Goal: Task Accomplishment & Management: Use online tool/utility

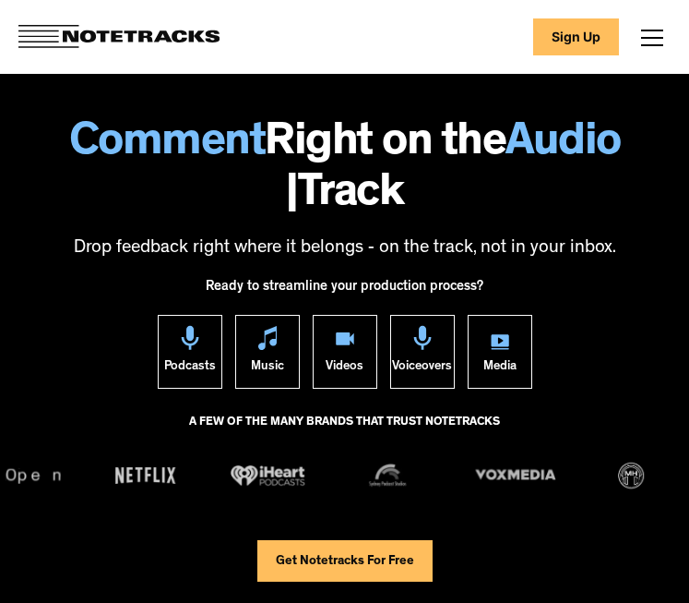
click at [304, 555] on link "Get Notetracks For Free" at bounding box center [345, 561] width 175 height 42
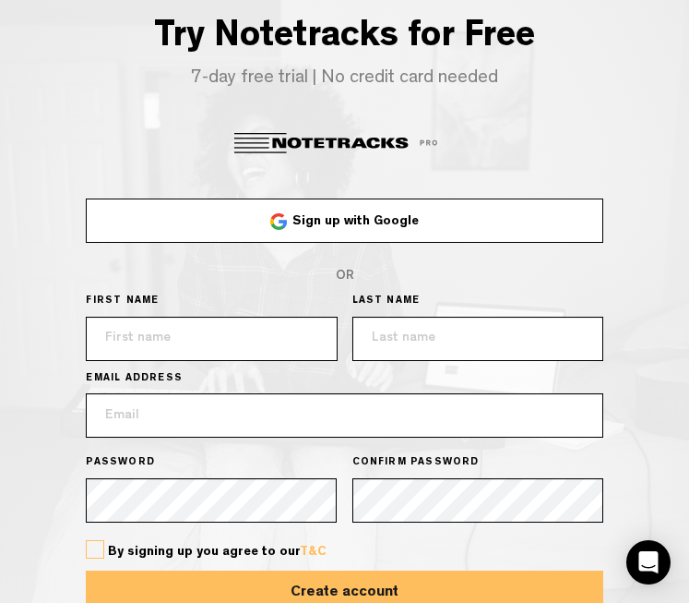
click at [246, 243] on link "Sign up with Google" at bounding box center [344, 220] width 517 height 44
click at [525, 243] on link "Sign up with Google" at bounding box center [344, 220] width 517 height 44
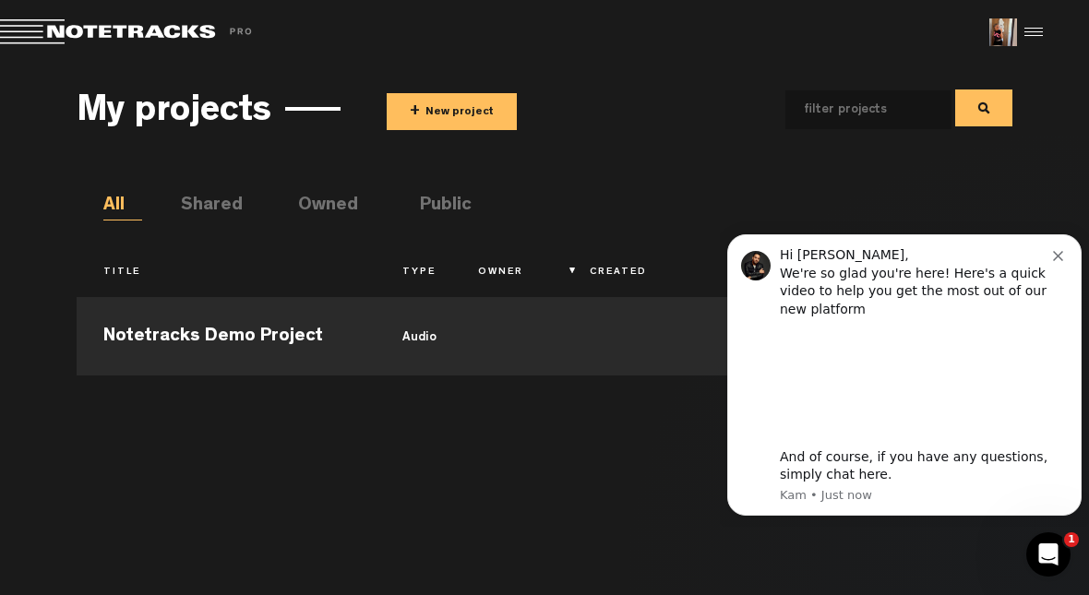
click at [689, 264] on div "Hi Judit, We're so glad you're here! Here's a quick video to help you get the m…" at bounding box center [916, 282] width 273 height 72
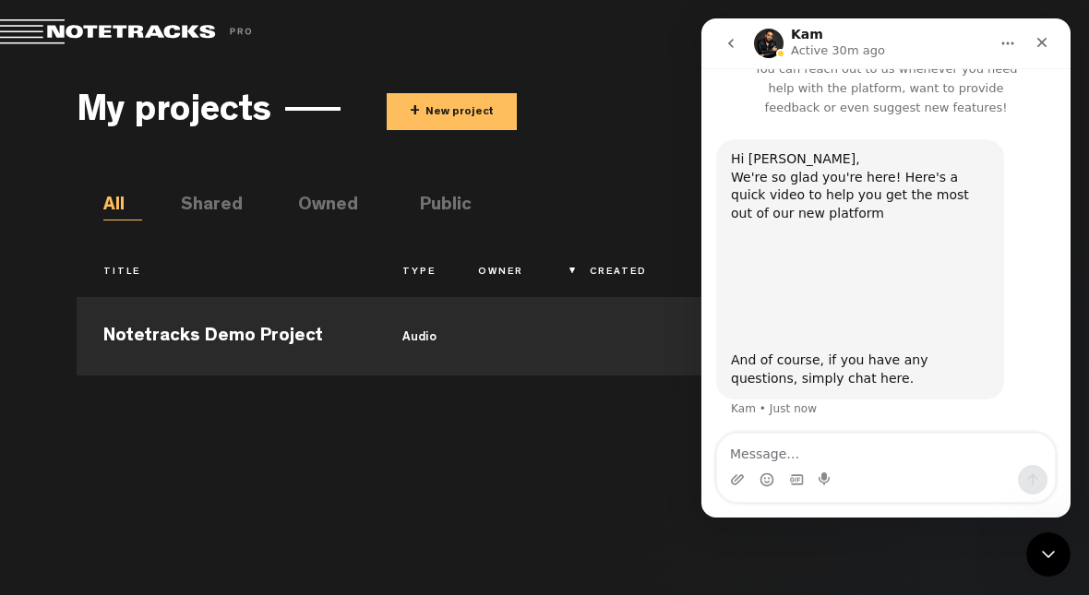
scroll to position [25, 0]
click at [689, 50] on div "Close" at bounding box center [1041, 42] width 33 height 33
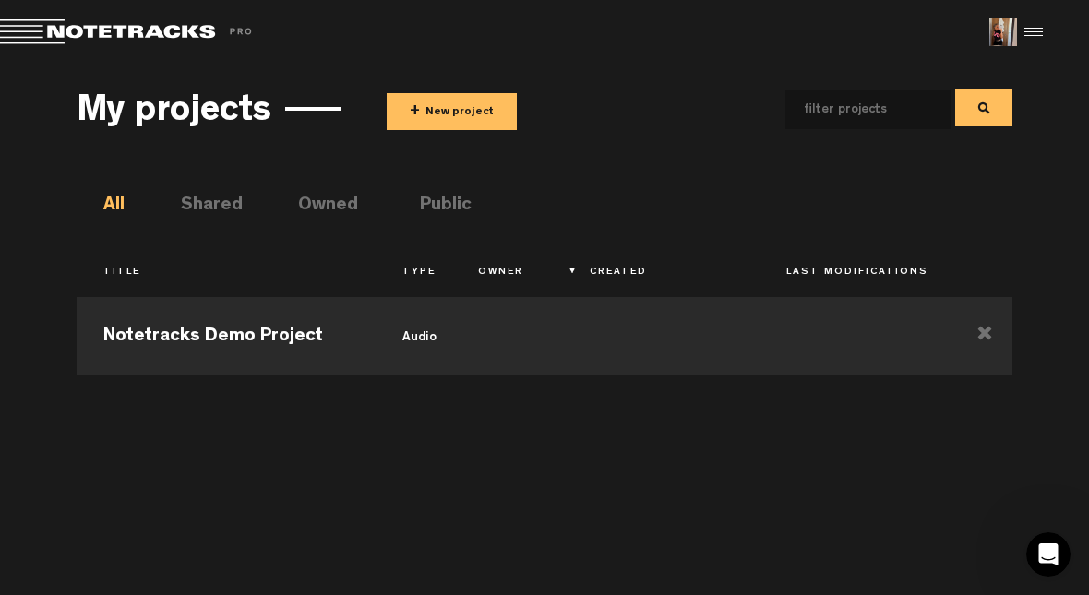
scroll to position [0, 0]
click at [479, 114] on button "+ New project" at bounding box center [452, 111] width 130 height 37
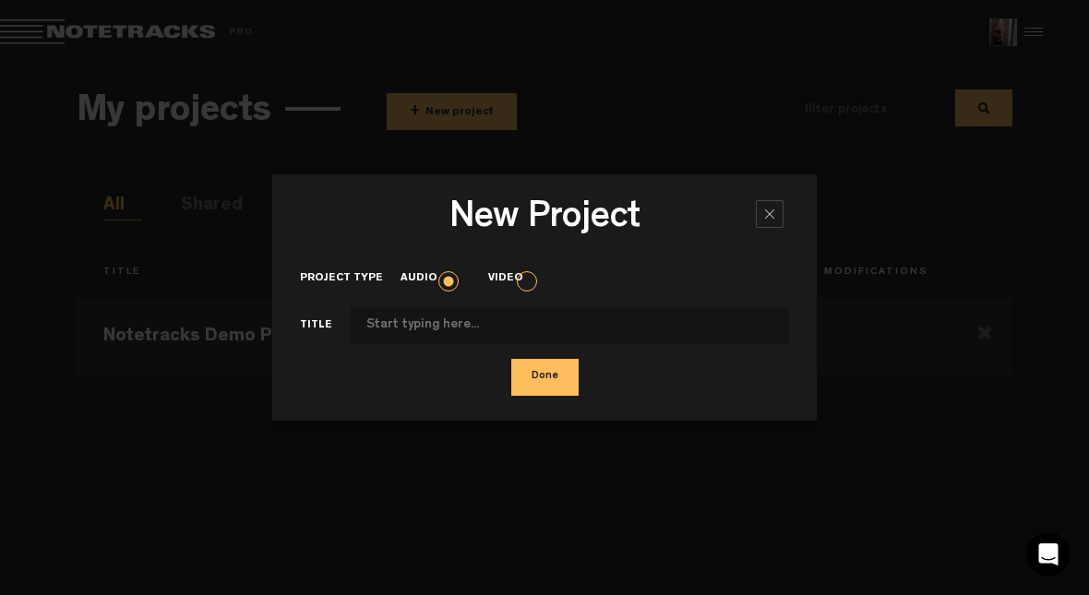
click at [387, 320] on input "Project type" at bounding box center [569, 325] width 439 height 37
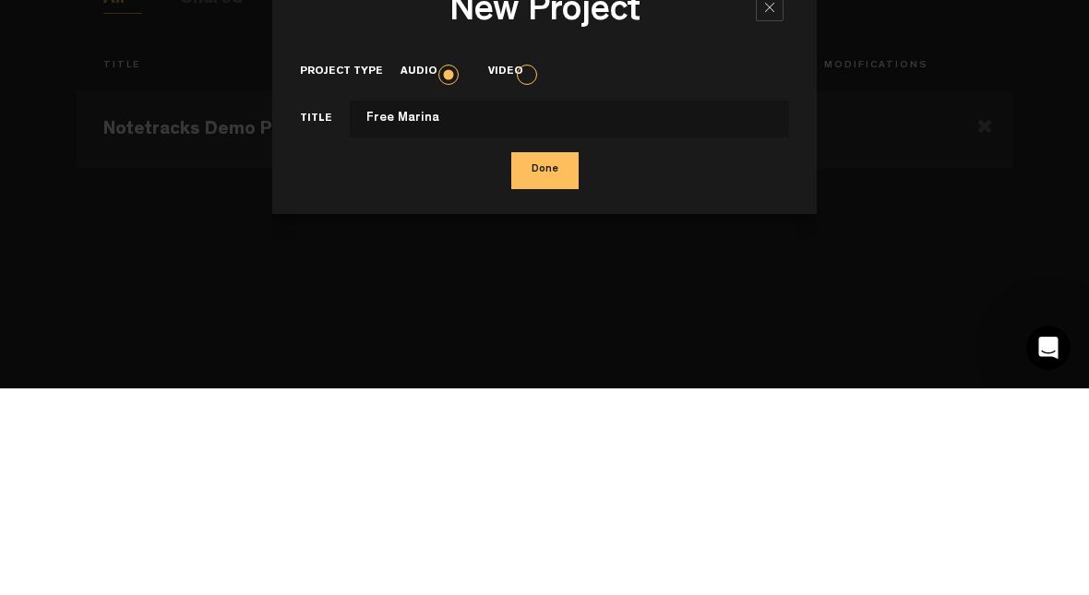
type input "Free Marina"
click at [545, 359] on button "Done" at bounding box center [544, 377] width 67 height 37
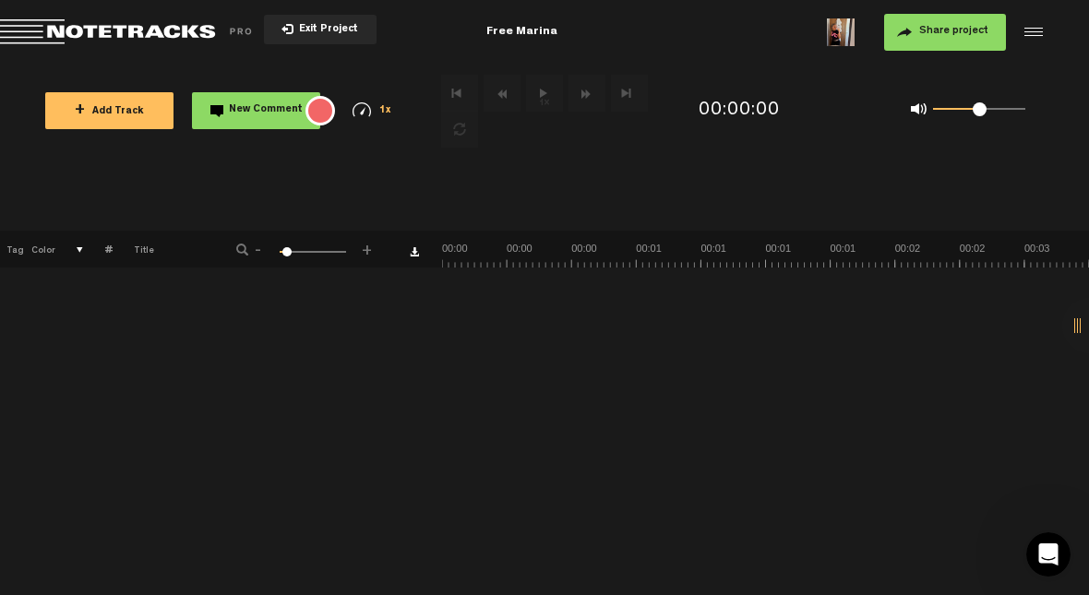
click at [106, 111] on span "+ Add Track" at bounding box center [109, 112] width 69 height 10
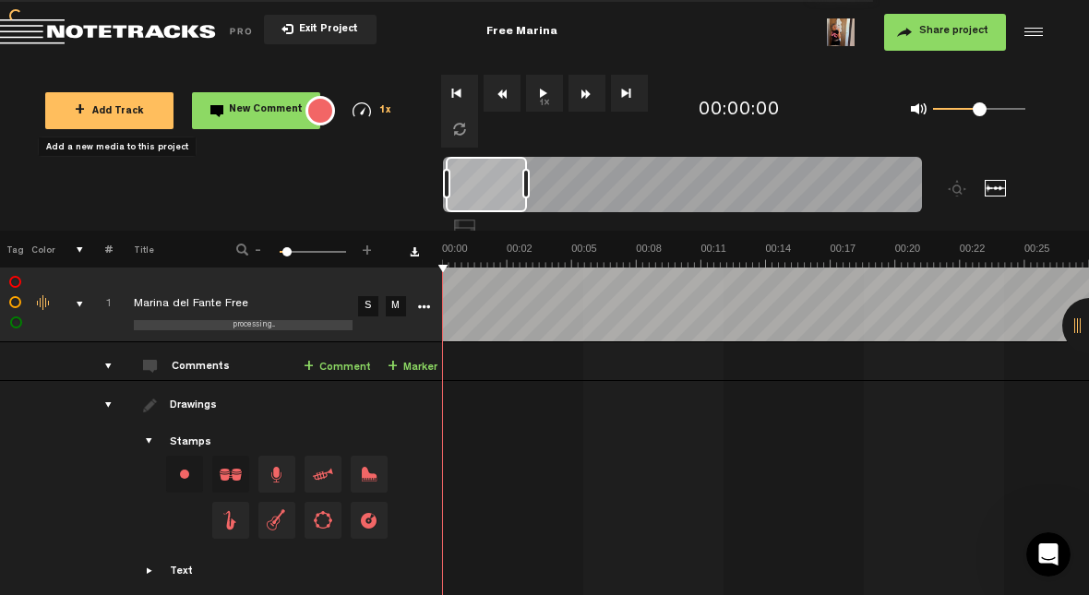
click at [550, 109] on button "1x" at bounding box center [544, 93] width 37 height 37
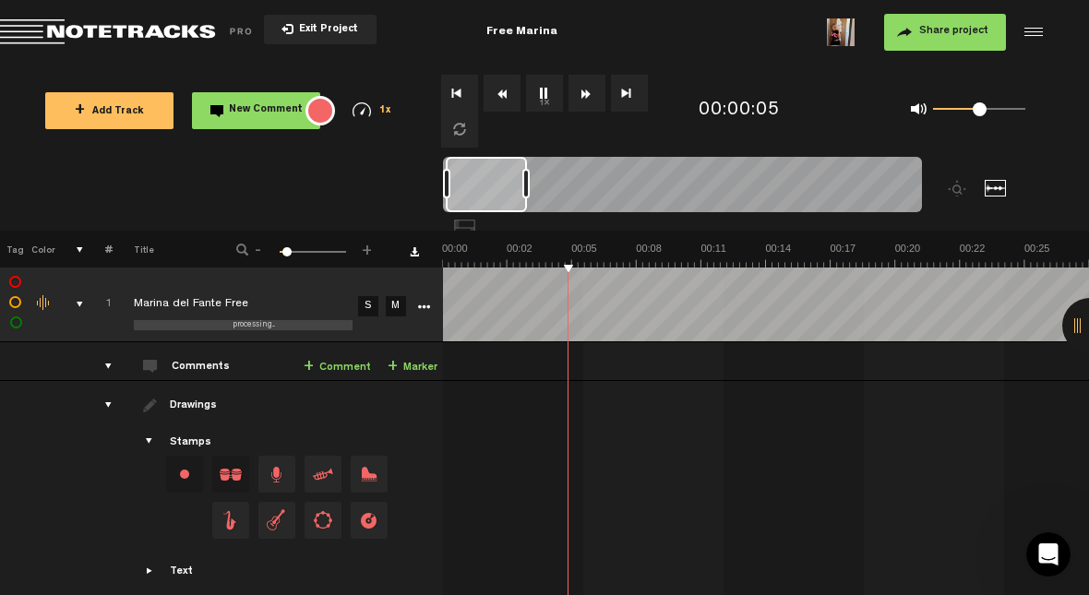
click at [542, 97] on button "1x" at bounding box center [544, 93] width 37 height 37
click at [402, 371] on link "+ Marker" at bounding box center [413, 367] width 50 height 21
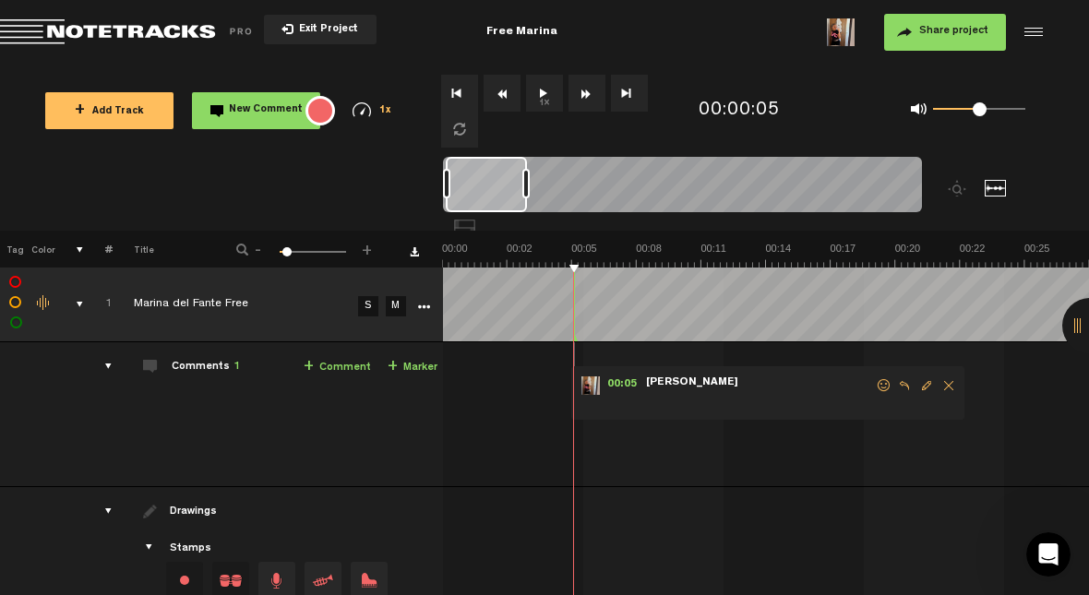
click at [689, 384] on span "Edit comment" at bounding box center [927, 385] width 22 height 13
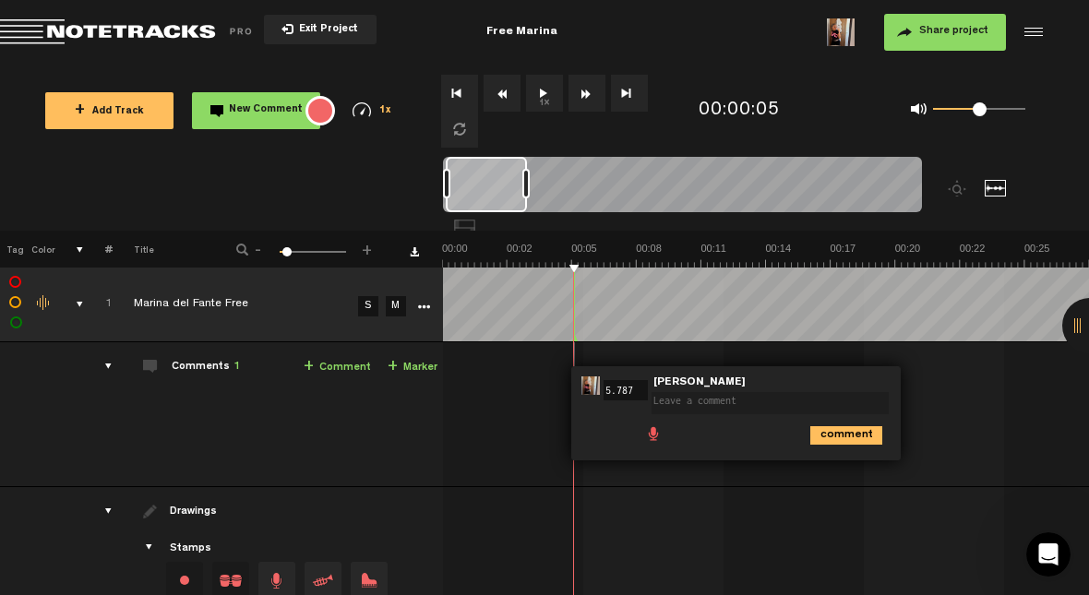
click at [689, 403] on textarea at bounding box center [770, 403] width 237 height 22
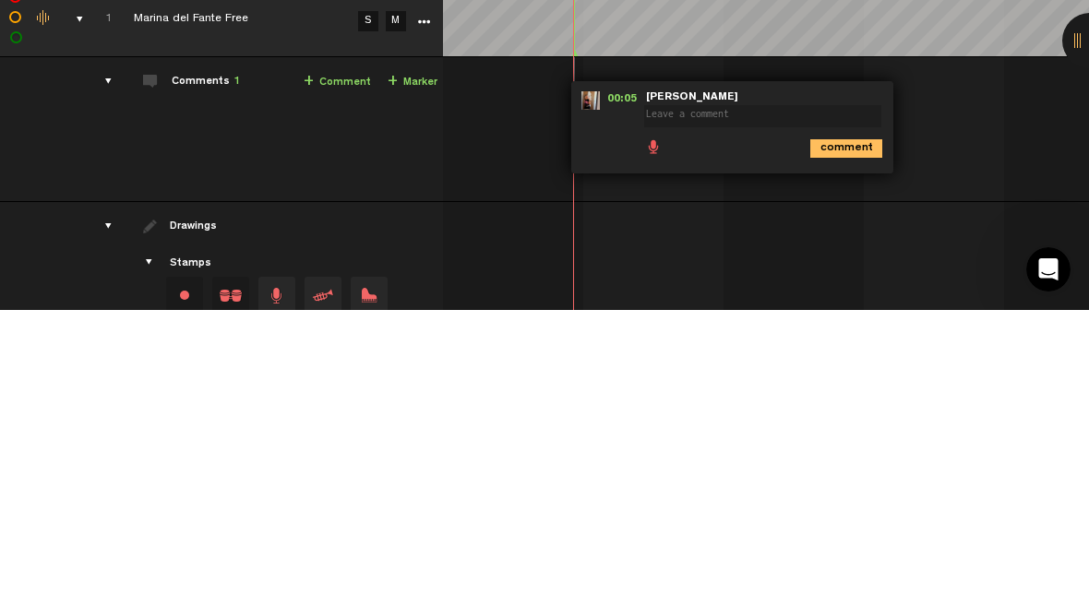
click at [689, 390] on textarea at bounding box center [762, 401] width 237 height 22
type textarea "START"
click at [689, 425] on icon "comment" at bounding box center [846, 434] width 72 height 18
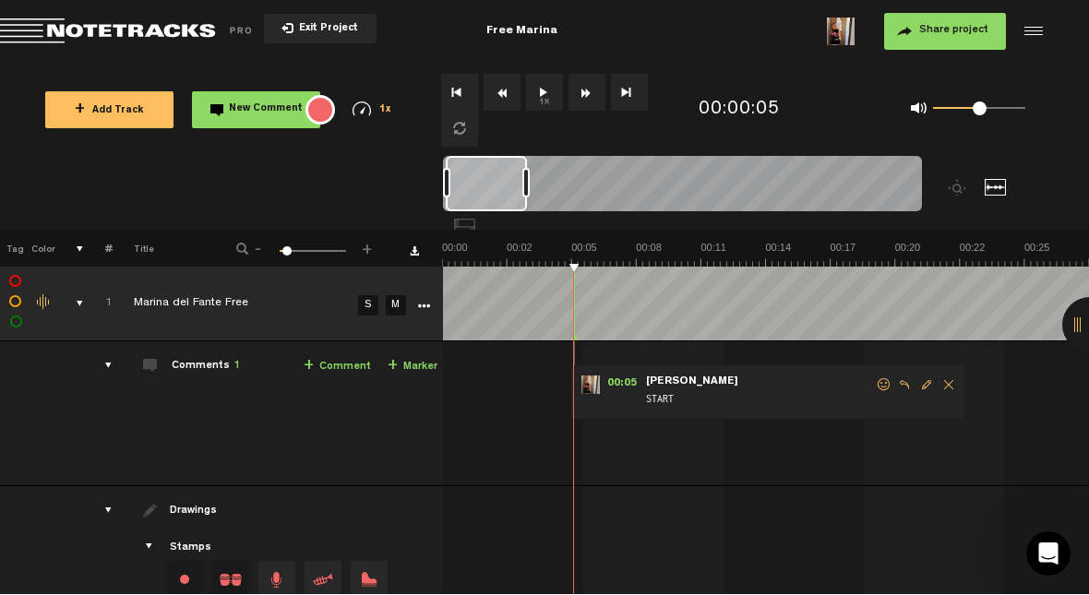
click at [538, 91] on button "1x" at bounding box center [544, 93] width 37 height 37
click at [264, 243] on span "-" at bounding box center [258, 247] width 15 height 11
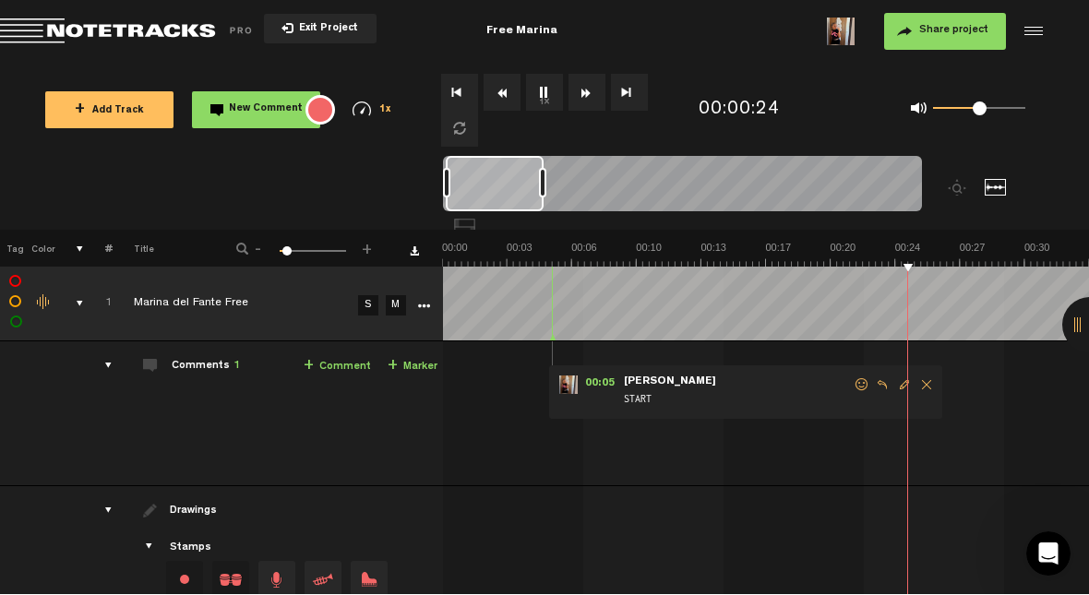
click at [264, 242] on span "-" at bounding box center [258, 247] width 15 height 11
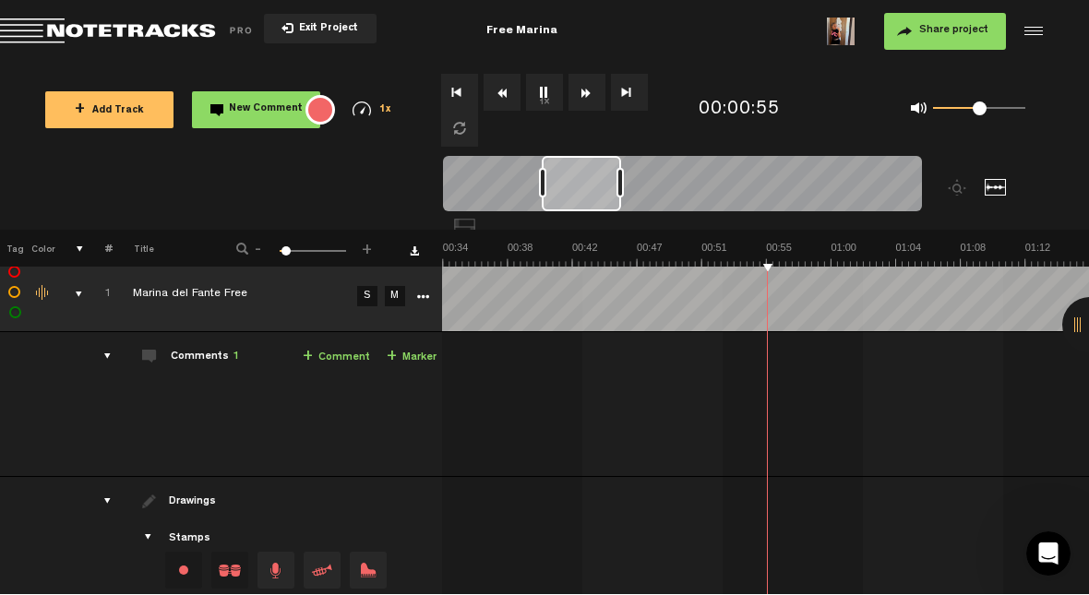
scroll to position [0, 517]
click at [534, 93] on button "1x" at bounding box center [544, 93] width 37 height 37
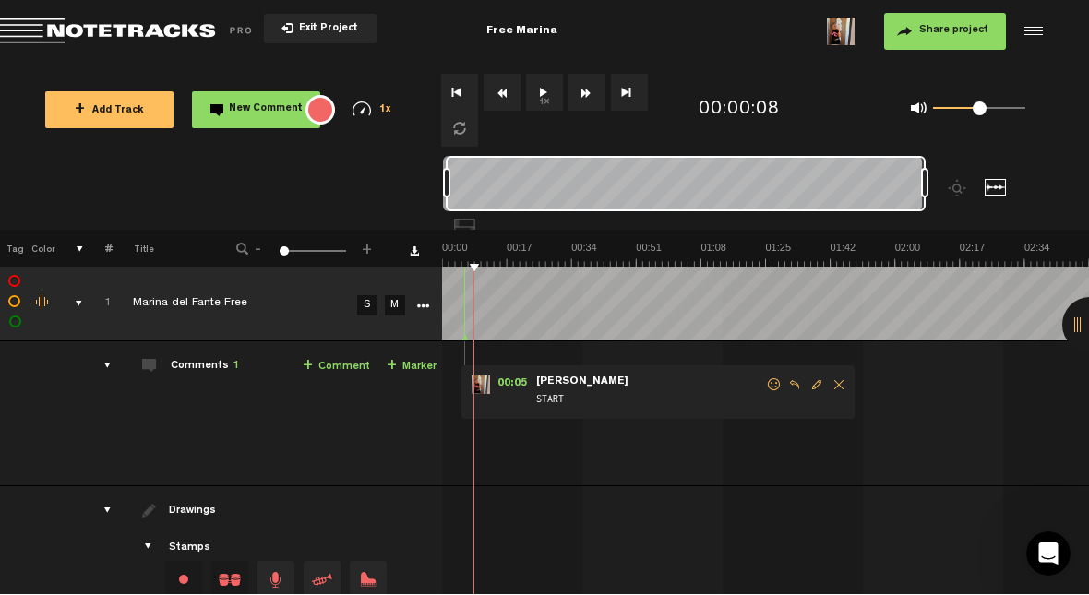
scroll to position [0, 1]
click at [541, 95] on button "1x" at bounding box center [544, 93] width 37 height 37
click at [549, 88] on button "1x" at bounding box center [544, 93] width 37 height 37
click at [425, 365] on link "+ Marker" at bounding box center [412, 367] width 50 height 21
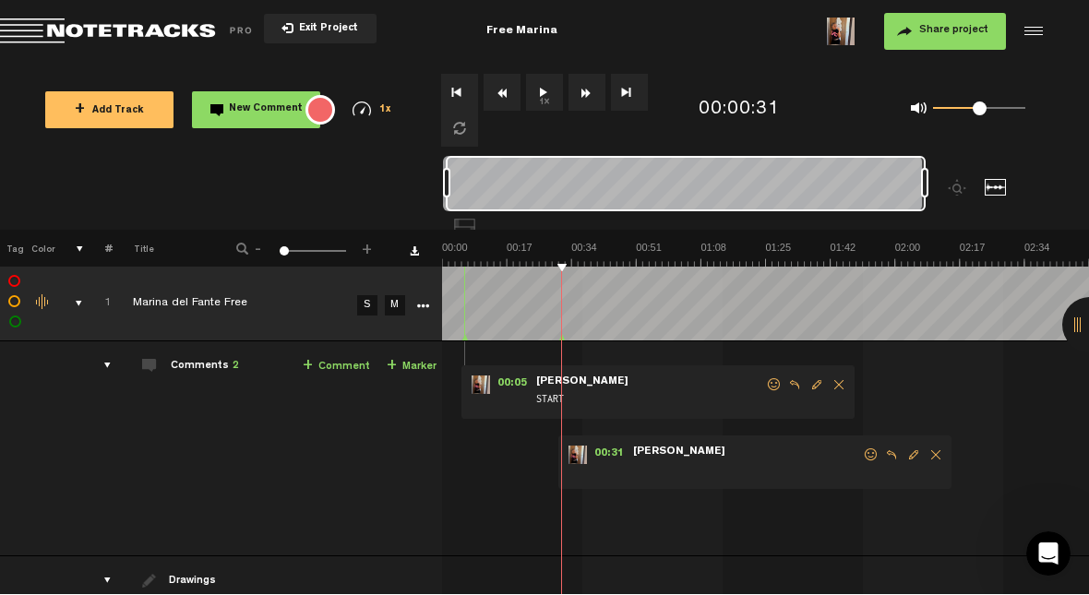
click at [547, 102] on button "1x" at bounding box center [544, 93] width 37 height 37
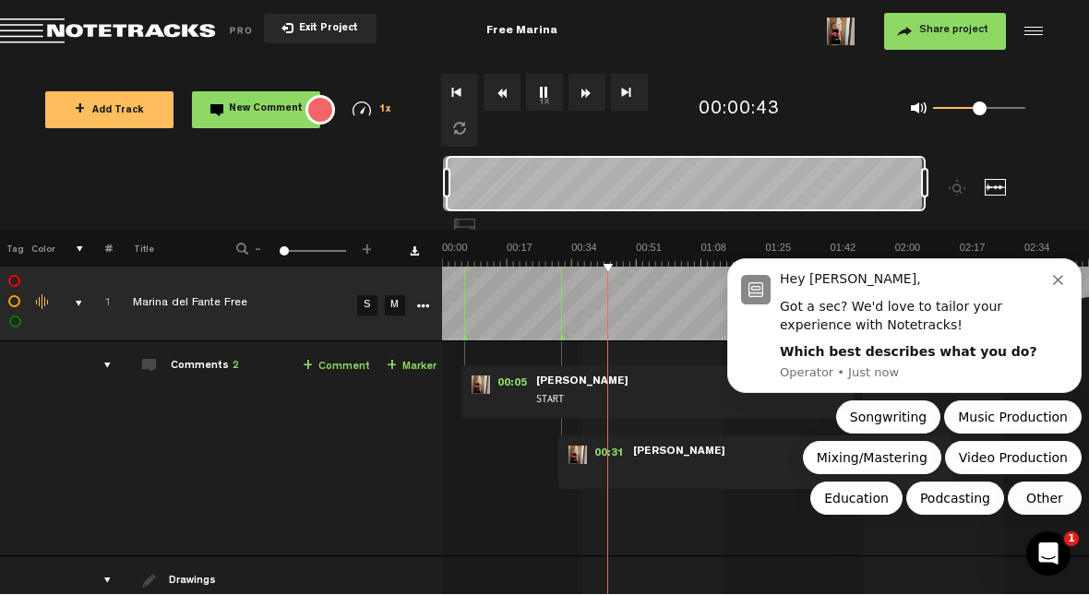
scroll to position [0, 0]
click at [689, 280] on icon "Dismiss notification" at bounding box center [1058, 280] width 10 height 10
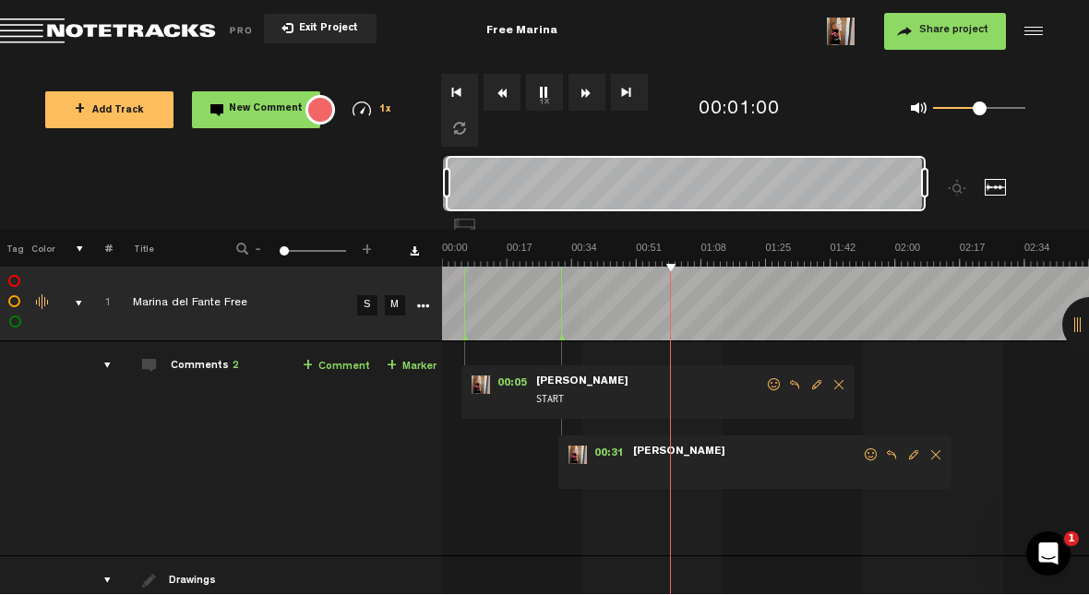
click at [533, 104] on button "1x" at bounding box center [544, 93] width 37 height 37
click at [553, 97] on button "1x" at bounding box center [544, 93] width 37 height 37
click at [539, 92] on button "1x" at bounding box center [544, 93] width 37 height 37
click at [559, 102] on button "1x" at bounding box center [544, 93] width 37 height 37
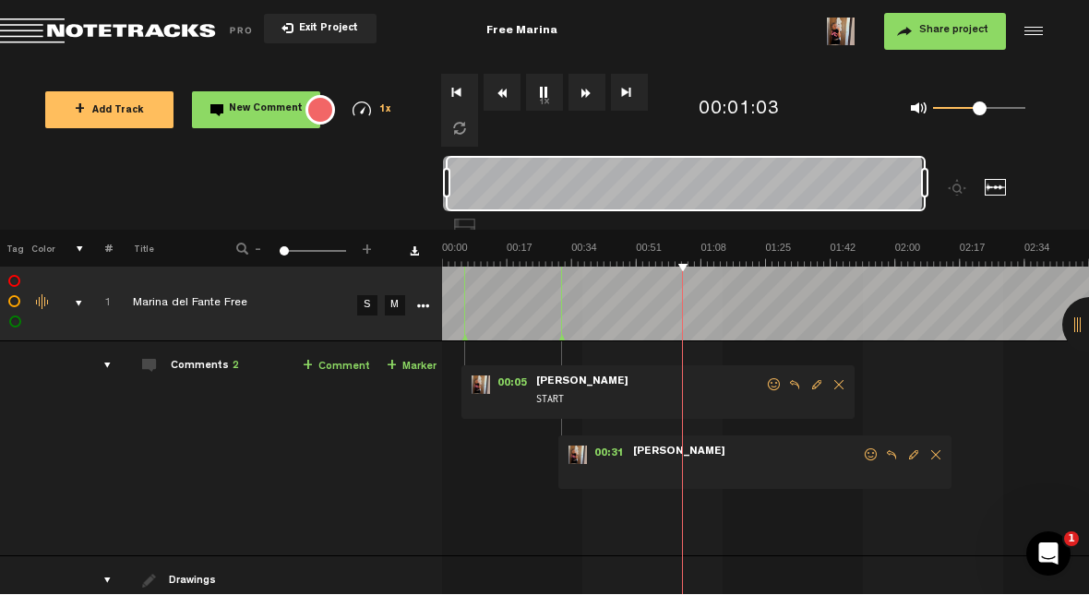
click at [550, 93] on button "1x" at bounding box center [544, 93] width 37 height 37
click at [408, 366] on link "+ Marker" at bounding box center [412, 367] width 50 height 21
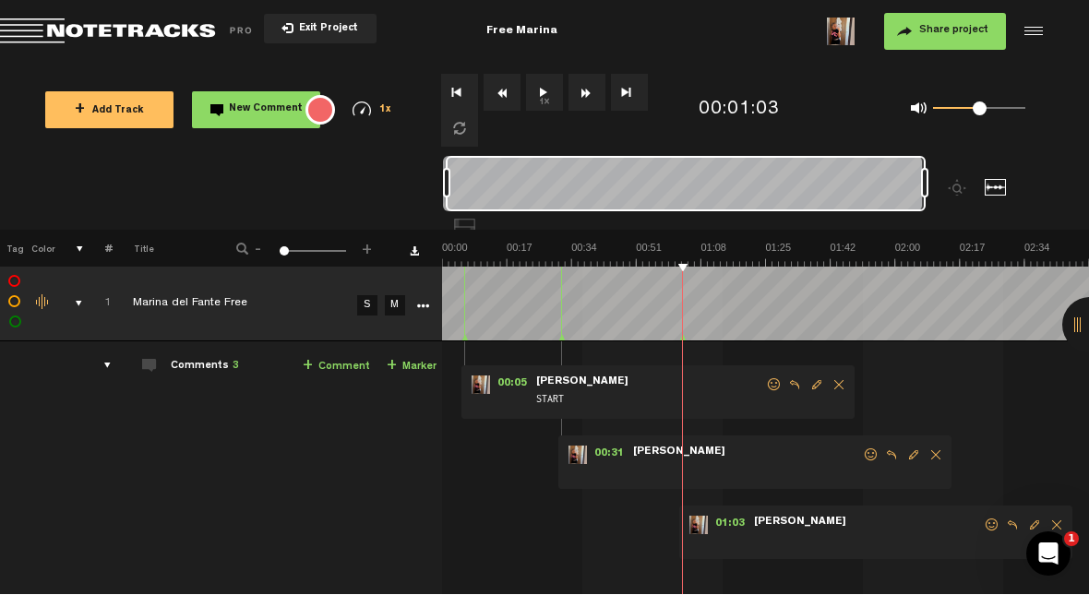
click at [546, 90] on button "1x" at bounding box center [544, 93] width 37 height 37
click at [545, 91] on button "1x" at bounding box center [544, 93] width 37 height 37
click at [689, 512] on div "01:03 - NaN:NaN • Judit Sallent: "" Judit Sallent" at bounding box center [875, 534] width 393 height 54
click at [689, 514] on div "01:03 - NaN:NaN • Judit Sallent: "" Judit Sallent" at bounding box center [875, 534] width 393 height 54
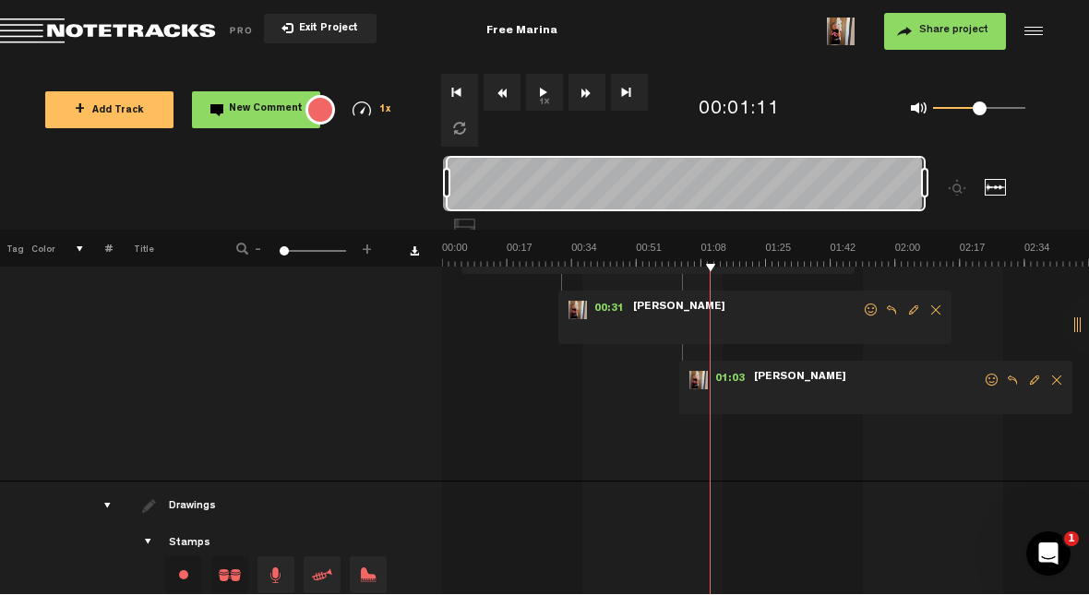
scroll to position [150, 1]
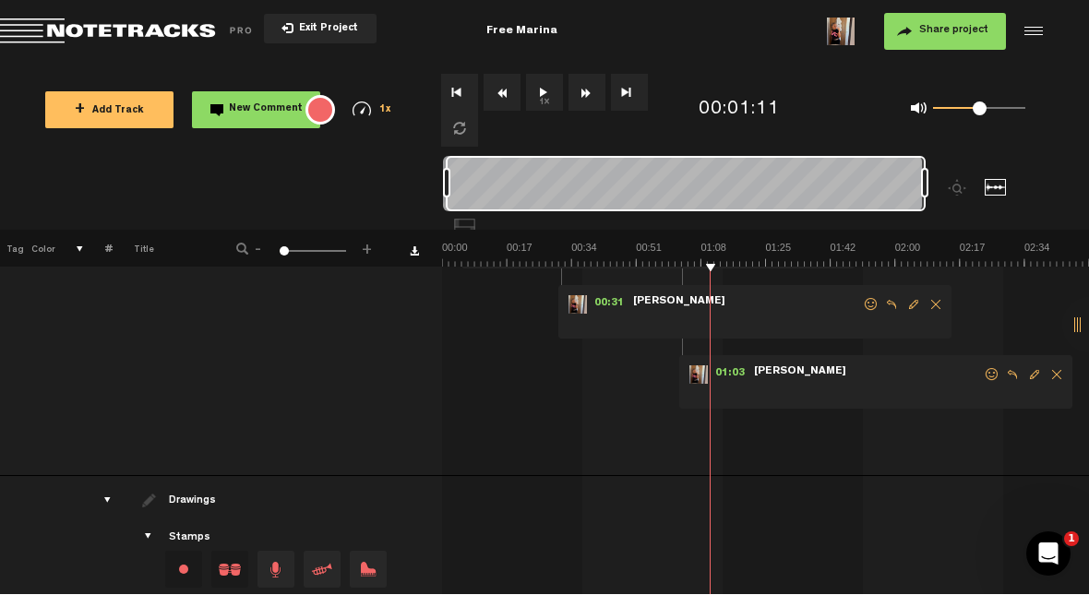
click at [689, 370] on span "Delete comment" at bounding box center [1057, 375] width 22 height 13
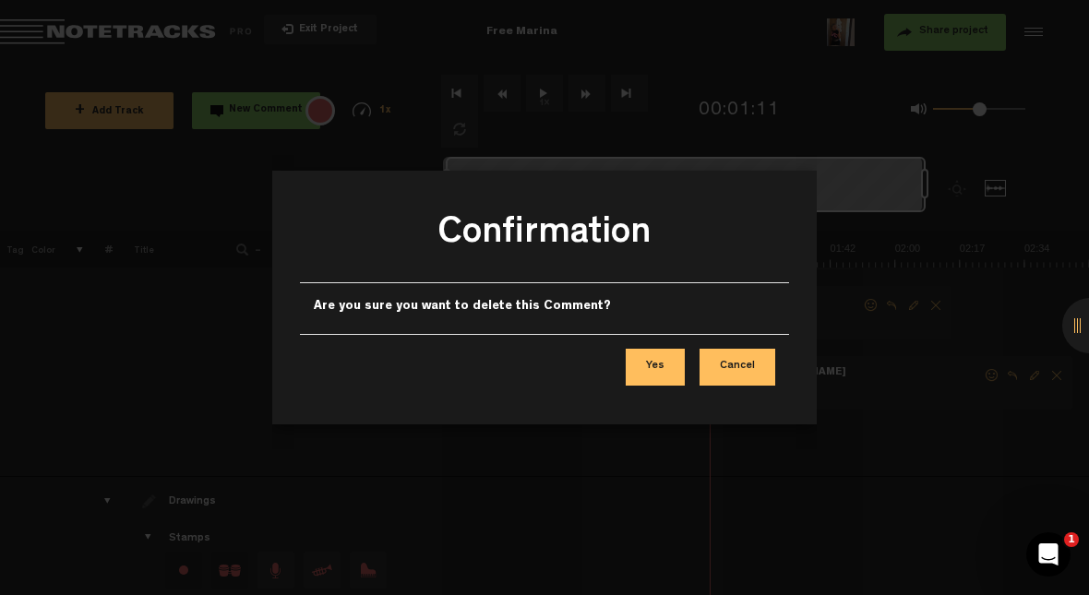
click at [665, 372] on button "Yes" at bounding box center [655, 367] width 59 height 37
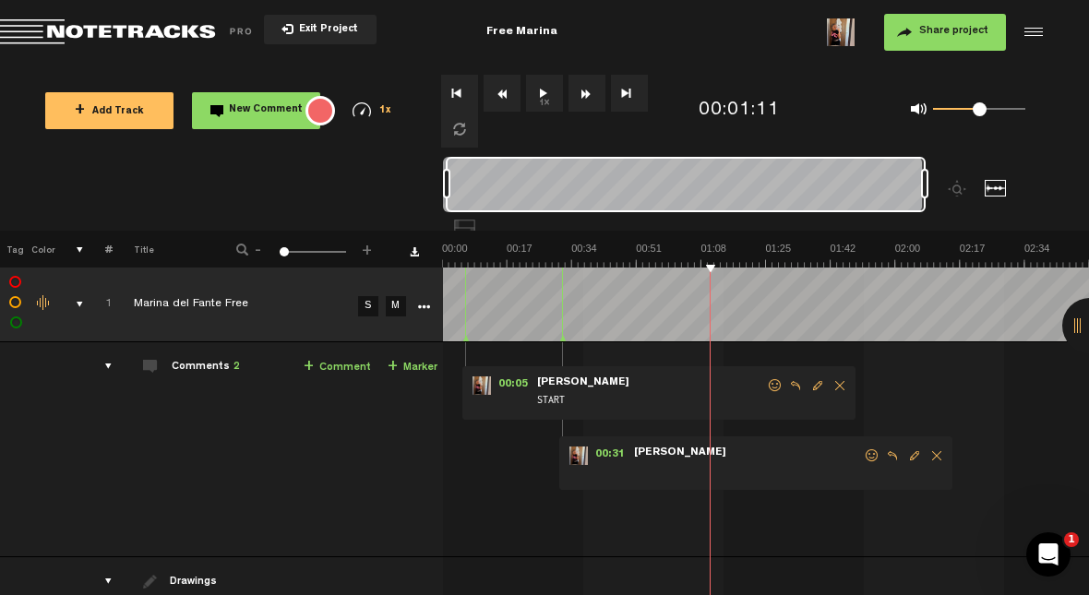
scroll to position [0, 0]
click at [678, 260] on img at bounding box center [765, 255] width 647 height 26
click at [538, 96] on button "1x" at bounding box center [544, 93] width 37 height 37
click at [550, 93] on button "1x" at bounding box center [544, 93] width 37 height 37
click at [413, 359] on link "+ Marker" at bounding box center [413, 367] width 50 height 21
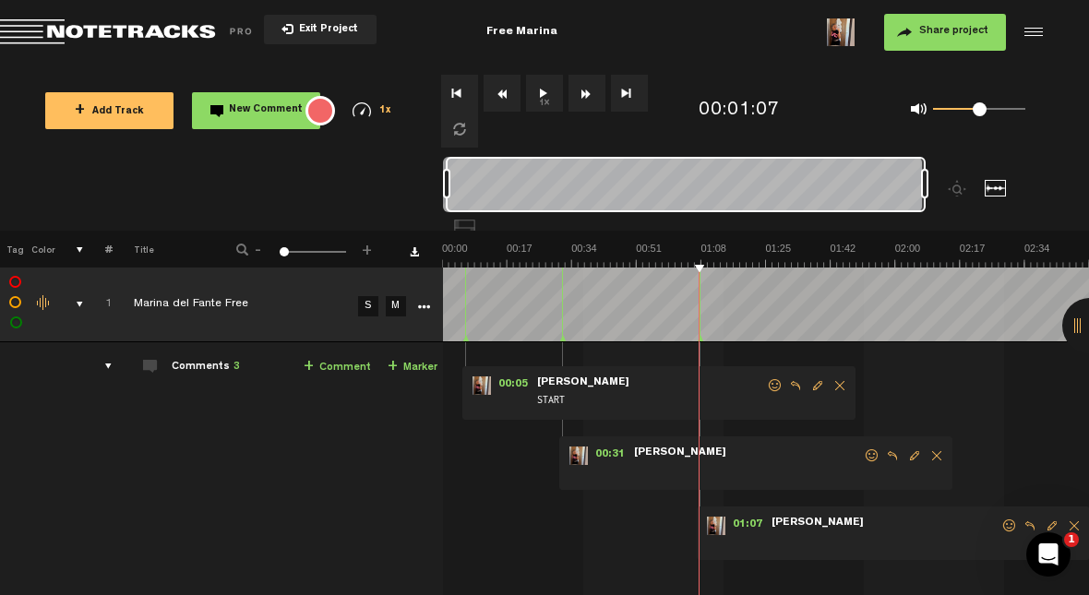
click at [555, 79] on button "1x" at bounding box center [544, 93] width 37 height 37
click at [539, 98] on button "1x" at bounding box center [544, 93] width 37 height 37
click at [545, 90] on button "1x" at bounding box center [544, 93] width 37 height 37
click at [533, 90] on button "1x" at bounding box center [544, 93] width 37 height 37
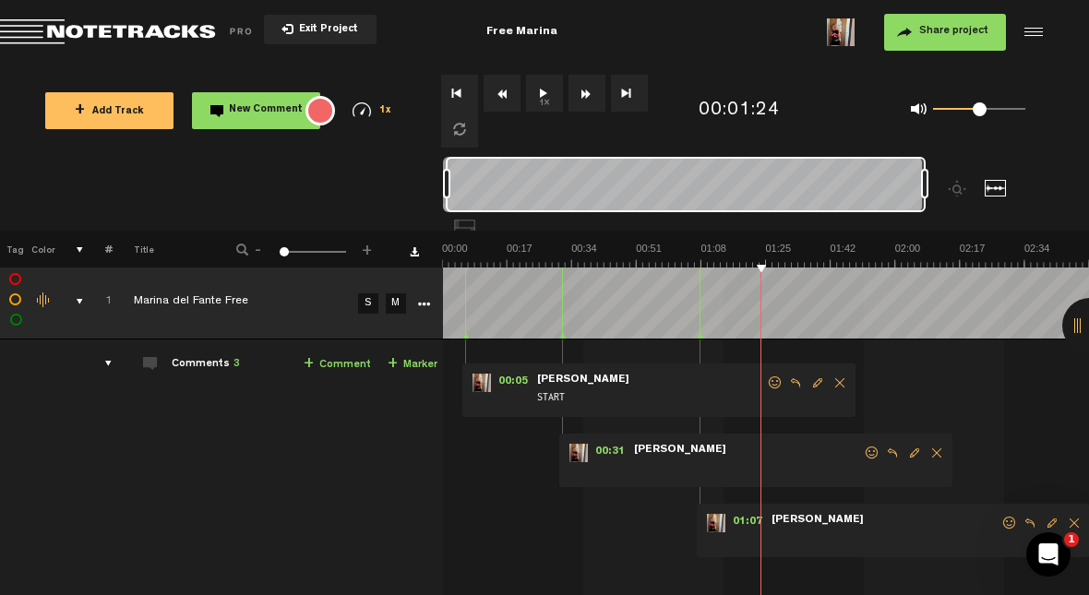
scroll to position [3, 0]
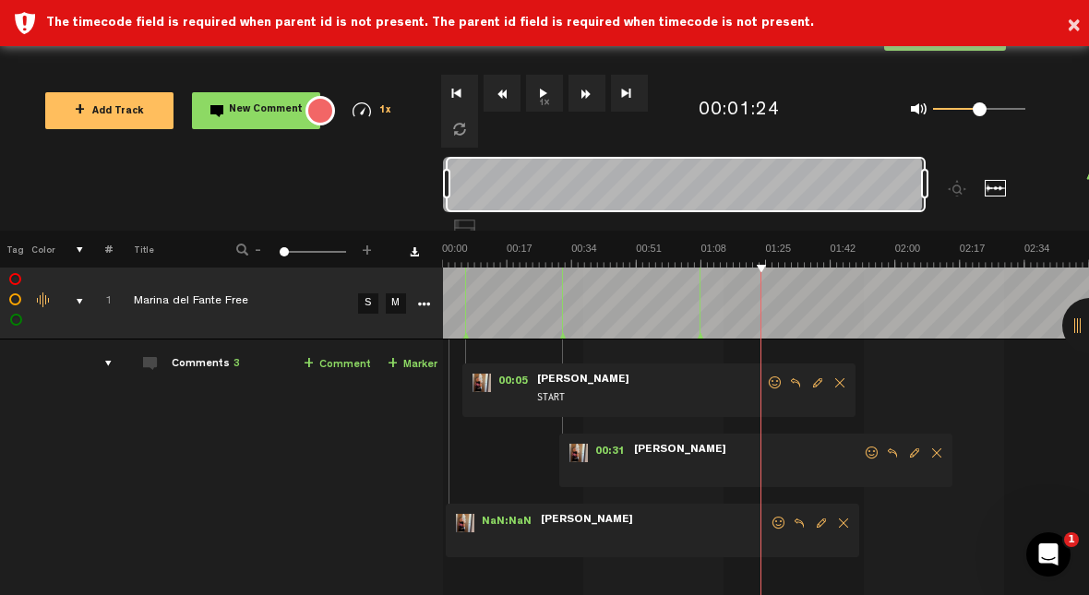
click at [689, 521] on span "Delete comment" at bounding box center [844, 523] width 22 height 13
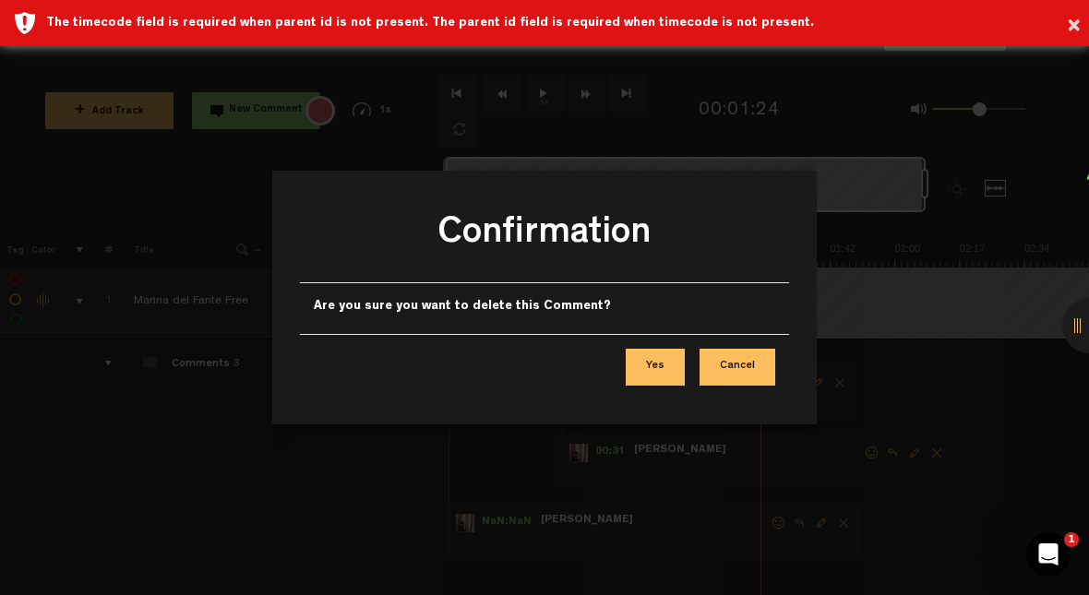
click at [663, 366] on button "Yes" at bounding box center [655, 367] width 59 height 37
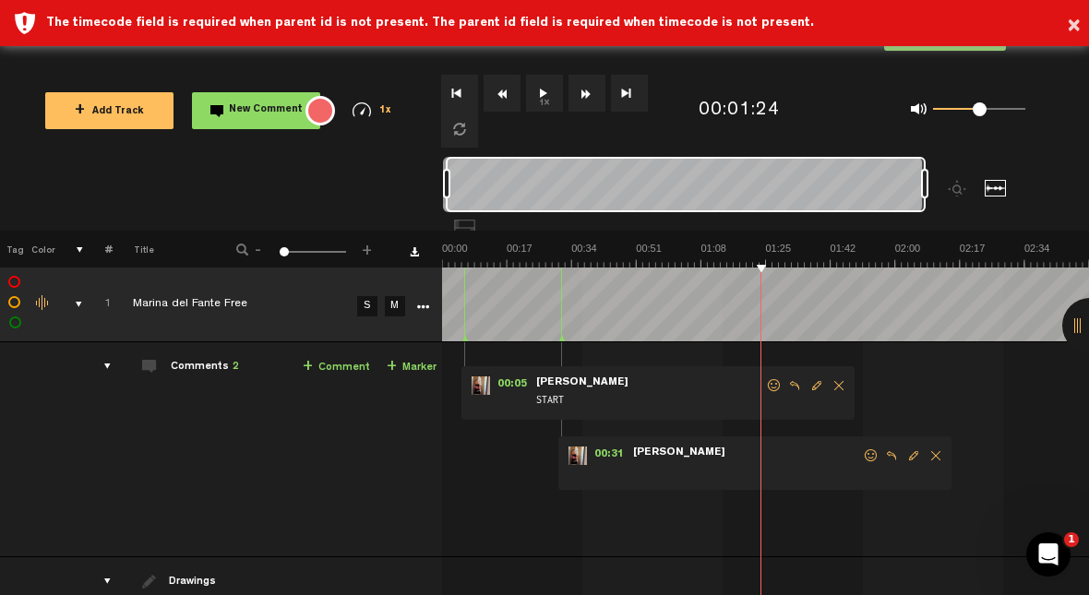
scroll to position [0, 1]
click at [628, 256] on img at bounding box center [765, 255] width 647 height 26
click at [547, 104] on button "1x" at bounding box center [544, 93] width 37 height 37
click at [410, 363] on link "+ Marker" at bounding box center [412, 367] width 50 height 21
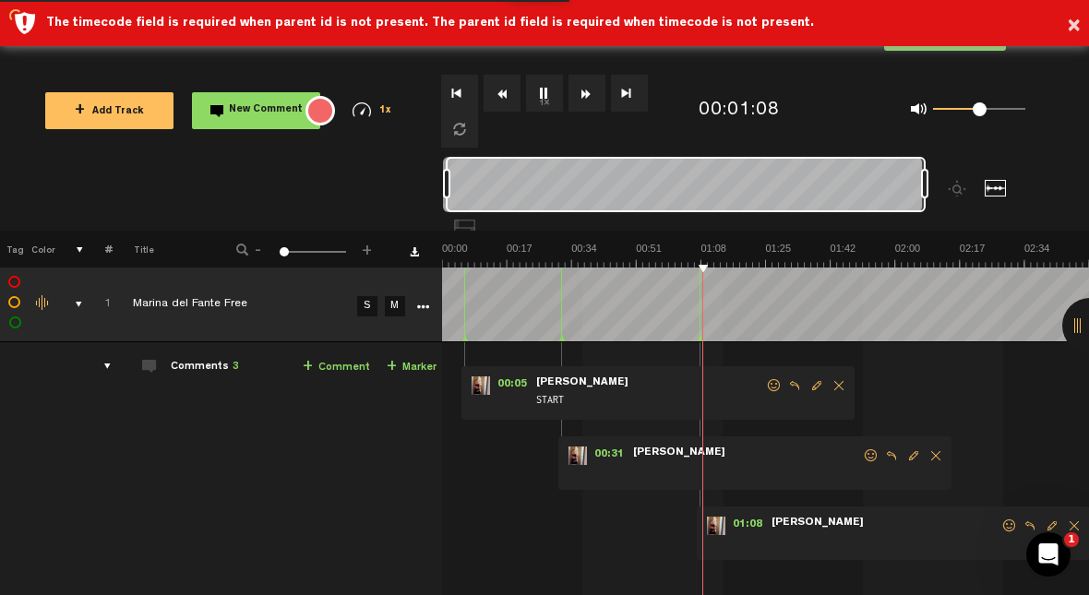
click at [419, 363] on link "+ Marker" at bounding box center [412, 367] width 50 height 21
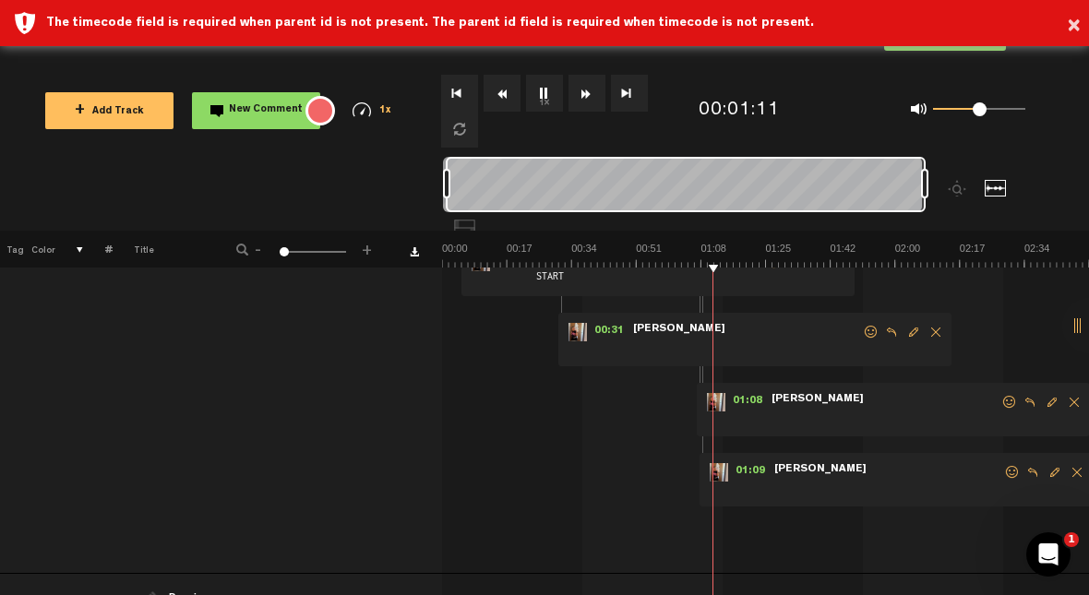
scroll to position [124, 1]
click at [689, 467] on span "Delete comment" at bounding box center [1077, 472] width 22 height 13
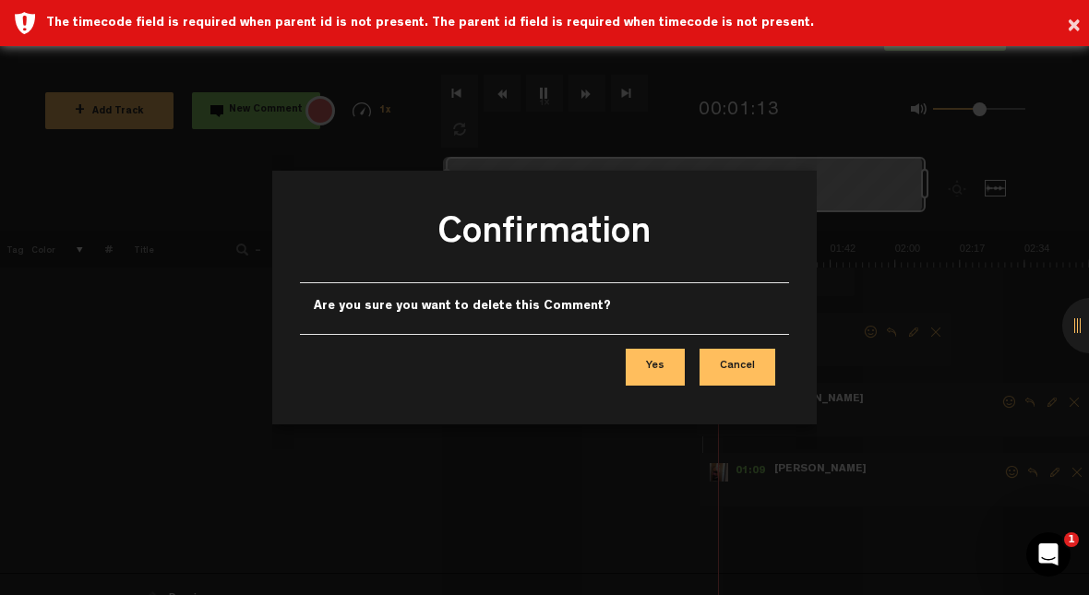
click at [647, 383] on button "Yes" at bounding box center [655, 367] width 59 height 37
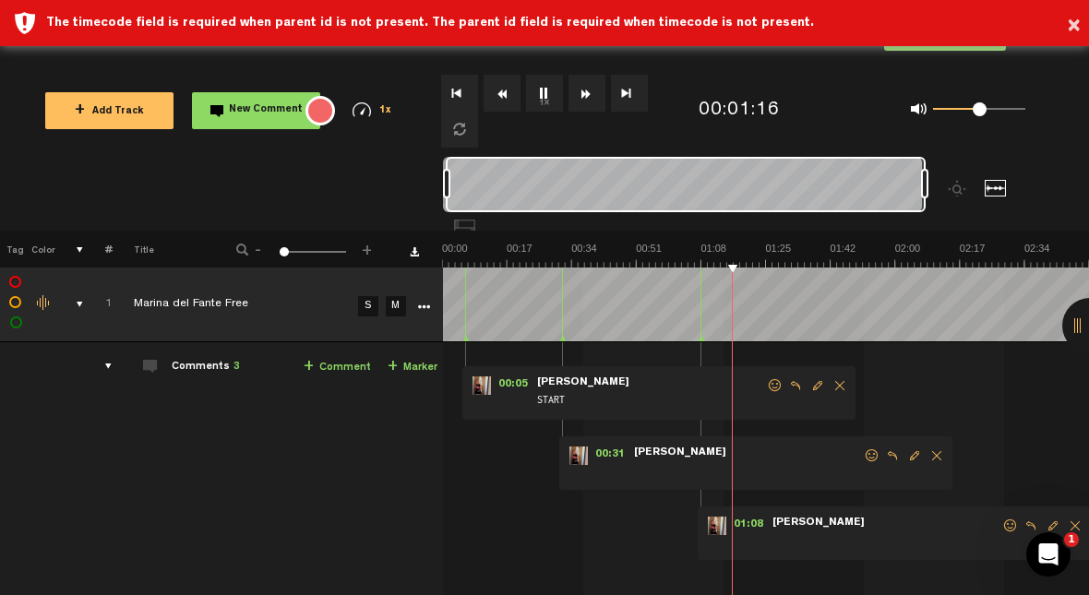
scroll to position [0, 0]
click at [413, 364] on link "+ Marker" at bounding box center [413, 367] width 50 height 21
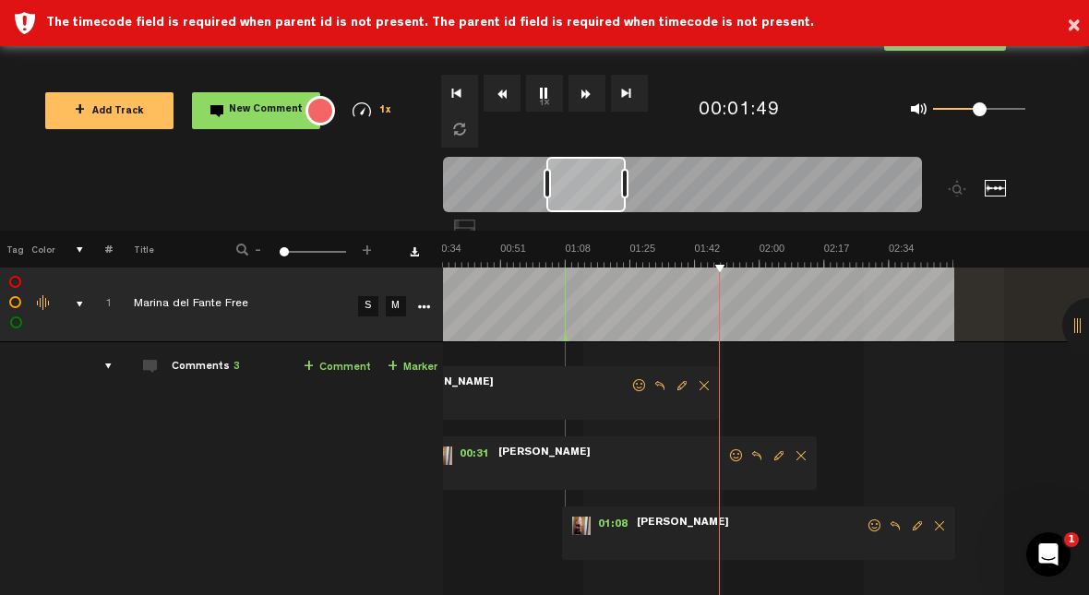
scroll to position [0, 136]
click at [406, 365] on link "+ Marker" at bounding box center [413, 367] width 50 height 21
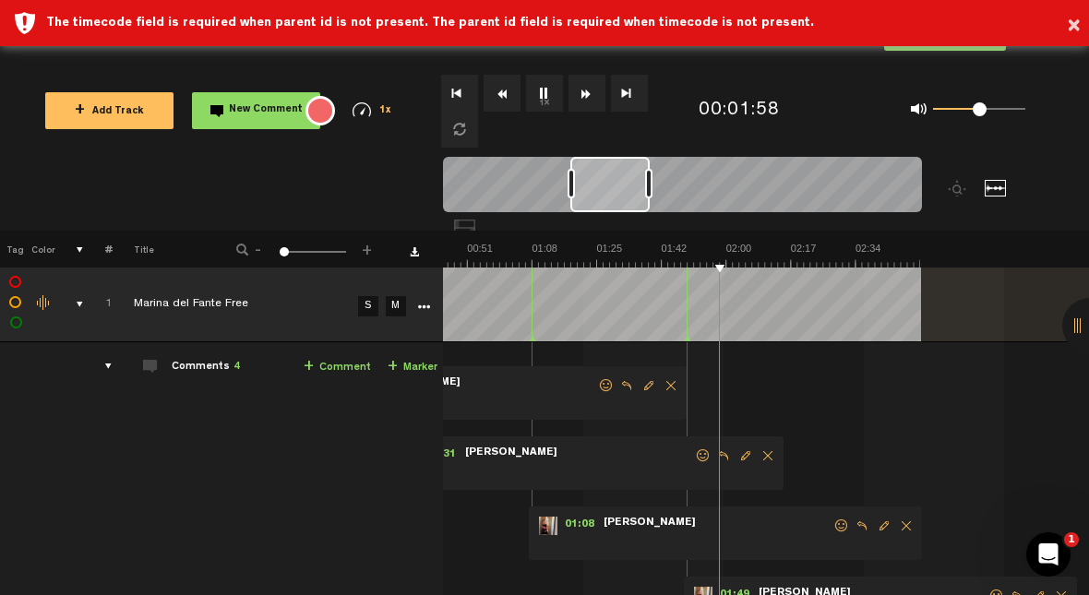
scroll to position [0, 169]
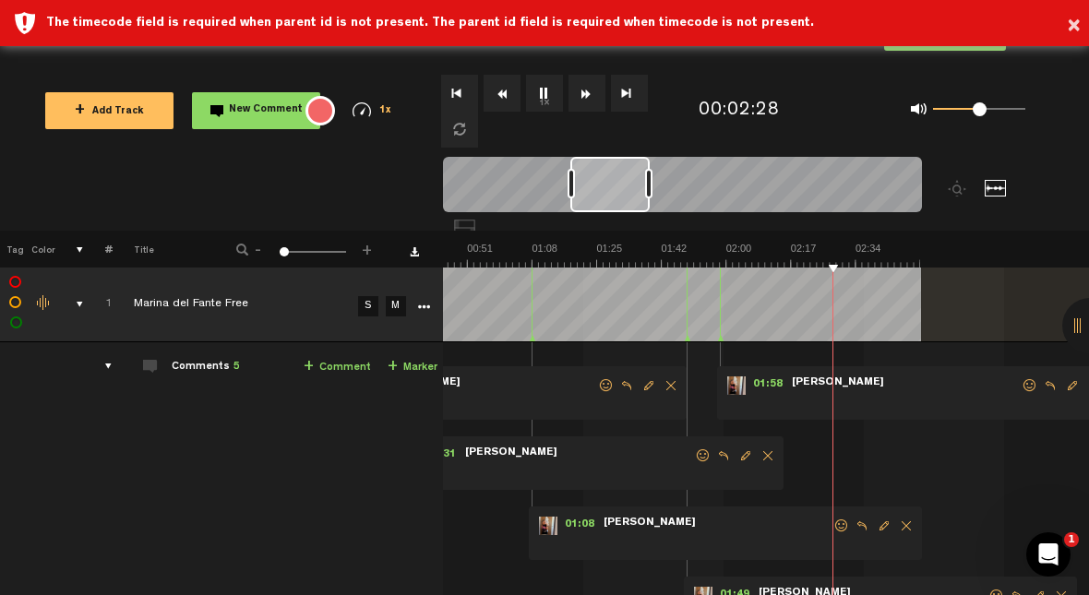
click at [407, 357] on link "+ Marker" at bounding box center [413, 367] width 50 height 21
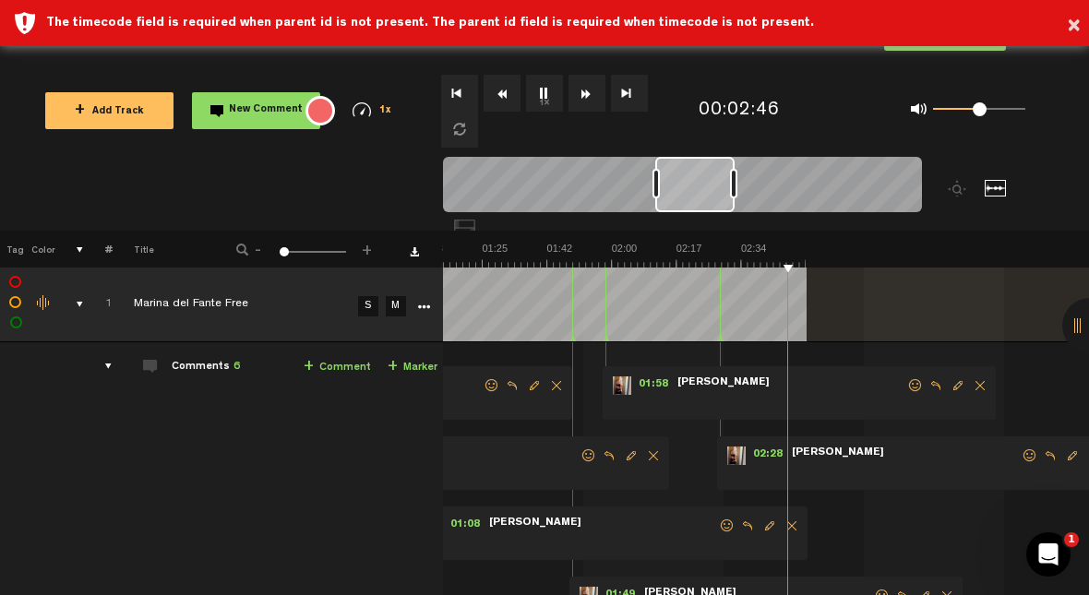
click at [409, 364] on link "+ Marker" at bounding box center [413, 367] width 50 height 21
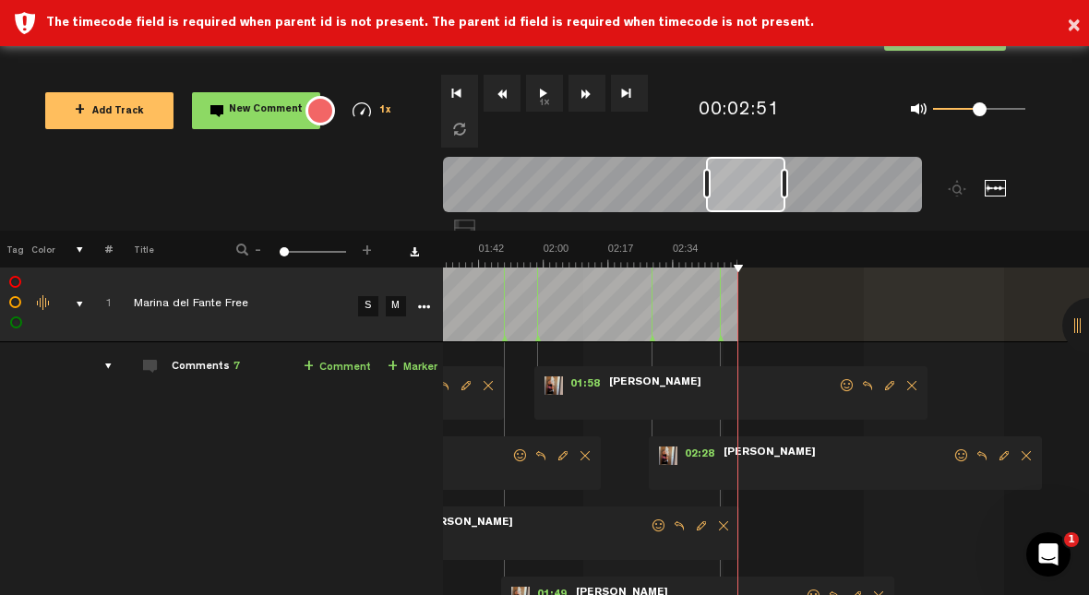
scroll to position [0, 0]
click at [552, 98] on button "1x" at bounding box center [544, 93] width 37 height 37
click at [547, 97] on button "1x" at bounding box center [544, 93] width 37 height 37
click at [689, 383] on span "Edit comment" at bounding box center [890, 385] width 22 height 13
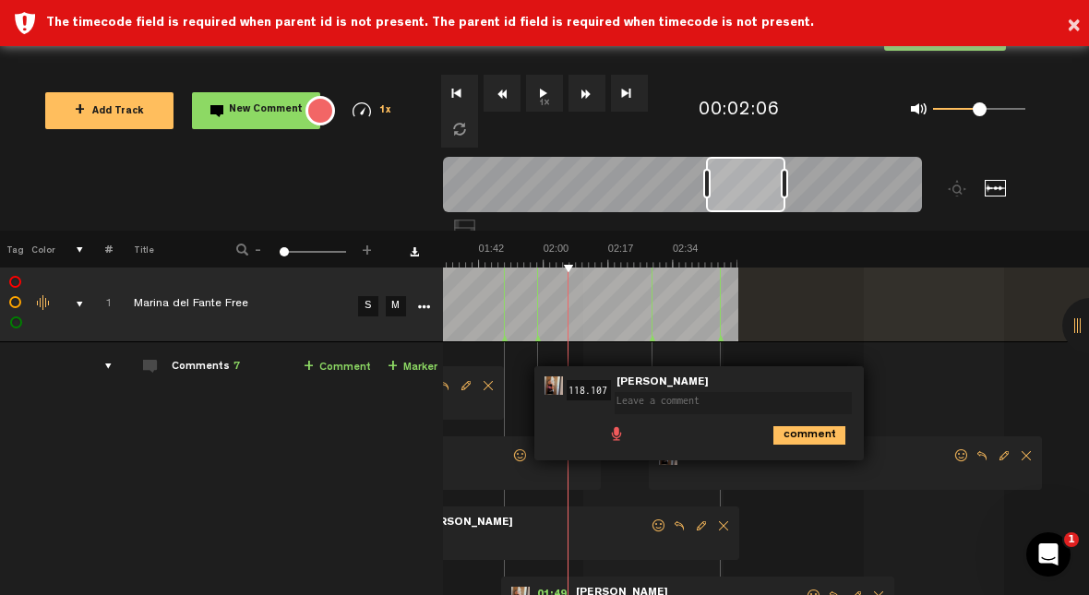
click at [689, 405] on textarea at bounding box center [733, 403] width 237 height 22
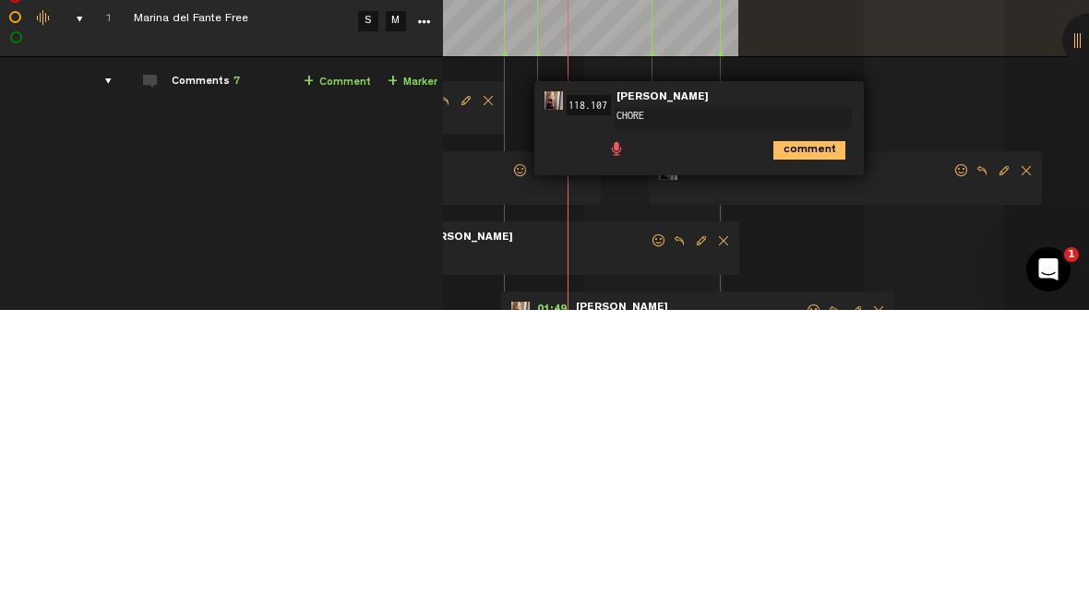
type textarea "CHOREO"
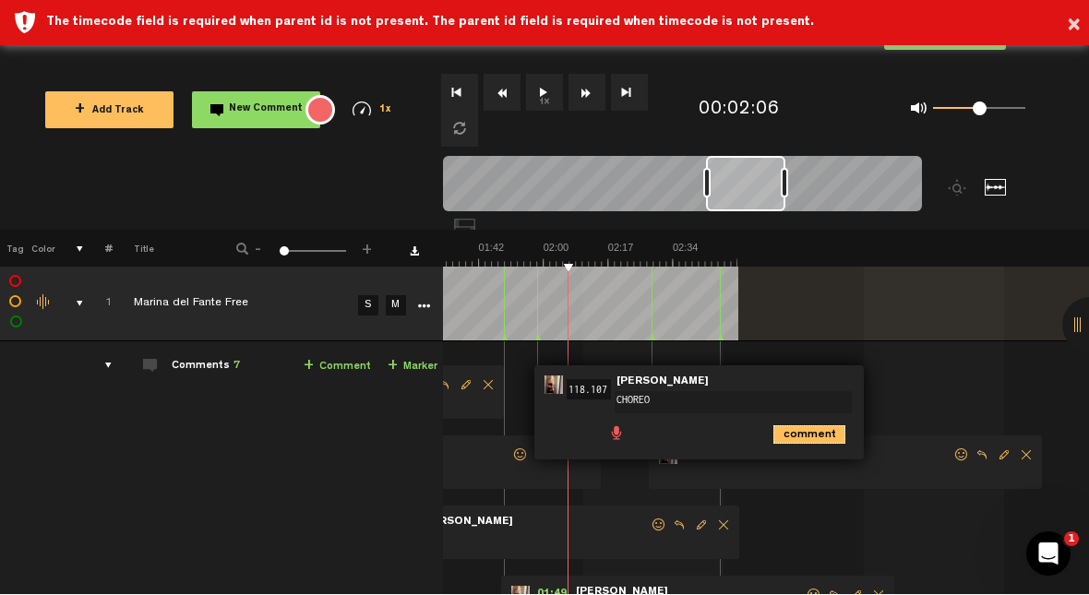
click at [689, 431] on icon "comment" at bounding box center [809, 435] width 72 height 18
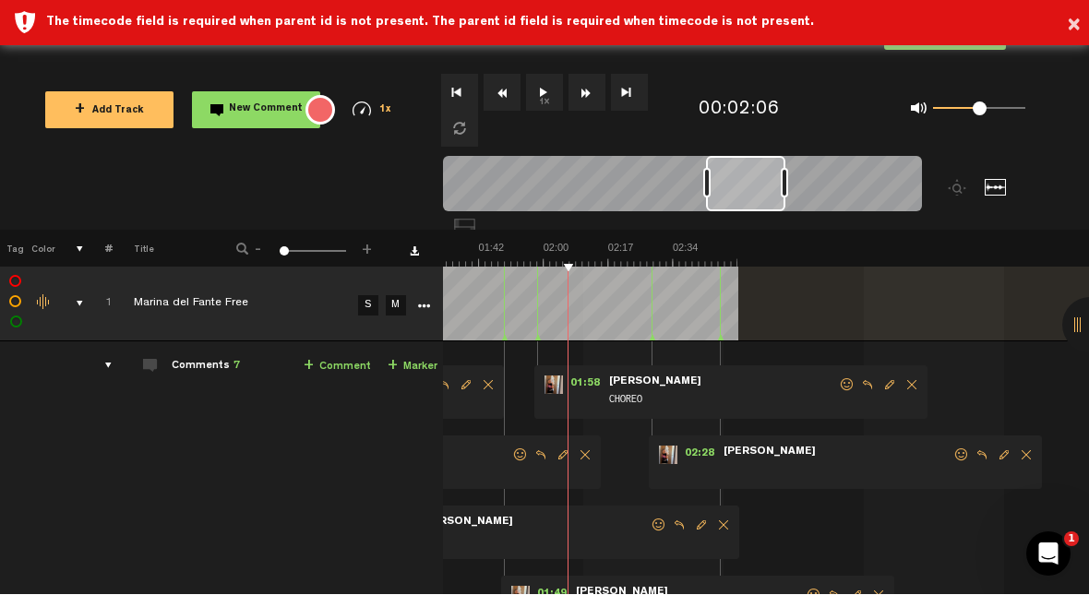
click at [542, 101] on button "1x" at bounding box center [544, 93] width 37 height 37
click at [562, 253] on img at bounding box center [413, 255] width 647 height 26
click at [557, 86] on button "1x" at bounding box center [544, 93] width 37 height 37
click at [548, 96] on button "1x" at bounding box center [544, 93] width 37 height 37
click at [550, 258] on img at bounding box center [413, 255] width 647 height 26
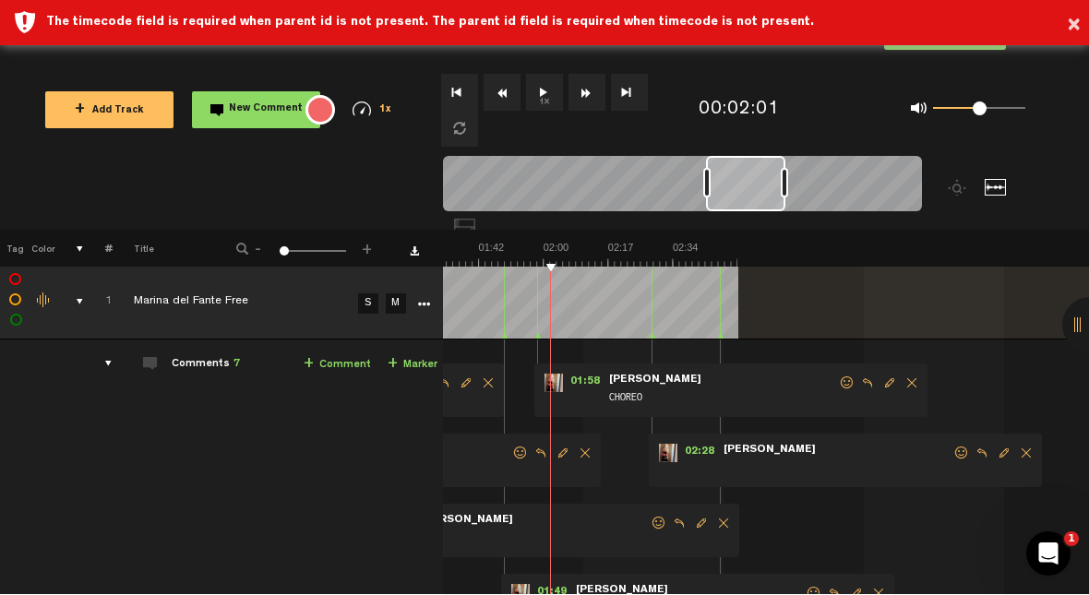
scroll to position [3, 0]
click at [517, 255] on img at bounding box center [413, 255] width 647 height 26
click at [547, 86] on button "1x" at bounding box center [544, 93] width 37 height 37
click at [560, 83] on button "1x" at bounding box center [544, 93] width 37 height 37
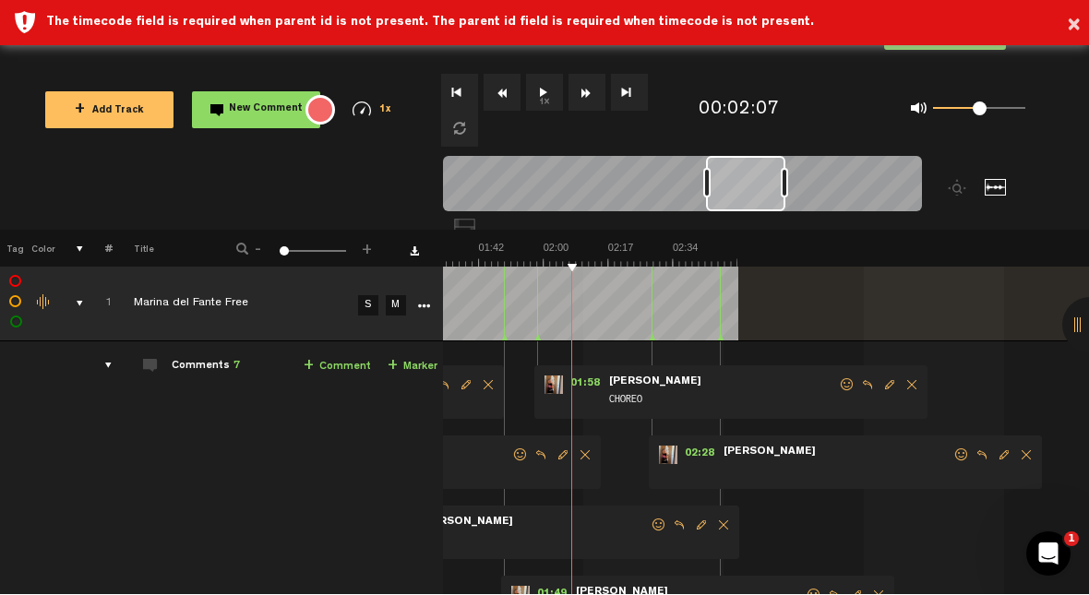
scroll to position [0, 0]
click at [689, 391] on span "CHOREO" at bounding box center [722, 401] width 231 height 20
click at [689, 374] on div "01:58 - NaN:NaN • Judit Sallent: "CHOREO" Judit Sallent CHOREO" at bounding box center [730, 393] width 393 height 54
click at [689, 384] on span "Edit comment" at bounding box center [890, 385] width 22 height 13
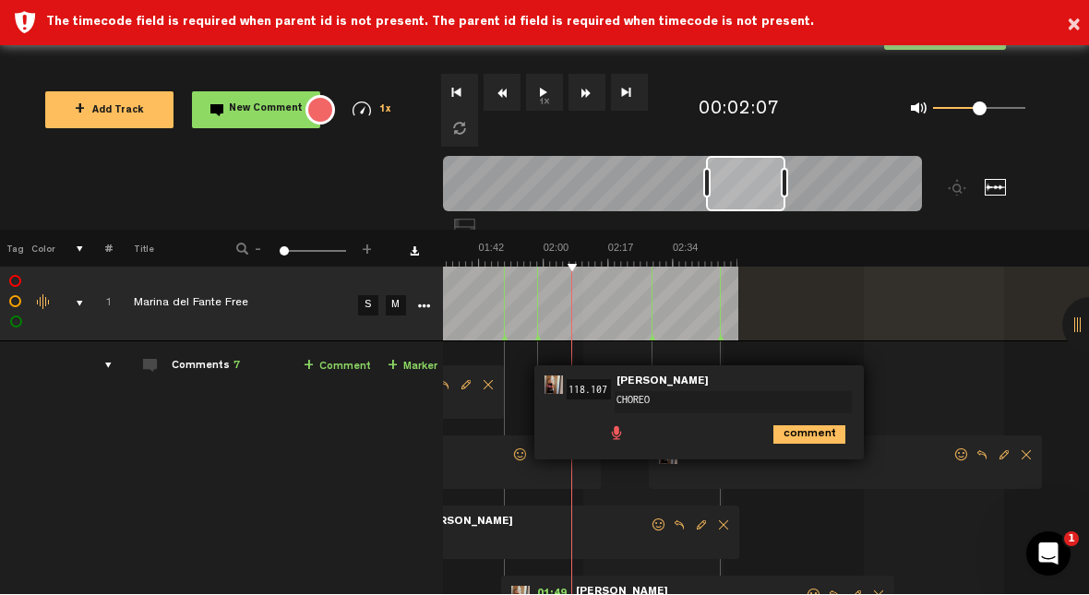
click at [396, 363] on span "+" at bounding box center [393, 367] width 10 height 15
click at [689, 427] on icon "comment" at bounding box center [809, 435] width 72 height 18
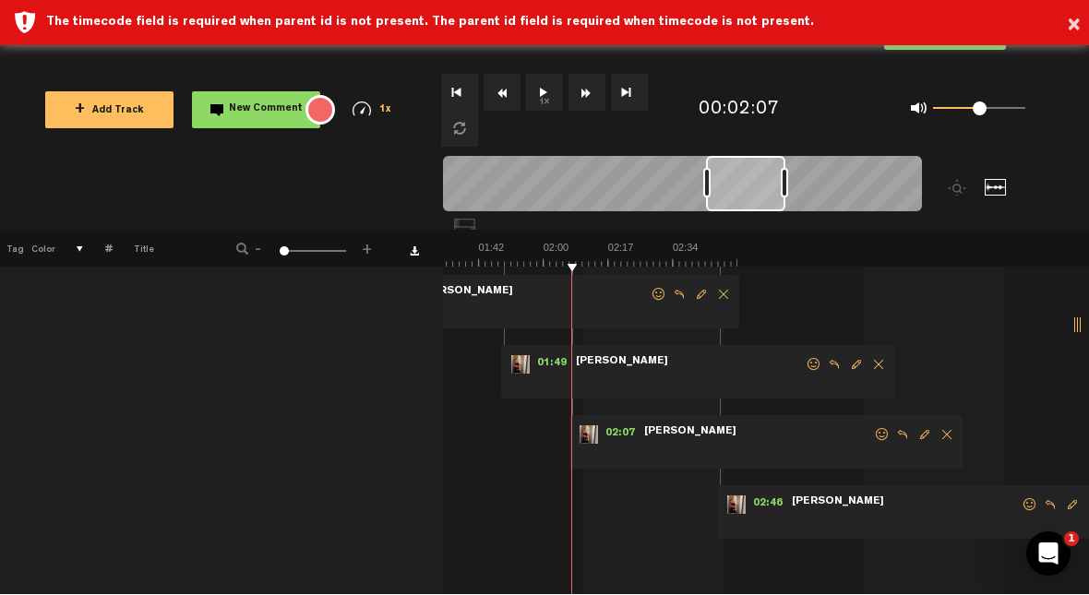
scroll to position [233, 0]
click at [689, 433] on span "Edit comment" at bounding box center [925, 433] width 22 height 13
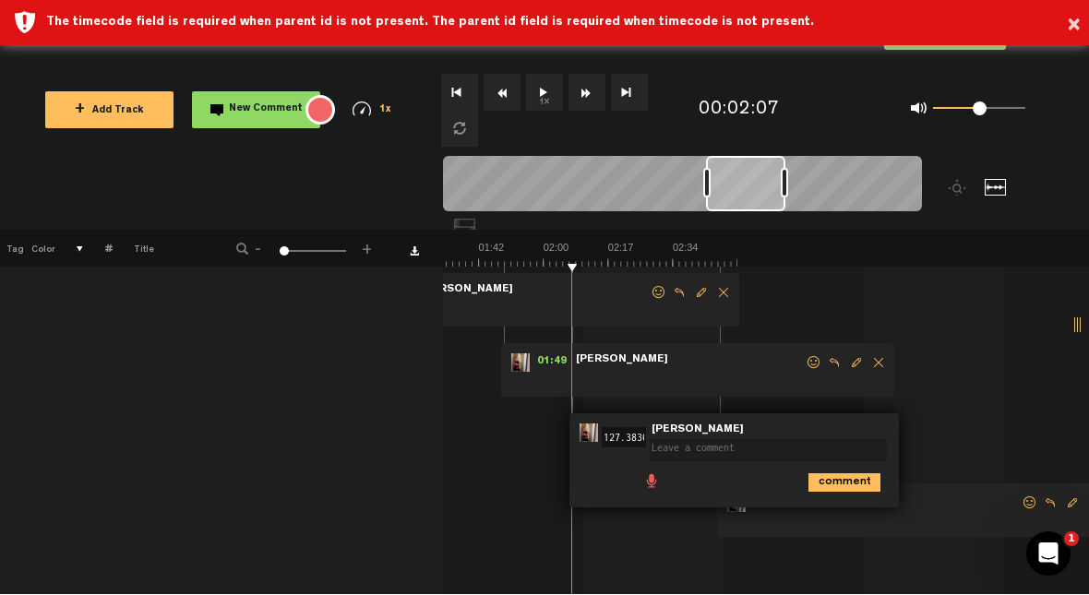
click at [689, 450] on textarea at bounding box center [768, 451] width 237 height 22
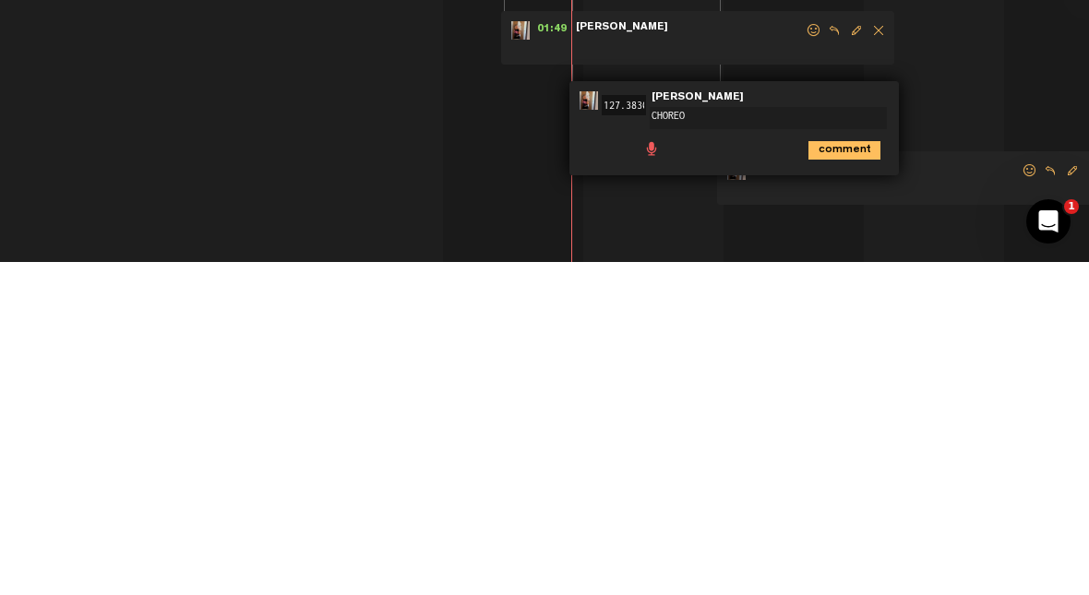
type textarea "CHOREO 2"
click at [689, 474] on icon "comment" at bounding box center [845, 483] width 72 height 18
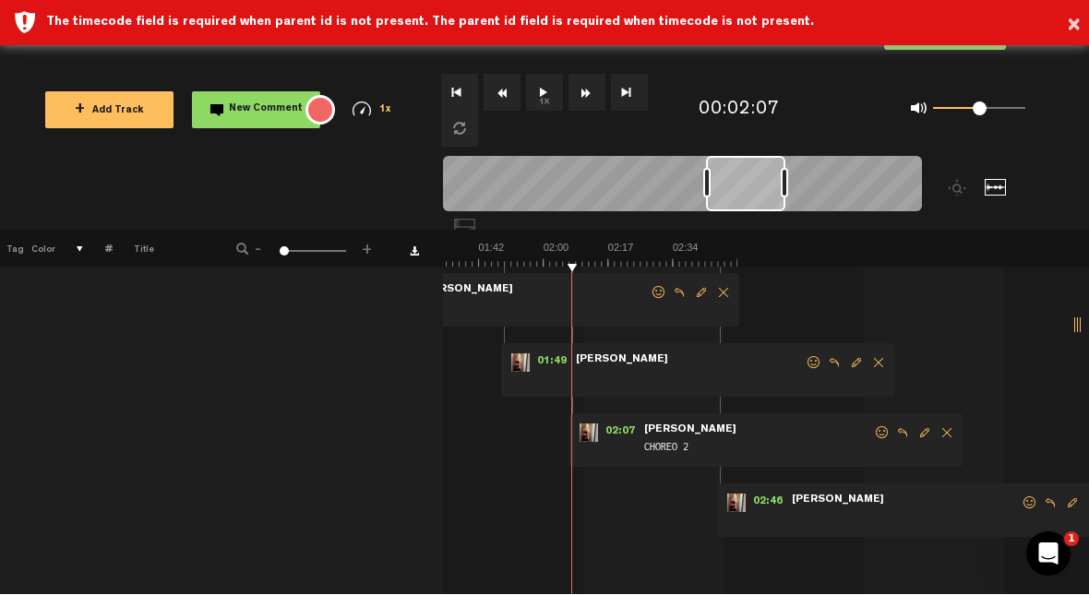
click at [541, 101] on button "1x" at bounding box center [544, 93] width 37 height 37
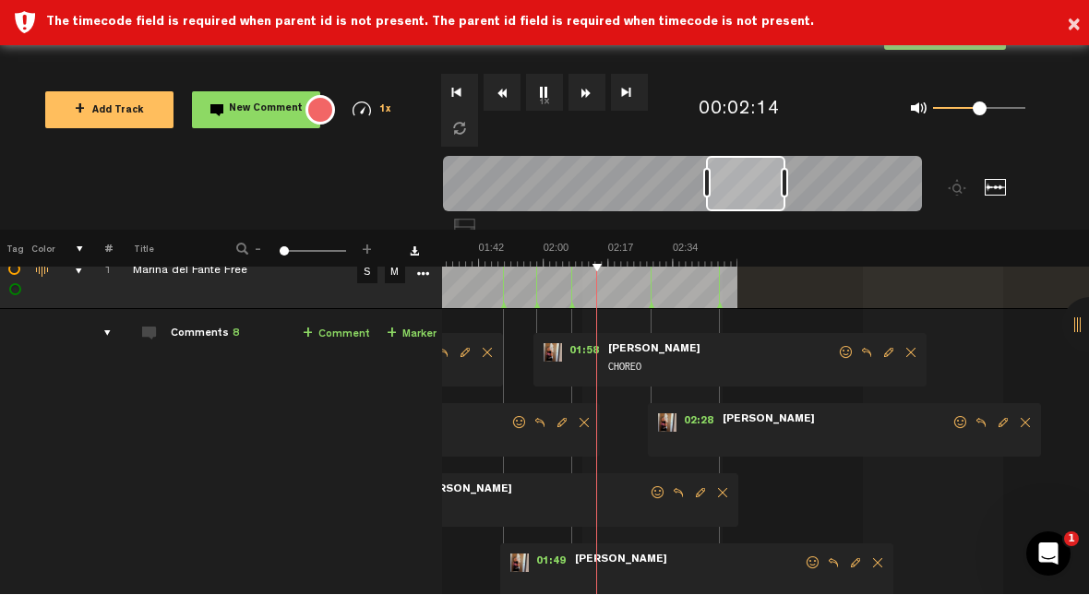
scroll to position [33, 1]
click at [415, 329] on link "+ Marker" at bounding box center [412, 334] width 50 height 21
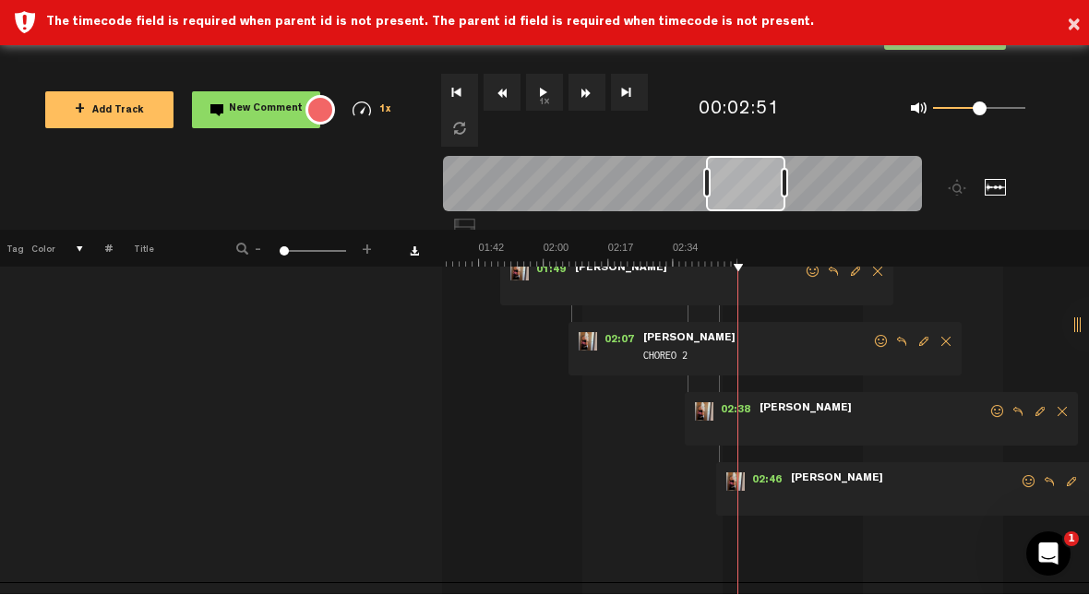
scroll to position [323, 1]
click at [689, 413] on span "Edit comment" at bounding box center [1040, 413] width 22 height 13
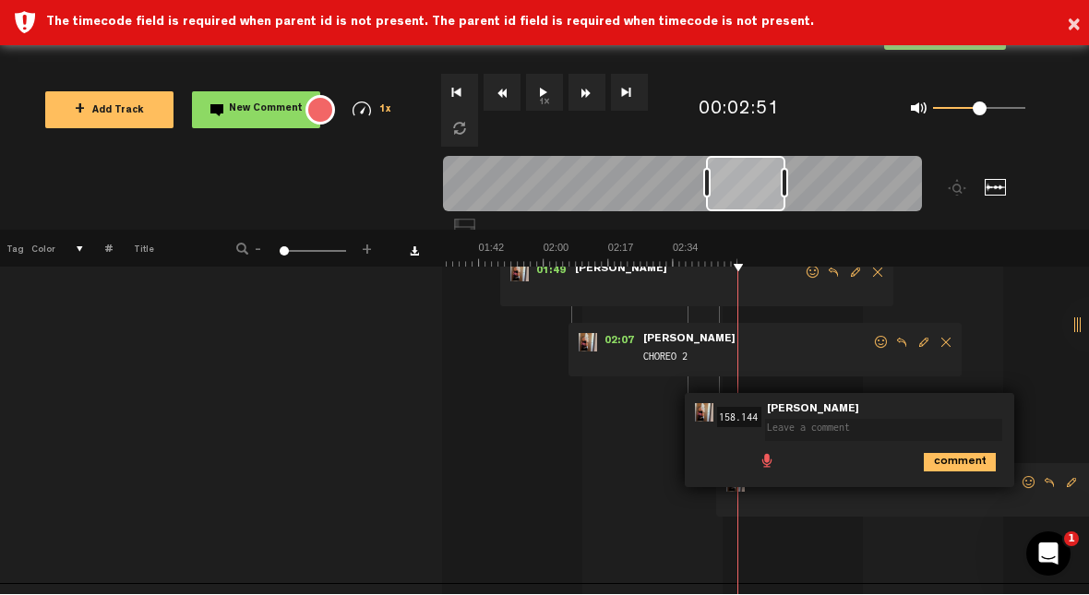
click at [689, 421] on textarea at bounding box center [883, 431] width 237 height 22
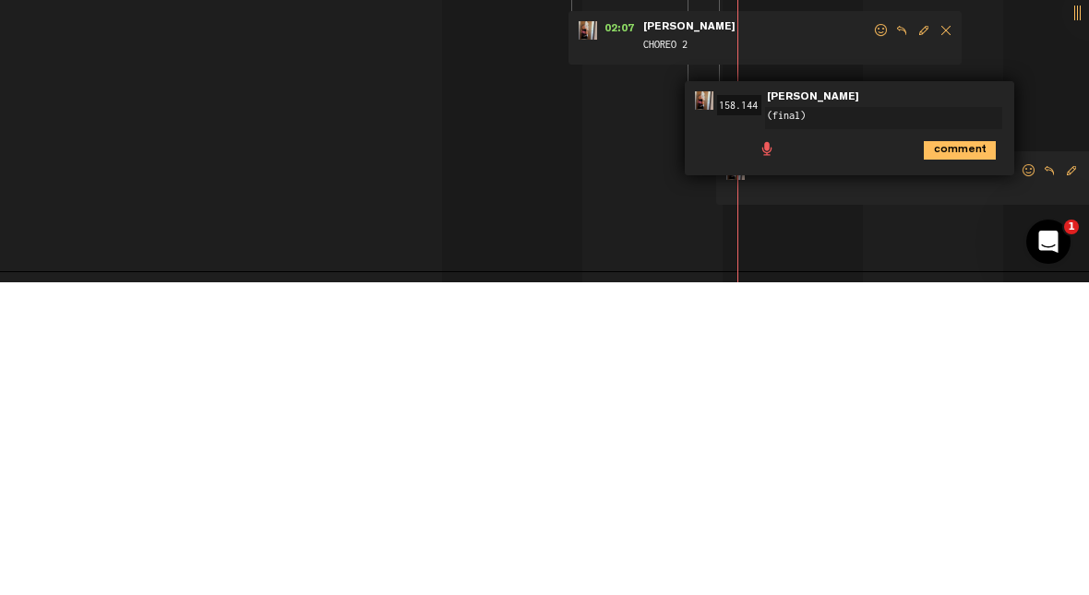
click at [689, 420] on textarea "(final)" at bounding box center [883, 431] width 237 height 22
type textarea "(final)CHOREO2"
click at [689, 454] on icon "comment" at bounding box center [960, 463] width 72 height 18
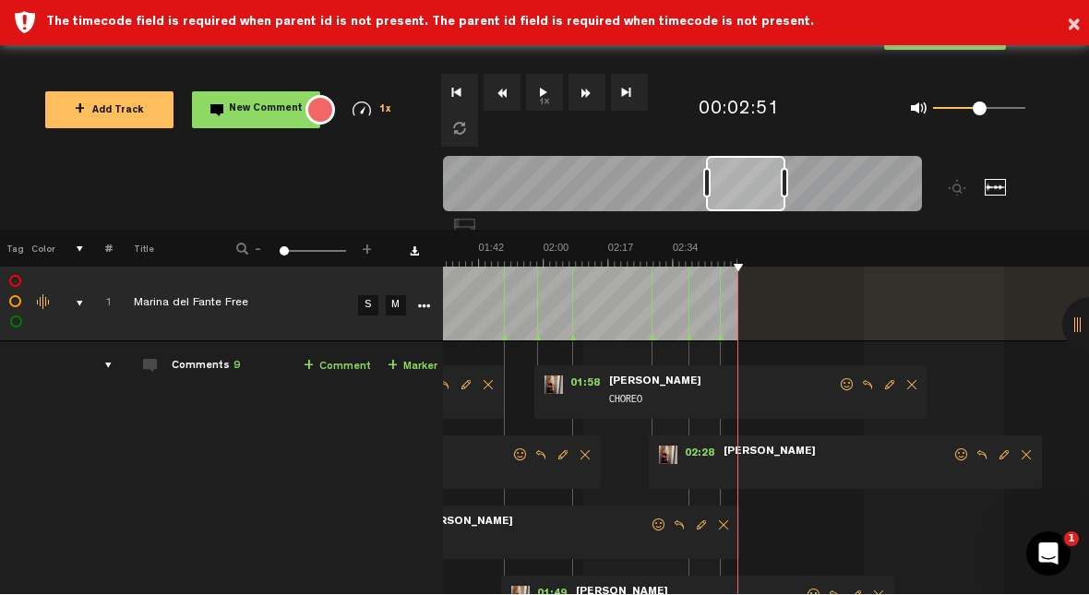
scroll to position [0, 0]
click at [689, 455] on span "Delete comment" at bounding box center [1026, 455] width 22 height 13
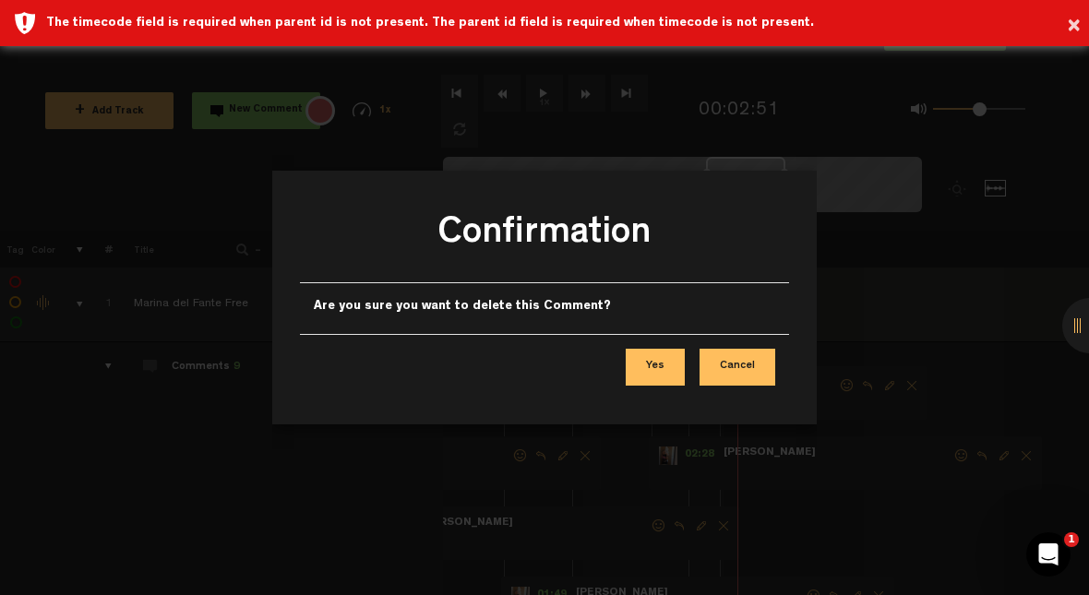
click at [670, 367] on button "Yes" at bounding box center [655, 367] width 59 height 37
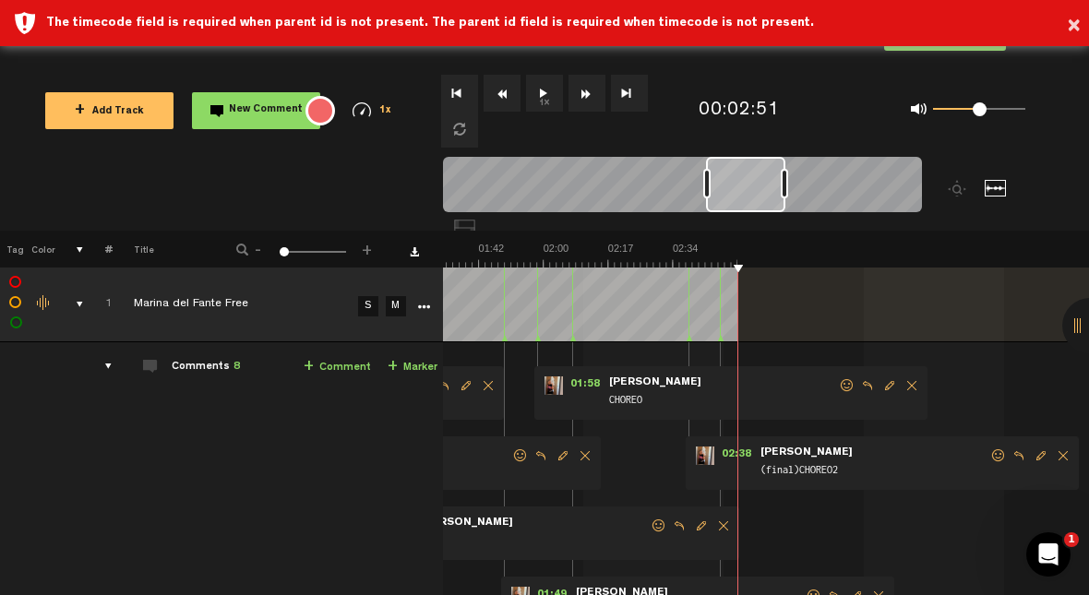
click at [689, 391] on span "Delete comment" at bounding box center [912, 385] width 22 height 13
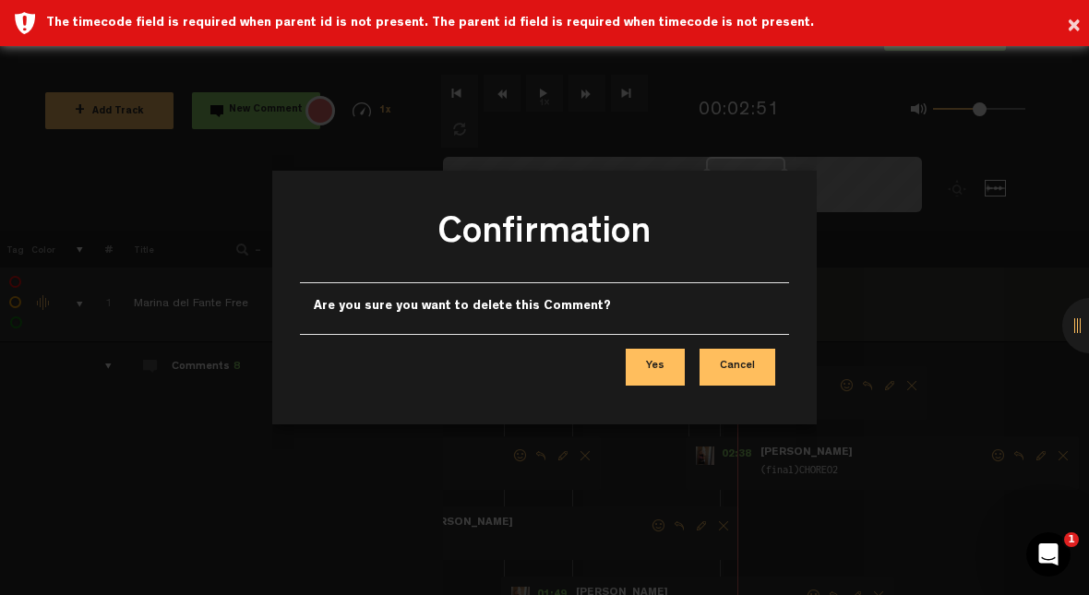
click at [666, 365] on button "Yes" at bounding box center [655, 367] width 59 height 37
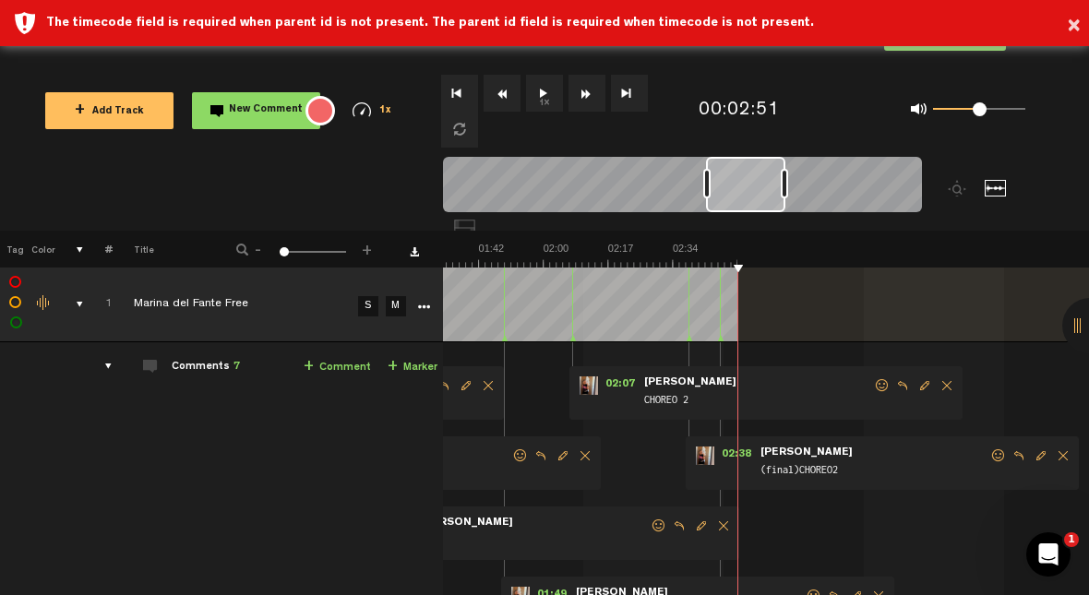
click at [486, 250] on img at bounding box center [413, 255] width 647 height 26
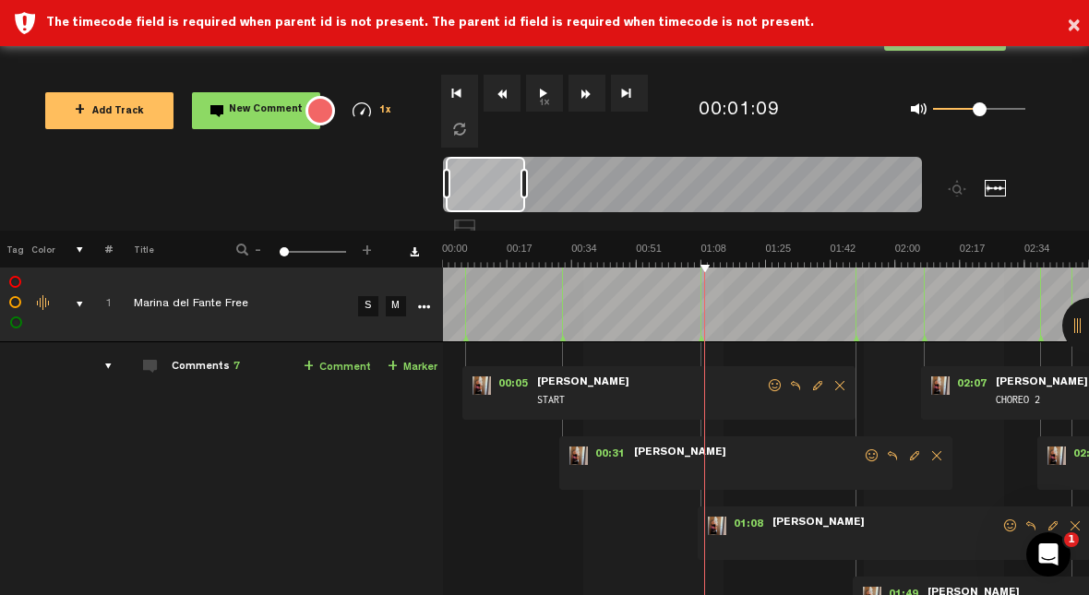
click at [681, 249] on img at bounding box center [765, 255] width 647 height 26
click at [554, 98] on button "1x" at bounding box center [544, 93] width 37 height 37
click at [689, 265] on img at bounding box center [765, 255] width 647 height 26
click at [689, 260] on img at bounding box center [765, 255] width 647 height 26
click at [550, 102] on button "1x" at bounding box center [544, 93] width 37 height 37
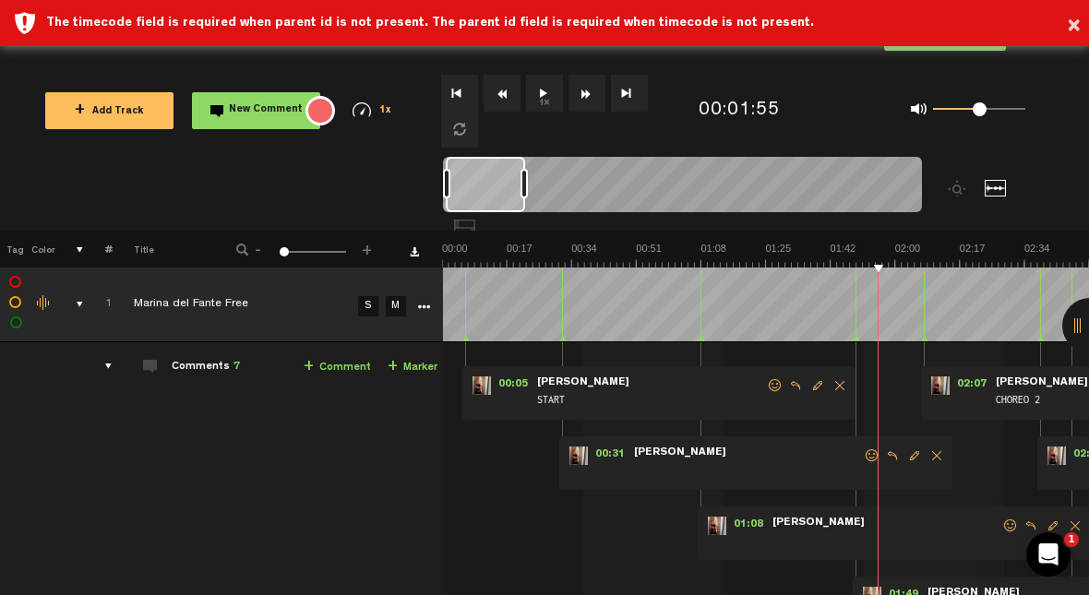
click at [540, 106] on button "1x" at bounding box center [544, 93] width 37 height 37
click at [548, 94] on button "1x" at bounding box center [544, 93] width 37 height 37
click at [545, 99] on button "1x" at bounding box center [544, 93] width 37 height 37
click at [550, 89] on button "1x" at bounding box center [544, 93] width 37 height 37
click at [416, 371] on link "+ Marker" at bounding box center [413, 367] width 50 height 21
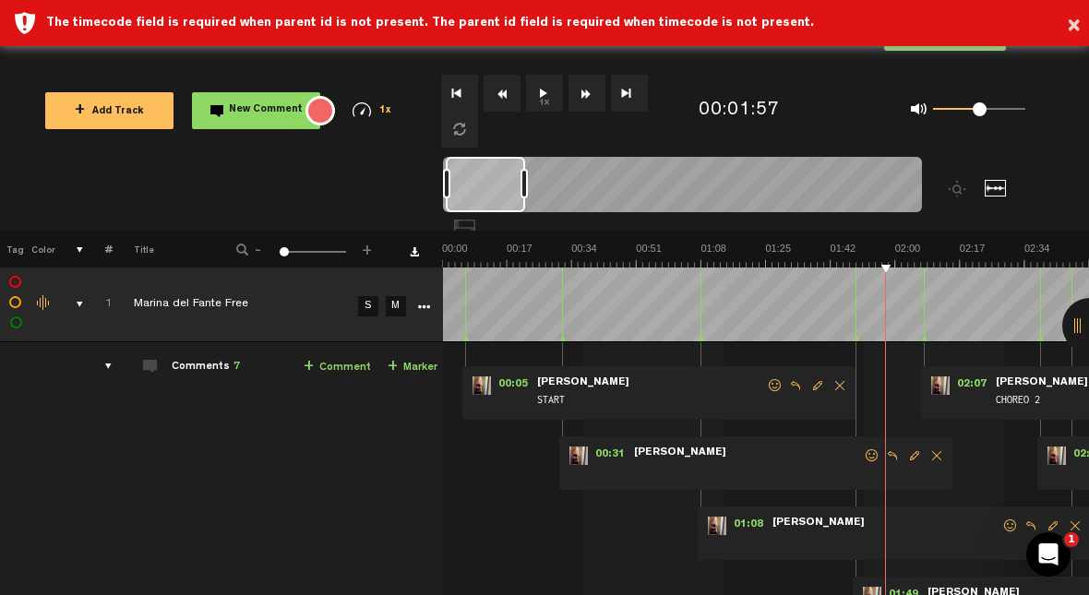
scroll to position [0, 166]
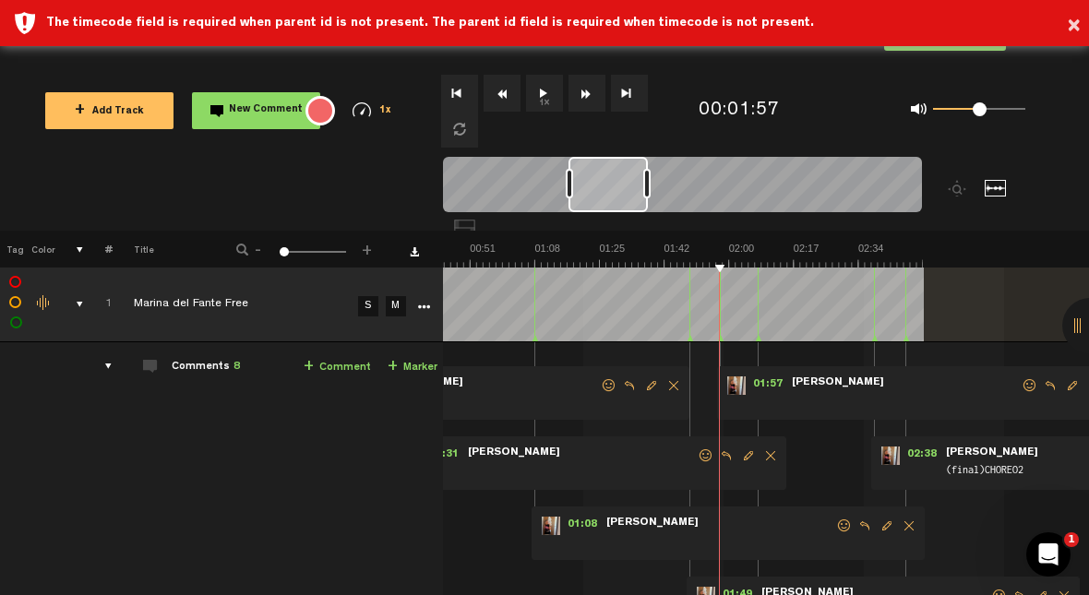
click at [547, 246] on img at bounding box center [599, 255] width 647 height 26
click at [560, 98] on button "1x" at bounding box center [544, 93] width 37 height 37
click at [549, 95] on button "1x" at bounding box center [544, 93] width 37 height 37
click at [425, 364] on link "+ Marker" at bounding box center [413, 367] width 50 height 21
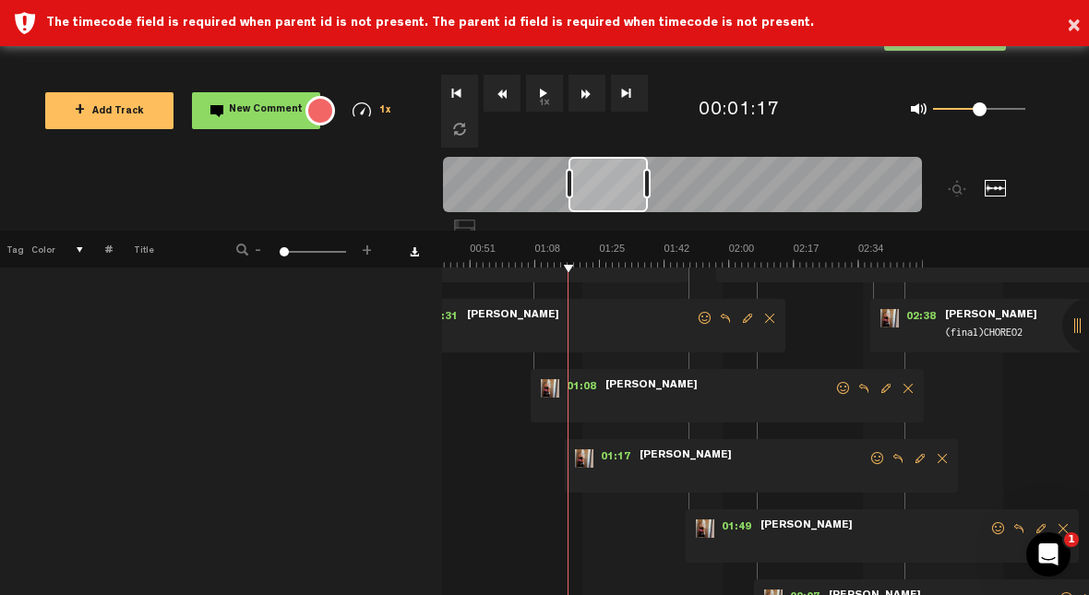
scroll to position [138, 1]
click at [689, 454] on span "Edit comment" at bounding box center [920, 458] width 22 height 13
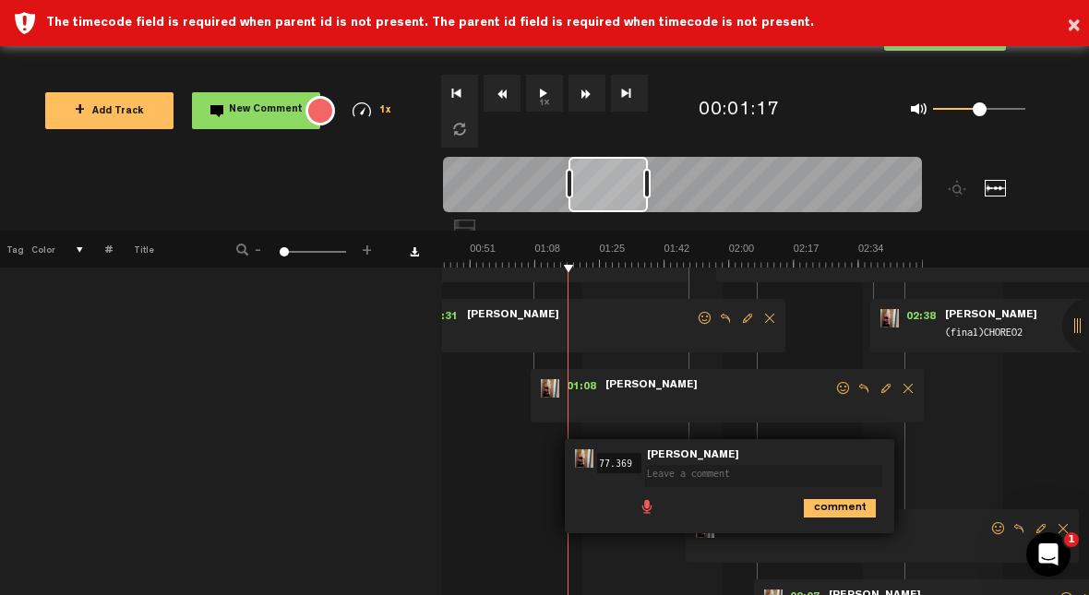
click at [689, 461] on span at bounding box center [767, 464] width 245 height 13
click at [689, 480] on textarea at bounding box center [763, 476] width 237 height 22
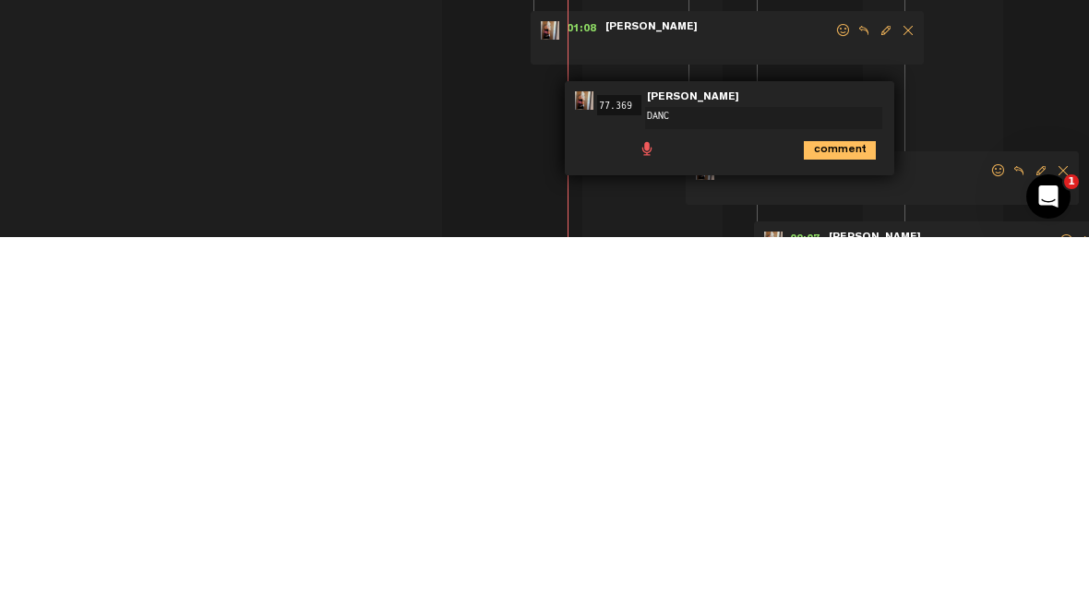
type textarea "DANCE"
click at [689, 499] on icon "comment" at bounding box center [840, 508] width 72 height 18
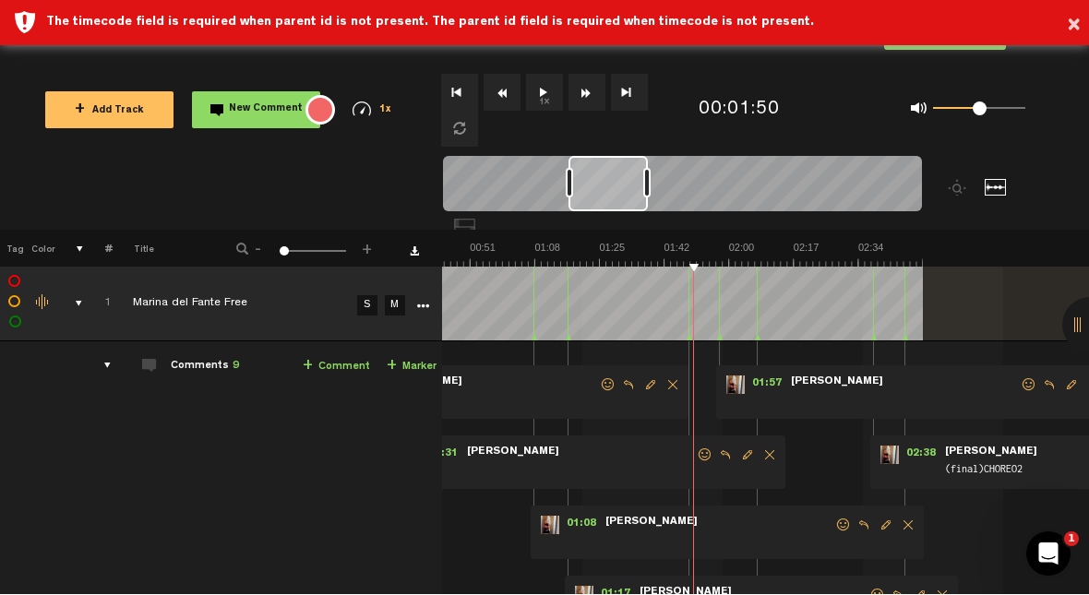
scroll to position [0, 1]
click at [689, 400] on span at bounding box center [904, 401] width 231 height 20
click at [689, 397] on span at bounding box center [904, 401] width 231 height 20
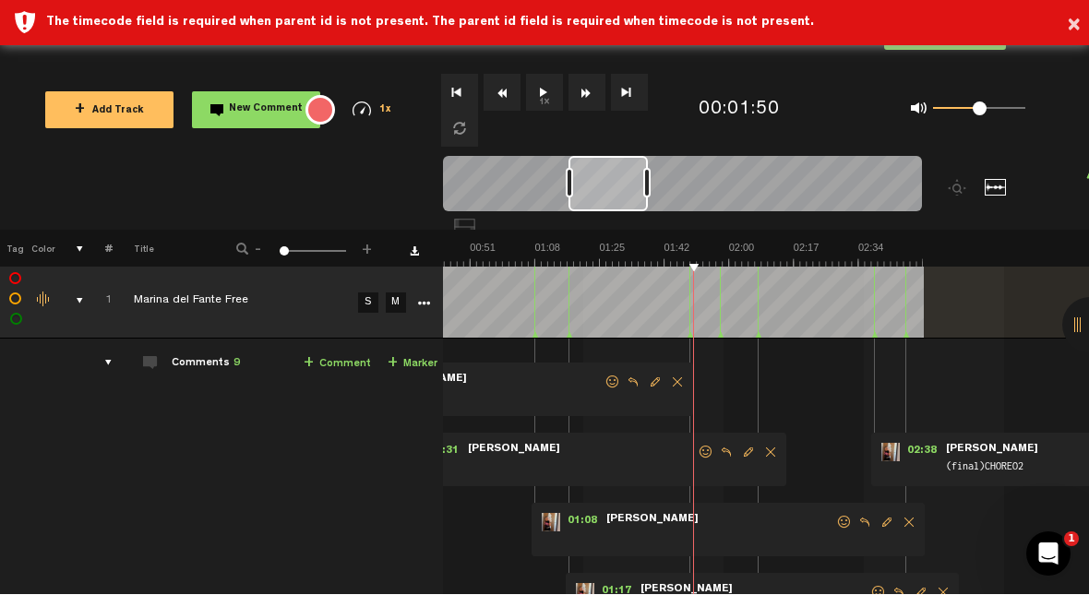
scroll to position [3, -1]
click at [689, 258] on img at bounding box center [599, 255] width 647 height 26
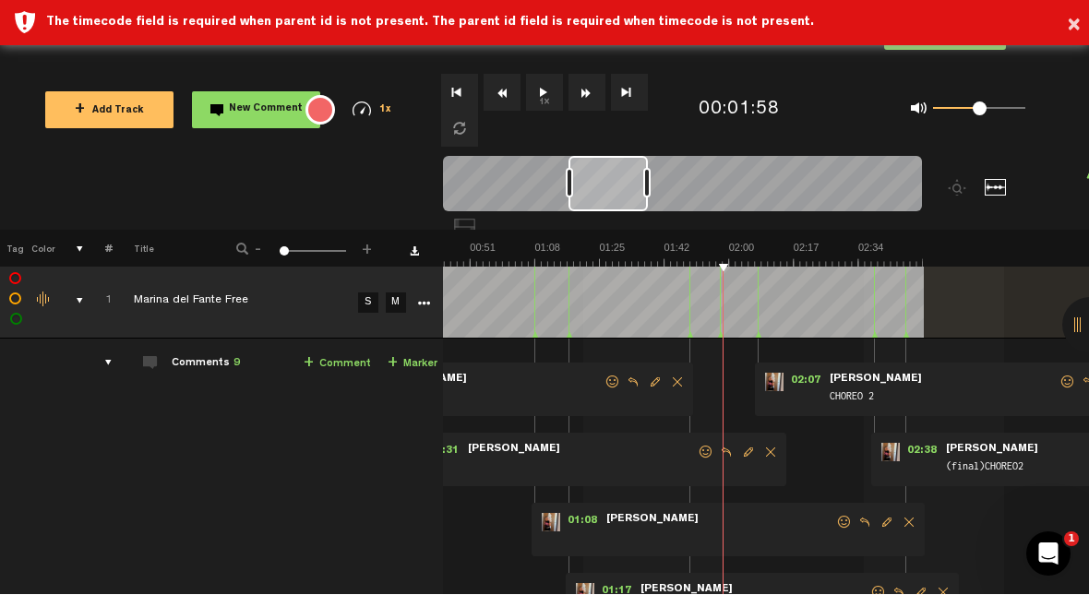
scroll to position [3, 0]
click at [689, 335] on polygon at bounding box center [721, 336] width 6 height 6
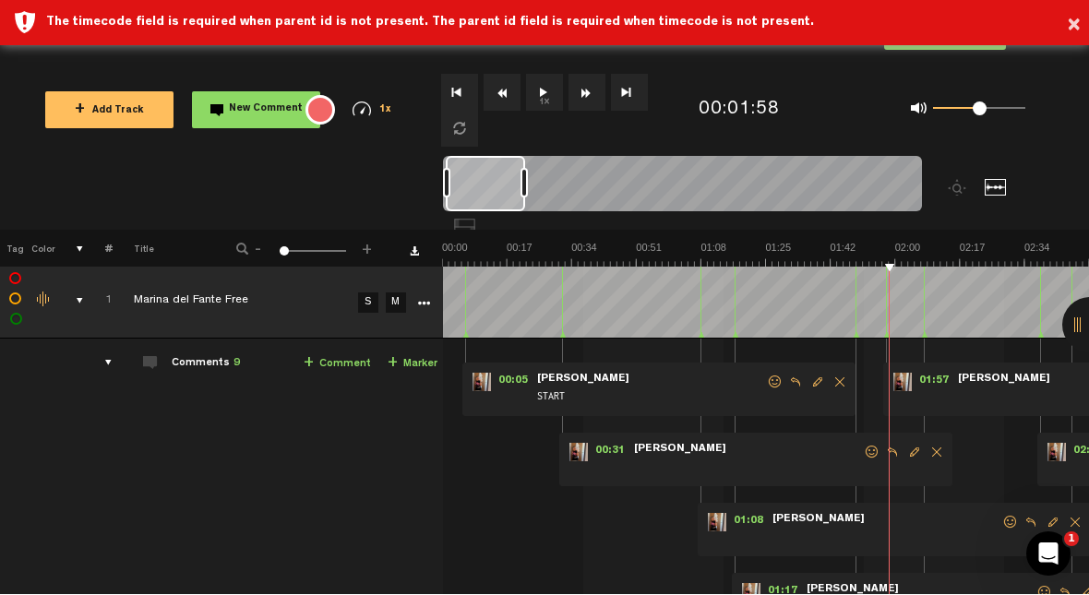
click at [689, 391] on span at bounding box center [1071, 399] width 231 height 20
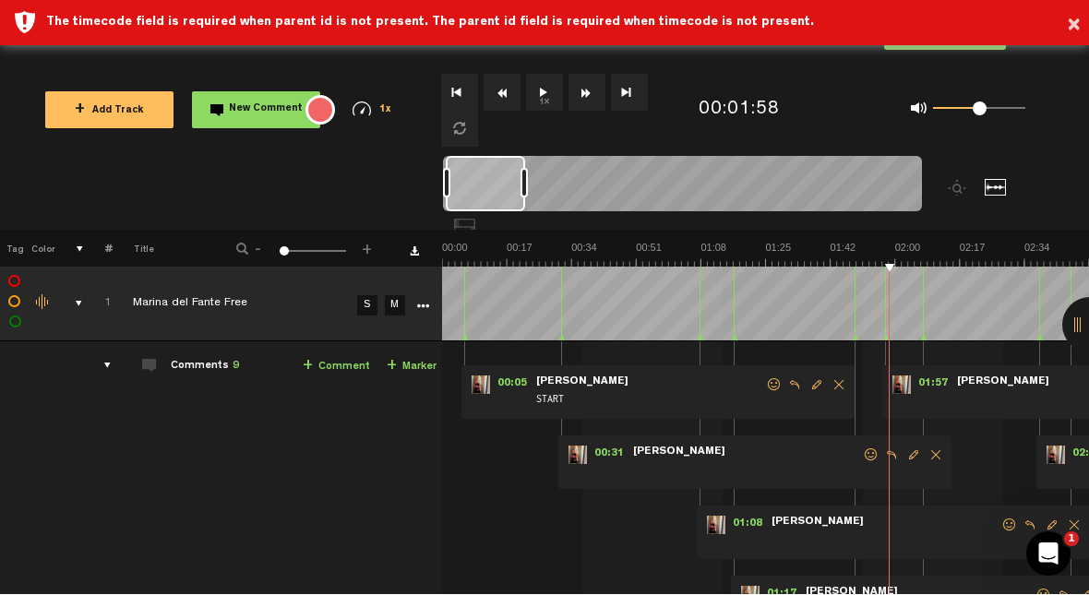
scroll to position [0, 1]
click at [689, 260] on img at bounding box center [765, 255] width 647 height 26
click at [533, 96] on button "1x" at bounding box center [544, 93] width 37 height 37
click at [532, 99] on button "1x" at bounding box center [544, 93] width 37 height 37
click at [689, 193] on div at bounding box center [996, 188] width 22 height 17
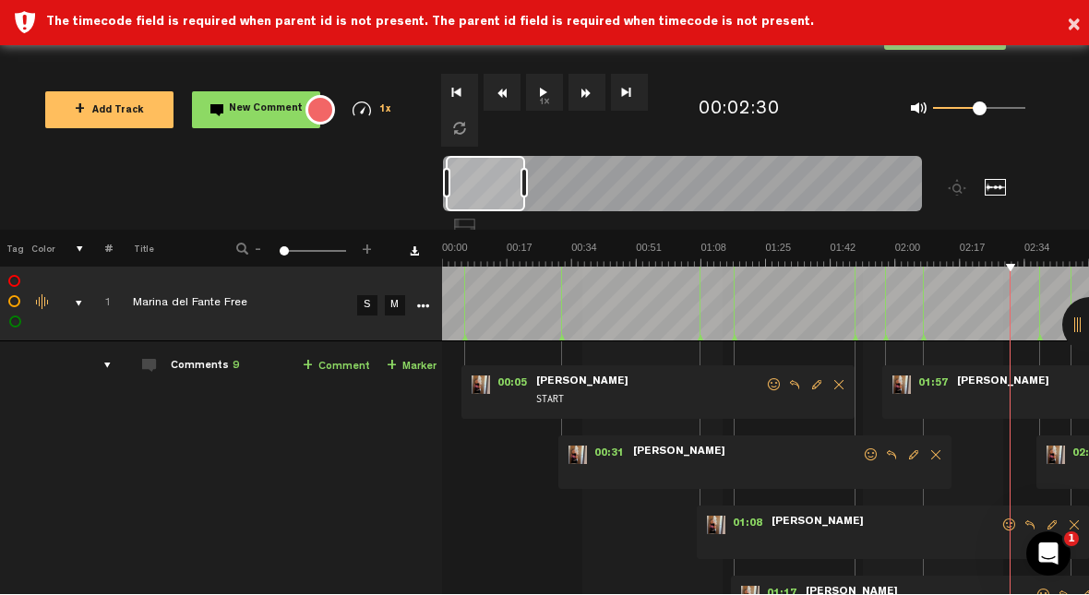
click at [689, 184] on div at bounding box center [996, 188] width 22 height 17
click at [689, 193] on div at bounding box center [996, 188] width 22 height 17
click at [689, 377] on span "01:57" at bounding box center [933, 386] width 44 height 18
click at [689, 408] on span at bounding box center [1070, 401] width 231 height 20
click at [689, 399] on span at bounding box center [1070, 401] width 231 height 20
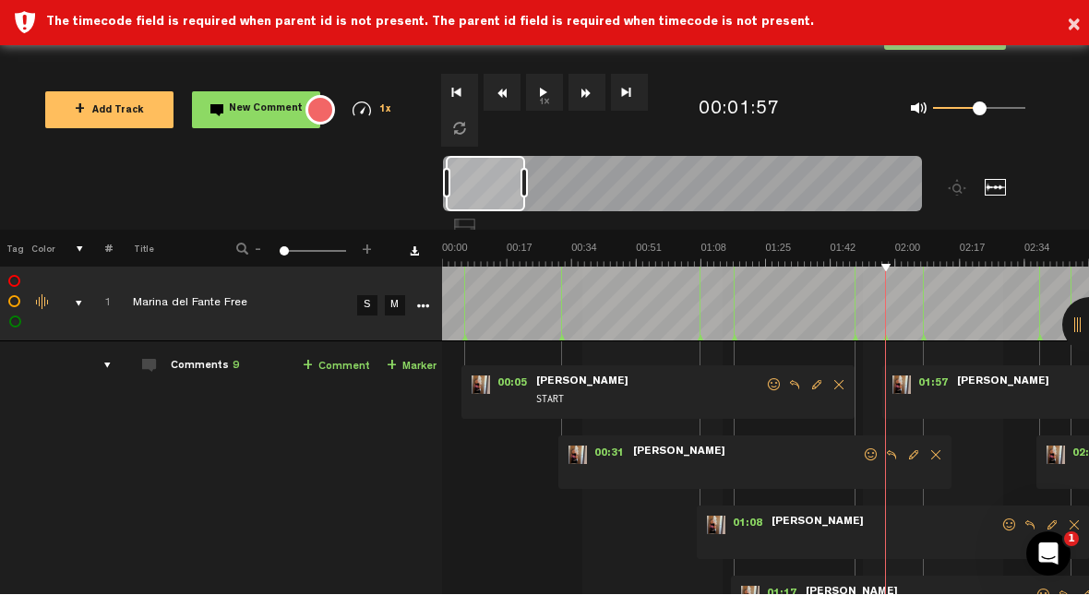
click at [689, 353] on div at bounding box center [1089, 325] width 55 height 55
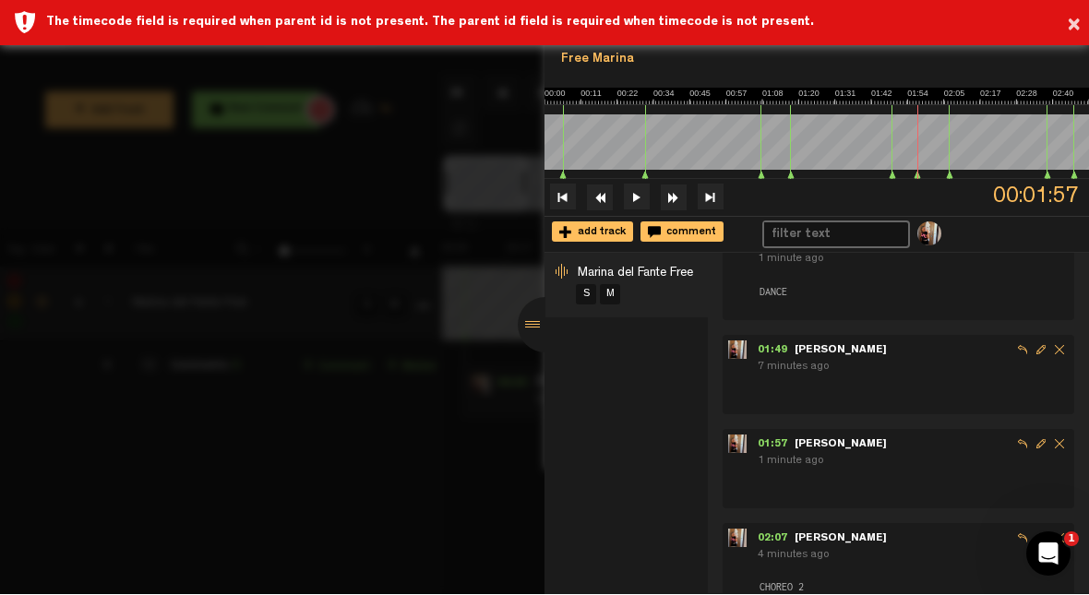
scroll to position [335, 0]
click at [689, 439] on span "Edit comment" at bounding box center [1041, 446] width 18 height 18
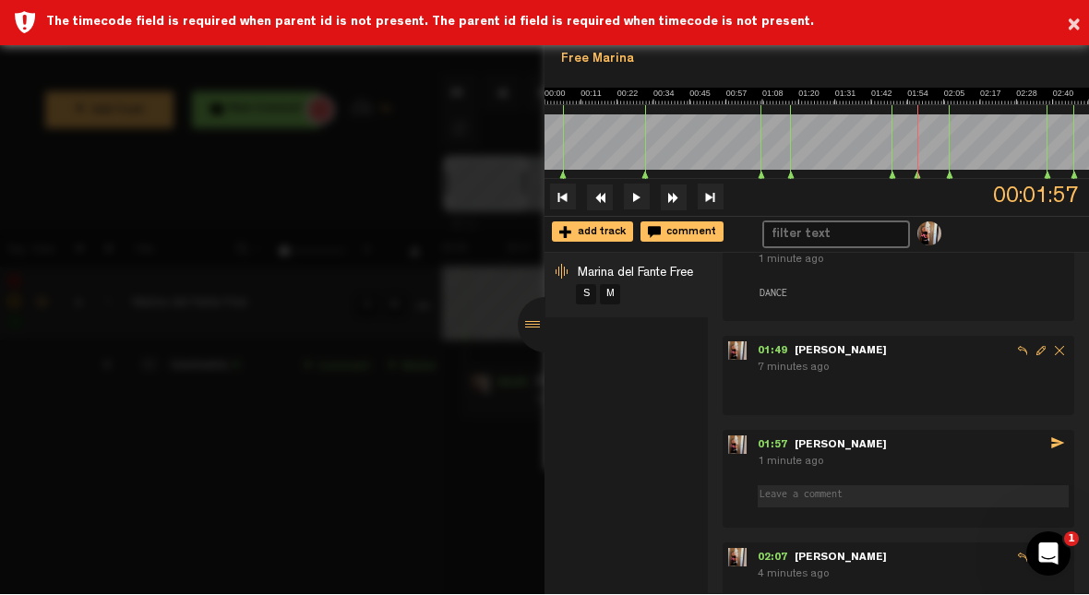
click at [689, 486] on textarea at bounding box center [913, 497] width 311 height 22
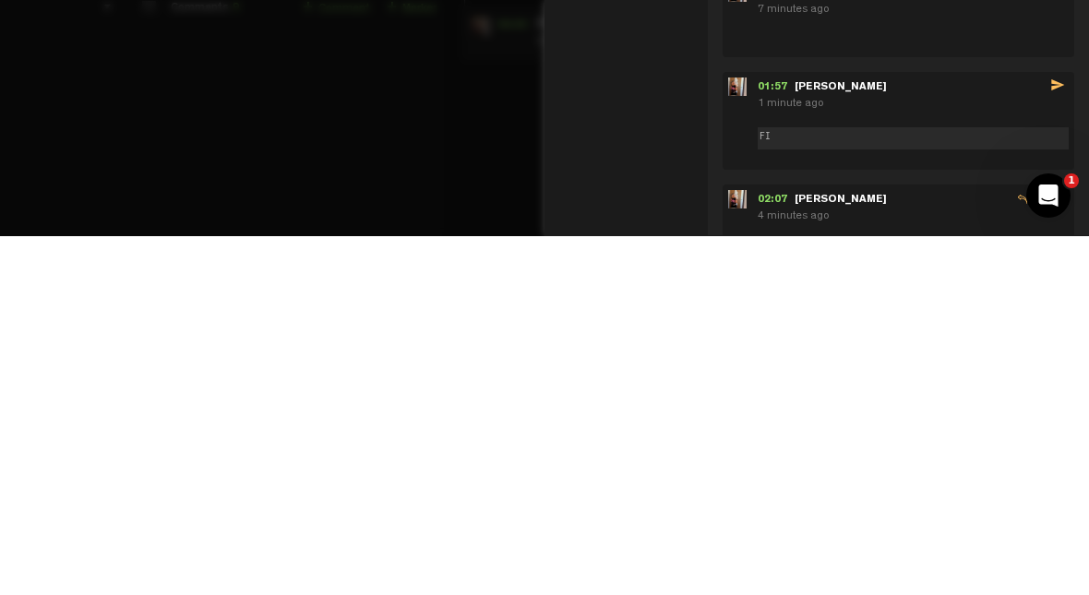
type textarea "F"
type textarea "(Final) DANCE"
click at [689, 437] on span "send" at bounding box center [1059, 447] width 18 height 21
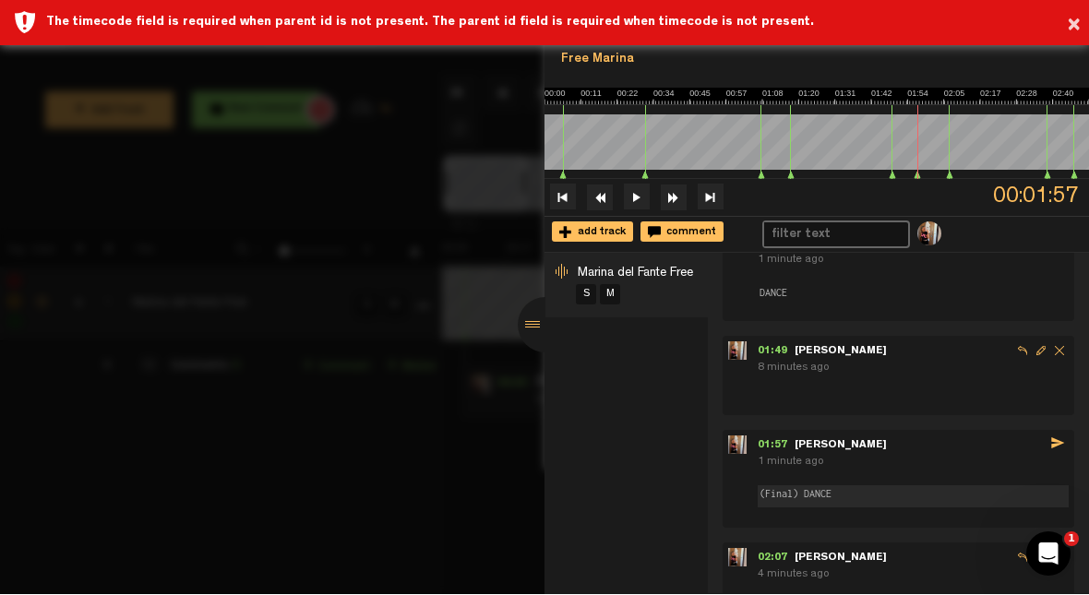
click at [426, 425] on div at bounding box center [544, 297] width 1089 height 595
click at [421, 443] on div at bounding box center [544, 297] width 1089 height 595
click at [432, 439] on div at bounding box center [544, 297] width 1089 height 595
click at [689, 21] on button "×" at bounding box center [1074, 26] width 14 height 37
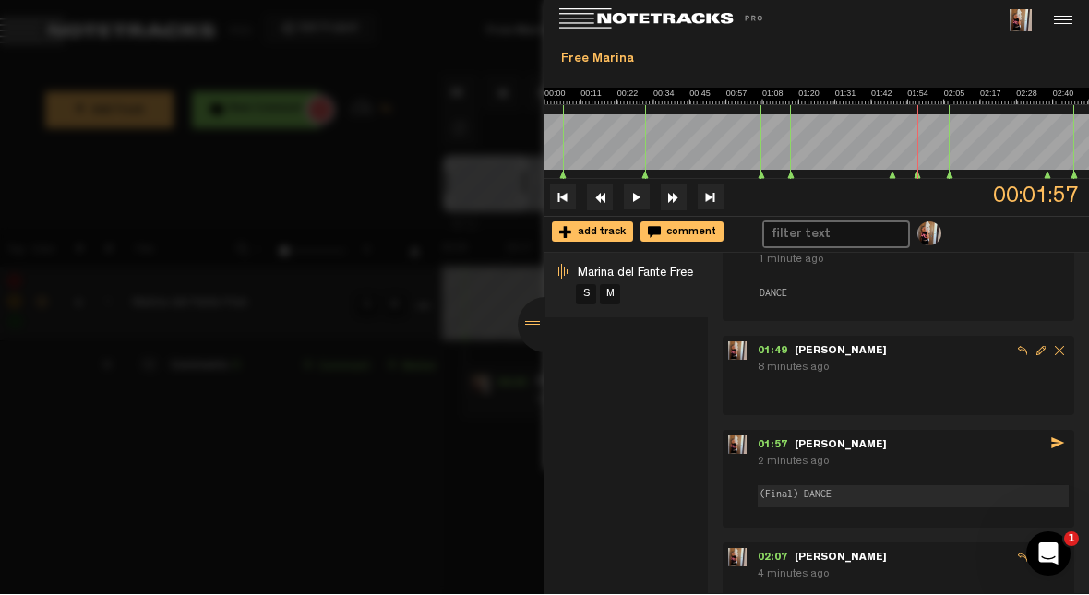
click at [689, 33] on div at bounding box center [1061, 21] width 28 height 28
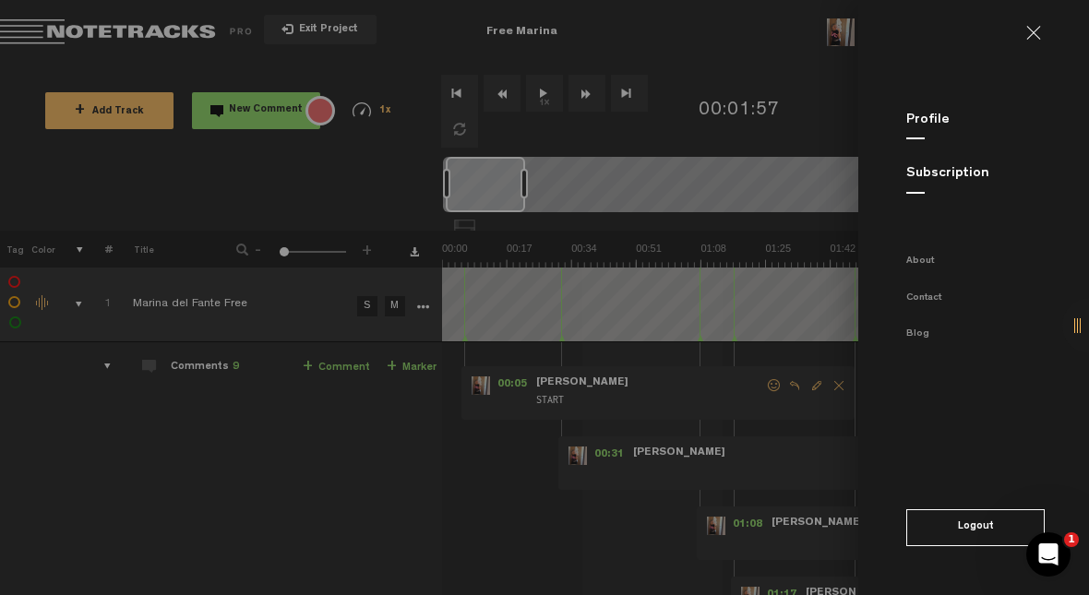
click at [689, 45] on md-sidenav "Profile Subscription About Contact Blog Logout" at bounding box center [973, 297] width 231 height 595
click at [689, 30] on link at bounding box center [1041, 33] width 30 height 15
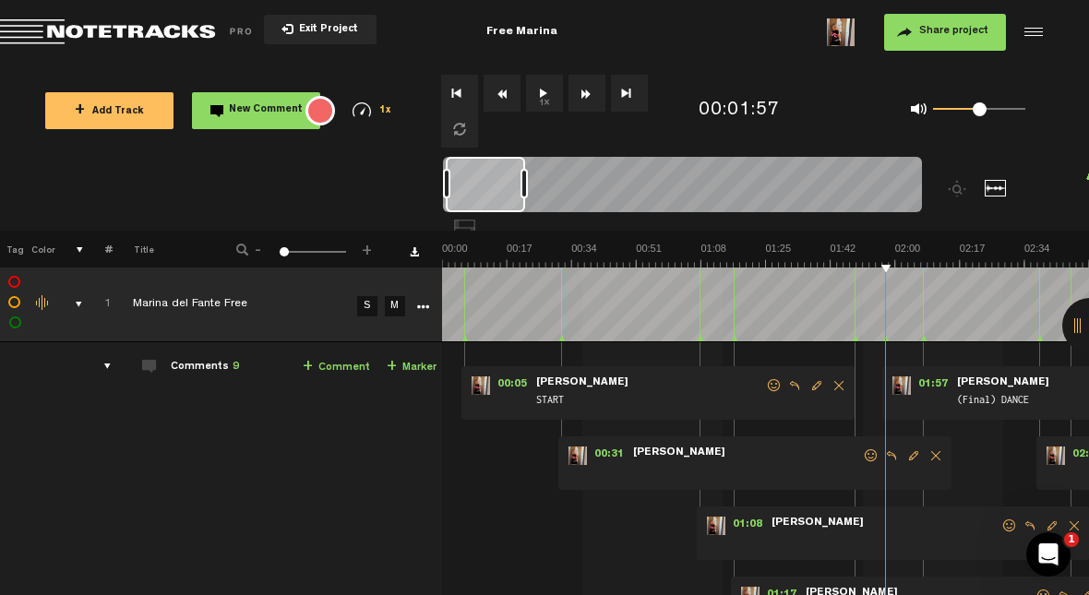
click at [461, 261] on img at bounding box center [765, 255] width 647 height 26
click at [546, 104] on button "1x" at bounding box center [544, 93] width 37 height 37
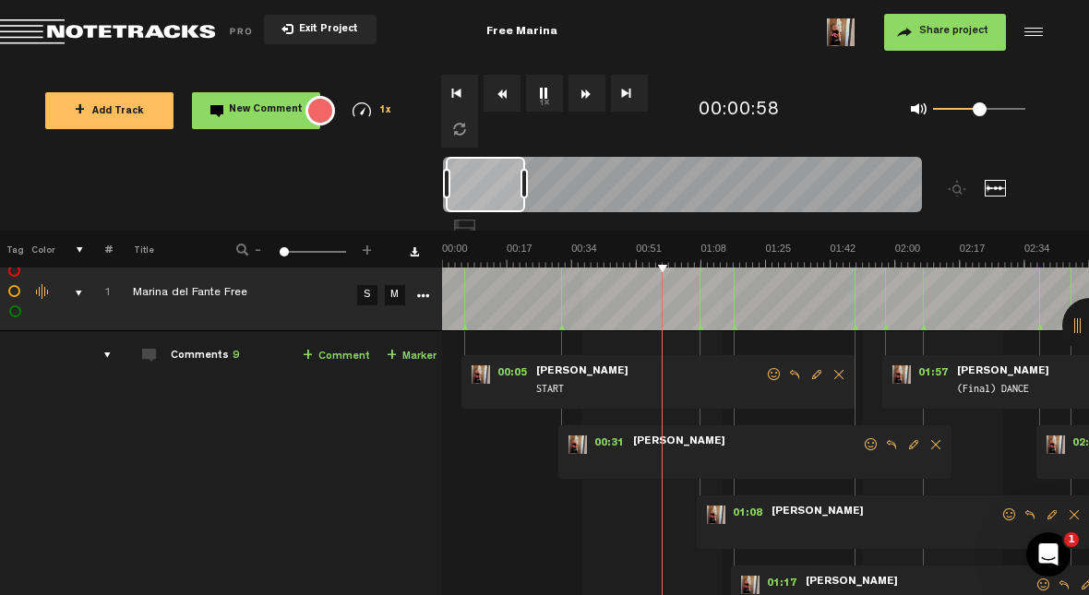
scroll to position [11, 1]
click at [689, 509] on span "Delete comment" at bounding box center [1074, 515] width 22 height 13
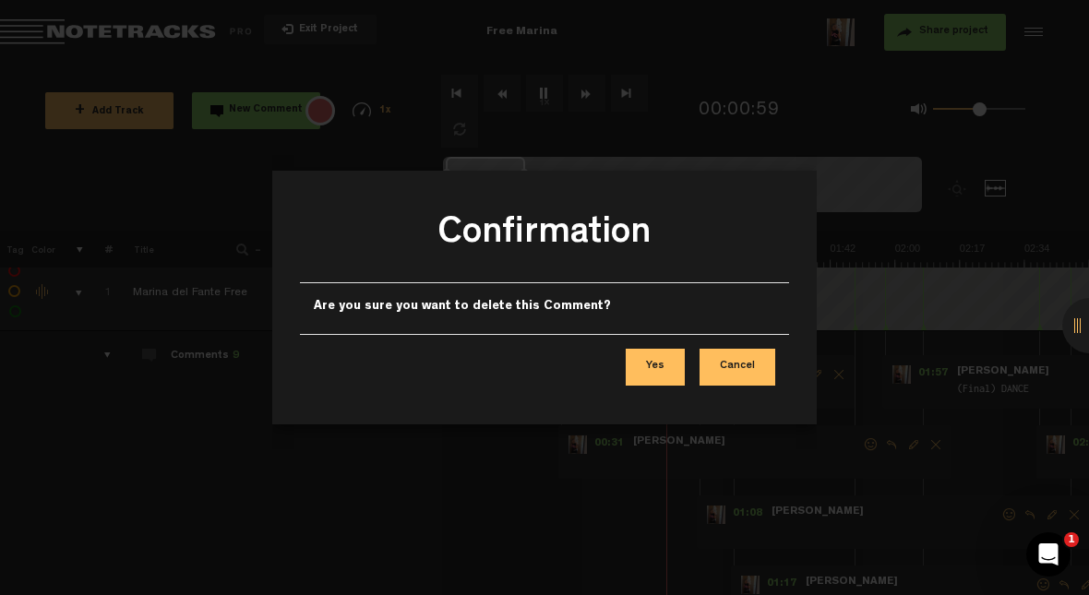
click at [659, 367] on button "Yes" at bounding box center [655, 367] width 59 height 37
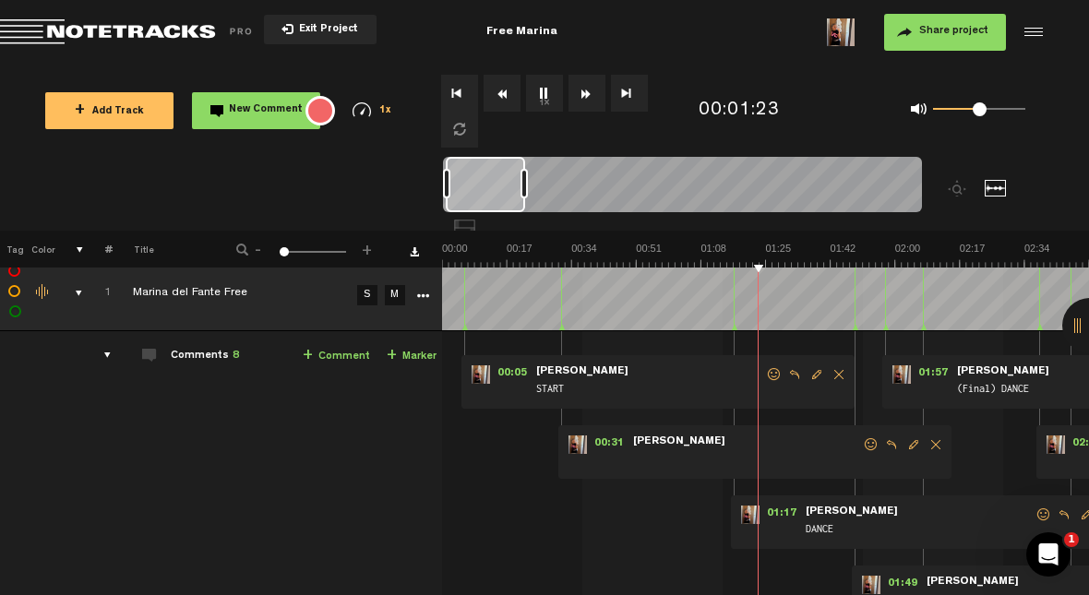
click at [360, 248] on span "+" at bounding box center [367, 247] width 15 height 11
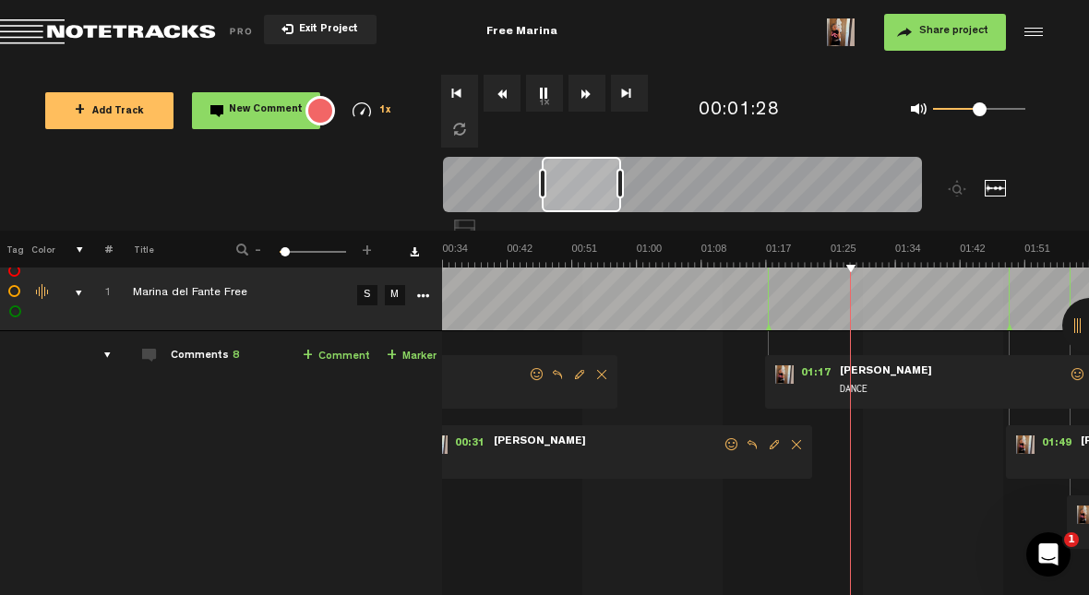
click at [689, 328] on icon at bounding box center [768, 328] width 7 height 9
click at [689, 385] on span "DANCE" at bounding box center [953, 390] width 231 height 20
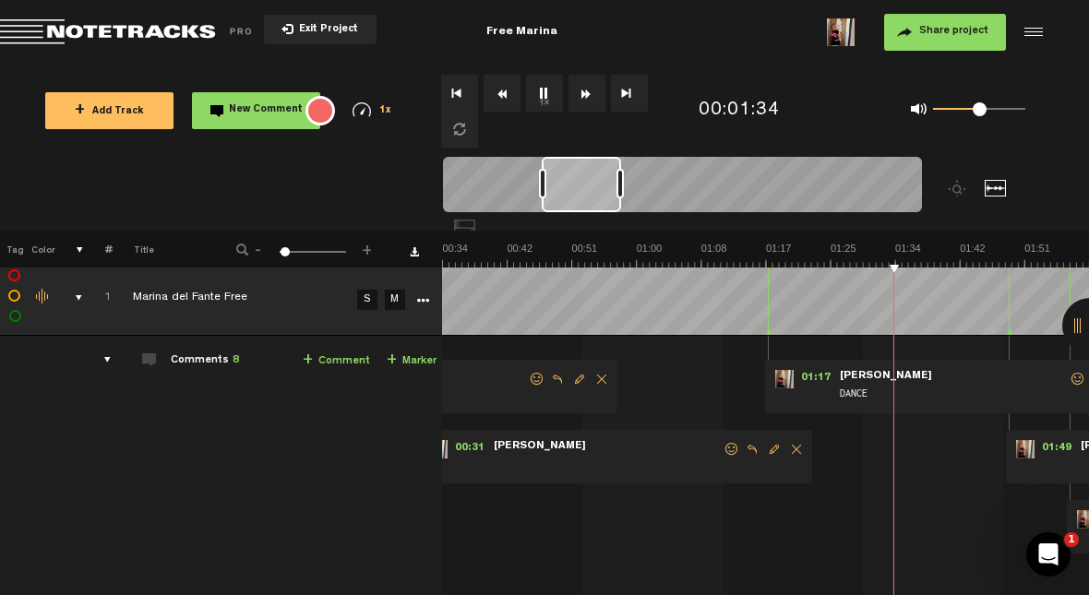
scroll to position [6, 1]
click at [689, 373] on span "01:17" at bounding box center [816, 379] width 44 height 18
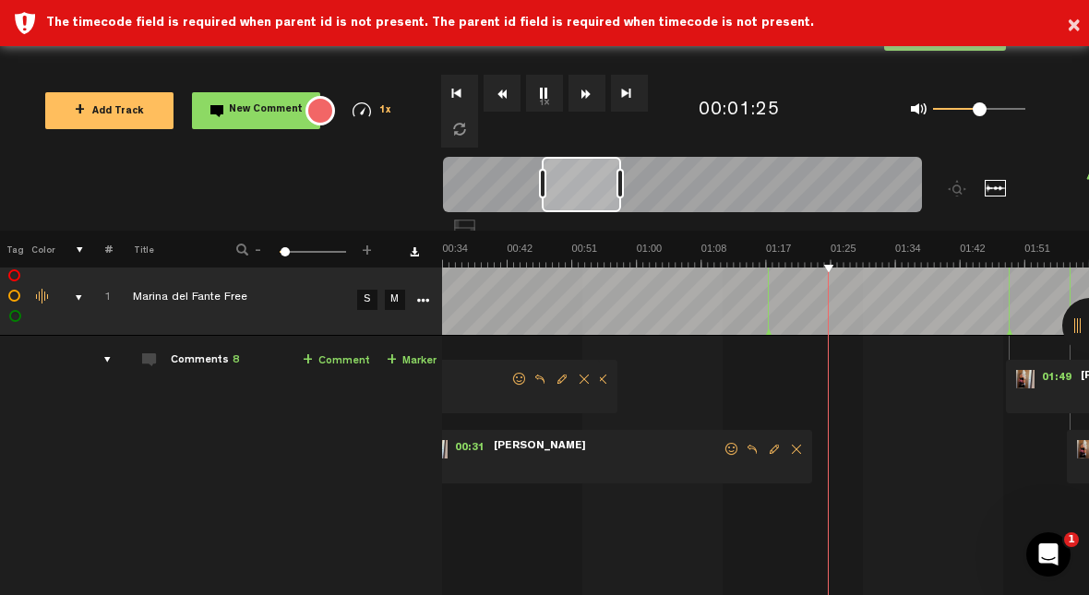
click at [689, 389] on td "1 Marina del Fante Free S M Marina del Fante Free by Judit Sallent 1 collaborat…" at bounding box center [765, 513] width 647 height 355
click at [689, 24] on button "×" at bounding box center [1074, 26] width 14 height 37
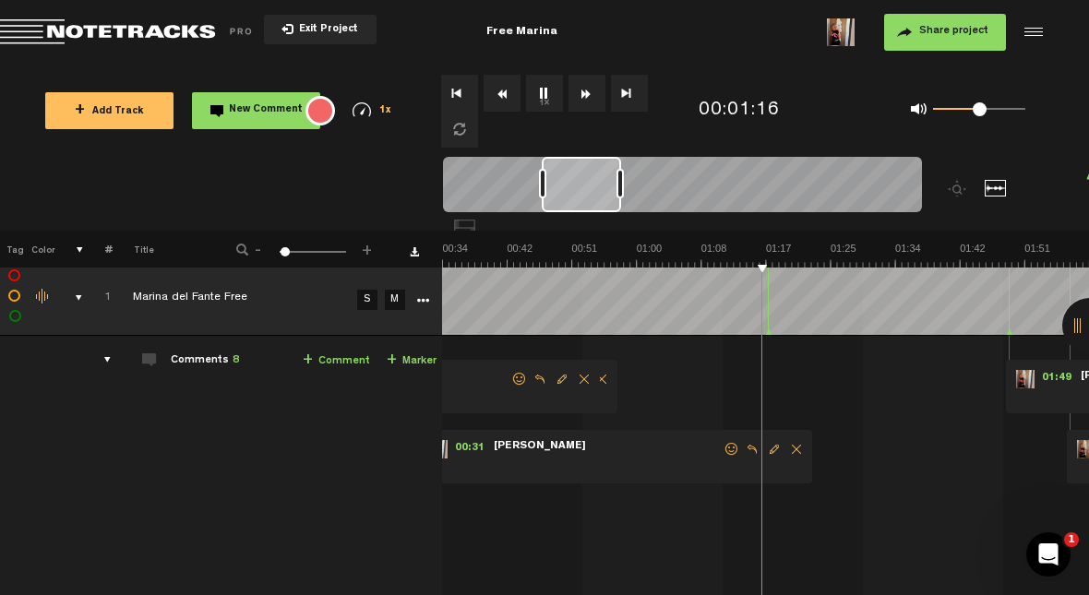
click at [689, 353] on div at bounding box center [1089, 325] width 55 height 55
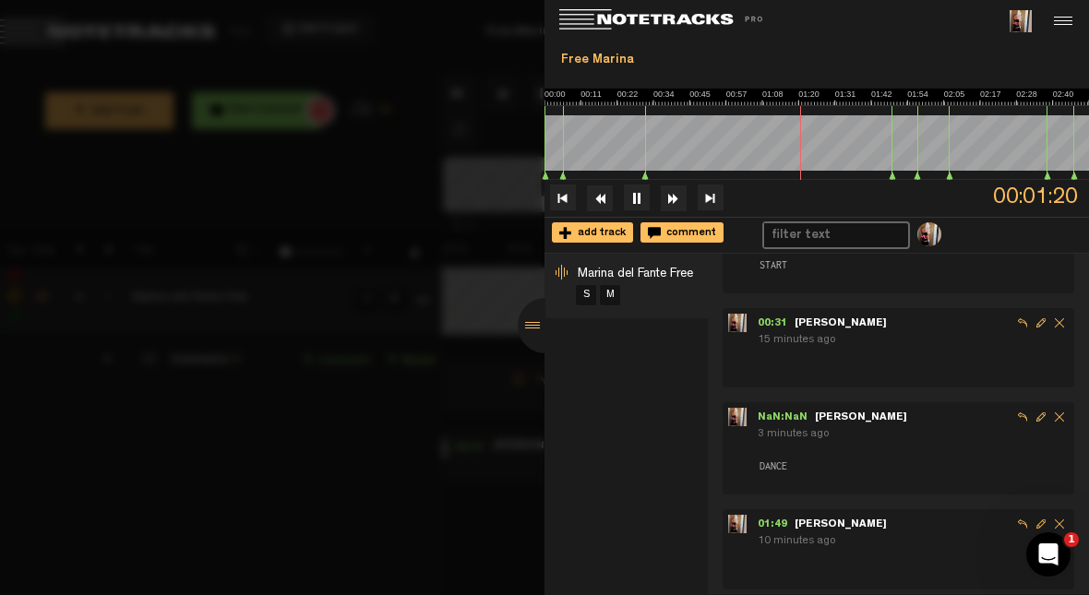
scroll to position [66, 0]
click at [689, 416] on span "Edit comment" at bounding box center [1041, 418] width 18 height 18
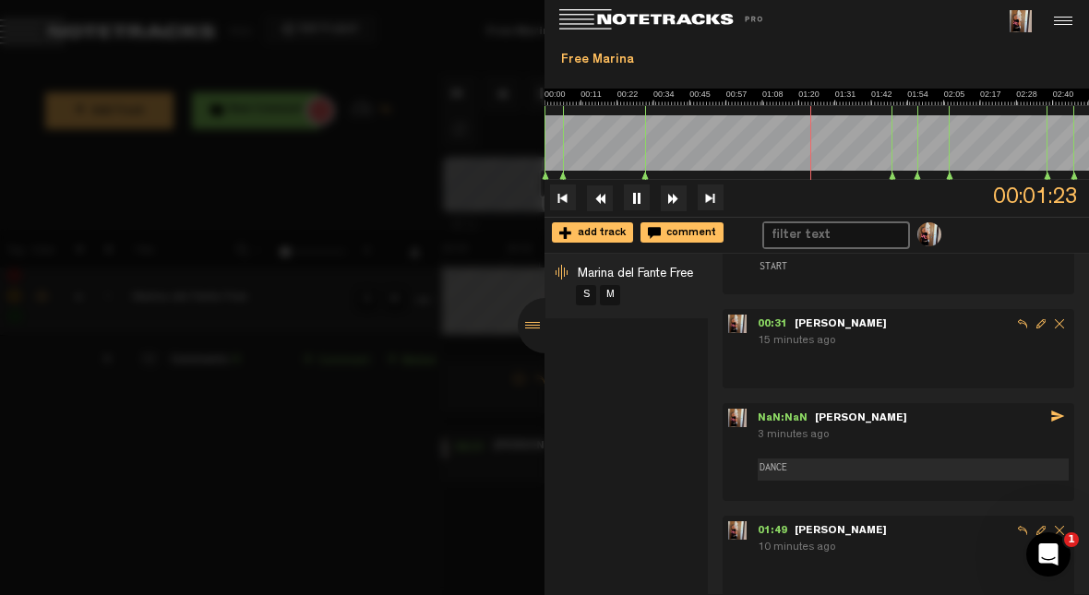
click at [689, 413] on span "NaN:NaN" at bounding box center [786, 418] width 57 height 11
click at [689, 102] on img at bounding box center [817, 97] width 545 height 17
click at [689, 404] on ul "NaN:NaN - NaN:NaN Judit Sallent send 3 minutes ago DANCE DANCE" at bounding box center [899, 452] width 352 height 98
click at [689, 421] on span "NaN:NaN" at bounding box center [786, 418] width 57 height 11
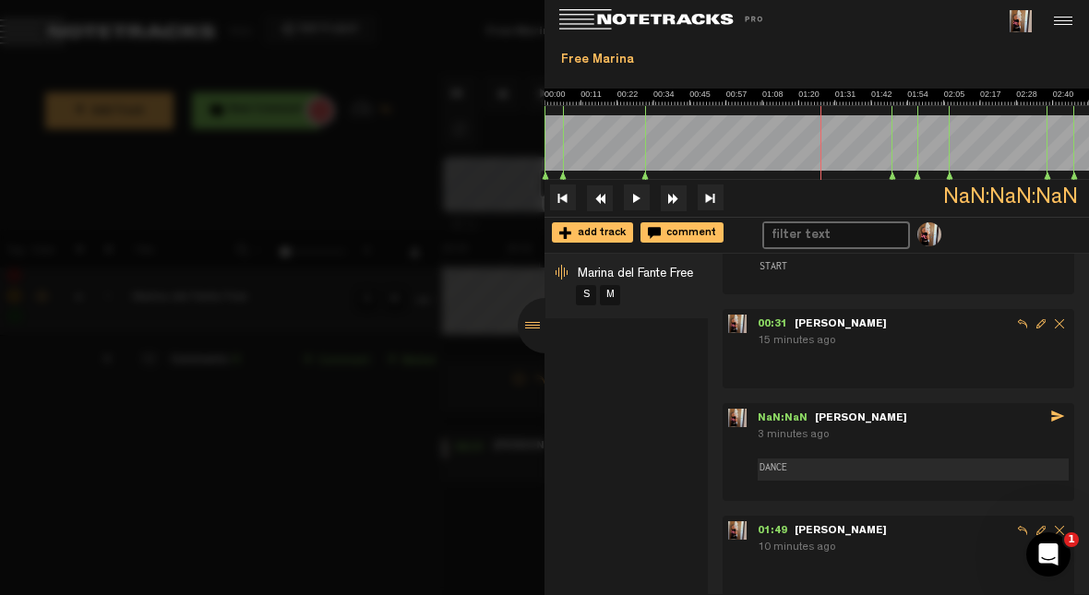
click at [689, 203] on span "NaN:NaN:NaN" at bounding box center [1016, 197] width 146 height 35
click at [422, 492] on div at bounding box center [544, 297] width 1089 height 595
click at [689, 422] on div "NaN:NaN - NaN:NaN Judit Sallent send" at bounding box center [913, 418] width 311 height 19
click at [689, 26] on div at bounding box center [1061, 21] width 28 height 28
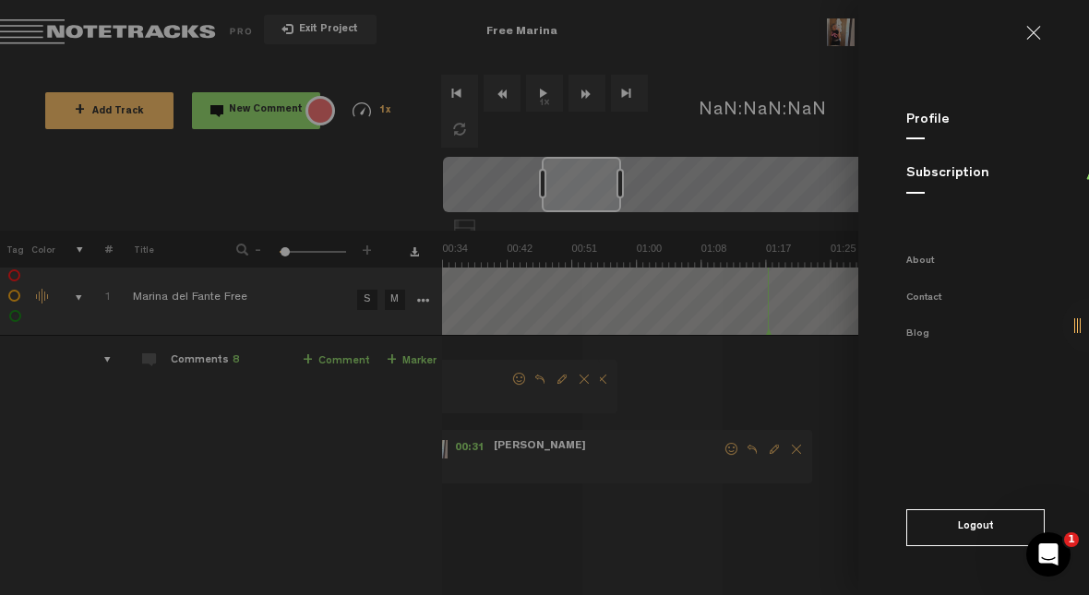
click at [689, 35] on link at bounding box center [1041, 33] width 30 height 15
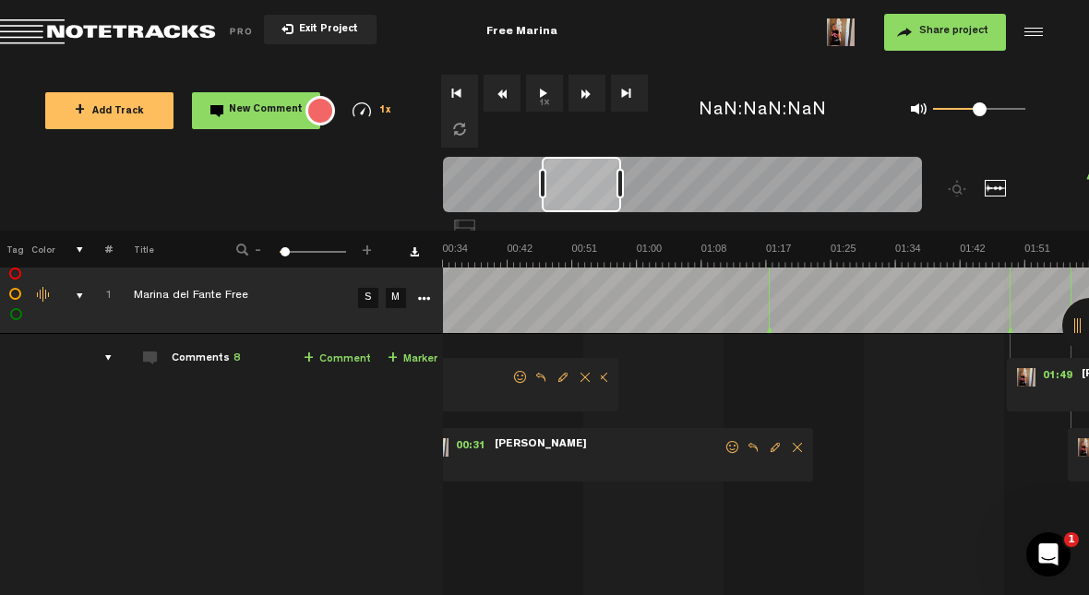
scroll to position [8, 0]
click at [544, 104] on button "1x" at bounding box center [544, 93] width 37 height 37
click at [417, 359] on link "+ Marker" at bounding box center [413, 359] width 50 height 21
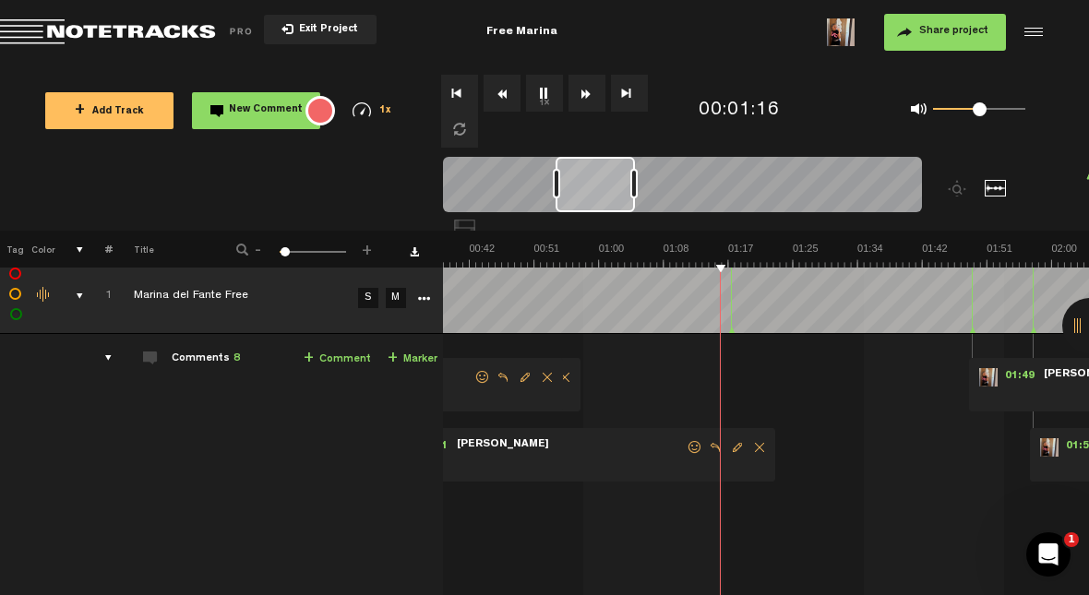
scroll to position [0, 296]
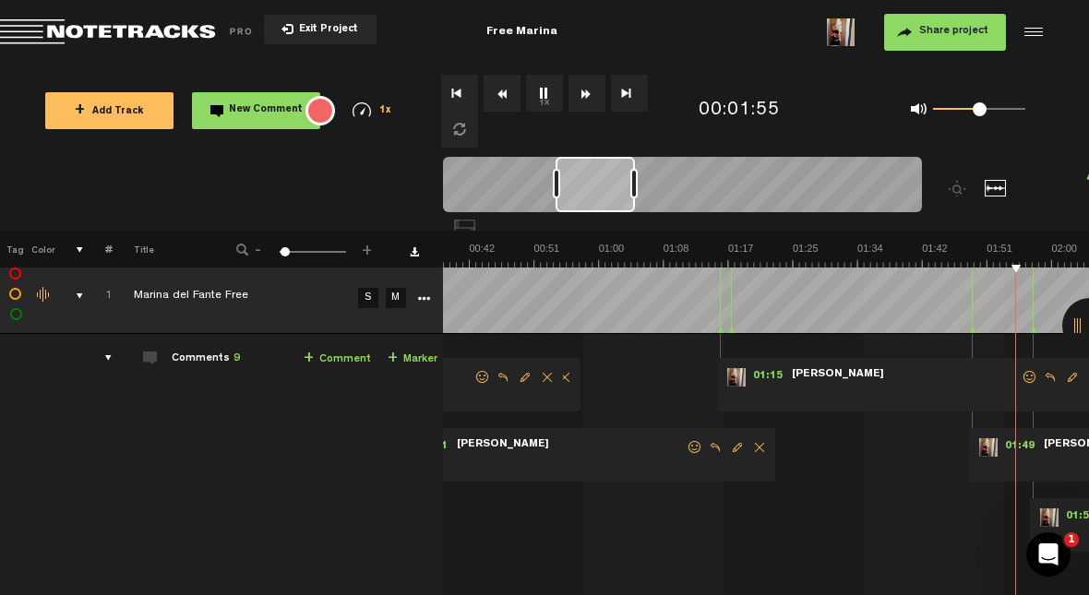
click at [413, 350] on link "+ Marker" at bounding box center [413, 359] width 50 height 21
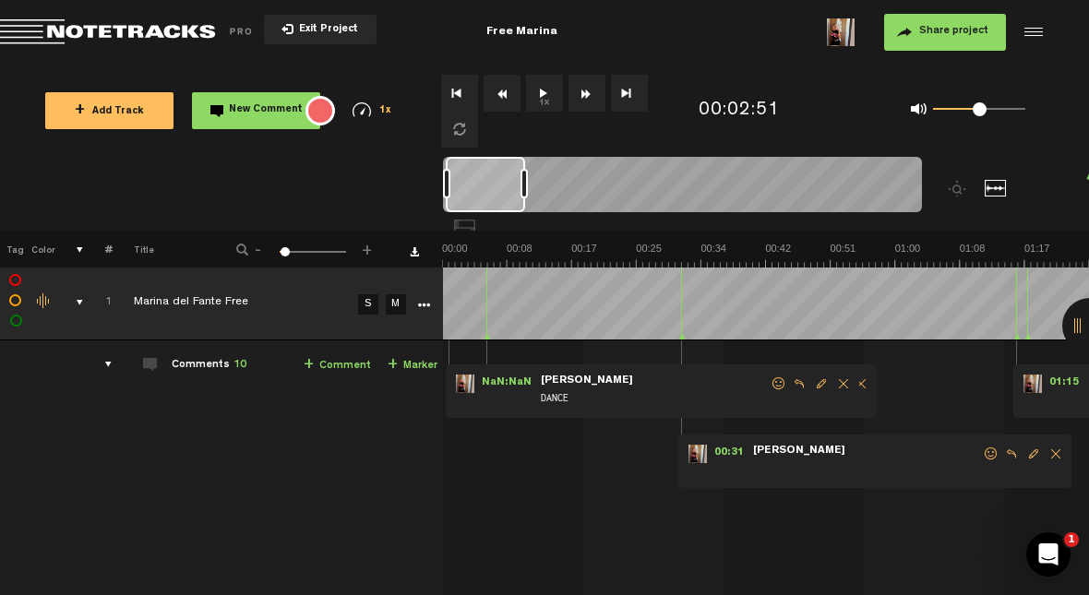
scroll to position [2, 0]
click at [689, 379] on span "Delete comment" at bounding box center [861, 383] width 22 height 13
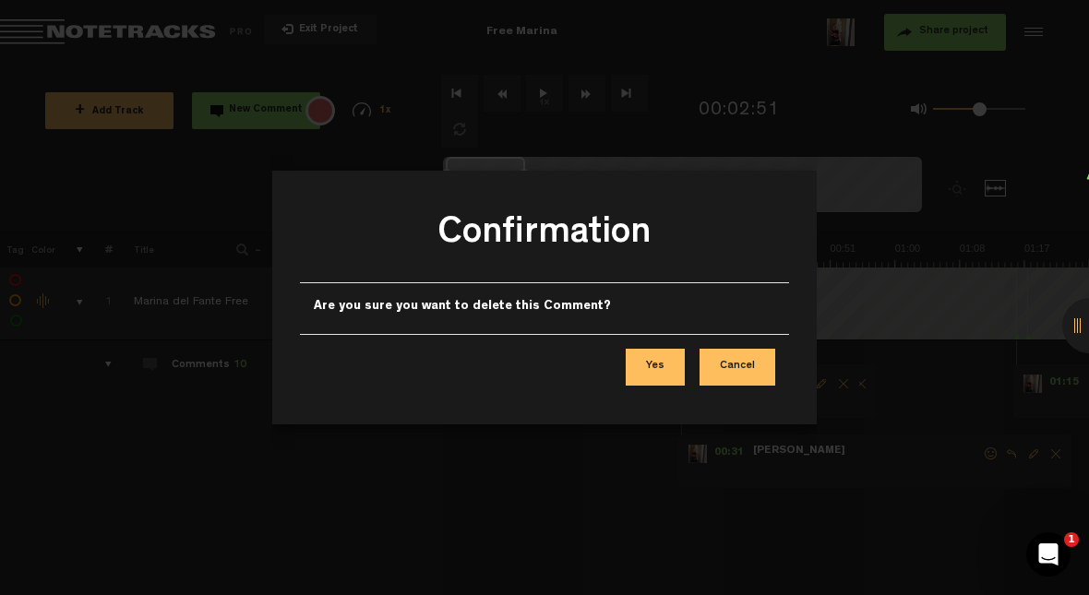
click at [665, 367] on button "Yes" at bounding box center [655, 367] width 59 height 37
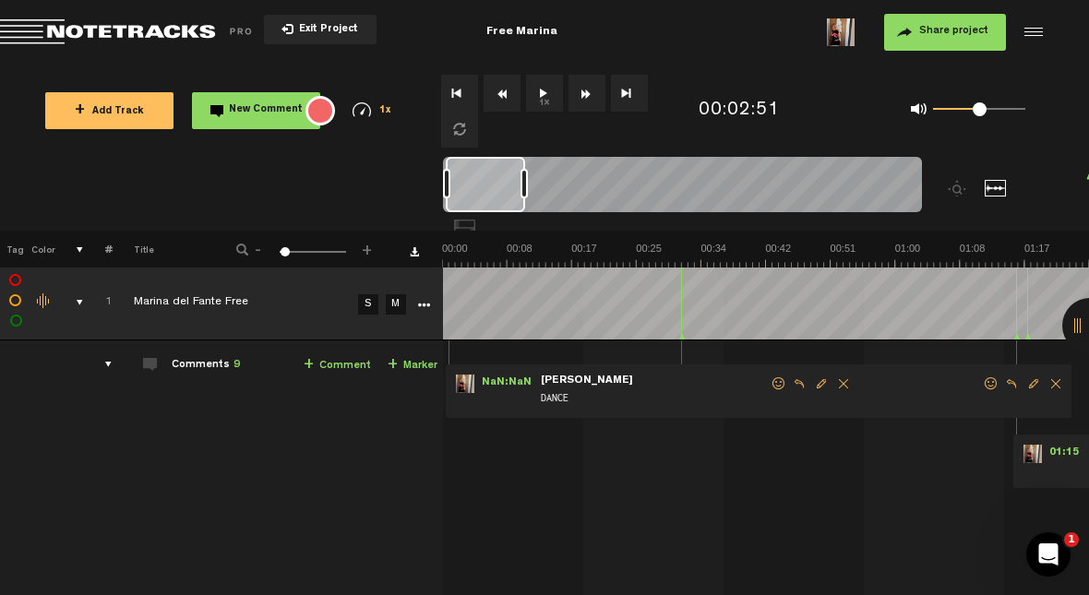
click at [689, 394] on span at bounding box center [866, 399] width 231 height 20
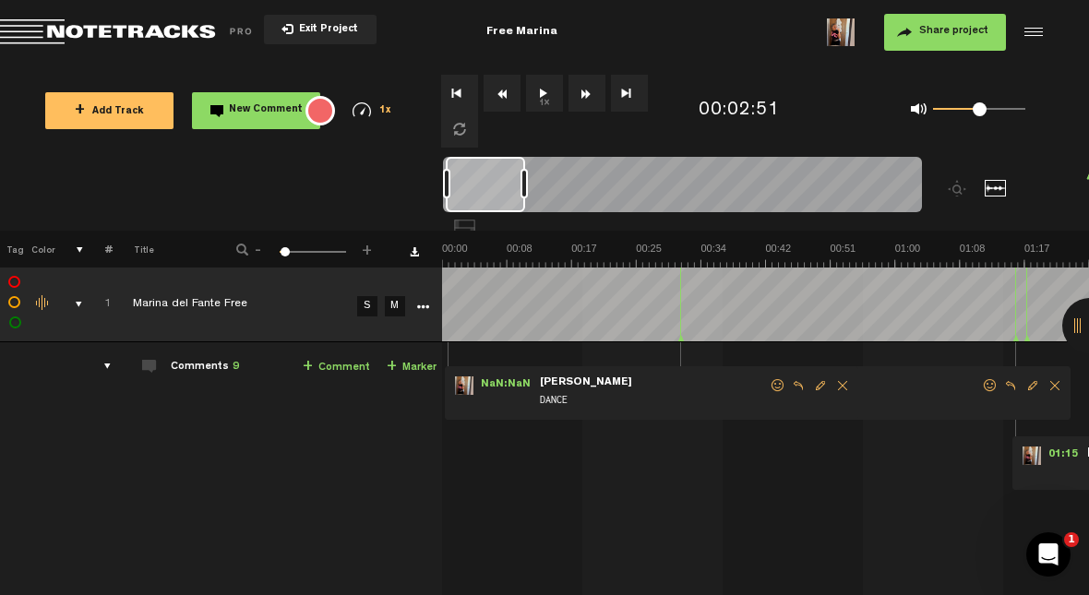
scroll to position [0, 1]
click at [258, 233] on th "- 1 100 2 +" at bounding box center [303, 249] width 185 height 37
click at [260, 242] on span "-" at bounding box center [258, 247] width 15 height 11
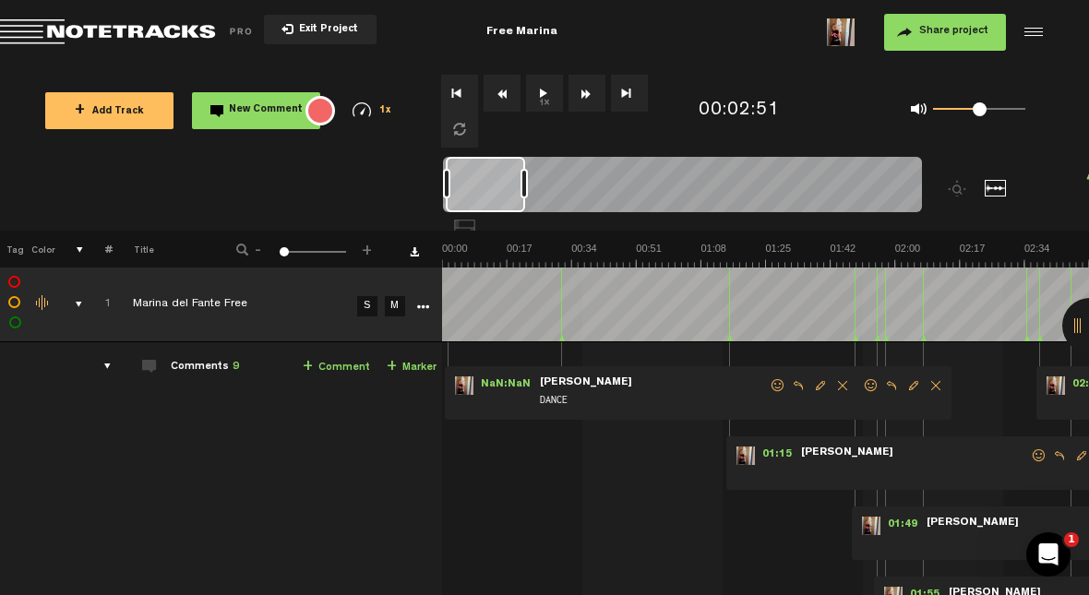
click at [259, 242] on span "-" at bounding box center [258, 247] width 15 height 11
click at [265, 246] on span "-" at bounding box center [258, 247] width 15 height 11
click at [533, 377] on span "NaN:NaN" at bounding box center [505, 386] width 65 height 18
click at [689, 382] on span "Delete comment" at bounding box center [936, 385] width 22 height 13
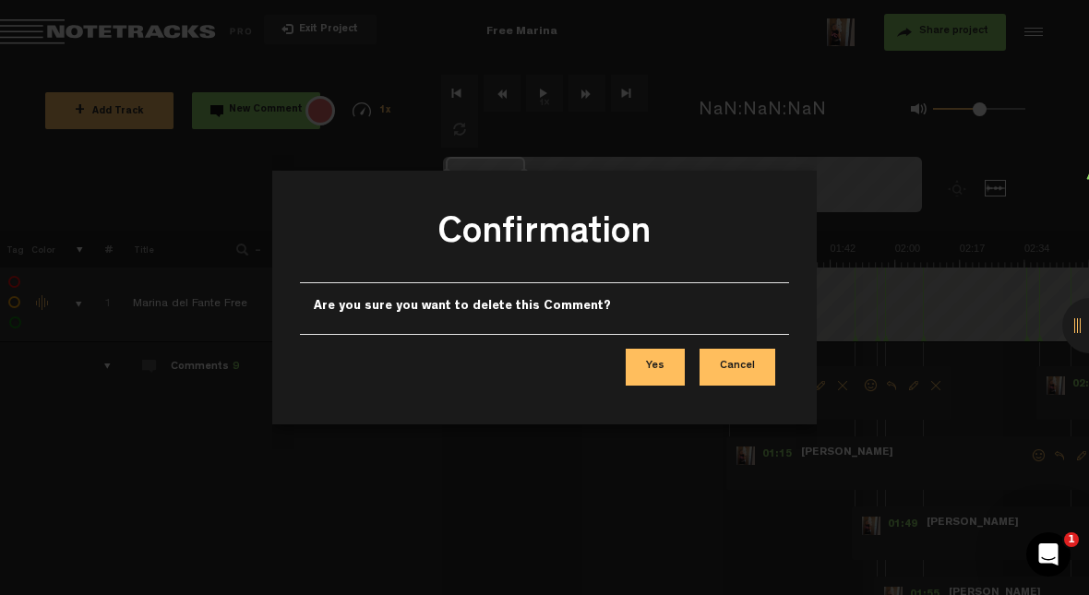
click at [665, 369] on button "Yes" at bounding box center [655, 367] width 59 height 37
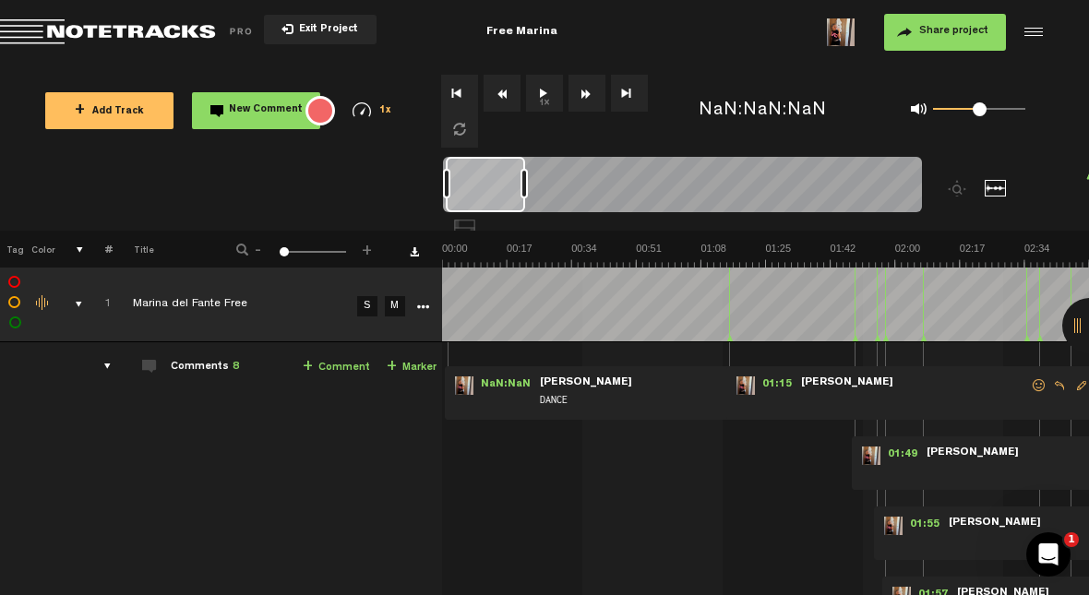
click at [592, 411] on span "DANCE" at bounding box center [653, 401] width 231 height 20
click at [610, 389] on form "DANCE" at bounding box center [653, 394] width 231 height 35
click at [637, 389] on form "DANCE" at bounding box center [653, 394] width 231 height 35
click at [622, 405] on span "DANCE" at bounding box center [653, 401] width 231 height 20
click at [533, 379] on span "NaN:NaN" at bounding box center [505, 386] width 65 height 18
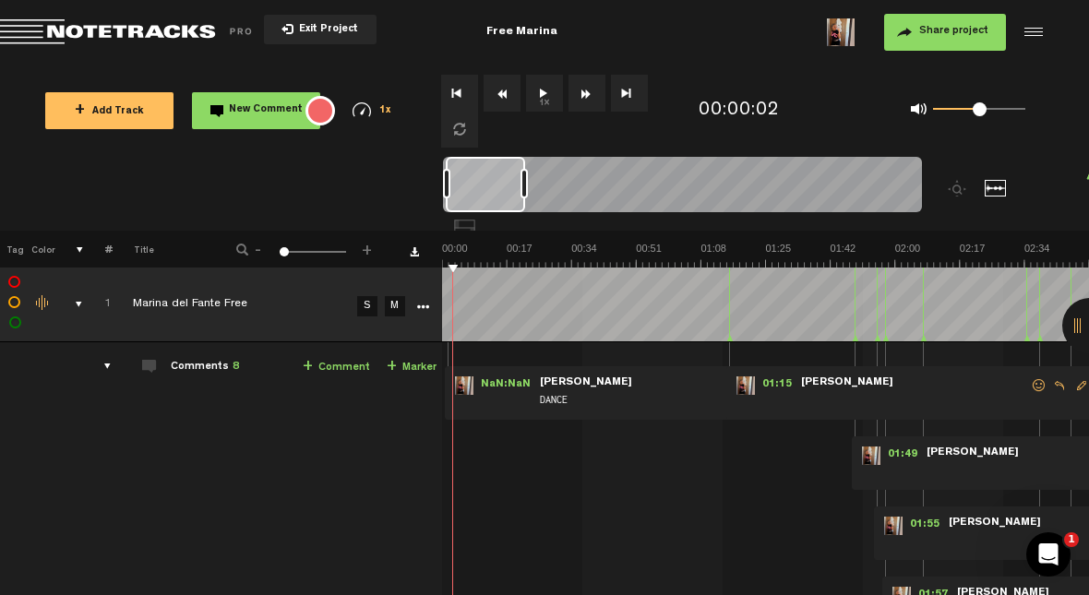
click at [550, 90] on button "1x" at bounding box center [544, 93] width 37 height 37
click at [422, 371] on link "+ Marker" at bounding box center [412, 367] width 50 height 21
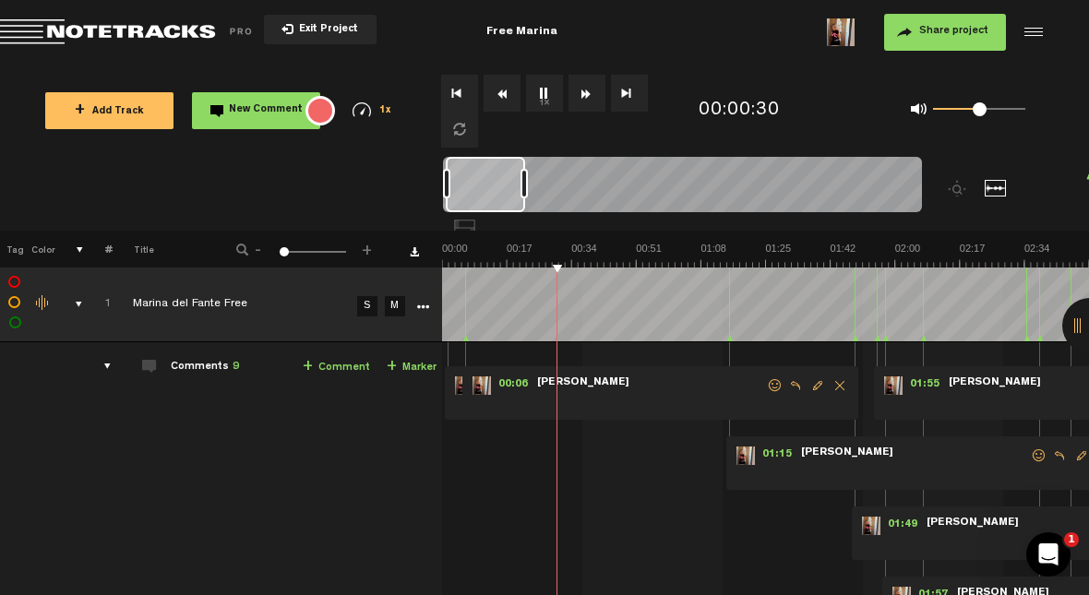
click at [426, 369] on link "+ Marker" at bounding box center [412, 367] width 50 height 21
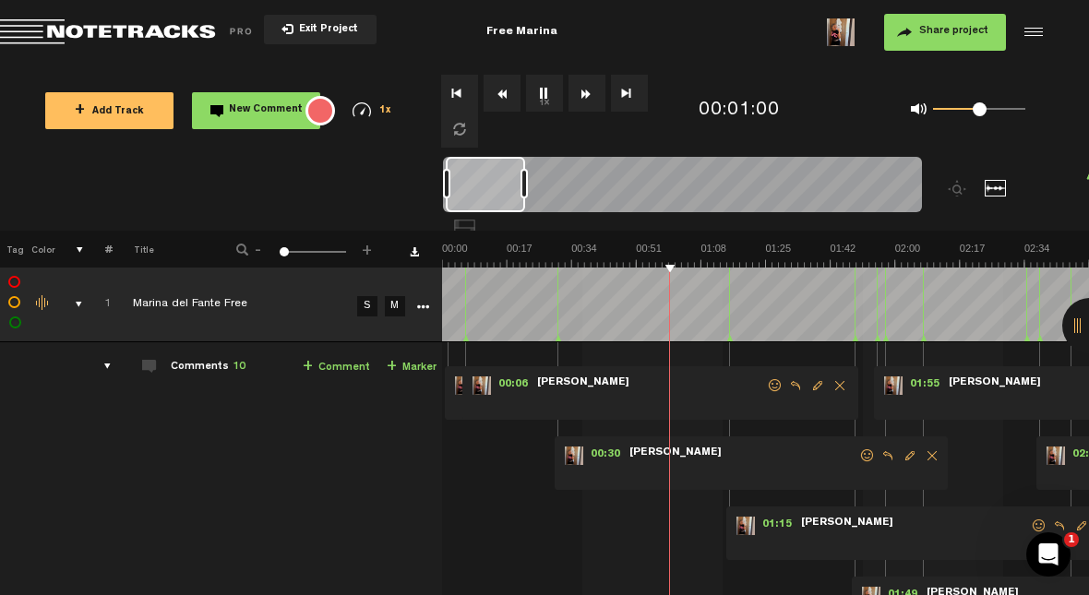
click at [651, 244] on img at bounding box center [765, 255] width 647 height 26
click at [629, 259] on img at bounding box center [765, 255] width 647 height 26
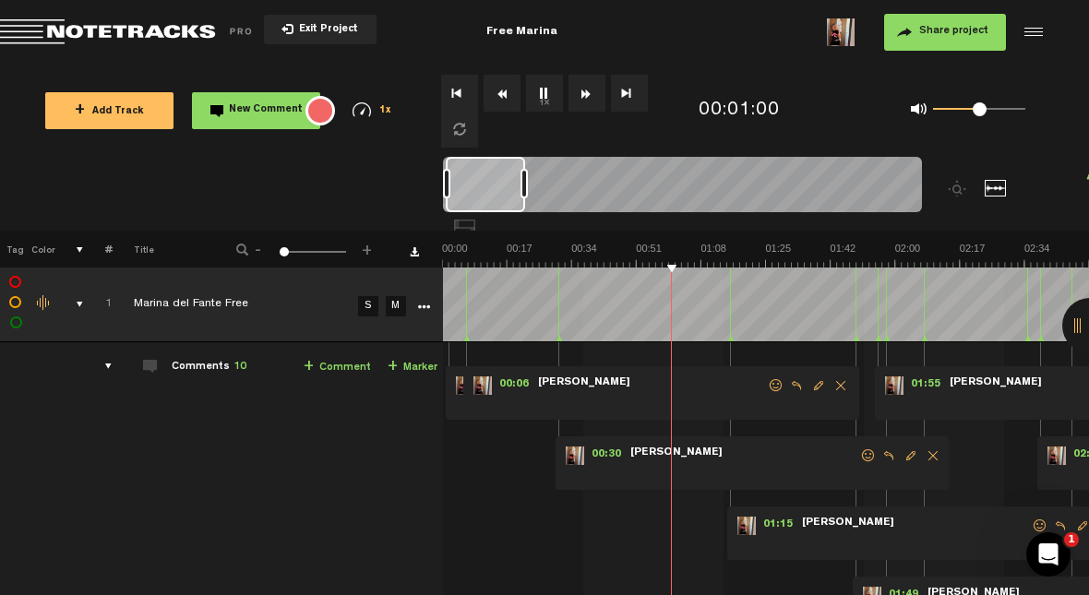
click at [415, 364] on link "+ Marker" at bounding box center [413, 367] width 50 height 21
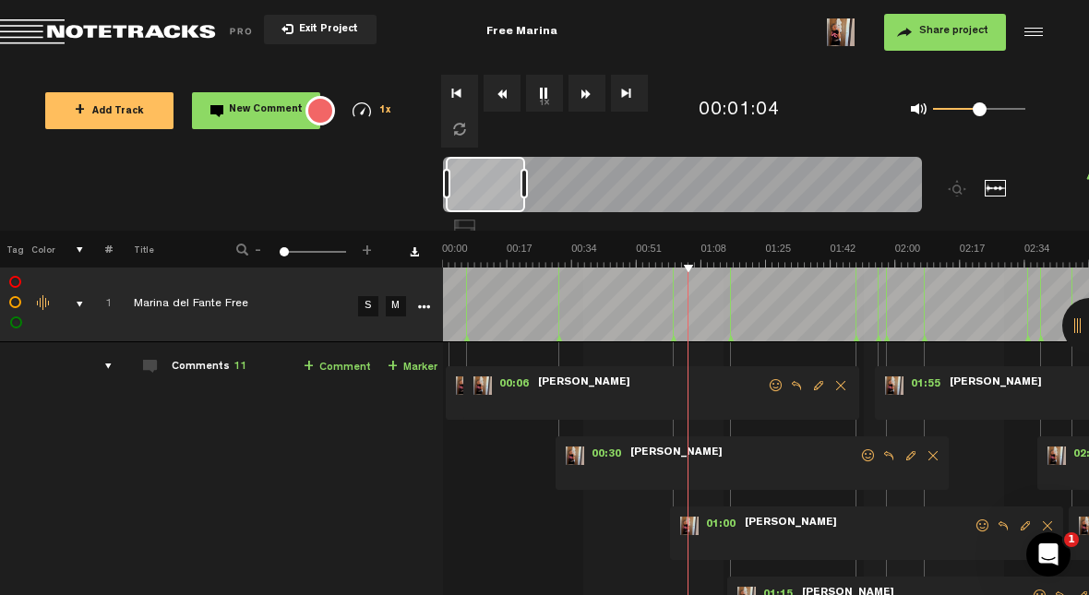
click at [689, 458] on span "Edit comment" at bounding box center [911, 455] width 22 height 13
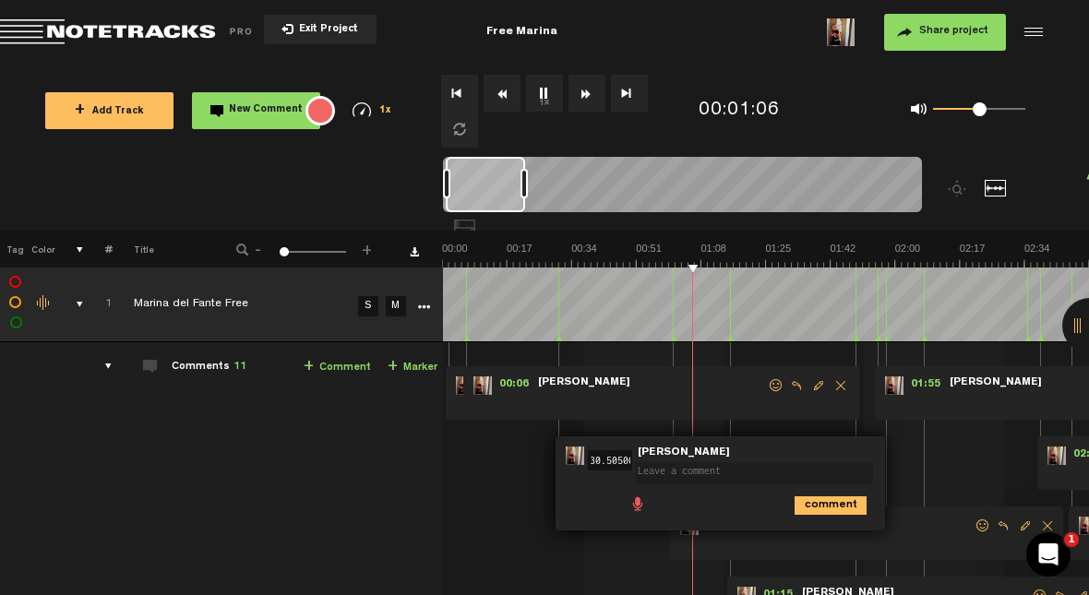
click at [689, 465] on textarea at bounding box center [754, 473] width 237 height 22
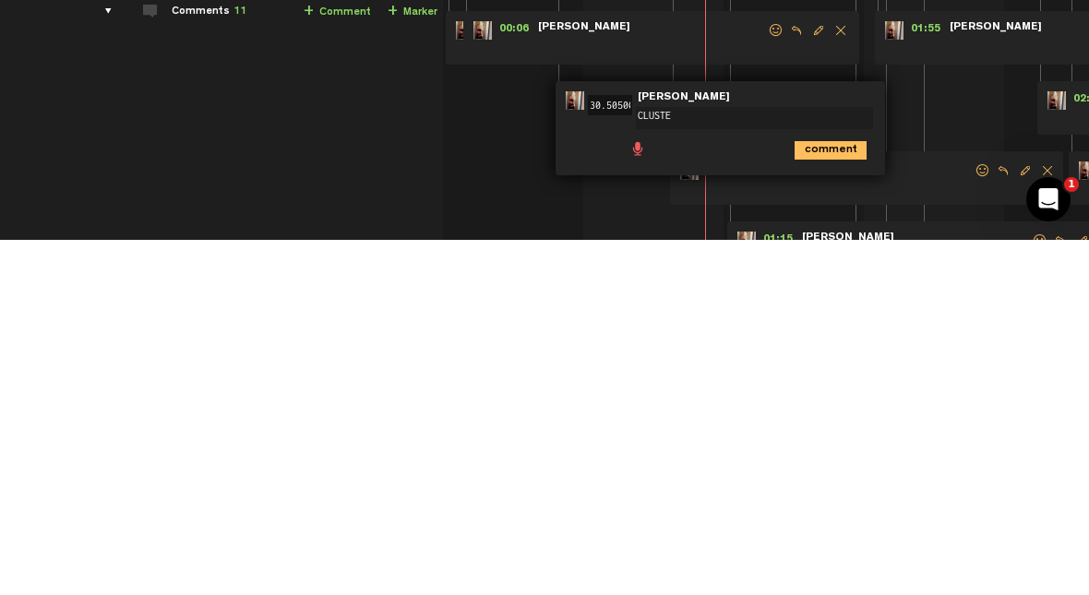
type textarea "CLUSTER"
click at [689, 497] on icon "comment" at bounding box center [831, 506] width 72 height 18
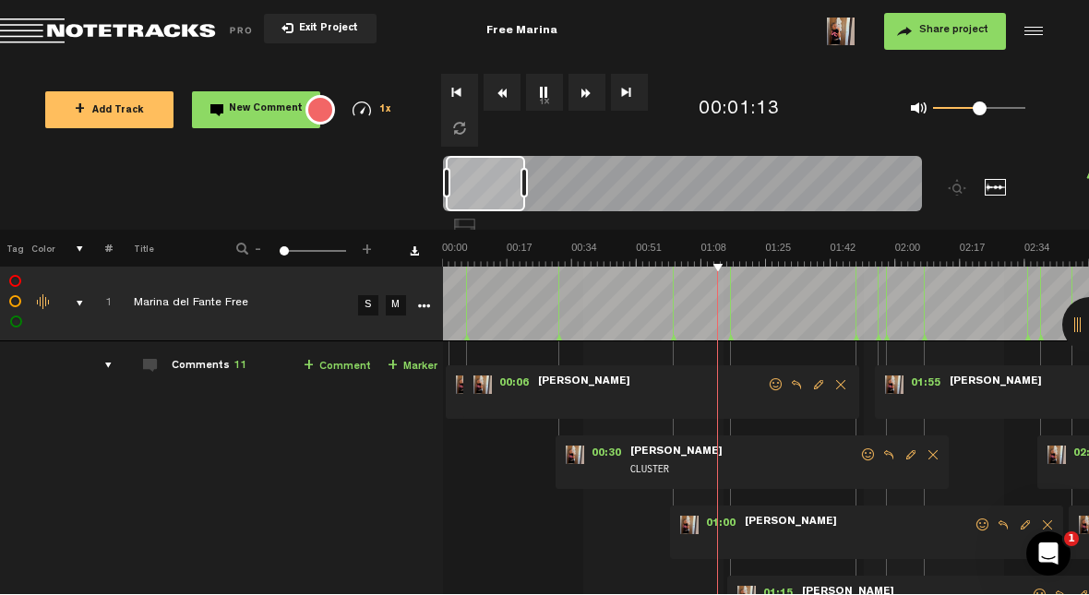
click at [689, 529] on form at bounding box center [858, 534] width 231 height 35
click at [689, 512] on div "01:00 - NaN:NaN • Judit Sallent: "" Judit Sallent" at bounding box center [866, 534] width 393 height 54
click at [689, 520] on span "Edit comment" at bounding box center [1025, 526] width 22 height 13
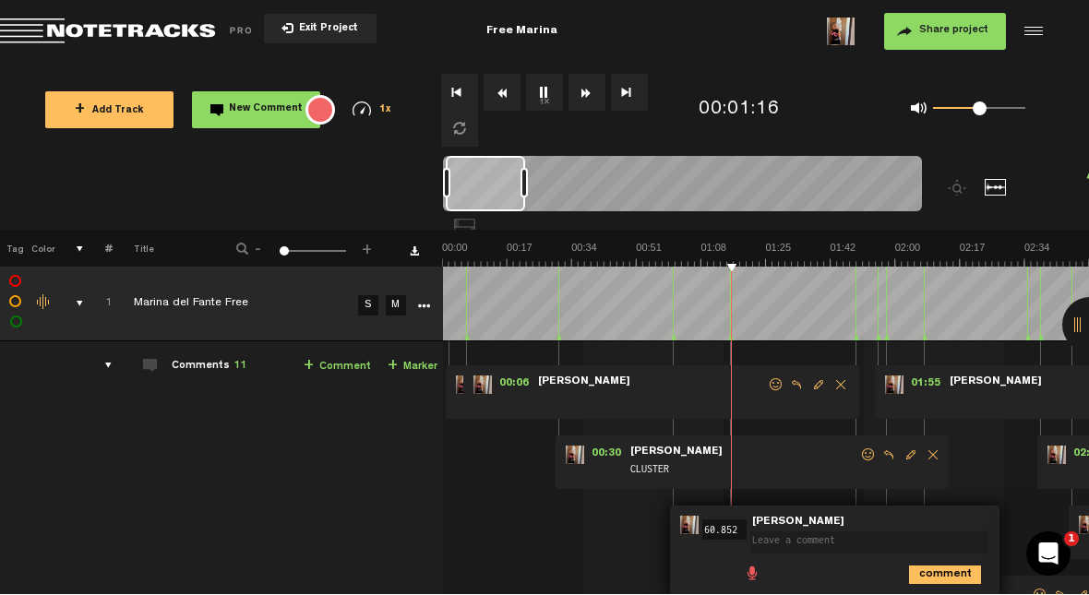
click at [689, 536] on textarea at bounding box center [868, 544] width 237 height 22
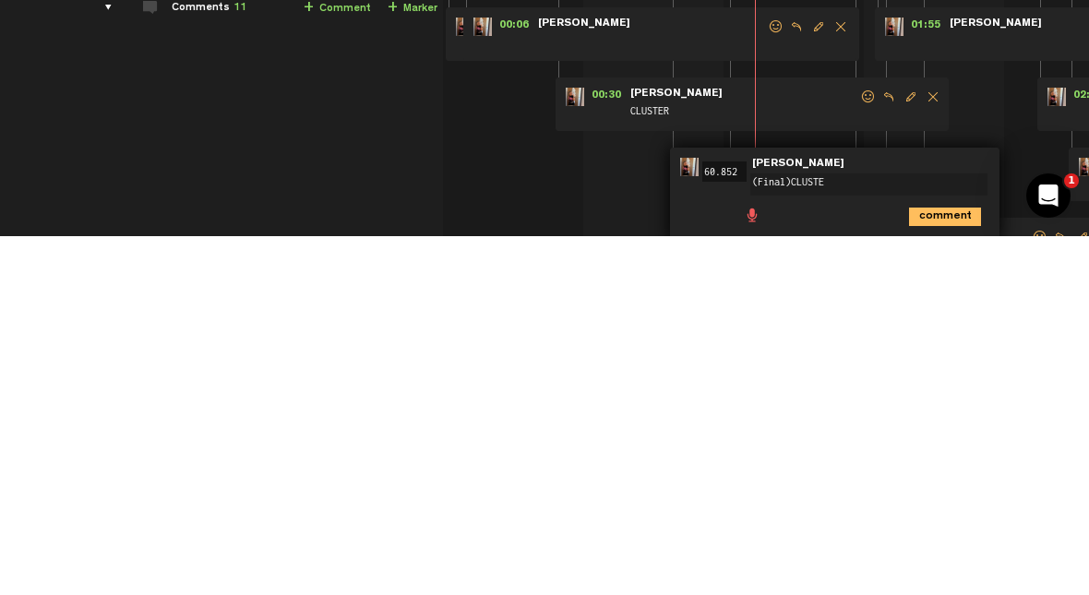
type textarea "(Final)CLUSTER"
click at [689, 567] on icon "comment" at bounding box center [945, 576] width 72 height 18
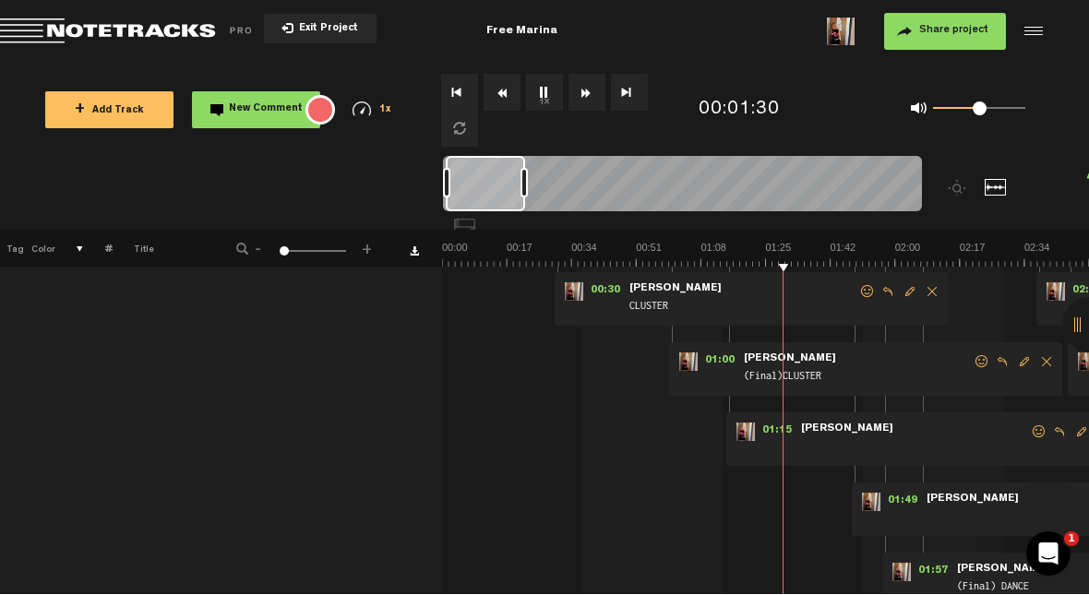
scroll to position [162, 1]
click at [689, 438] on span "Edit comment" at bounding box center [1082, 433] width 22 height 13
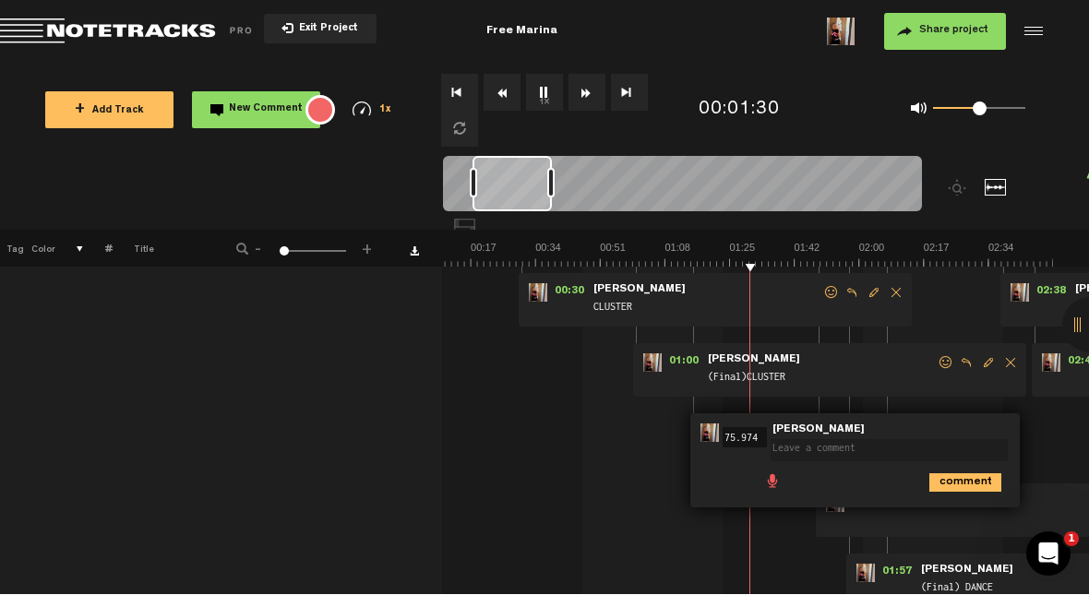
scroll to position [0, 36]
click at [689, 436] on span at bounding box center [893, 439] width 245 height 13
click at [689, 452] on textarea at bounding box center [889, 451] width 237 height 22
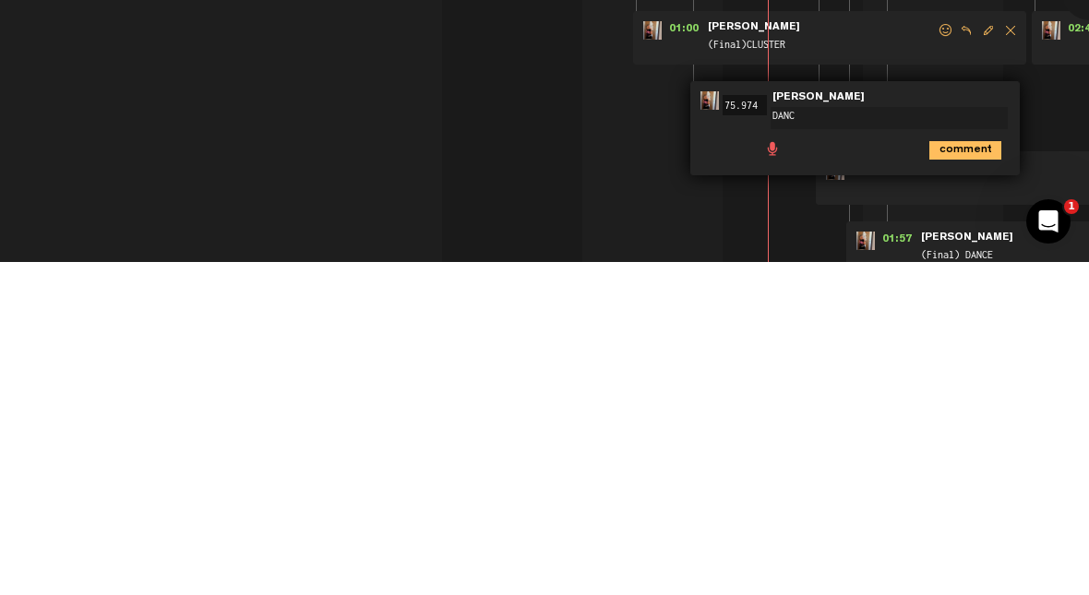
type textarea "DANCE"
click at [689, 474] on icon "comment" at bounding box center [965, 483] width 72 height 18
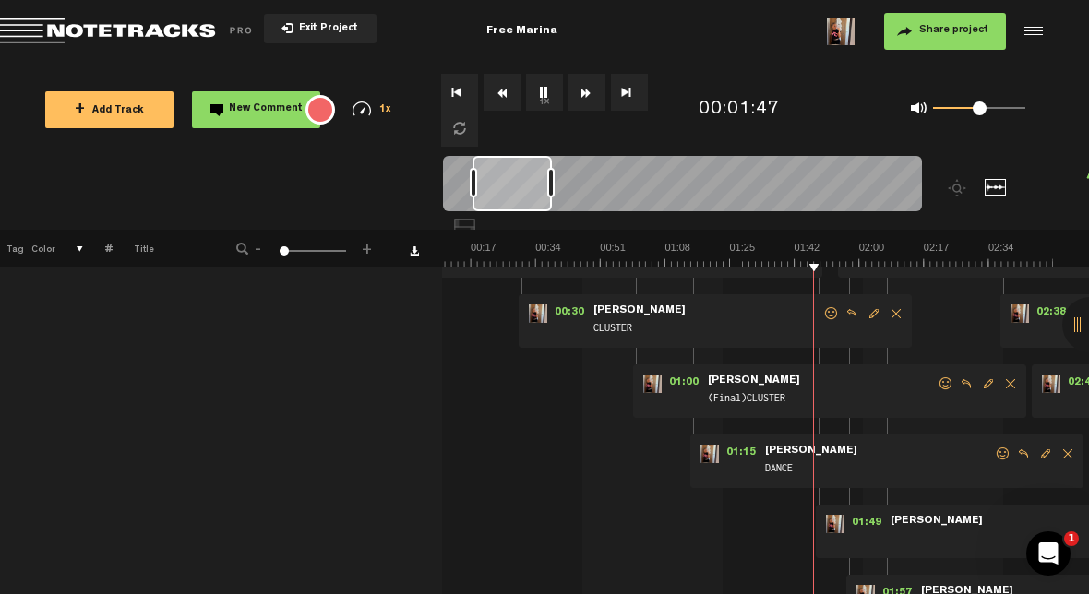
scroll to position [140, 1]
click at [689, 541] on span at bounding box center [1004, 542] width 231 height 20
click at [689, 353] on div at bounding box center [1089, 325] width 55 height 55
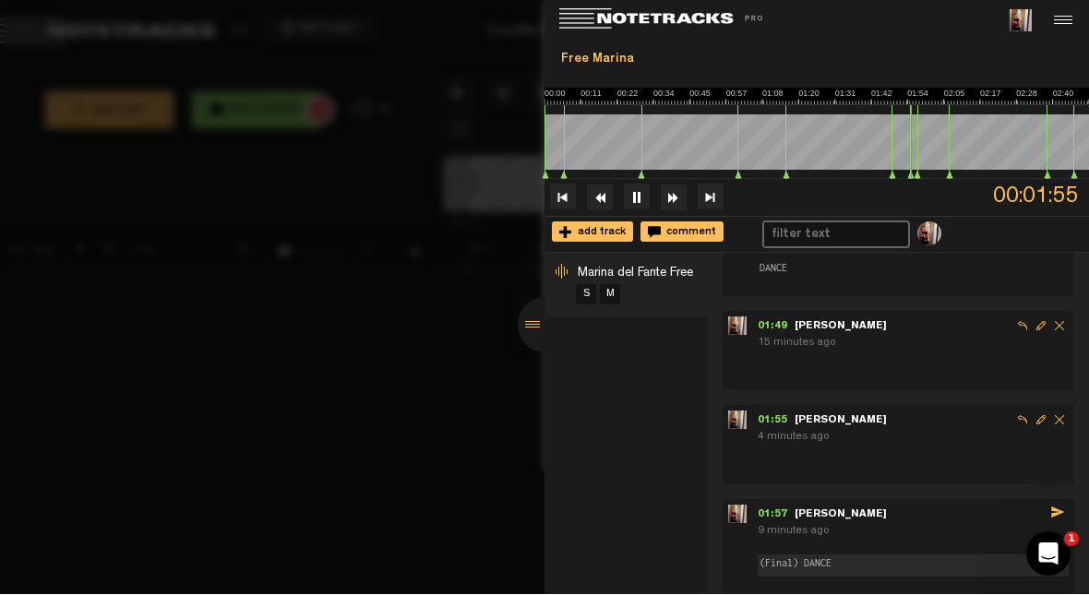
scroll to position [486, 0]
click at [689, 318] on span "Delete comment" at bounding box center [1059, 326] width 18 height 18
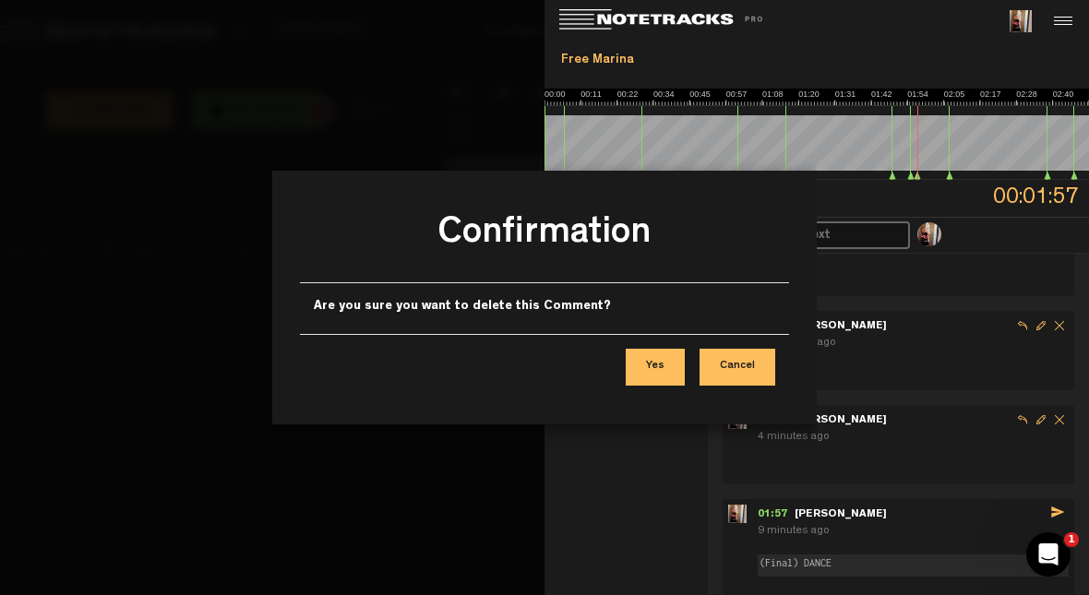
click at [665, 363] on button "Yes" at bounding box center [655, 367] width 59 height 37
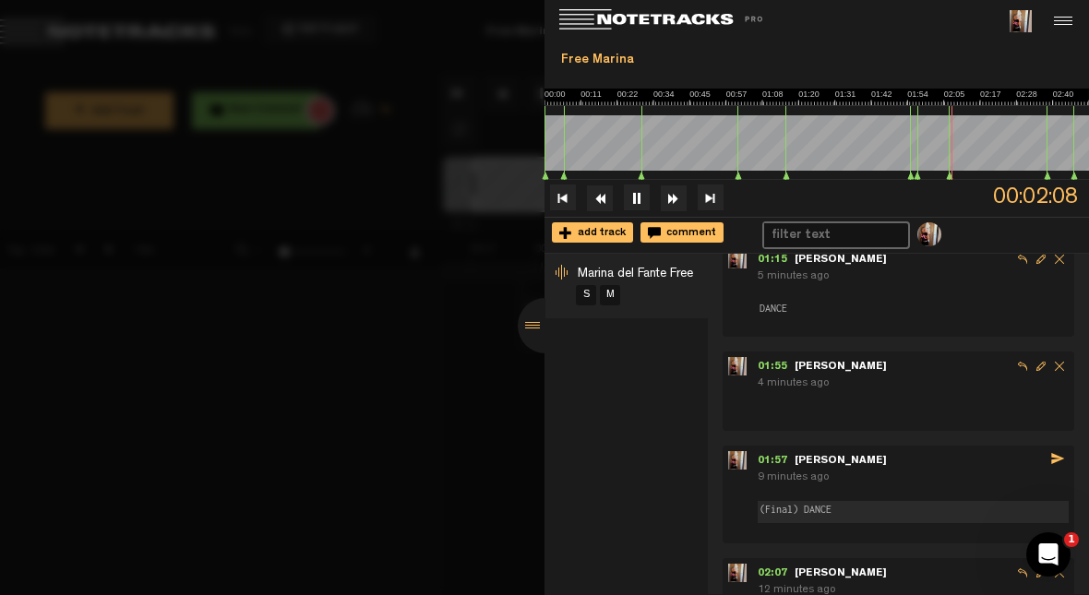
scroll to position [485, 0]
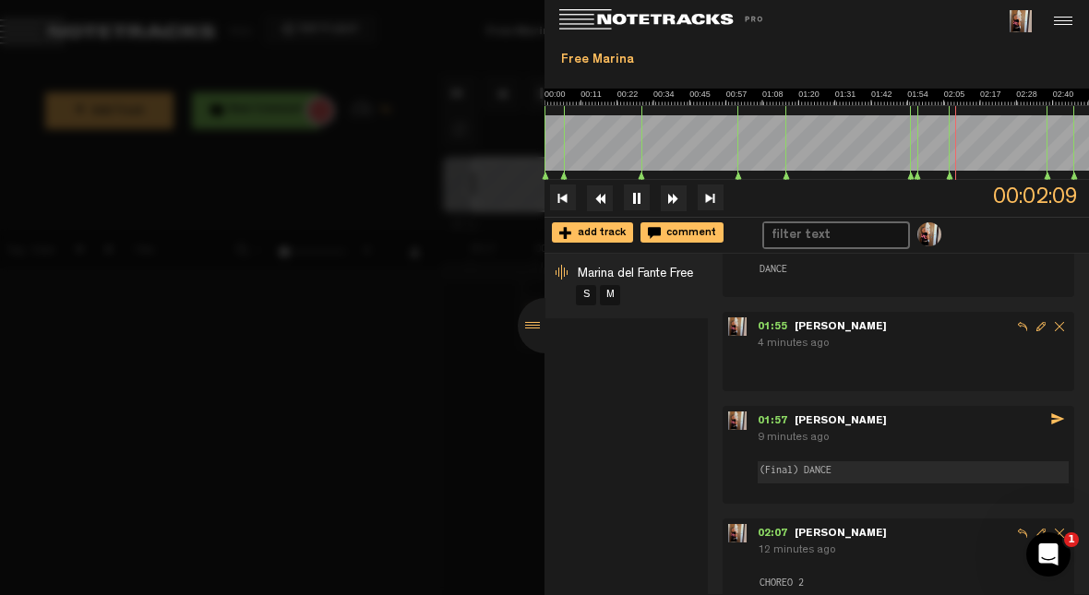
click at [689, 414] on icon "send" at bounding box center [1057, 419] width 15 height 15
click at [689, 412] on icon "send" at bounding box center [1057, 419] width 15 height 15
click at [689, 449] on span "(Final) DANCE" at bounding box center [913, 455] width 311 height 13
click at [689, 413] on icon "send" at bounding box center [1057, 419] width 15 height 15
click at [689, 327] on span "Edit comment" at bounding box center [1041, 326] width 18 height 18
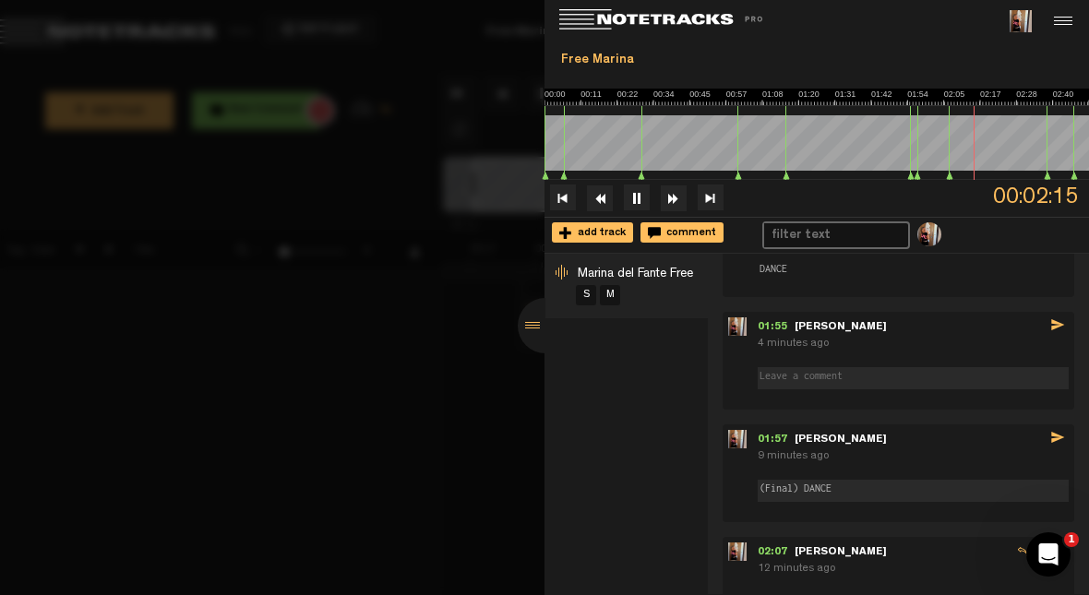
click at [689, 370] on textarea at bounding box center [913, 378] width 311 height 22
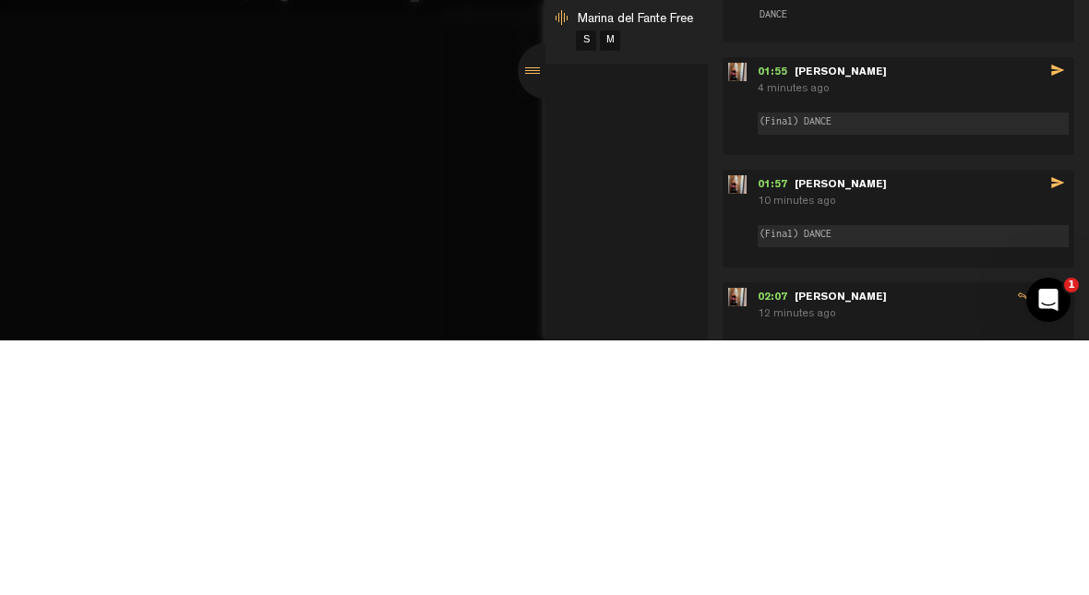
type textarea "(Final) DANCE"
click at [689, 317] on icon "send" at bounding box center [1057, 324] width 15 height 15
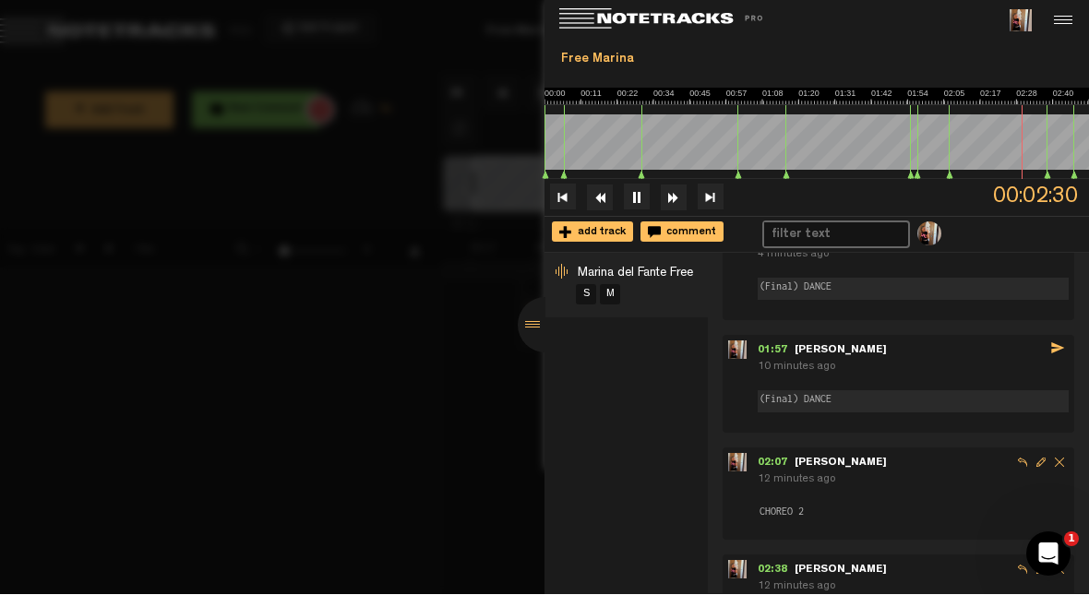
scroll to position [498, 0]
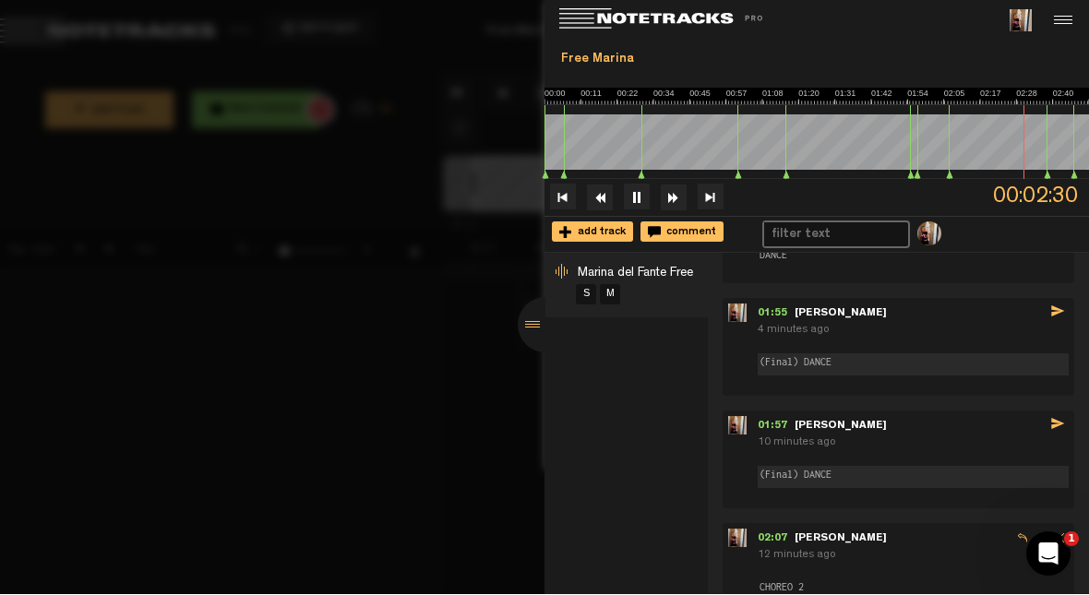
click at [689, 305] on icon "send" at bounding box center [1057, 312] width 15 height 15
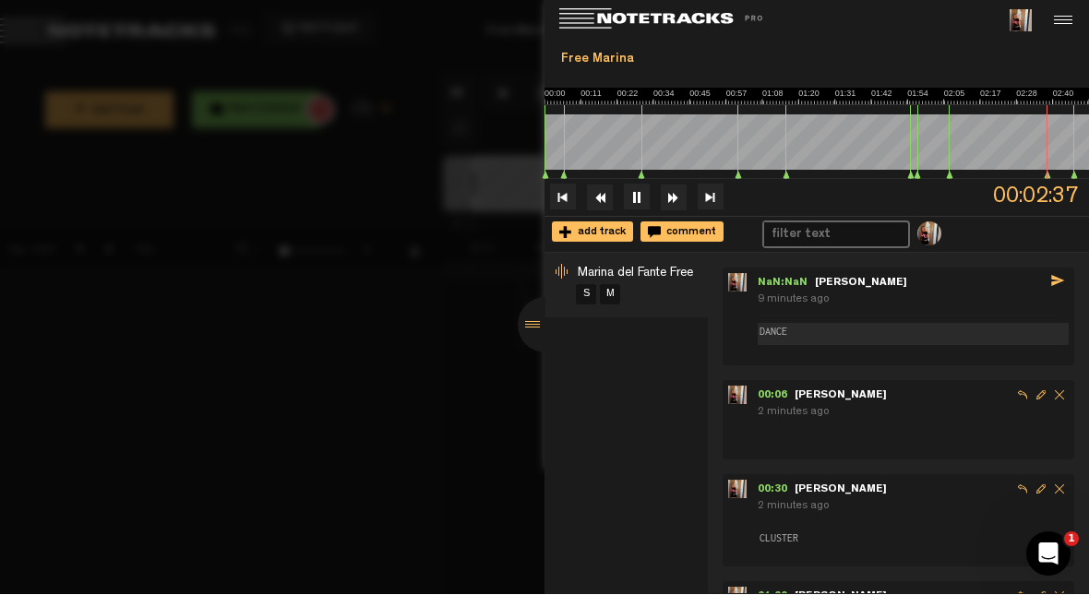
scroll to position [0, 0]
click at [689, 23] on div at bounding box center [1061, 21] width 28 height 28
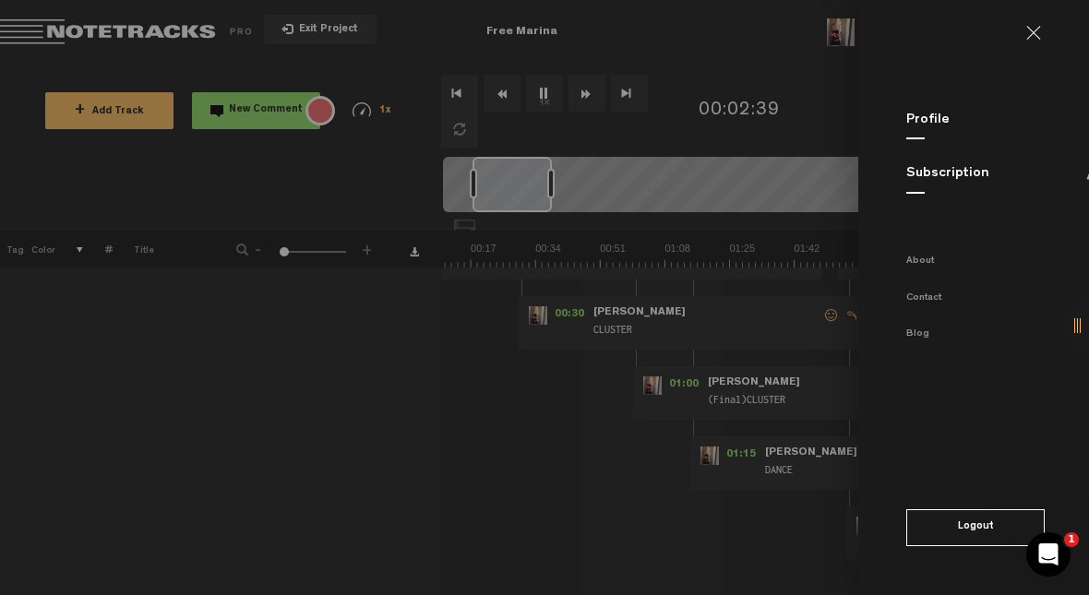
click at [689, 40] on link at bounding box center [1041, 33] width 30 height 15
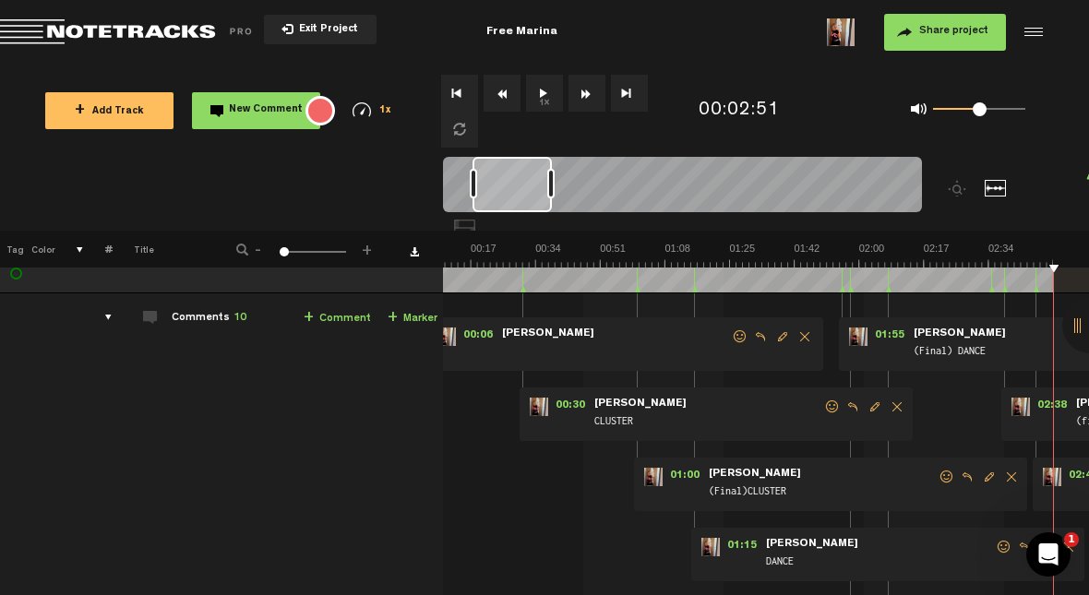
scroll to position [64, -1]
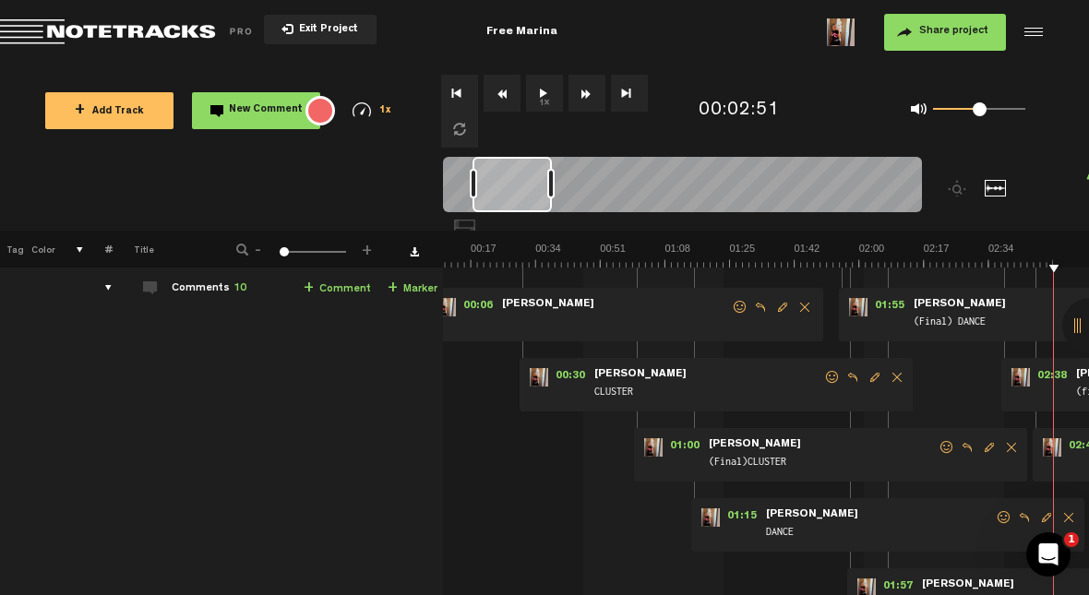
click at [689, 353] on div at bounding box center [1089, 325] width 55 height 55
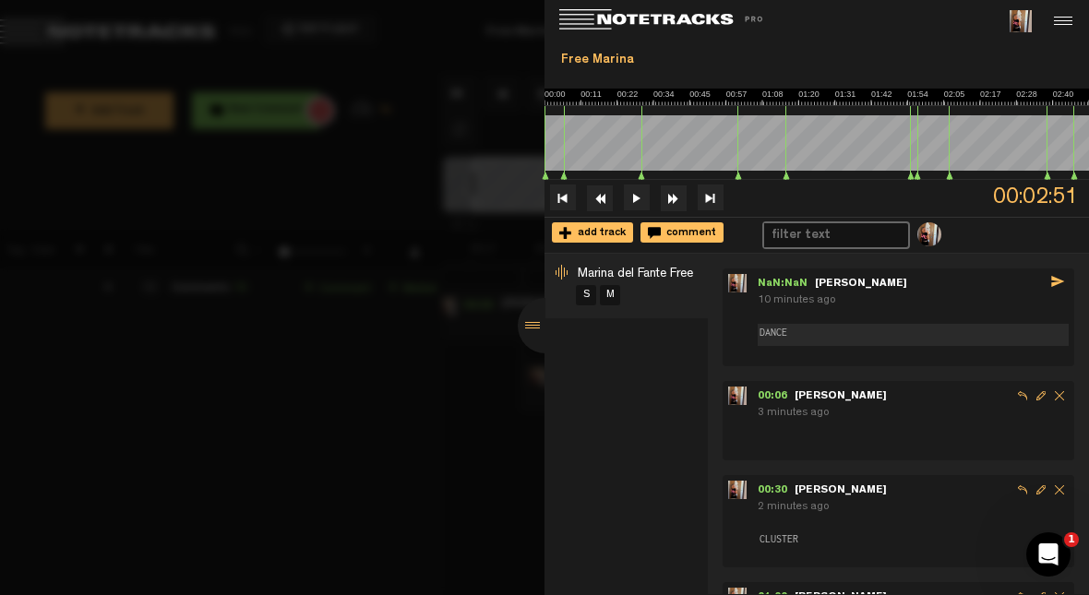
scroll to position [80, 0]
click at [689, 312] on span "DANCE" at bounding box center [913, 318] width 311 height 13
click at [689, 278] on icon "send" at bounding box center [1057, 281] width 15 height 15
click at [689, 228] on input "text" at bounding box center [827, 235] width 126 height 24
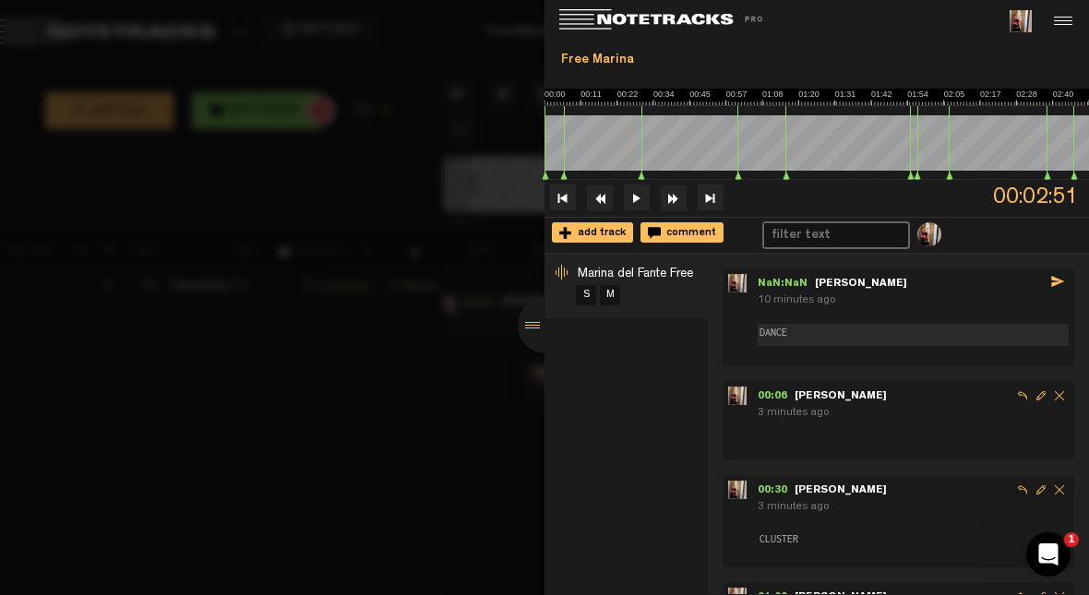
scroll to position [0, 0]
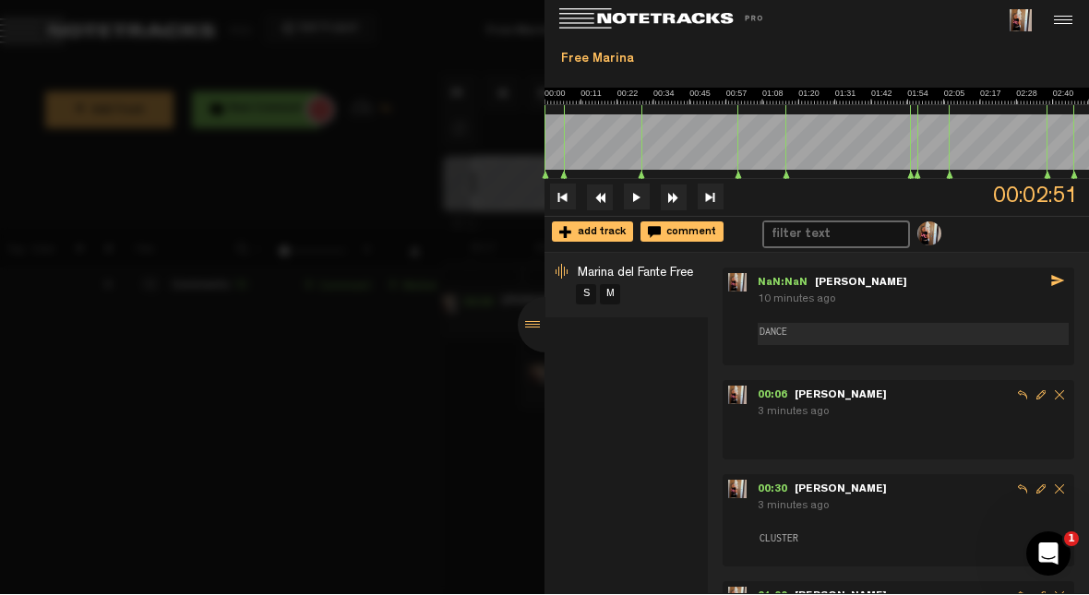
click at [619, 280] on span "Marina del Fante Free" at bounding box center [635, 274] width 115 height 13
click at [618, 297] on link "M" at bounding box center [610, 295] width 20 height 20
click at [616, 297] on link "M" at bounding box center [610, 295] width 20 height 20
click at [535, 353] on div at bounding box center [545, 325] width 55 height 55
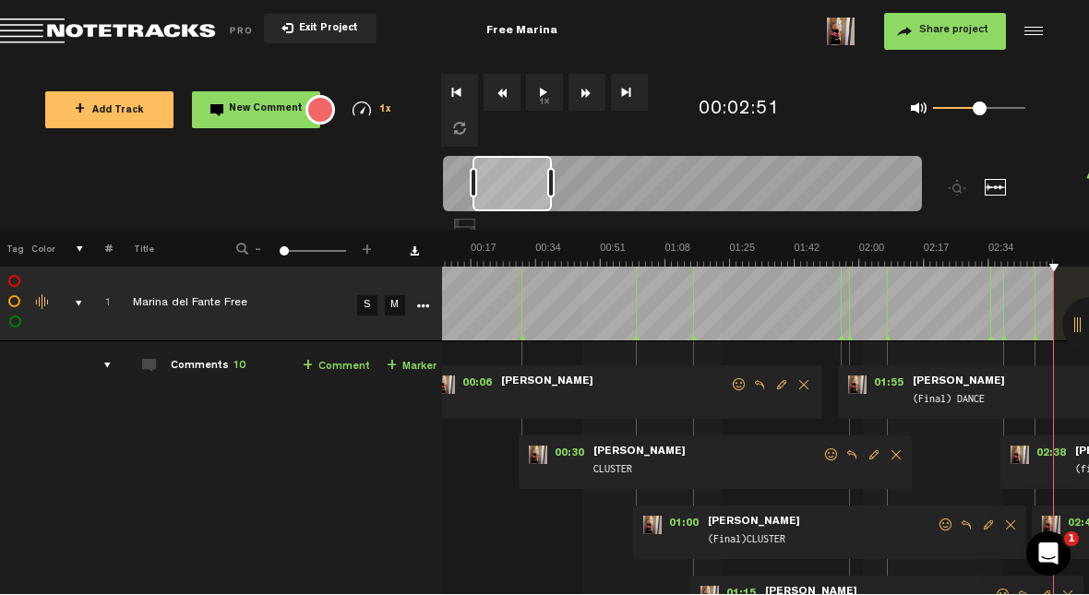
scroll to position [0, 1]
click at [451, 258] on img at bounding box center [729, 255] width 647 height 26
click at [532, 94] on button "1x" at bounding box center [544, 93] width 37 height 37
click at [612, 260] on img at bounding box center [729, 255] width 647 height 26
click at [405, 364] on link "+ Marker" at bounding box center [412, 367] width 50 height 21
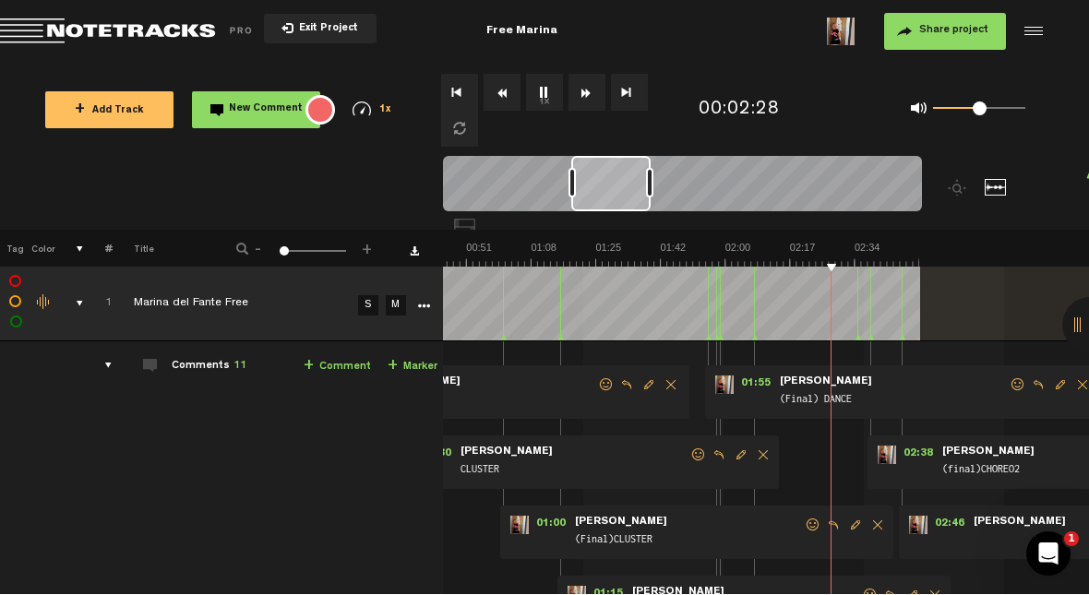
scroll to position [0, 0]
click at [419, 358] on link "+ Marker" at bounding box center [413, 367] width 50 height 21
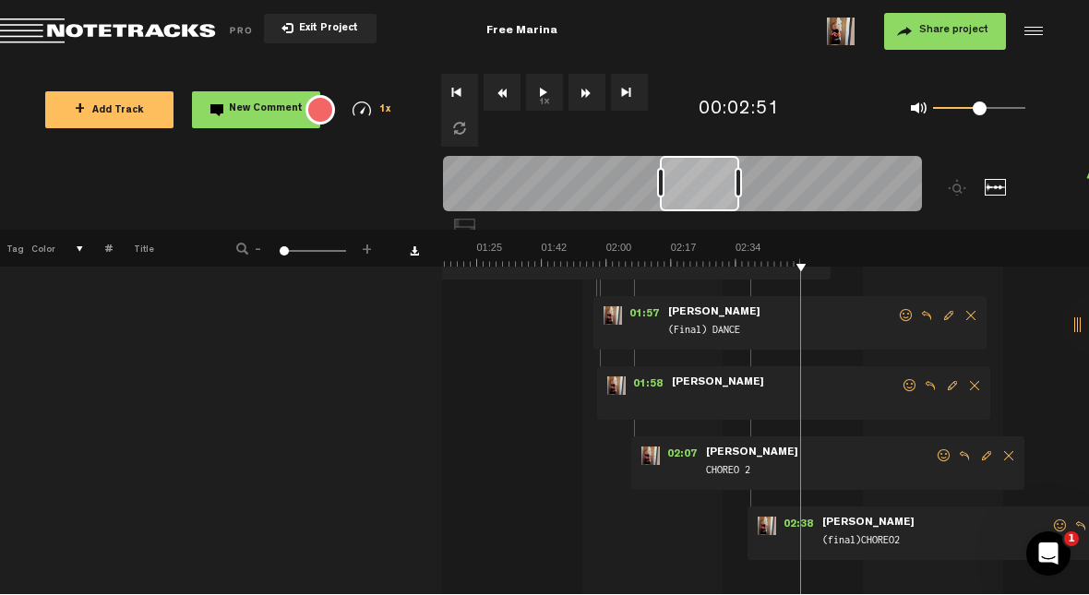
scroll to position [349, 1]
click at [689, 456] on span "Delete comment" at bounding box center [1009, 457] width 22 height 13
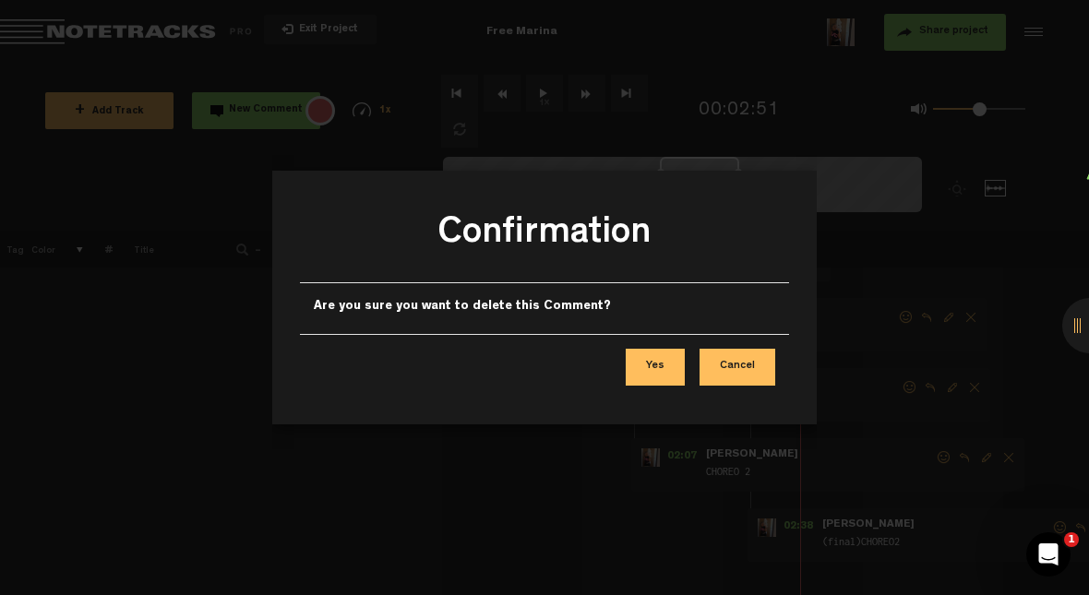
click at [666, 369] on button "Yes" at bounding box center [655, 367] width 59 height 37
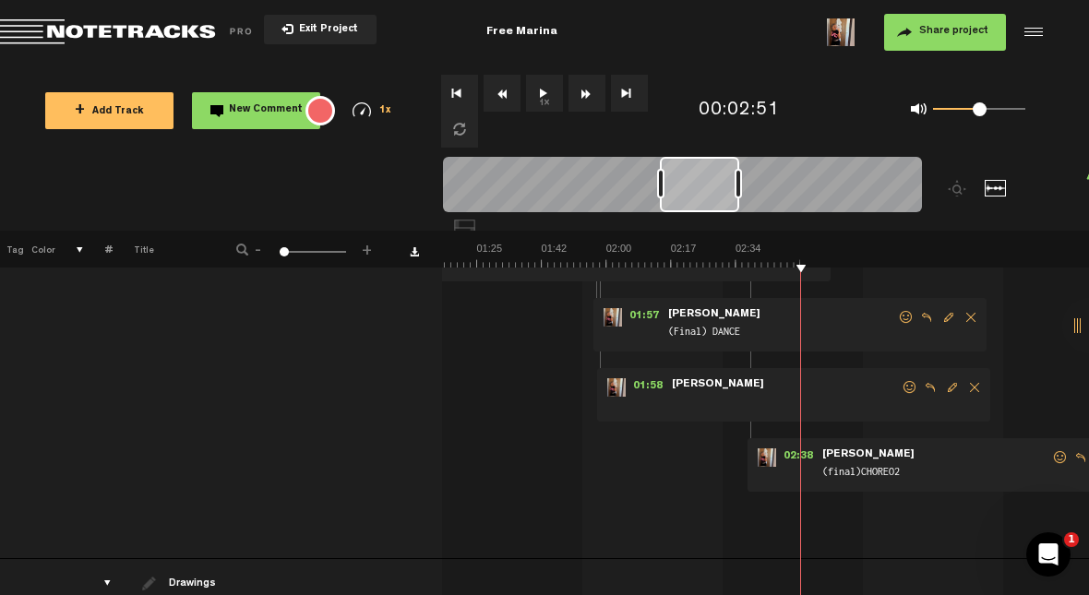
click at [689, 393] on span "Edit comment" at bounding box center [952, 387] width 22 height 13
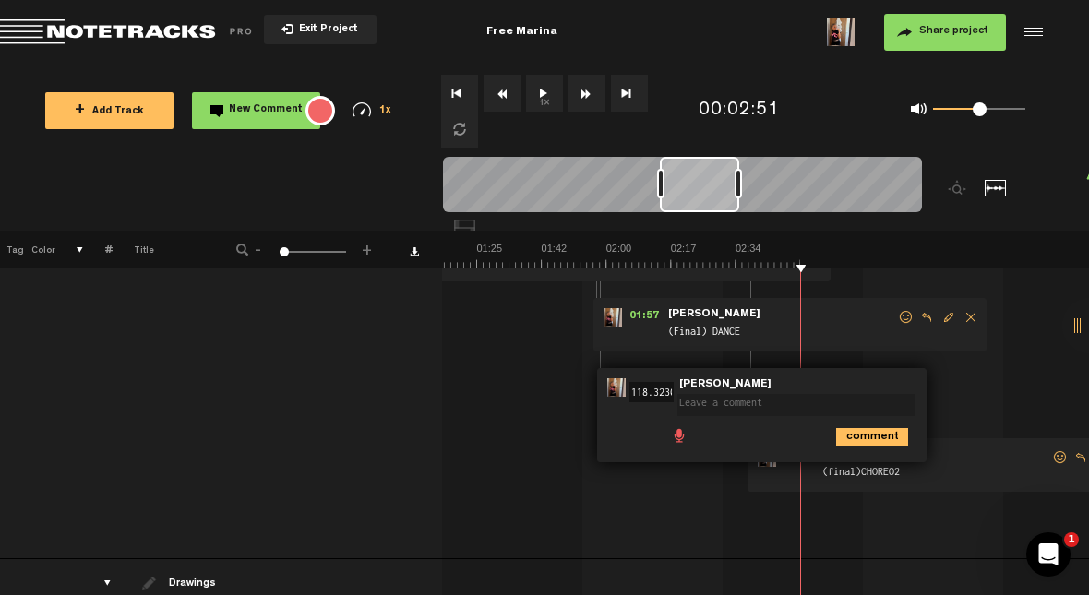
click at [689, 397] on textarea at bounding box center [795, 405] width 237 height 22
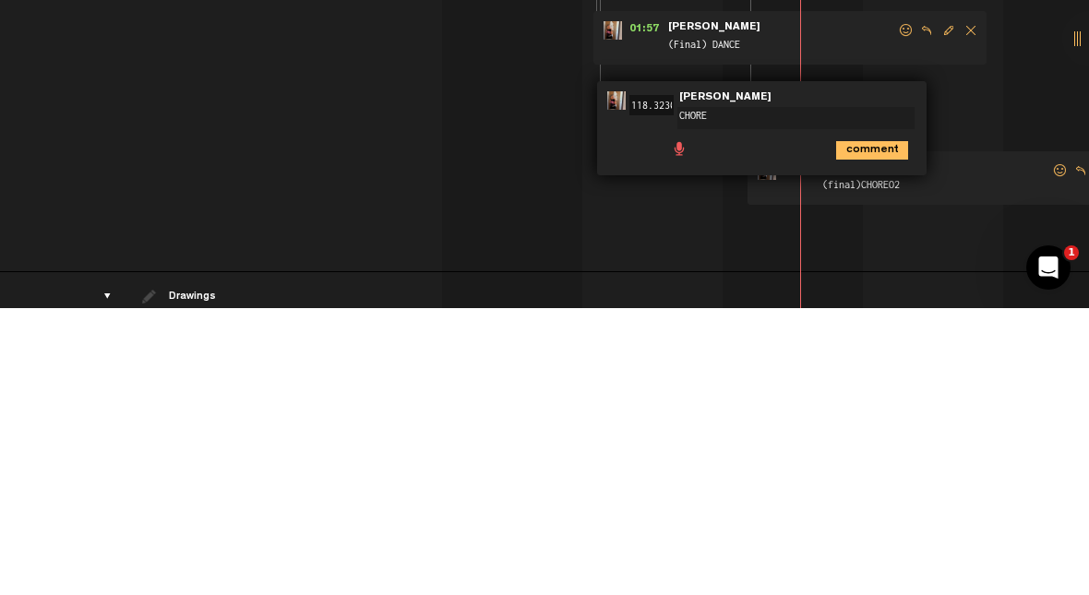
type textarea "CHOREO"
click at [689, 428] on icon "comment" at bounding box center [872, 437] width 72 height 18
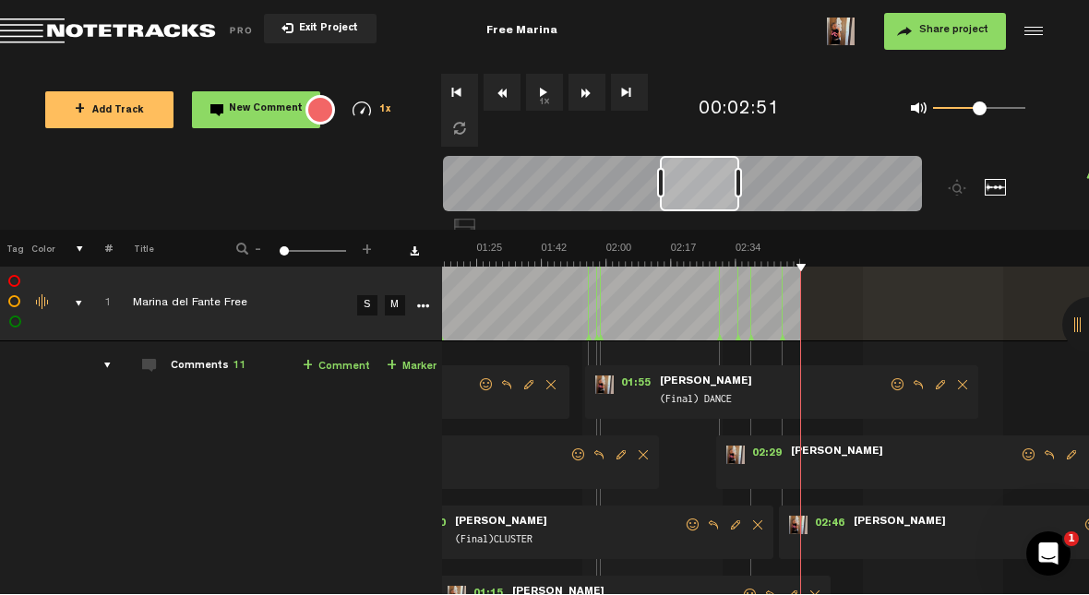
scroll to position [0, 1]
click at [689, 455] on span "Edit comment" at bounding box center [1071, 455] width 22 height 13
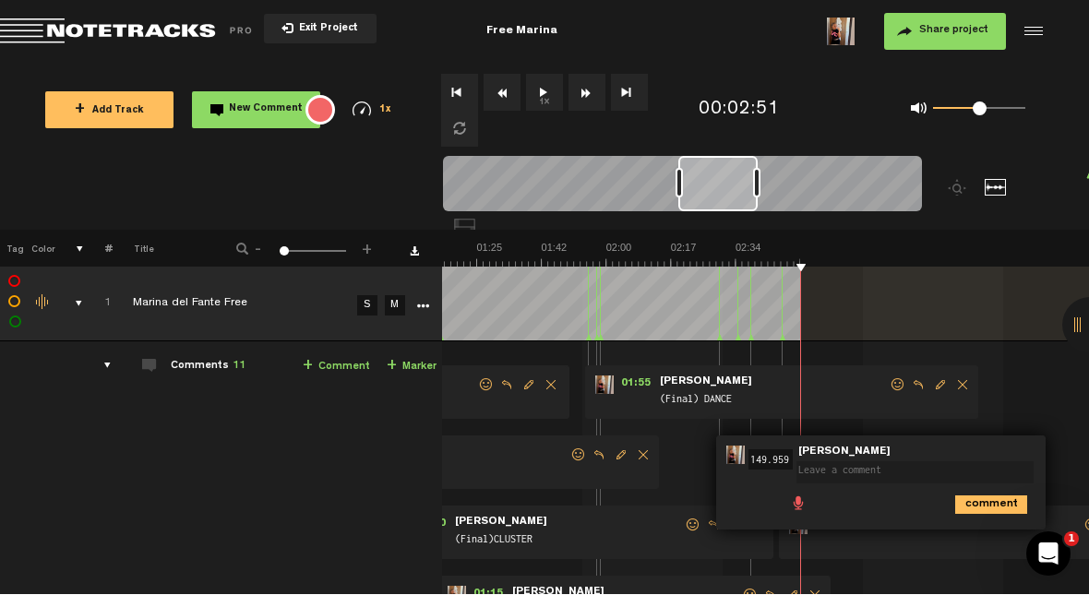
scroll to position [0, 315]
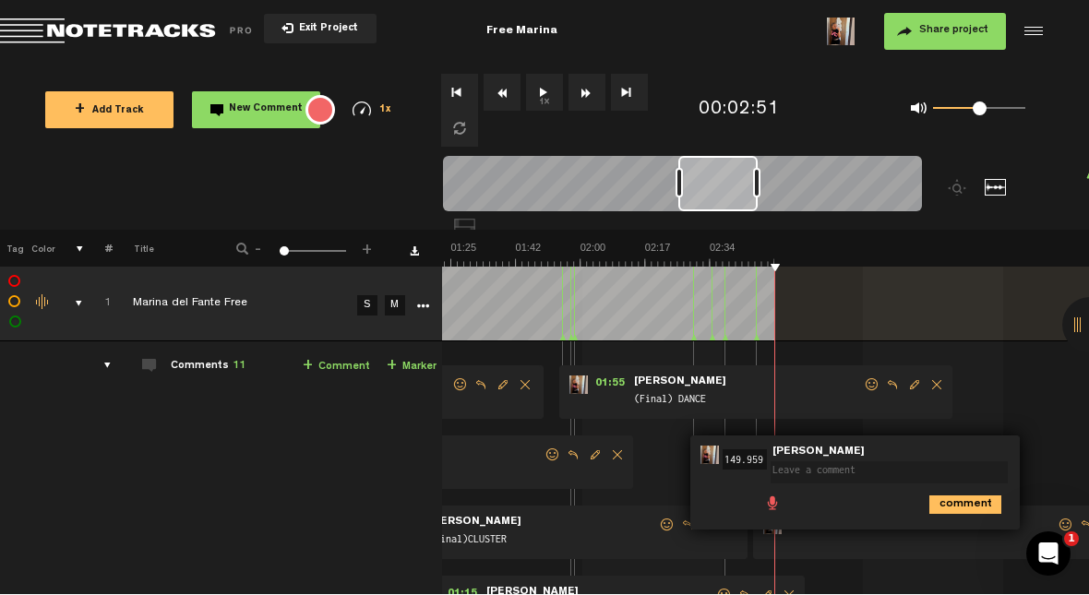
click at [689, 471] on textarea at bounding box center [889, 473] width 237 height 22
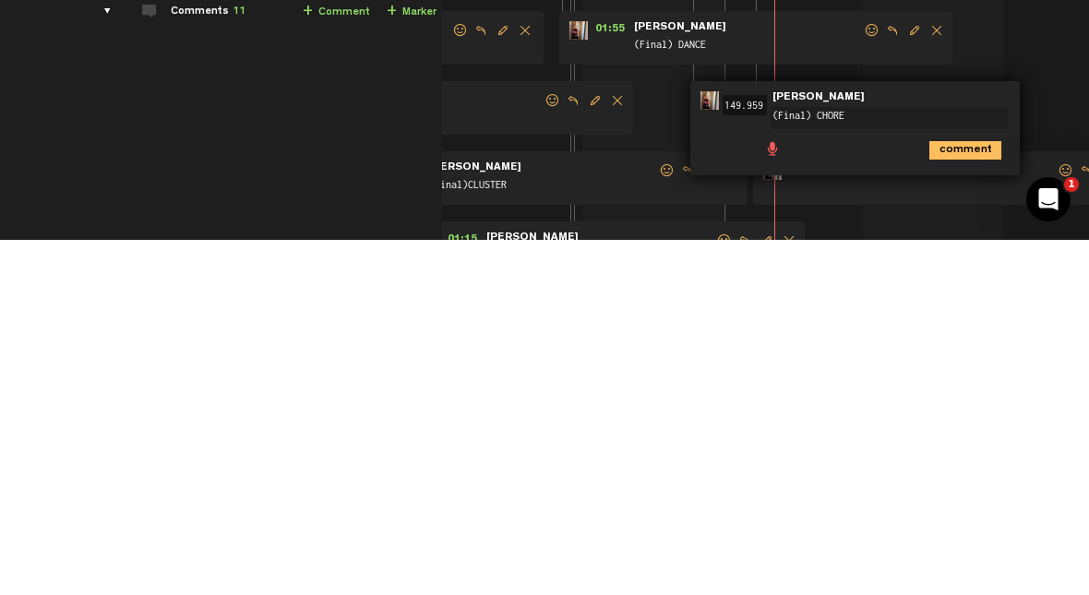
type textarea "(Final) CHOREO"
click at [689, 497] on icon "comment" at bounding box center [965, 506] width 72 height 18
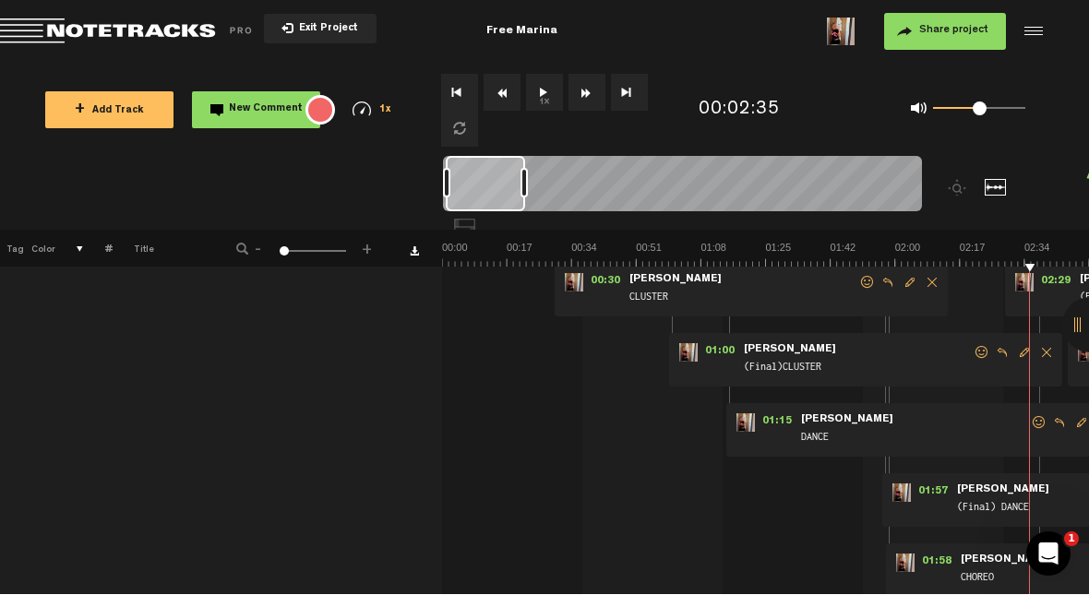
scroll to position [173, 1]
click at [370, 251] on span "+" at bounding box center [367, 247] width 15 height 11
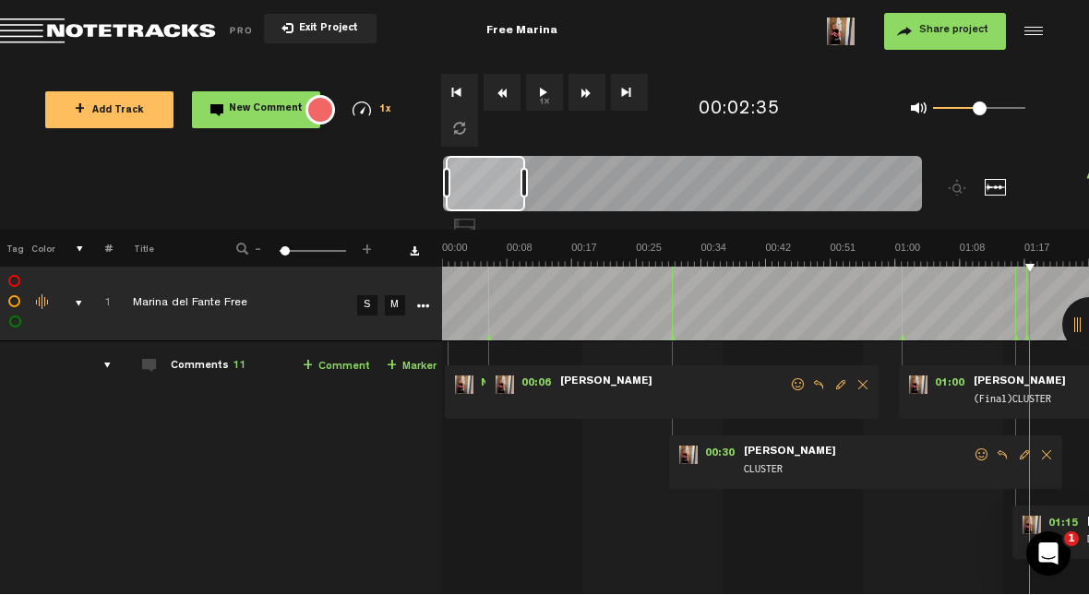
scroll to position [0, 1]
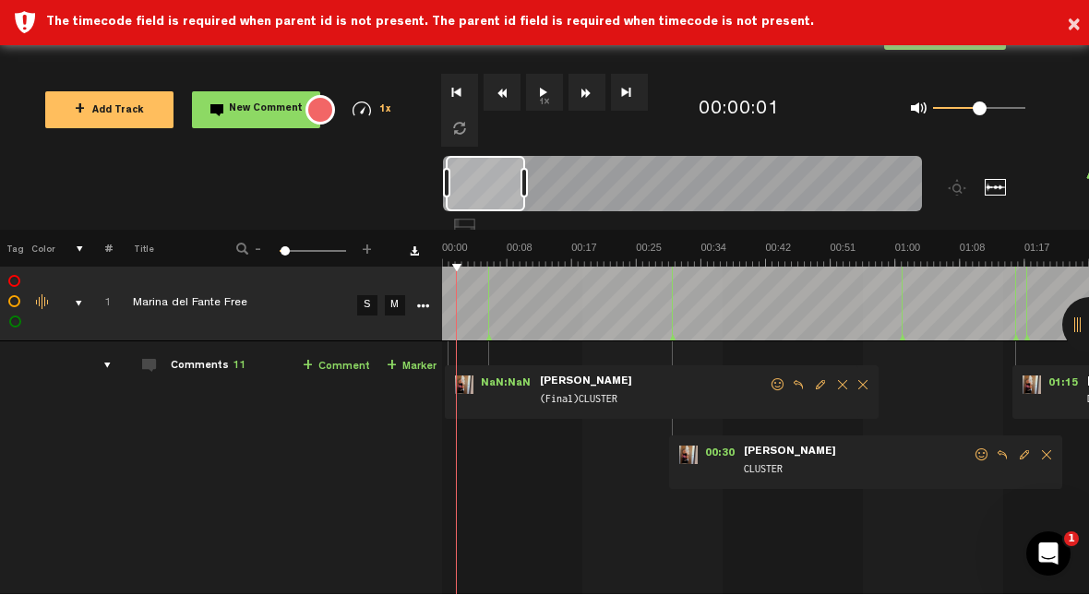
click at [547, 103] on button "1x" at bounding box center [544, 93] width 37 height 37
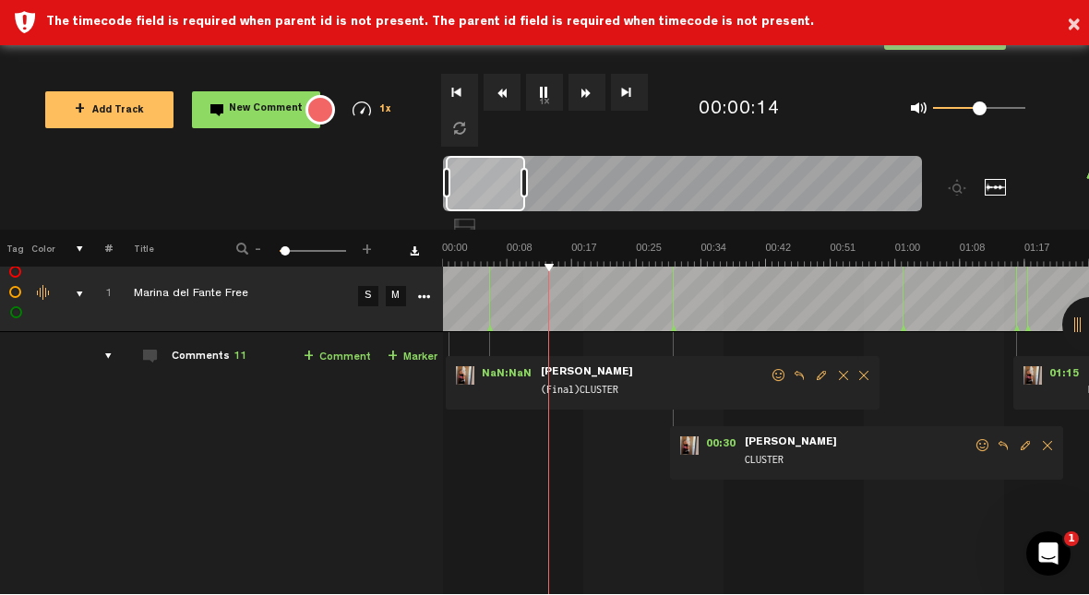
scroll to position [9, 0]
click at [546, 97] on button "1x" at bounding box center [544, 93] width 37 height 37
click at [560, 88] on button "1x" at bounding box center [544, 93] width 37 height 37
click at [552, 97] on button "1x" at bounding box center [544, 93] width 37 height 37
click at [485, 254] on img at bounding box center [1089, 255] width 1294 height 26
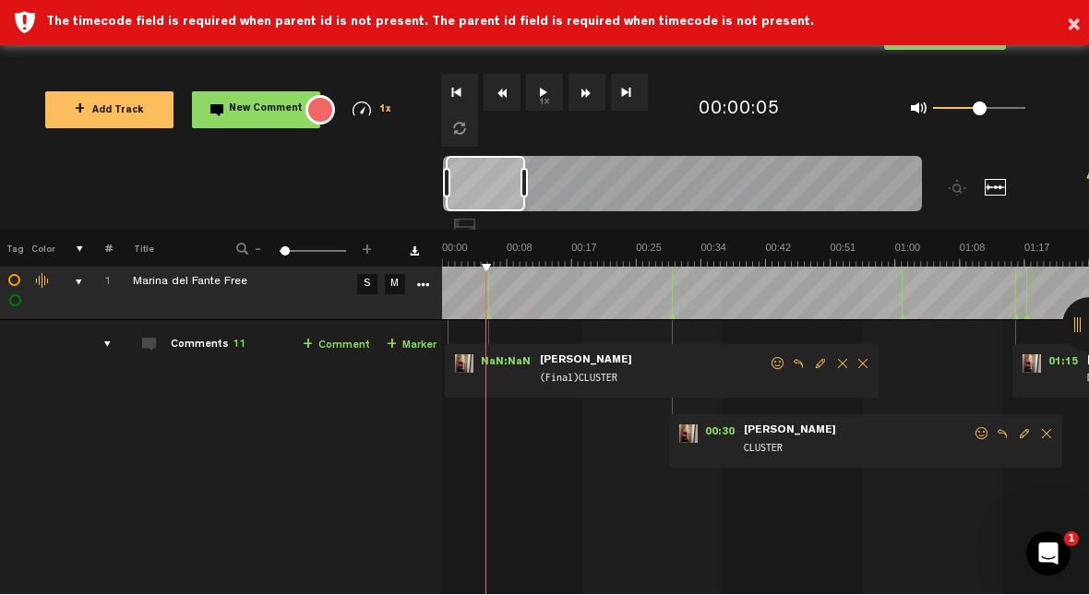
scroll to position [21, 1]
click at [536, 103] on button "1x" at bounding box center [544, 93] width 37 height 37
click at [539, 92] on button "1x" at bounding box center [544, 93] width 37 height 37
click at [689, 353] on div at bounding box center [1089, 325] width 55 height 55
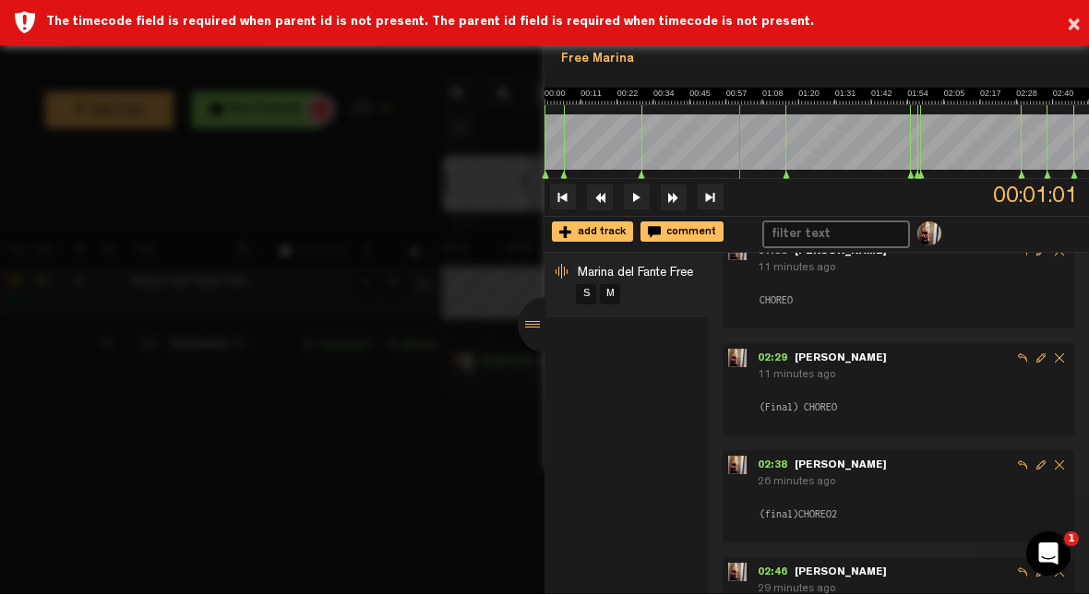
scroll to position [784, 0]
click at [526, 353] on div at bounding box center [545, 325] width 55 height 55
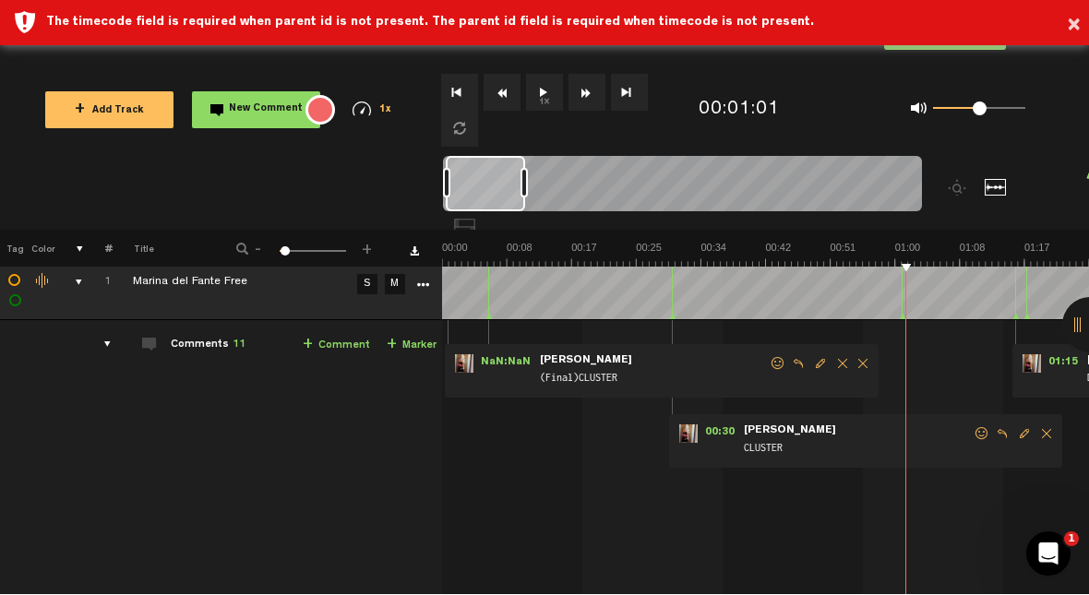
click at [689, 21] on button "×" at bounding box center [1074, 26] width 14 height 37
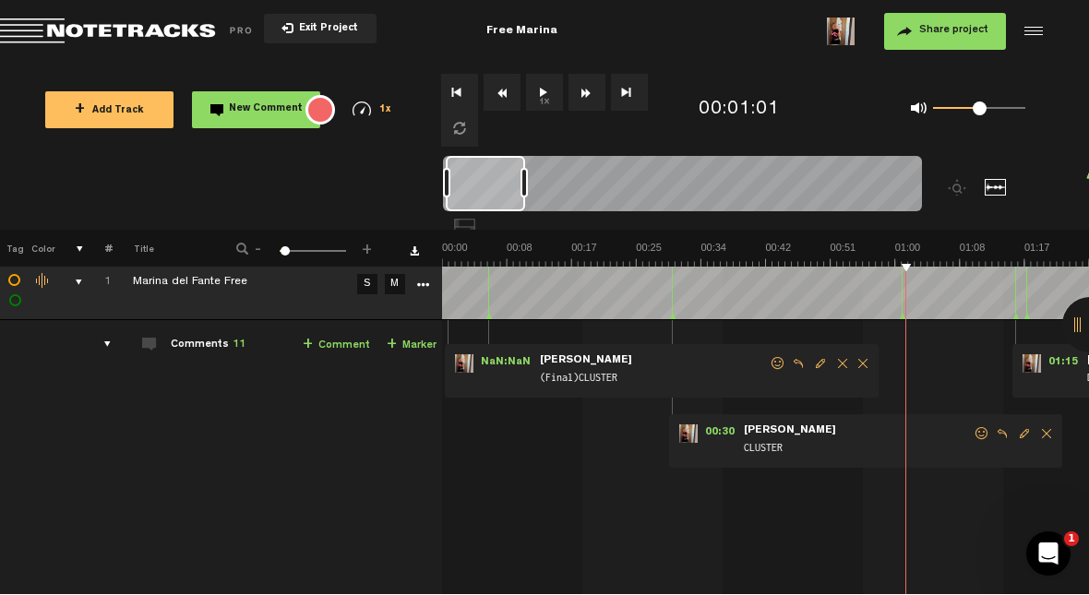
click at [321, 33] on span "Exit Project" at bounding box center [325, 30] width 65 height 10
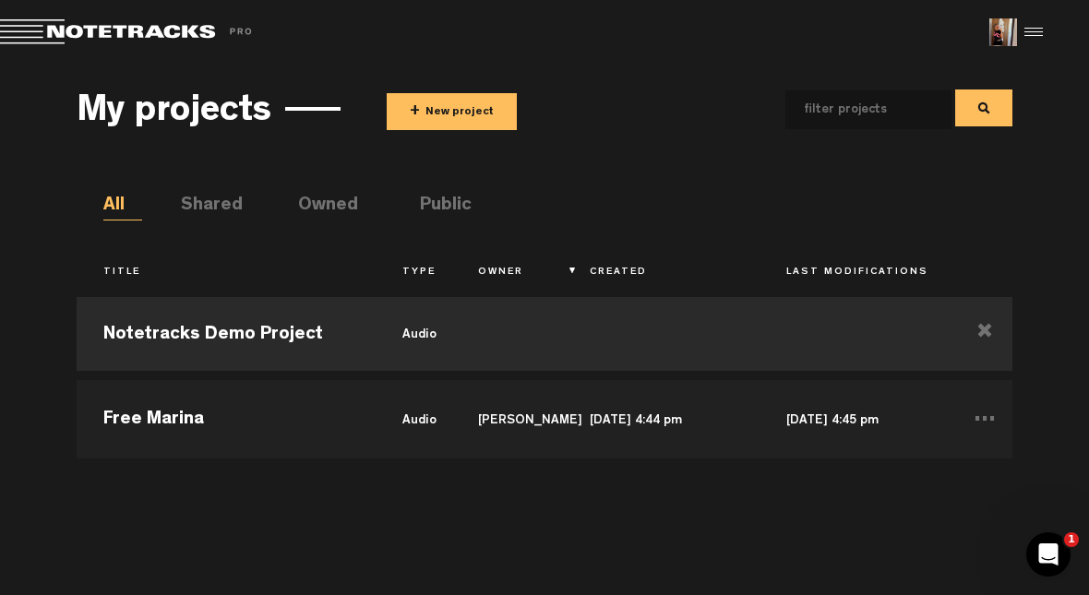
click at [225, 390] on td "Free Marina" at bounding box center [227, 417] width 300 height 83
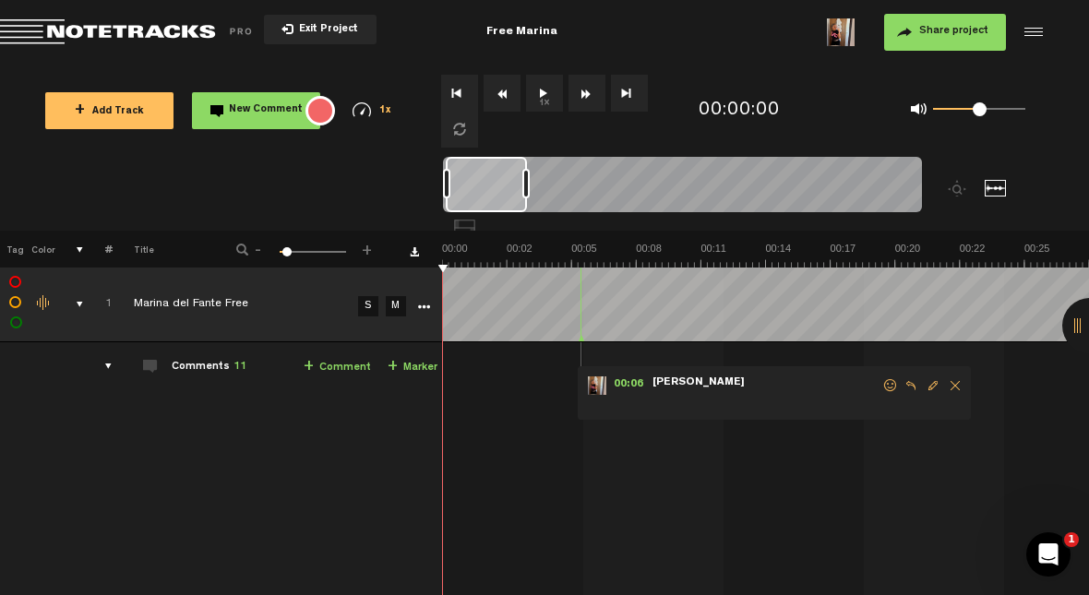
click at [553, 94] on button "1x" at bounding box center [544, 93] width 37 height 37
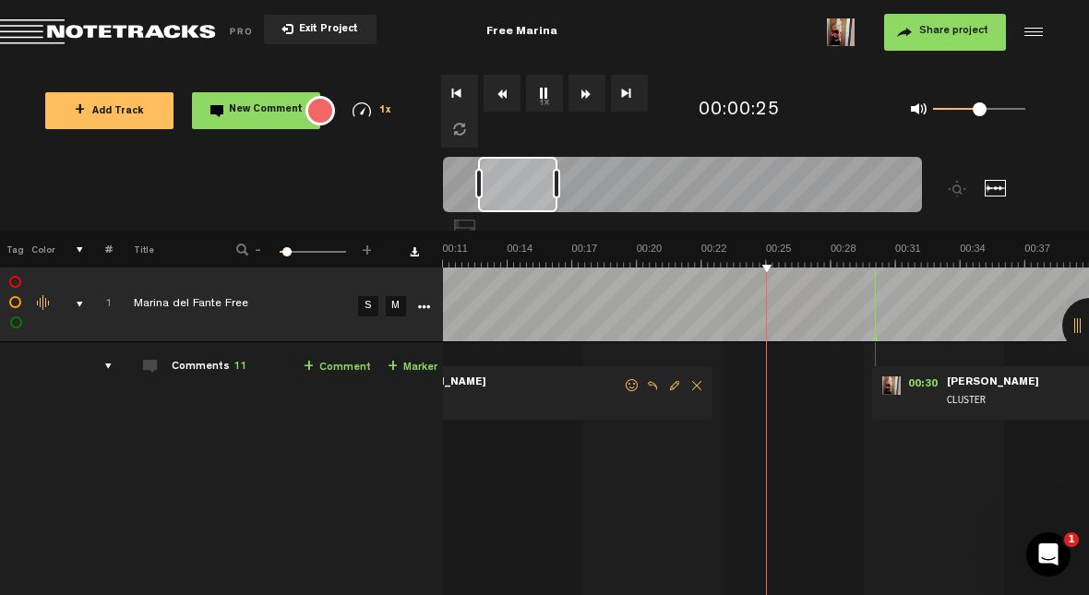
scroll to position [0, 258]
click at [542, 93] on button "1x" at bounding box center [544, 93] width 37 height 37
click at [555, 95] on button "1x" at bounding box center [544, 93] width 37 height 37
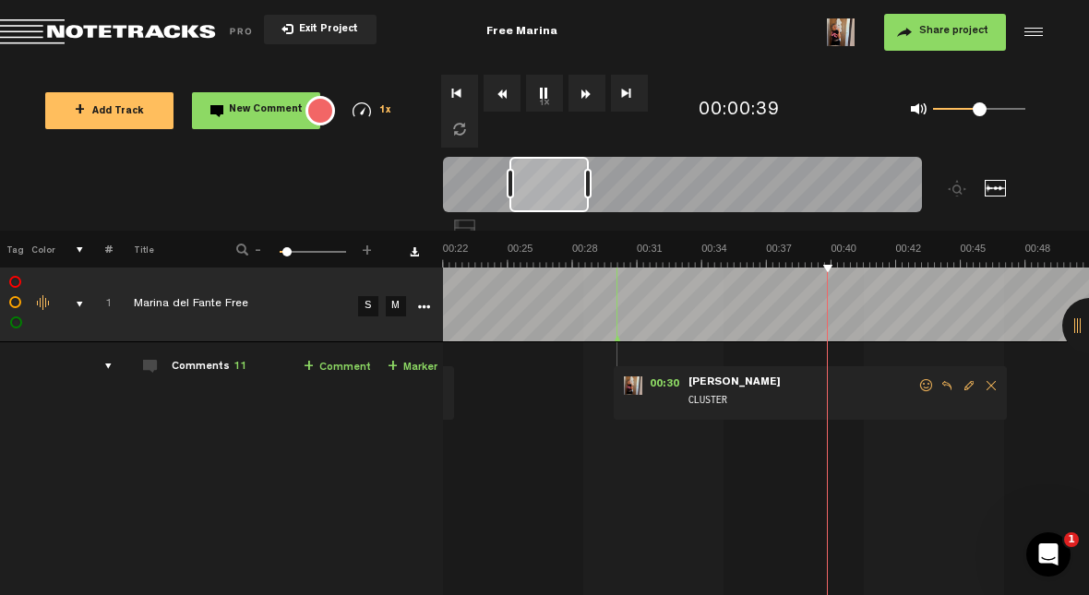
click at [263, 244] on span "-" at bounding box center [258, 247] width 15 height 11
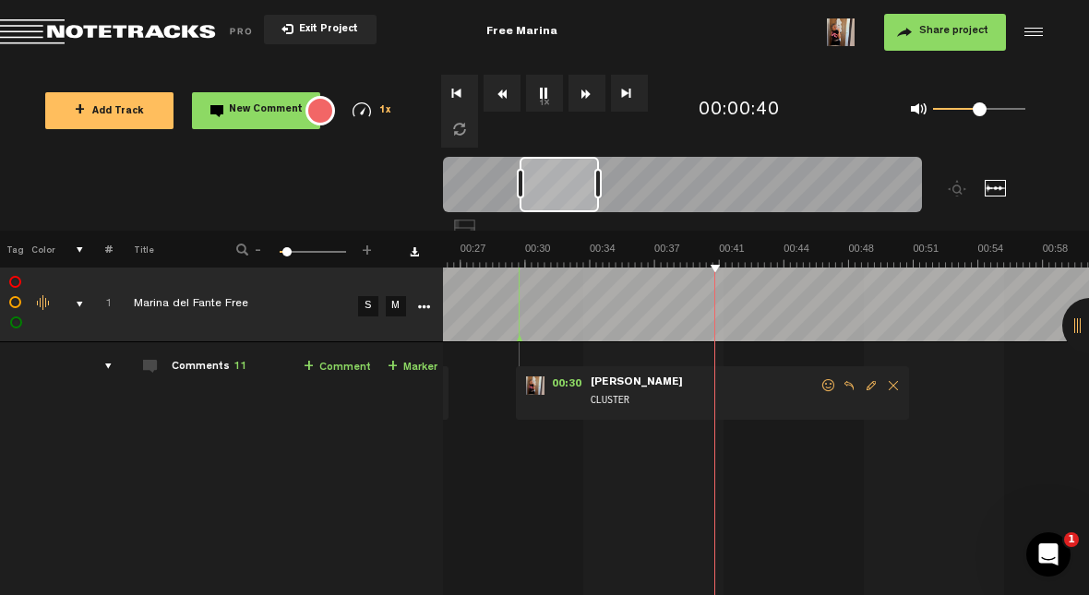
click at [260, 249] on span "-" at bounding box center [258, 247] width 15 height 11
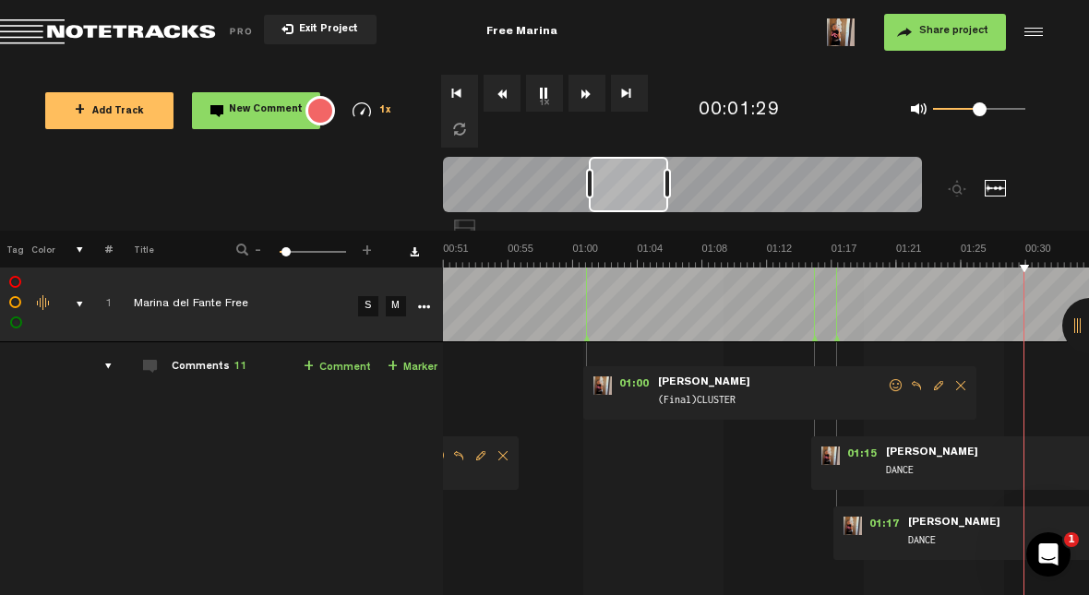
scroll to position [0, 1034]
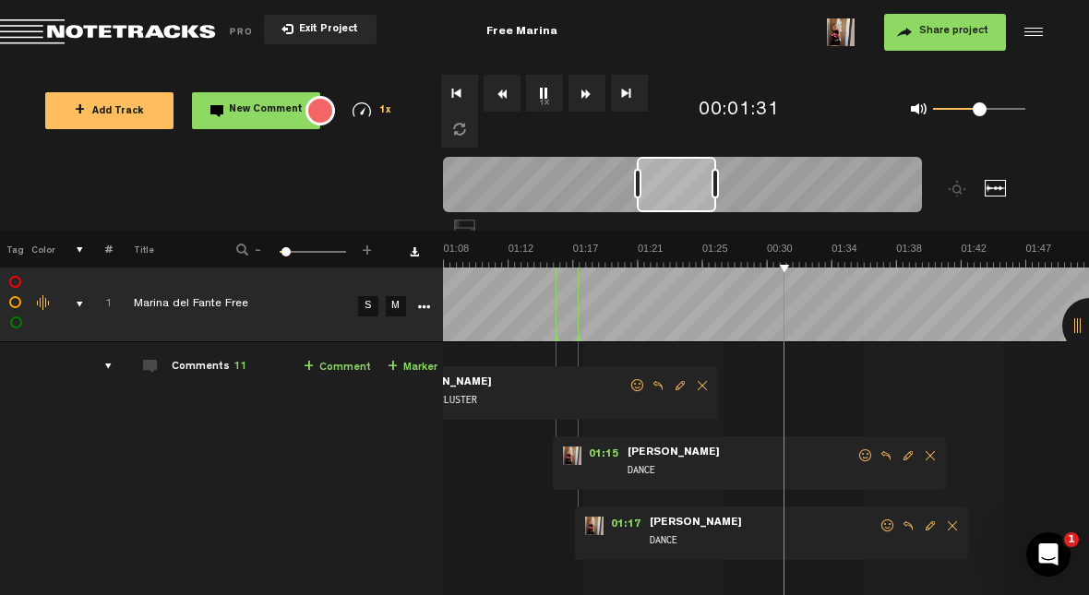
click at [951, 522] on span "Delete comment" at bounding box center [952, 526] width 22 height 13
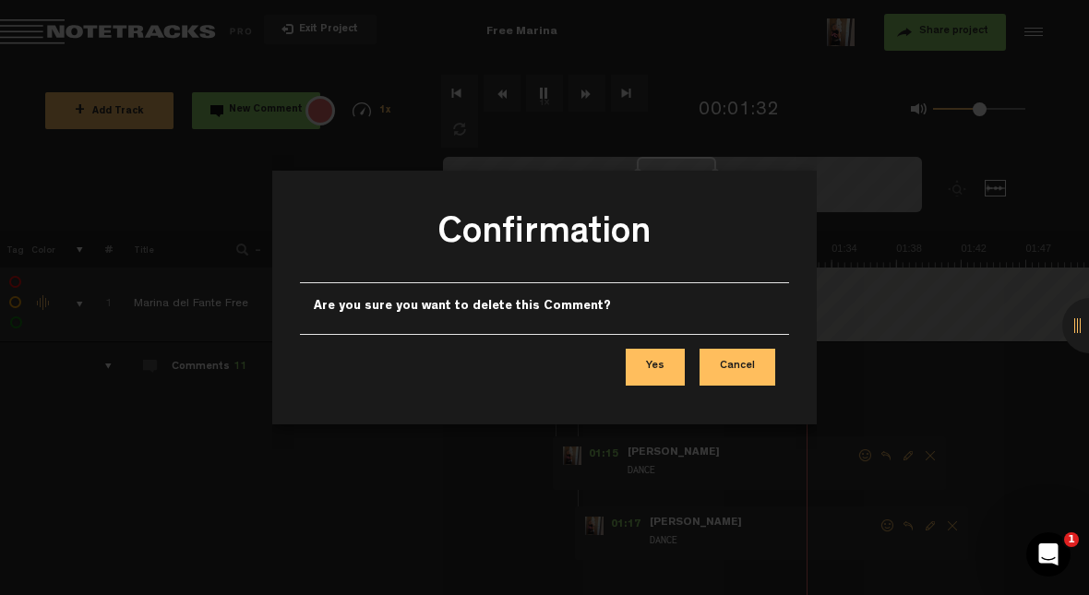
click at [661, 377] on button "Yes" at bounding box center [655, 367] width 59 height 37
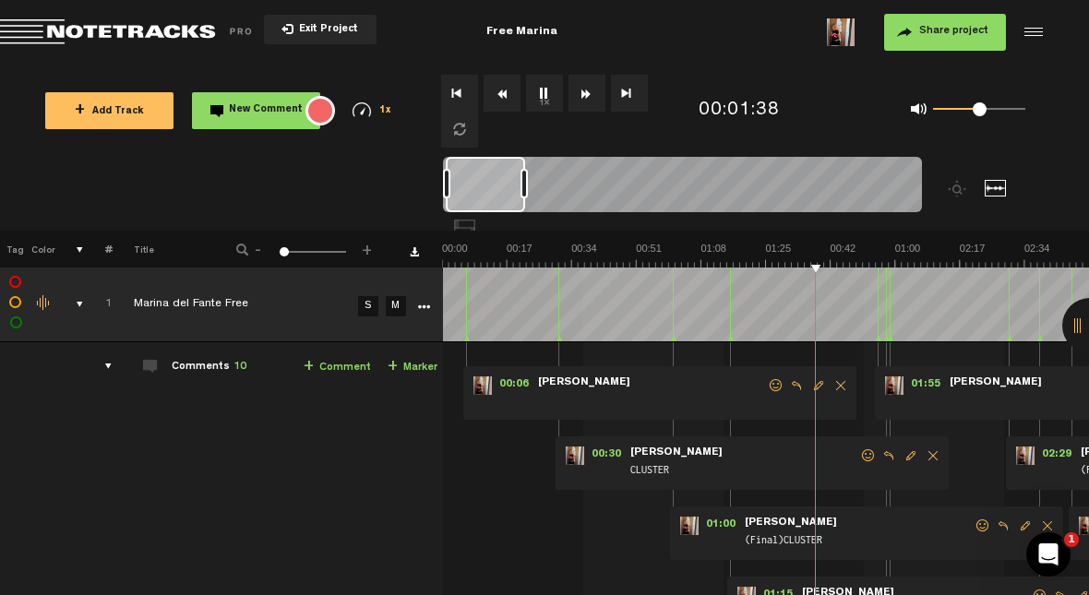
scroll to position [0, 0]
click at [373, 247] on span "+" at bounding box center [367, 247] width 15 height 11
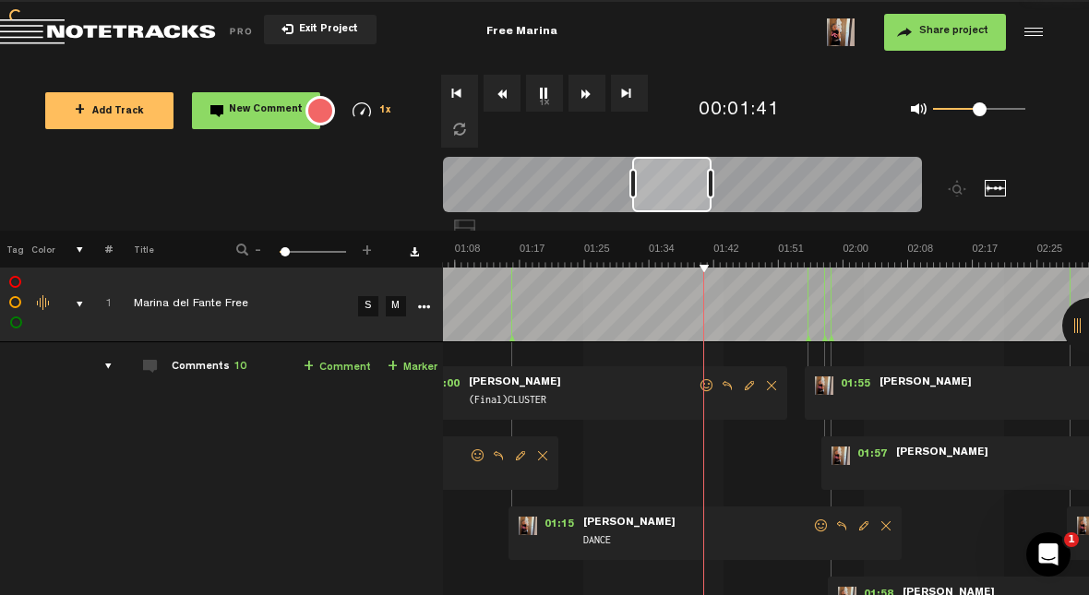
click at [372, 247] on span "+" at bounding box center [367, 247] width 15 height 11
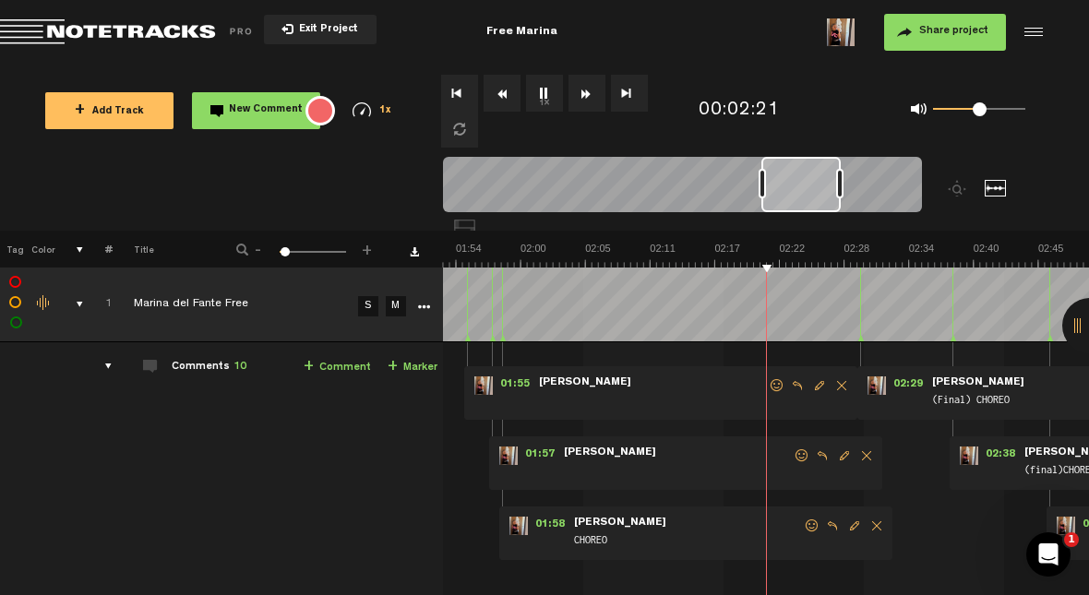
scroll to position [0, 1280]
click at [863, 457] on span "Delete comment" at bounding box center [867, 455] width 22 height 13
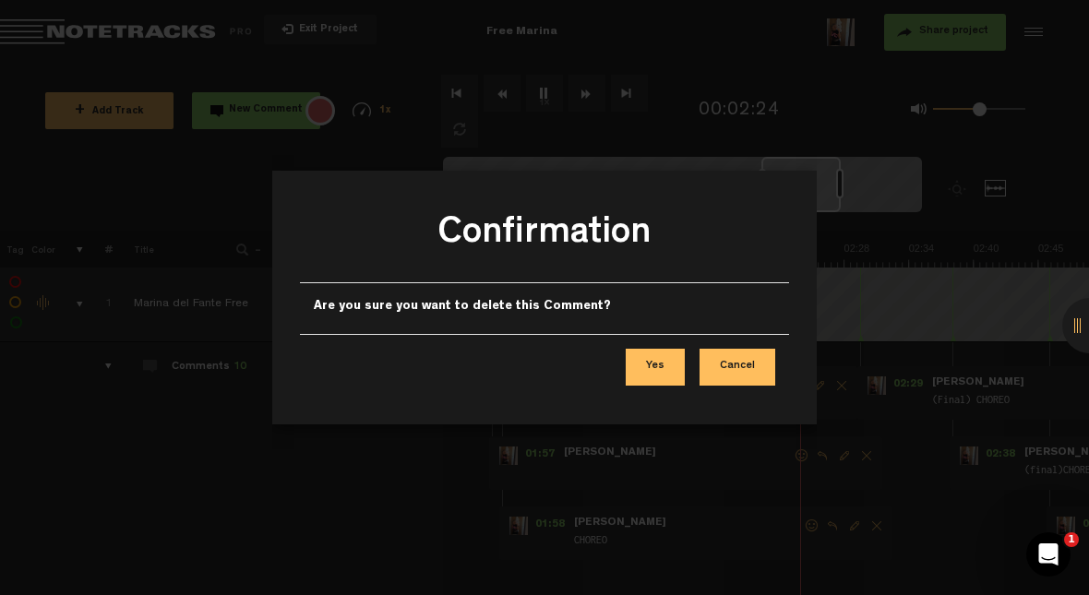
click at [666, 365] on button "Yes" at bounding box center [655, 367] width 59 height 37
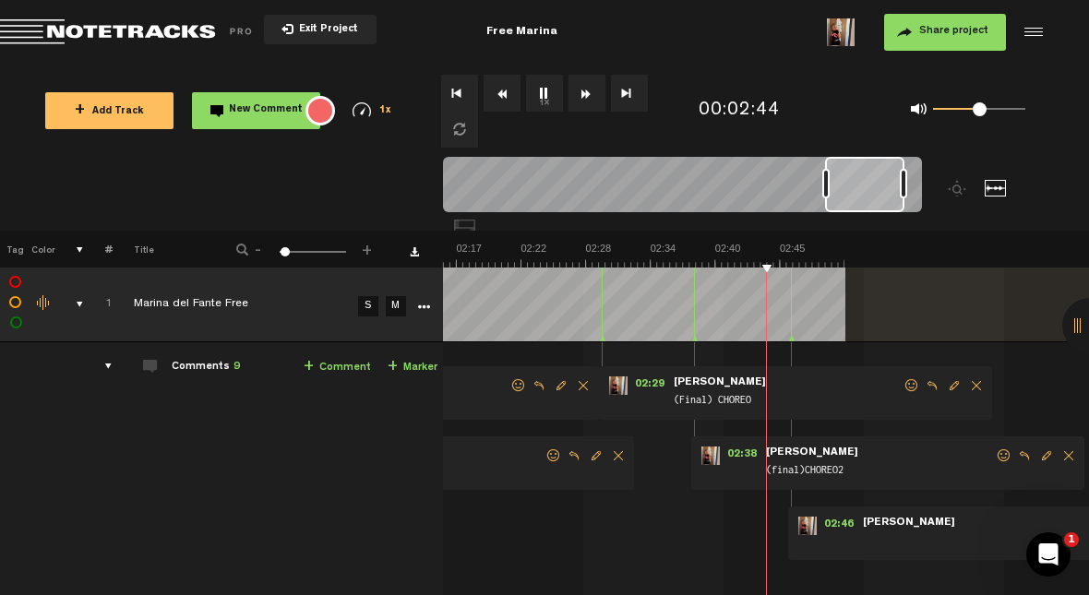
scroll to position [0, 1539]
click at [411, 359] on link "+ Marker" at bounding box center [413, 367] width 50 height 21
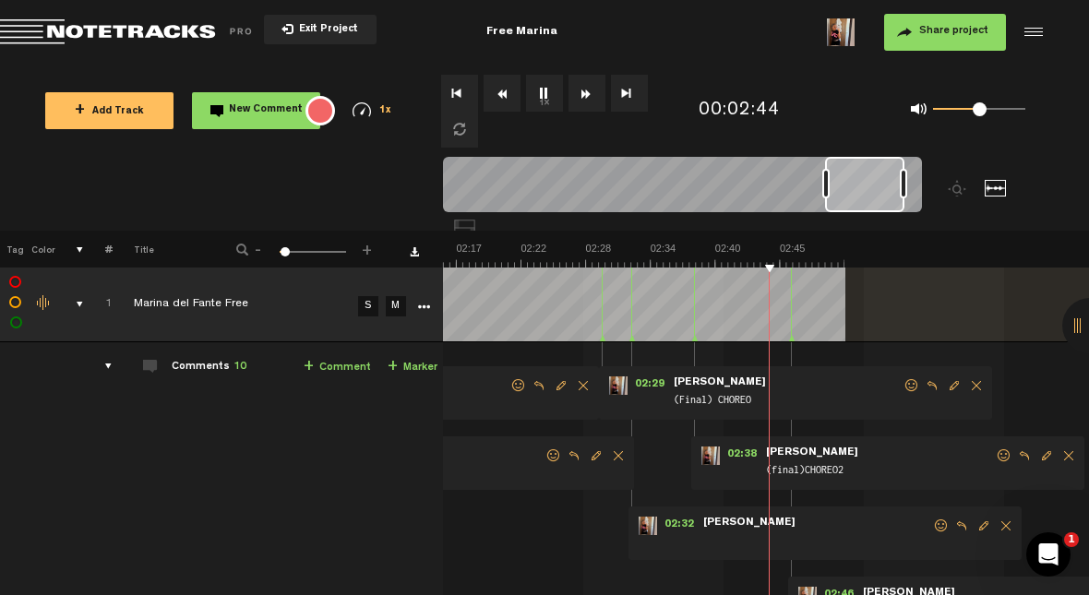
click at [418, 368] on link "+ Marker" at bounding box center [413, 367] width 50 height 21
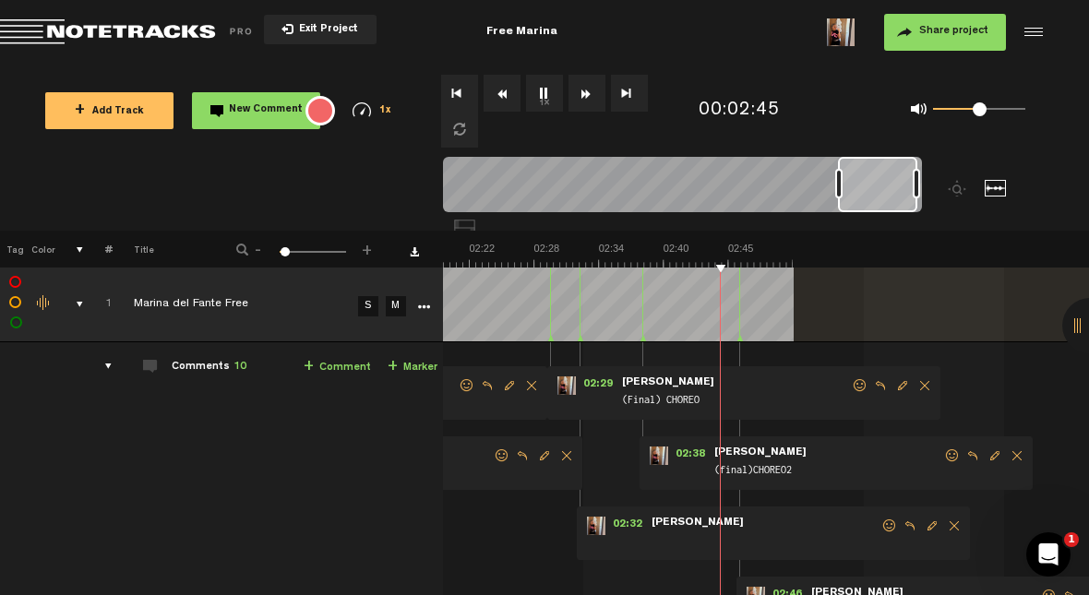
scroll to position [0, 1590]
click at [422, 364] on link "+ Marker" at bounding box center [413, 367] width 50 height 21
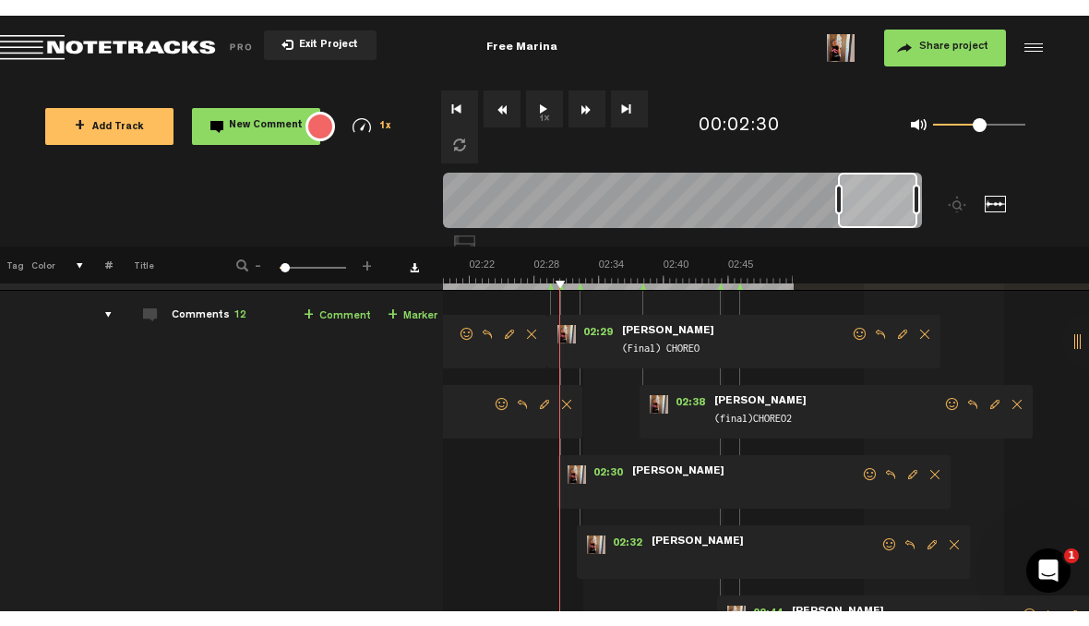
scroll to position [68, 0]
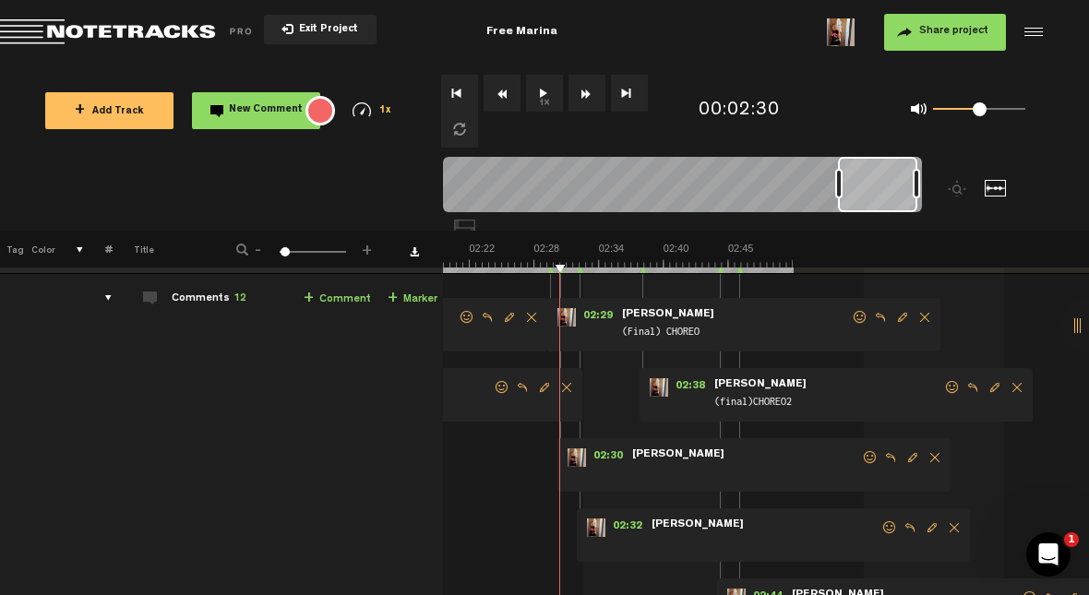
click at [954, 528] on span "Delete comment" at bounding box center [954, 527] width 22 height 13
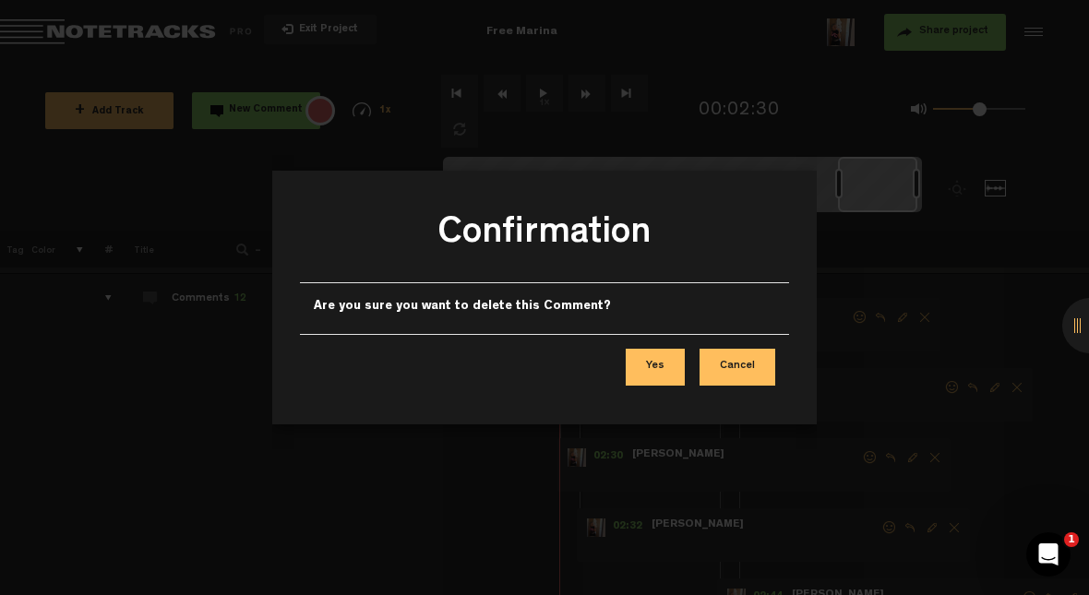
click at [661, 369] on button "Yes" at bounding box center [655, 367] width 59 height 37
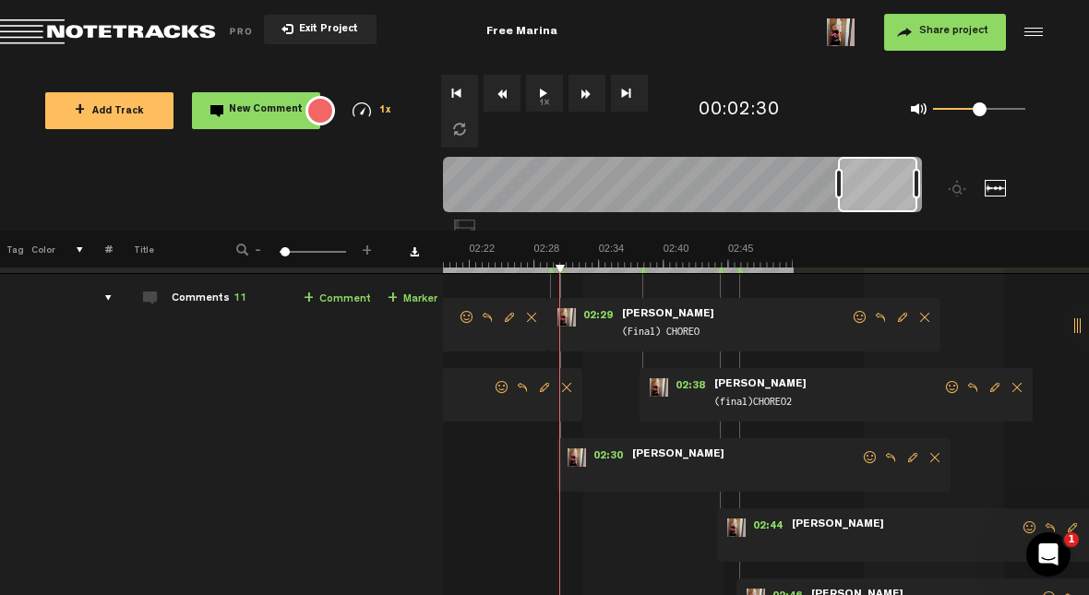
click at [910, 457] on span "Edit comment" at bounding box center [913, 457] width 22 height 13
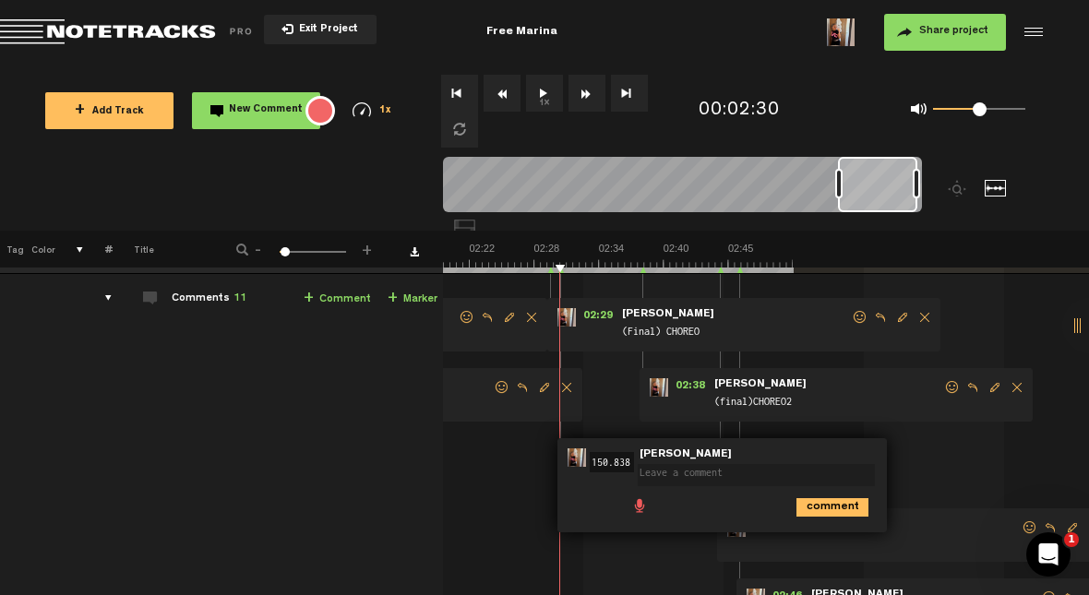
click at [739, 470] on textarea at bounding box center [756, 475] width 237 height 22
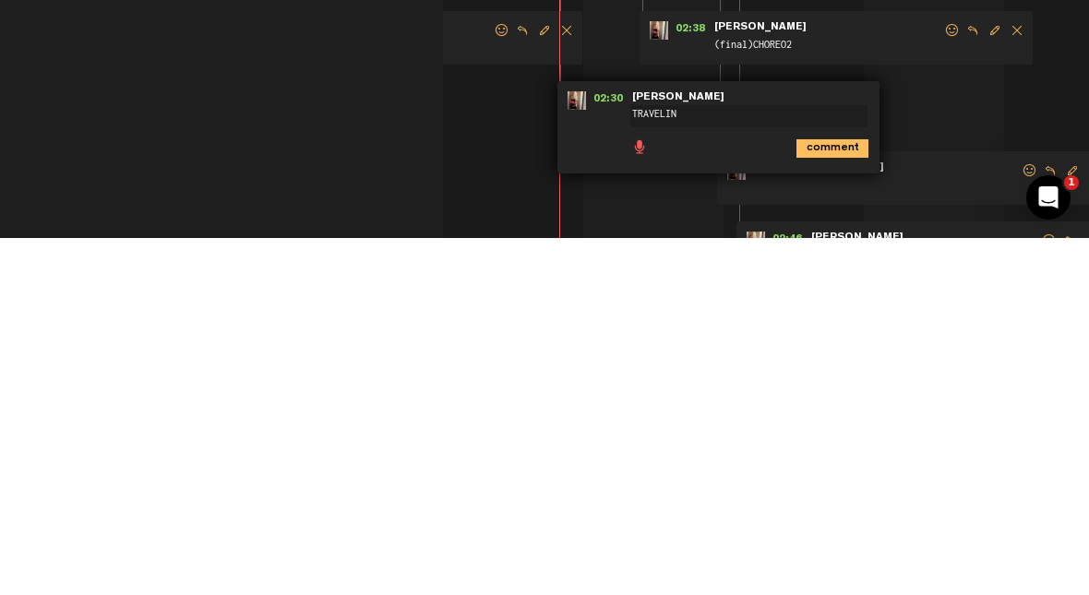
type textarea "TRAVELING"
click at [848, 497] on icon "comment" at bounding box center [833, 506] width 72 height 18
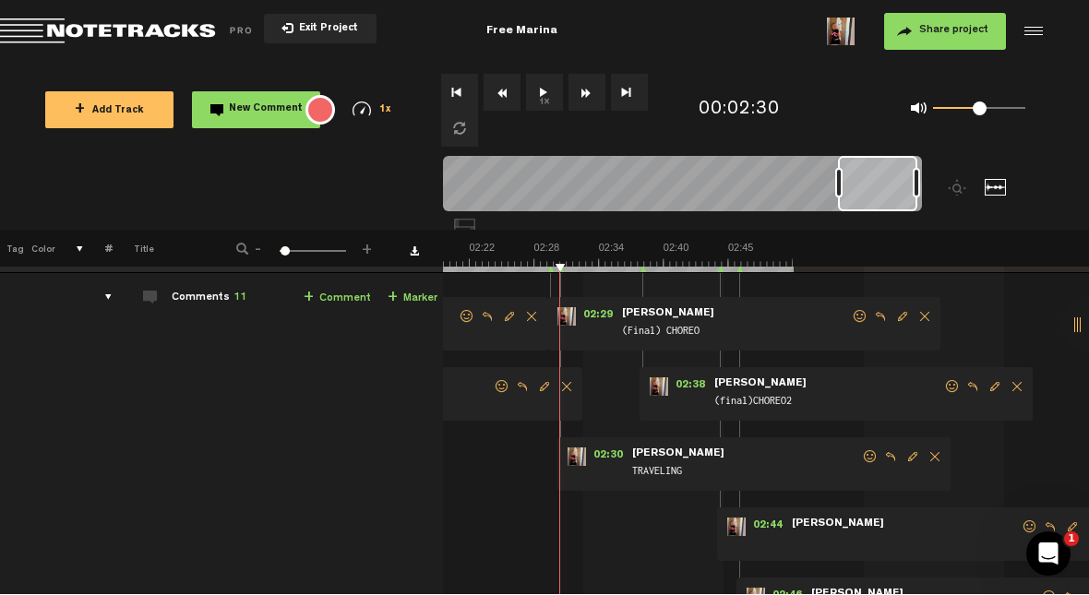
click at [909, 461] on span "Edit comment" at bounding box center [913, 457] width 22 height 13
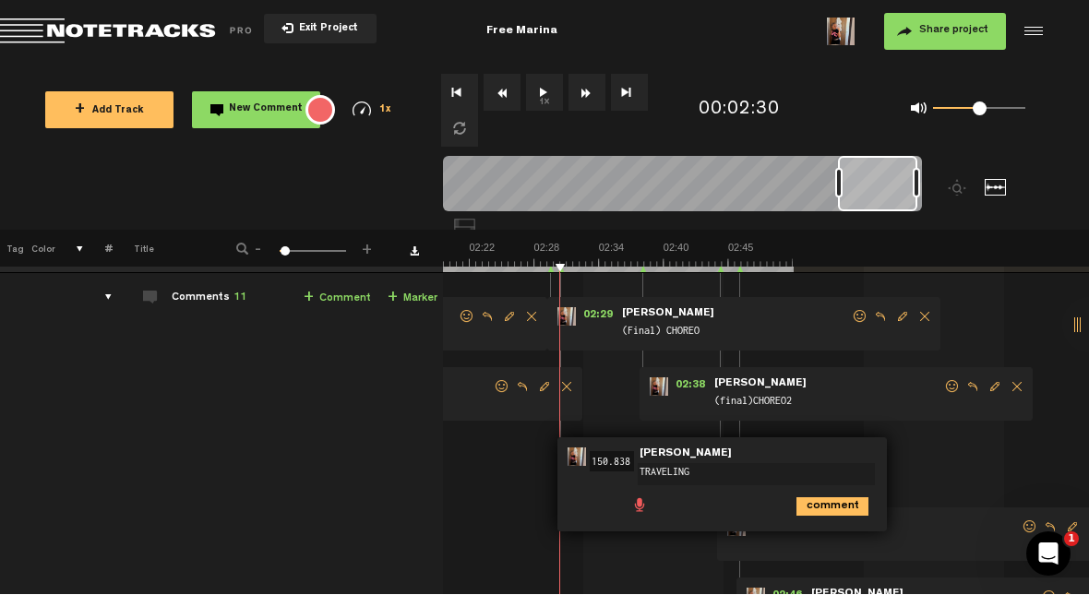
click at [752, 470] on textarea "TRAVELING" at bounding box center [756, 475] width 237 height 22
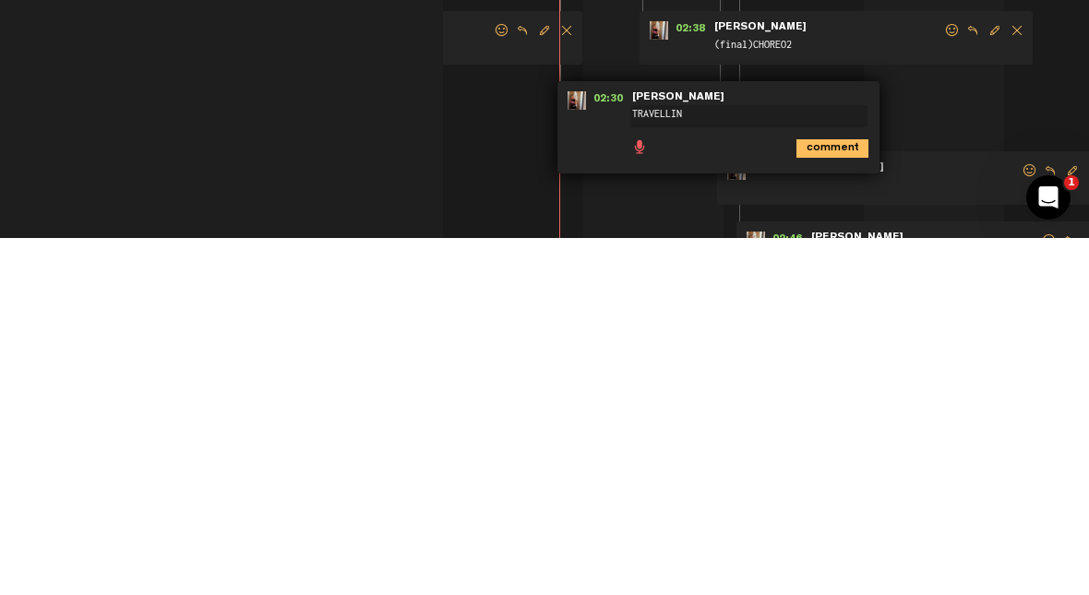
type textarea "TRAVELLING"
click at [848, 497] on icon "comment" at bounding box center [833, 506] width 72 height 18
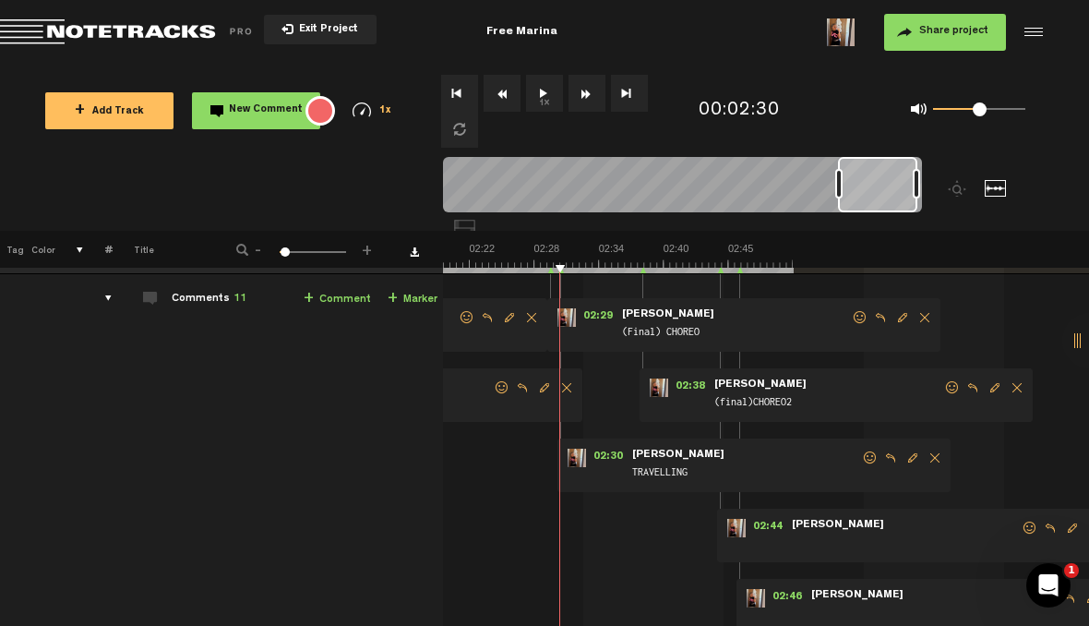
click at [1009, 389] on span "Delete comment" at bounding box center [1017, 387] width 22 height 13
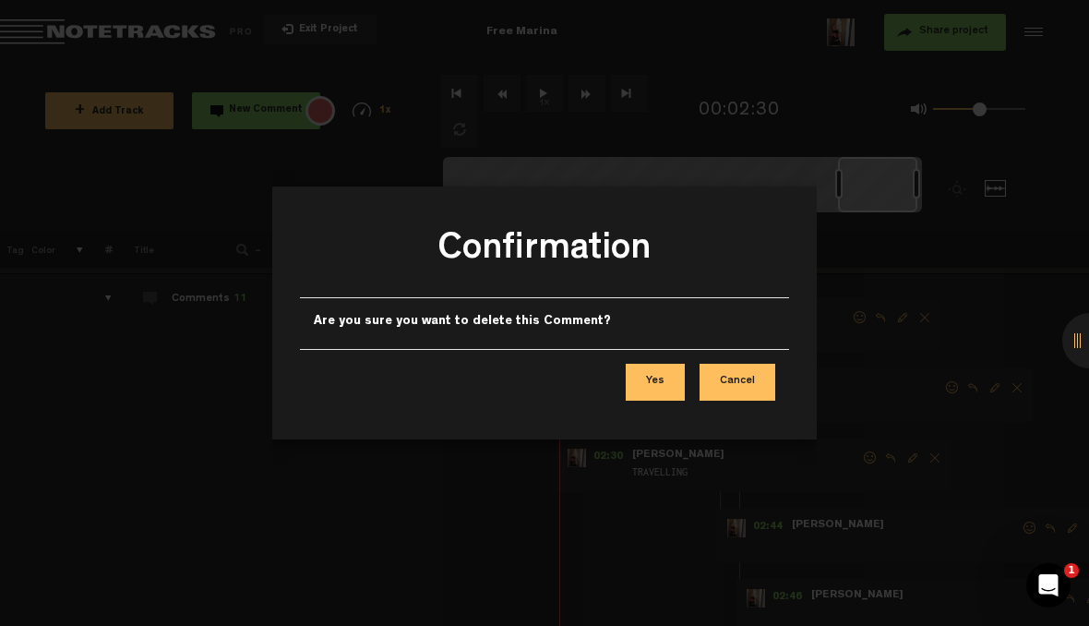
click at [674, 386] on button "Yes" at bounding box center [655, 382] width 59 height 37
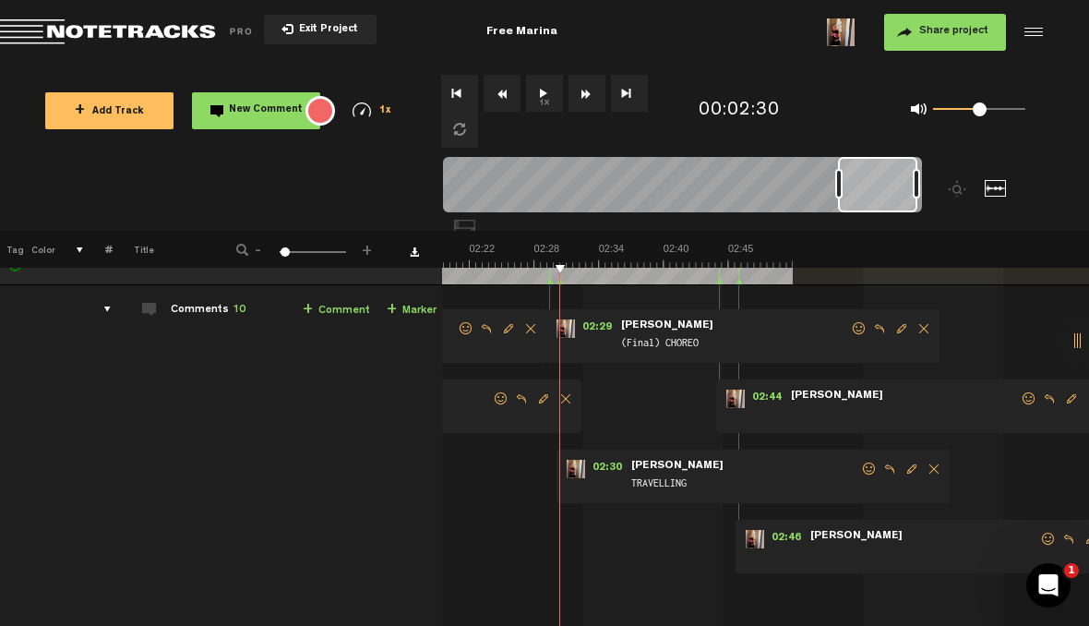
scroll to position [55, 1]
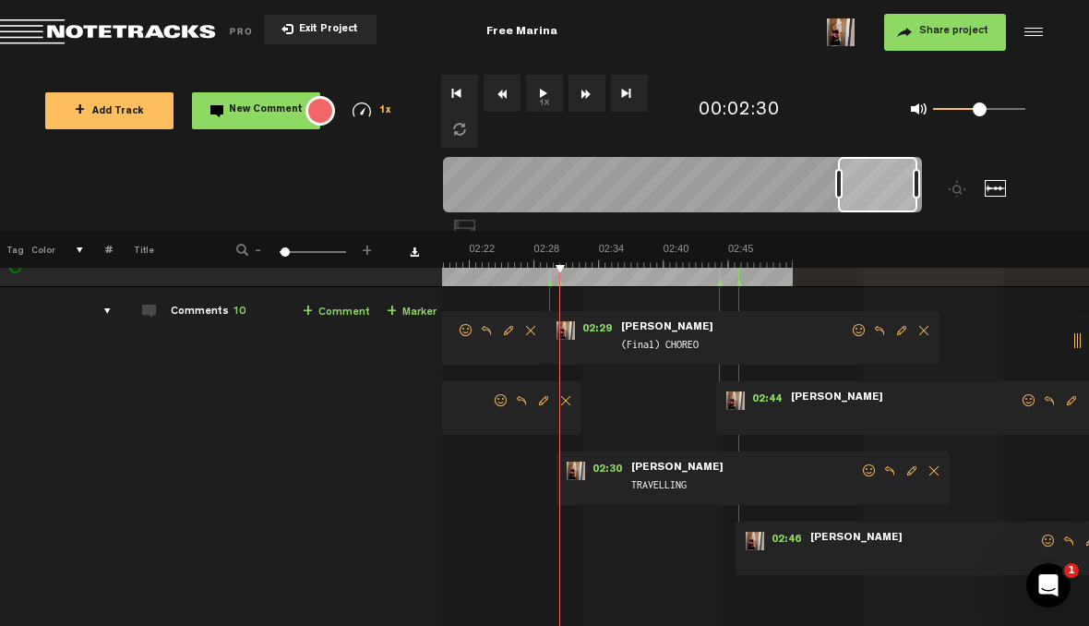
click at [544, 90] on button "1x" at bounding box center [544, 93] width 37 height 37
click at [415, 306] on link "+ Marker" at bounding box center [412, 312] width 50 height 21
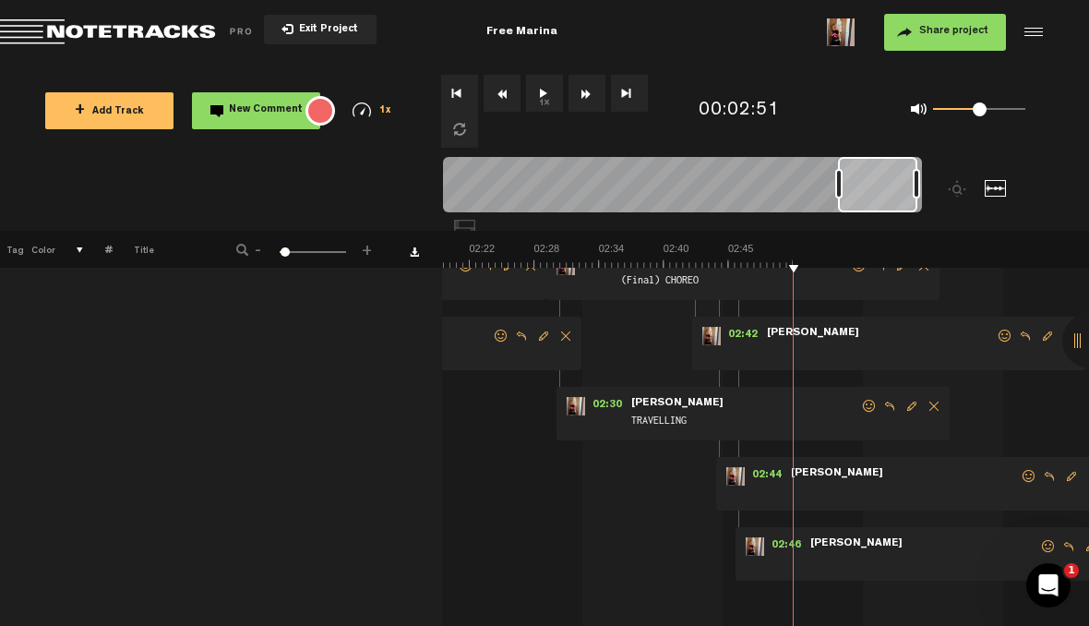
scroll to position [120, 1]
click at [1087, 470] on span "Delete comment" at bounding box center [1094, 476] width 22 height 13
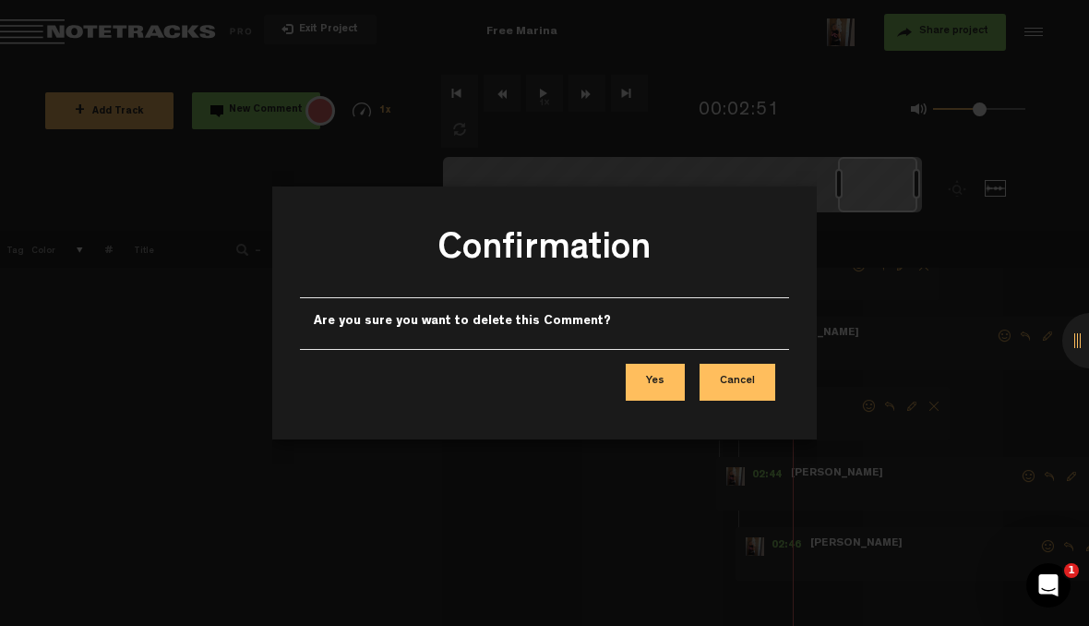
click at [666, 378] on button "Yes" at bounding box center [655, 382] width 59 height 37
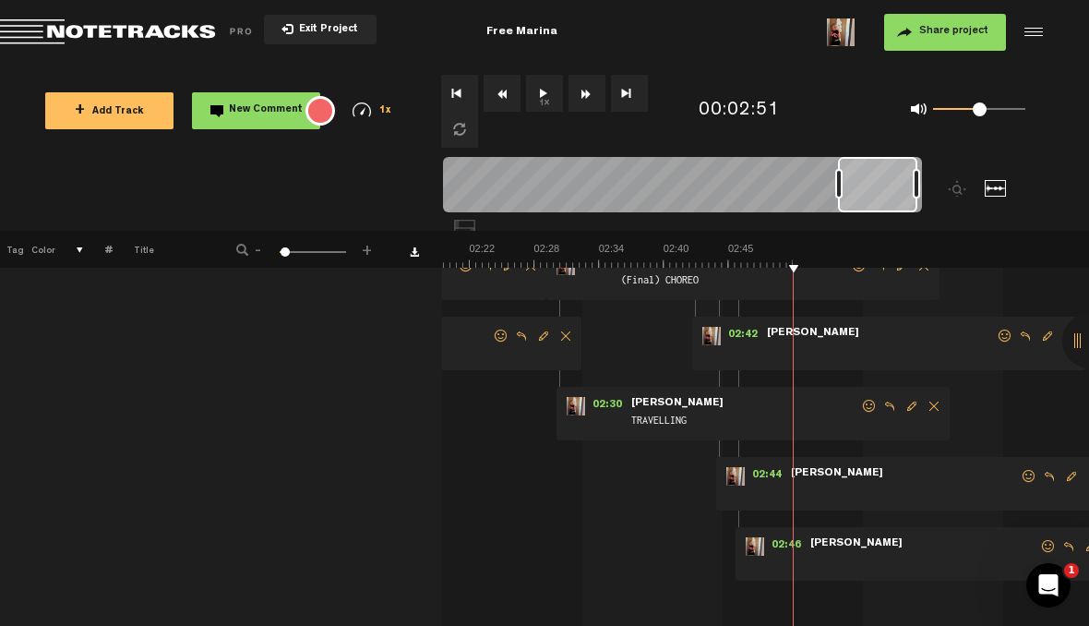
scroll to position [0, 7]
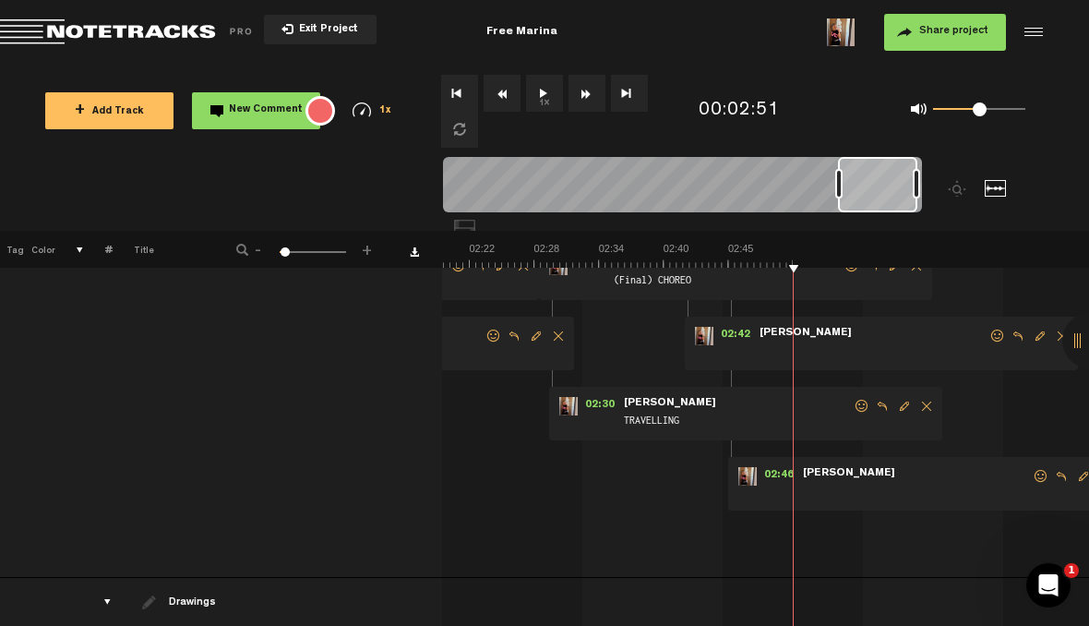
click at [1036, 338] on span "Edit comment" at bounding box center [1040, 335] width 22 height 13
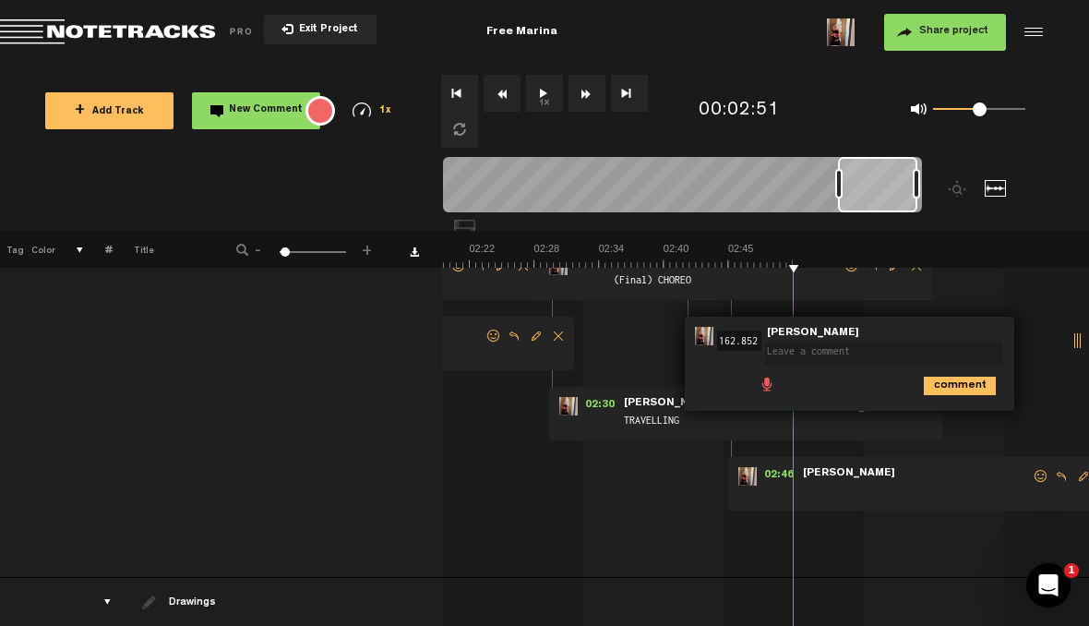
click at [870, 348] on textarea at bounding box center [883, 353] width 237 height 22
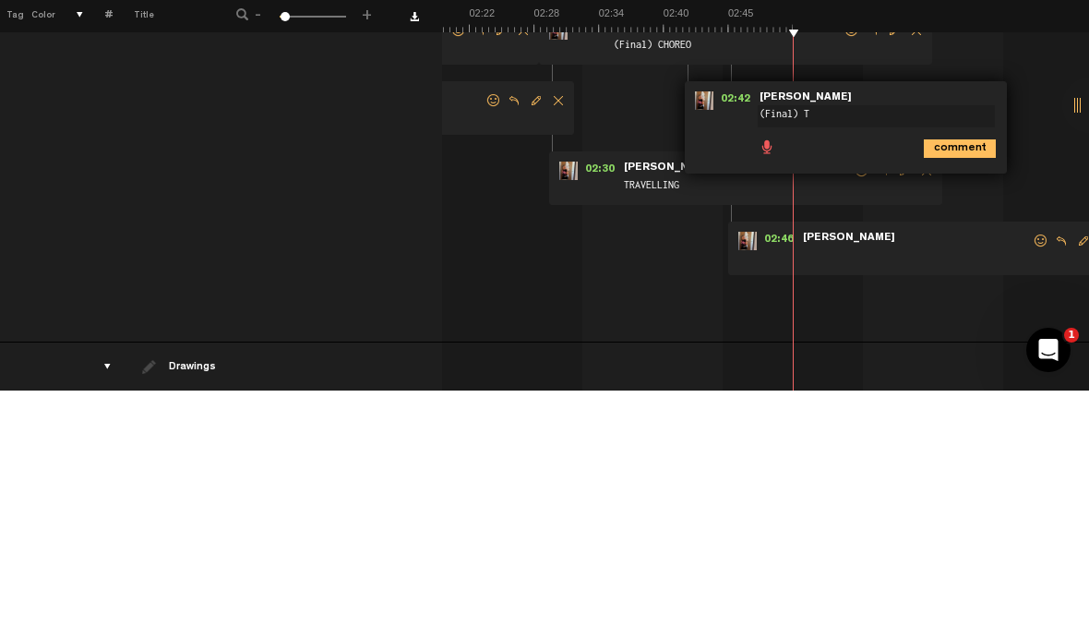
type textarea "(Final) TR"
click at [953, 375] on icon "comment" at bounding box center [960, 384] width 72 height 18
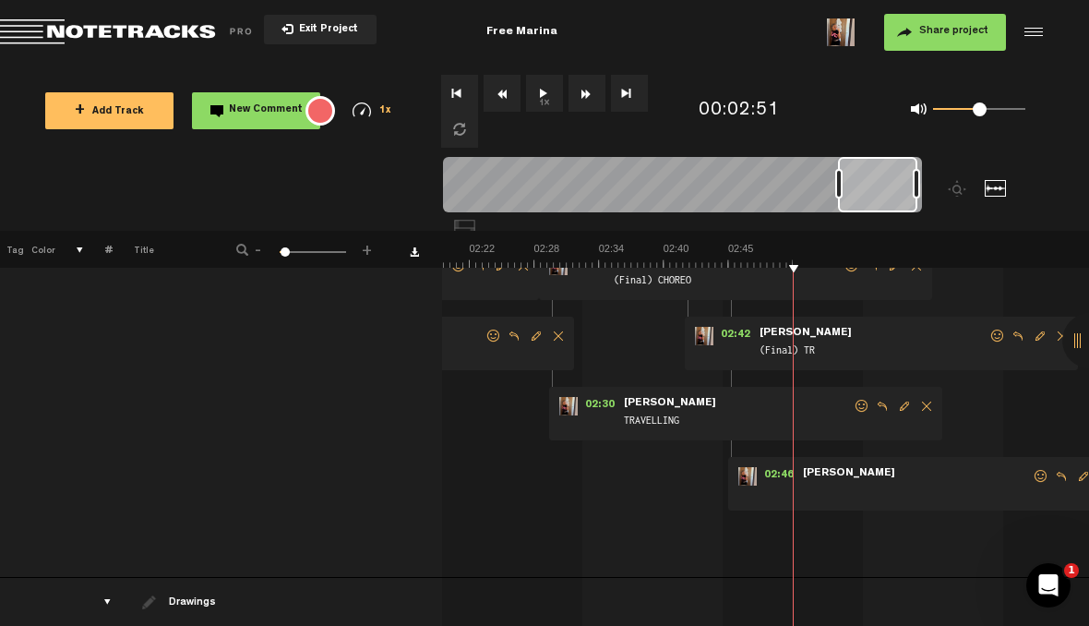
click at [345, 28] on span "Exit Project" at bounding box center [325, 30] width 65 height 10
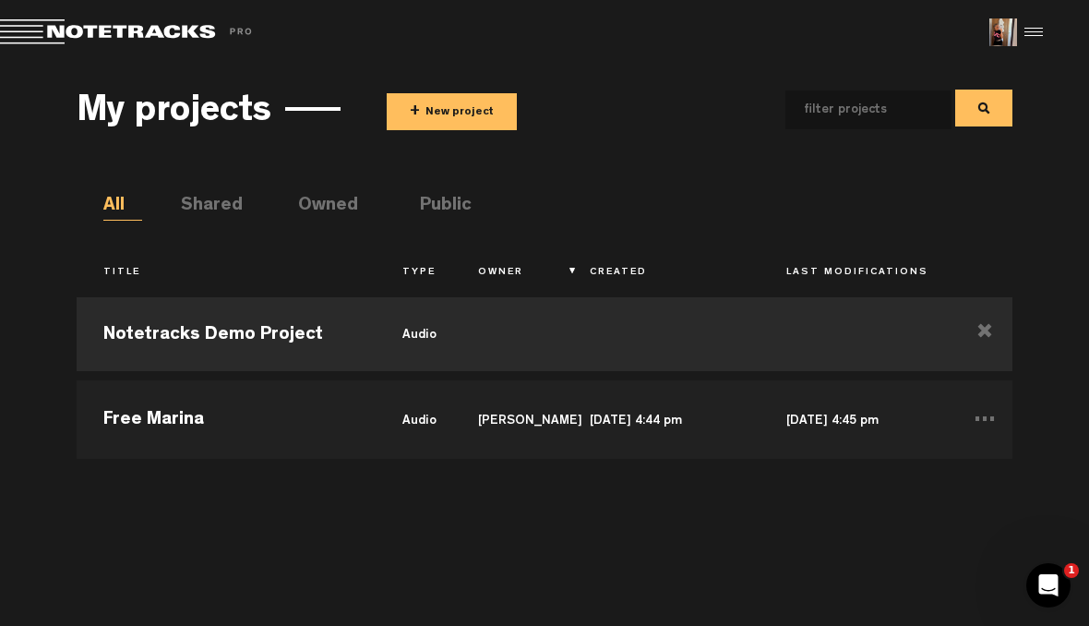
click at [452, 109] on button "+ New project" at bounding box center [452, 111] width 130 height 37
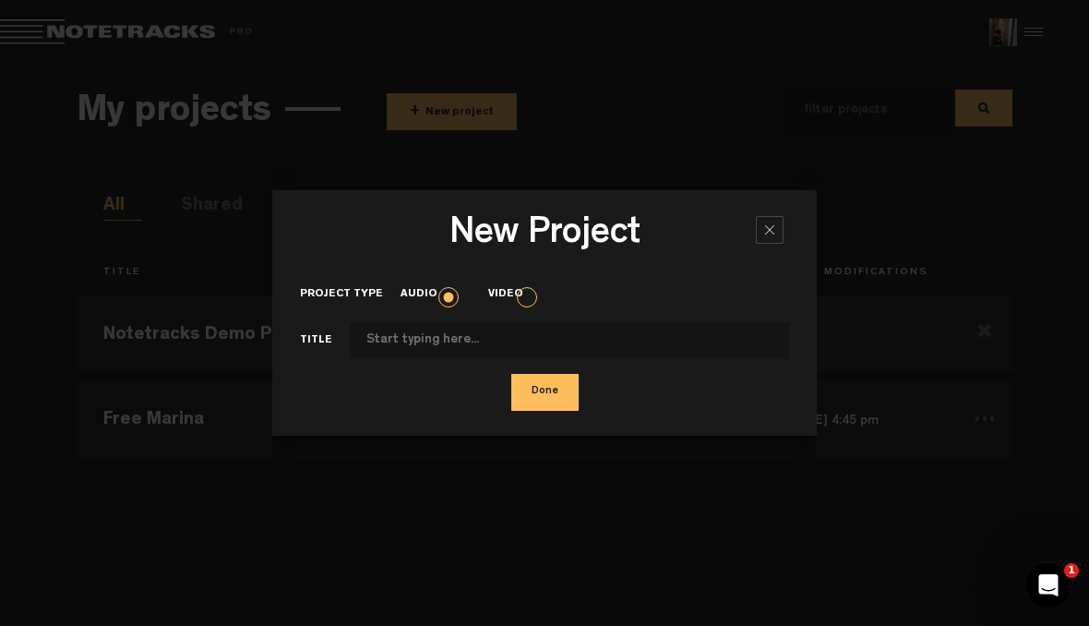
click at [682, 334] on input "Project type" at bounding box center [569, 340] width 439 height 37
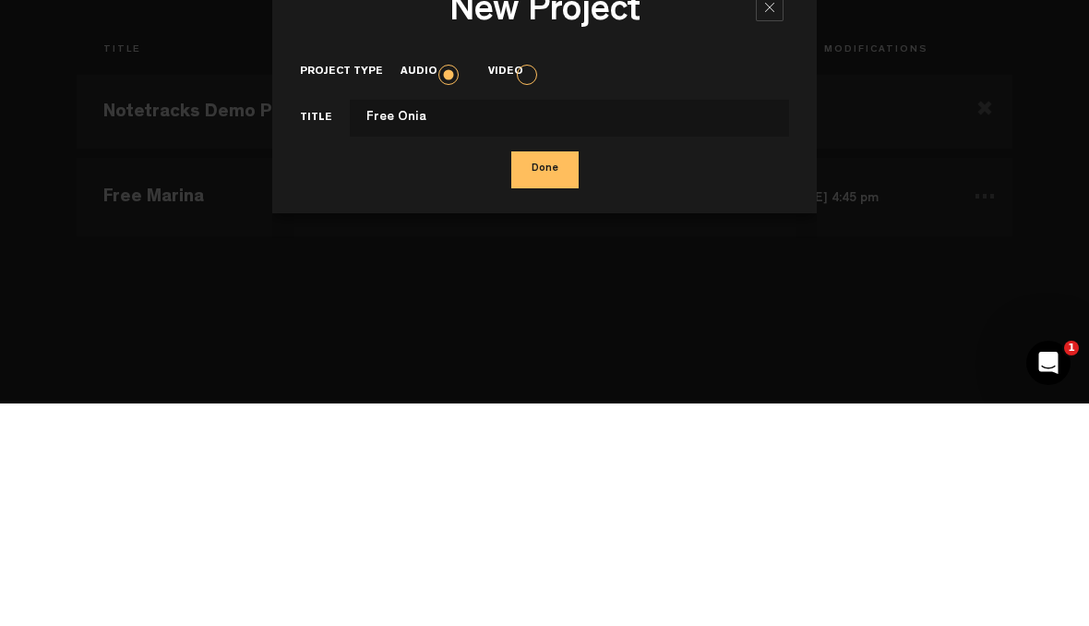
type input "Free Onia"
click at [548, 374] on button "Done" at bounding box center [544, 392] width 67 height 37
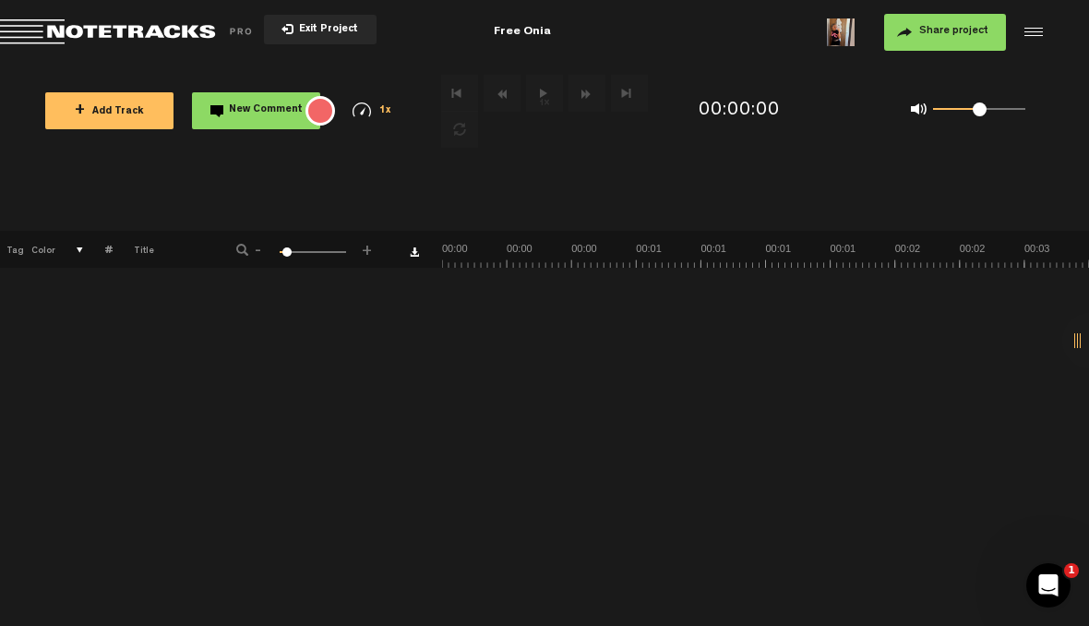
click at [90, 96] on button "+ Add Track" at bounding box center [109, 110] width 128 height 37
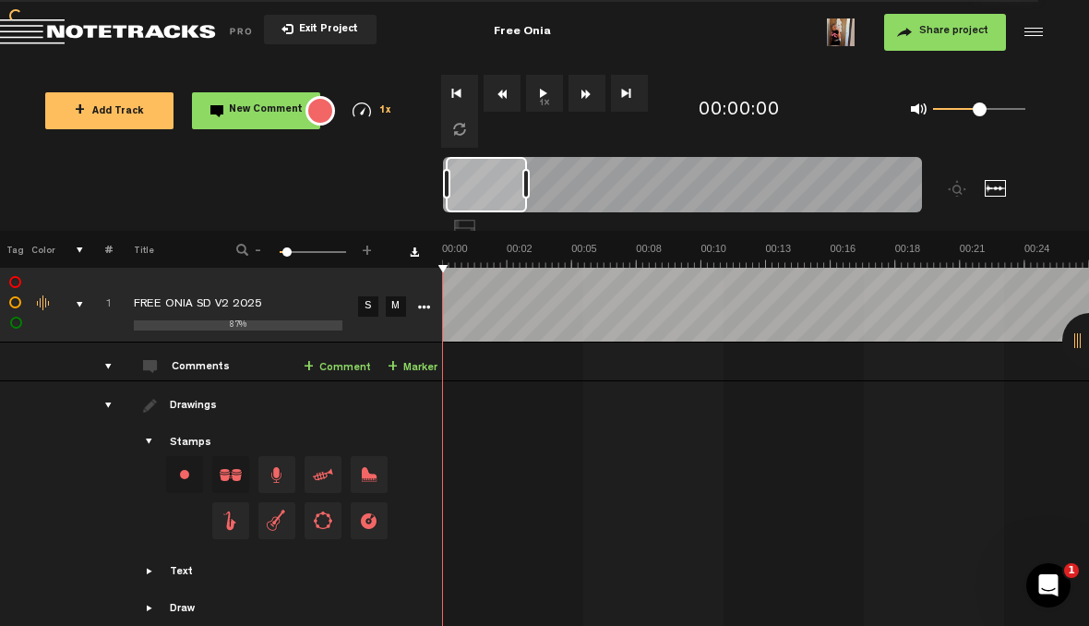
click at [546, 100] on button "1x" at bounding box center [544, 93] width 37 height 37
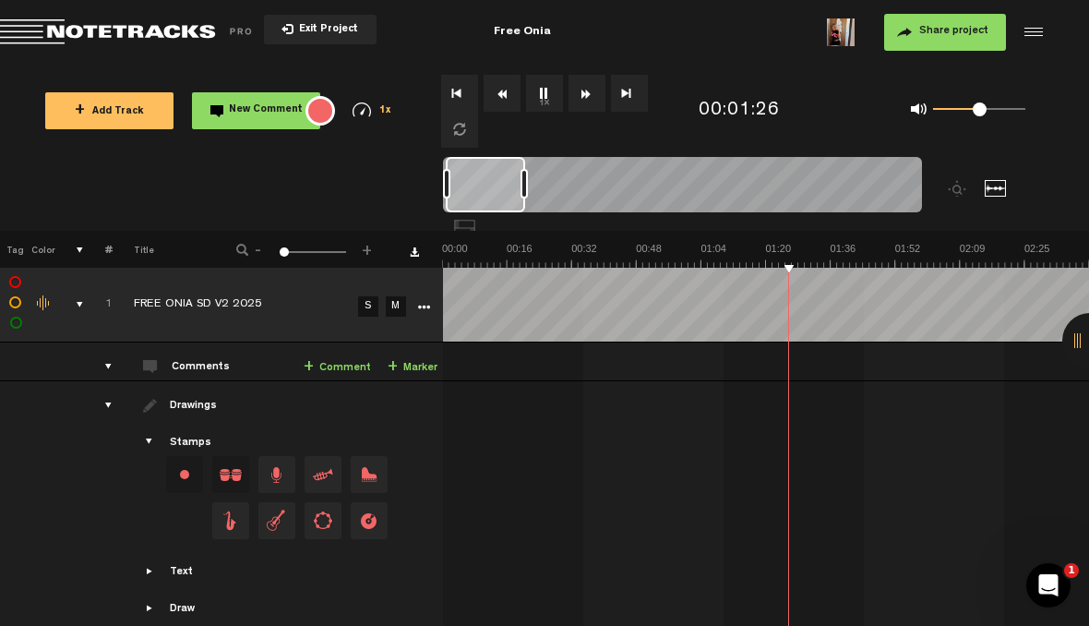
click at [1054, 262] on img at bounding box center [765, 255] width 647 height 26
click at [449, 263] on img at bounding box center [765, 255] width 647 height 26
click at [531, 97] on button "1x" at bounding box center [544, 93] width 37 height 37
click at [548, 101] on button "1x" at bounding box center [544, 93] width 37 height 37
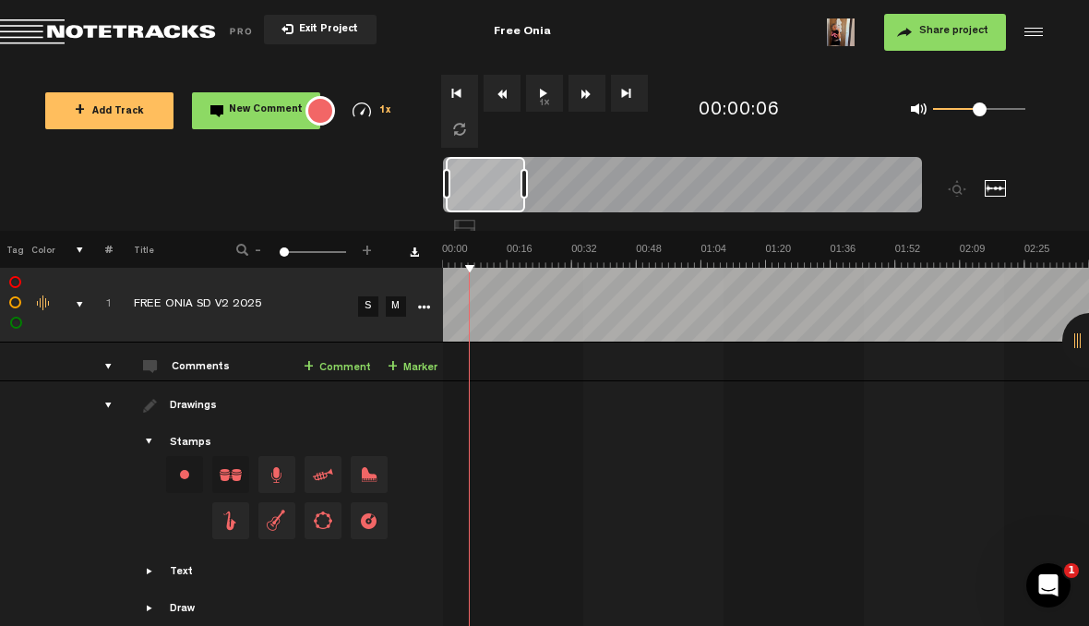
scroll to position [0, 0]
click at [451, 256] on img at bounding box center [765, 255] width 647 height 26
click at [449, 257] on img at bounding box center [765, 255] width 647 height 26
click at [545, 98] on button "1x" at bounding box center [544, 93] width 37 height 37
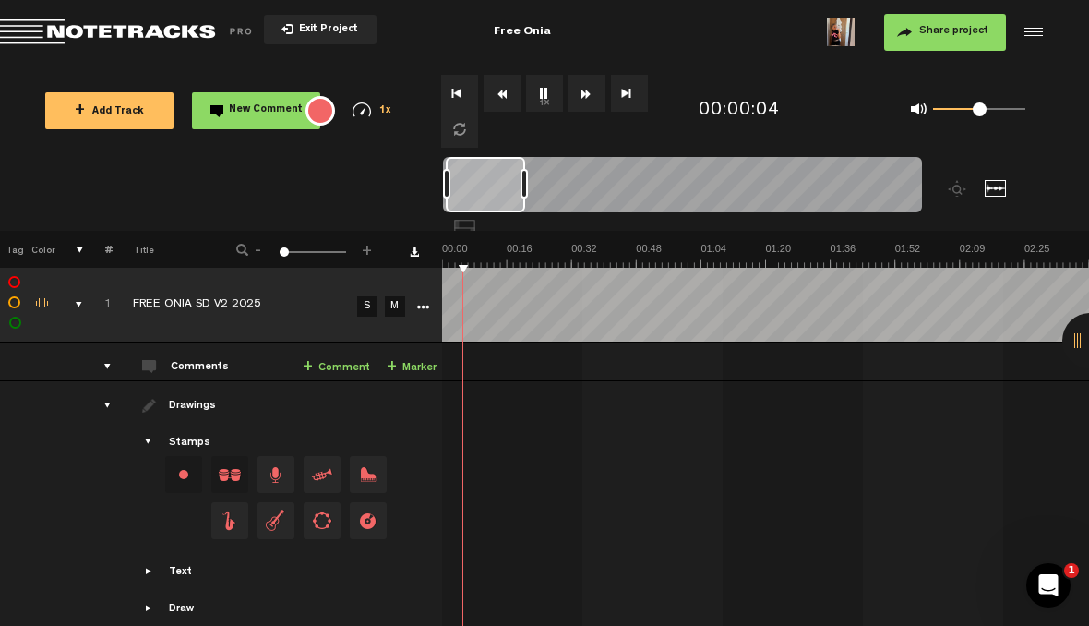
click at [548, 95] on button "1x" at bounding box center [544, 93] width 37 height 37
click at [449, 262] on img at bounding box center [765, 255] width 647 height 26
click at [509, 93] on button "Rewind" at bounding box center [502, 93] width 37 height 37
click at [553, 90] on button "1x" at bounding box center [544, 93] width 37 height 37
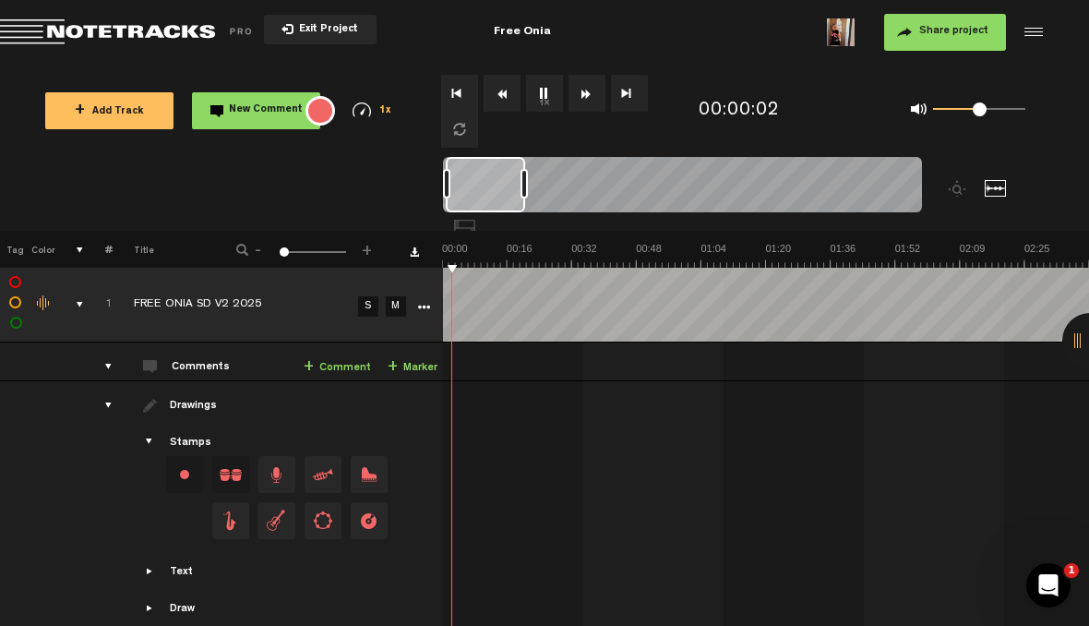
click at [547, 95] on button "1x" at bounding box center [544, 93] width 37 height 37
click at [424, 362] on link "+ Marker" at bounding box center [413, 367] width 50 height 21
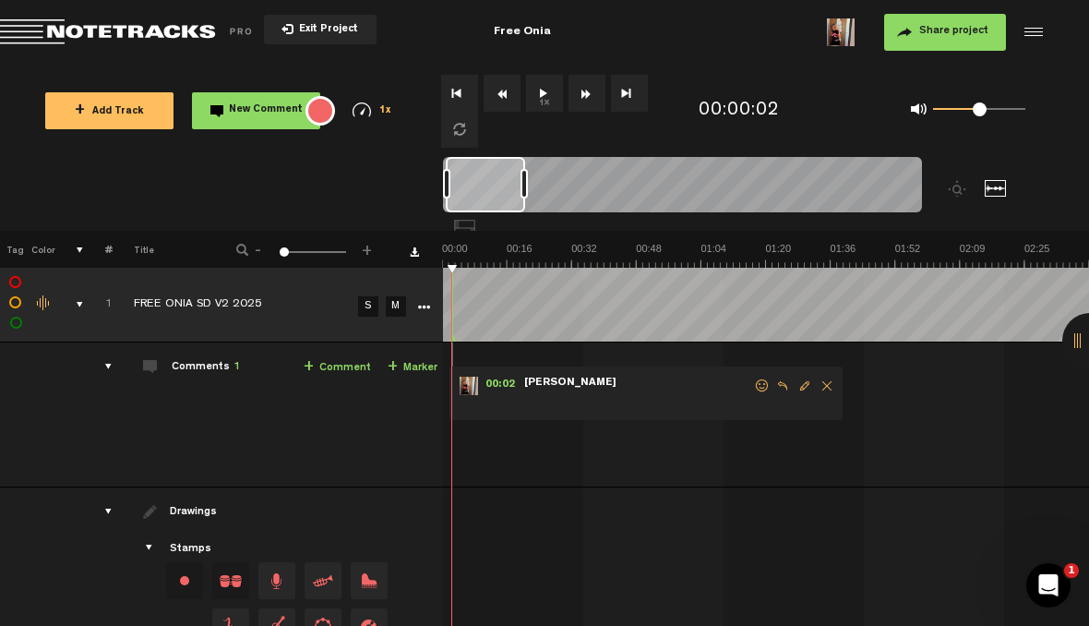
click at [809, 380] on span "Edit comment" at bounding box center [805, 385] width 22 height 13
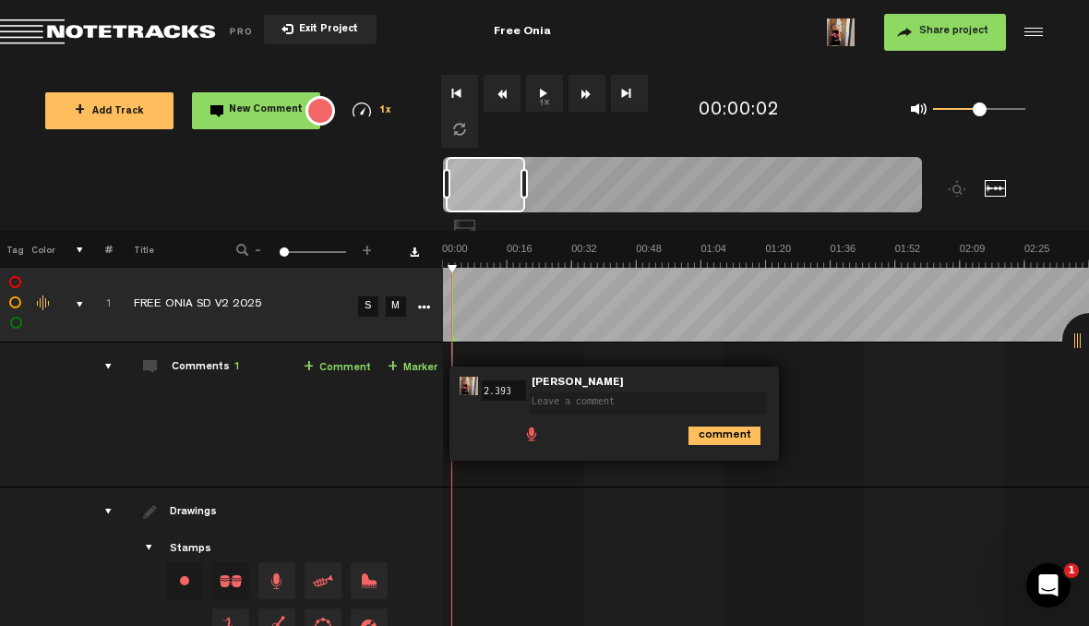
click at [715, 403] on textarea at bounding box center [648, 403] width 237 height 22
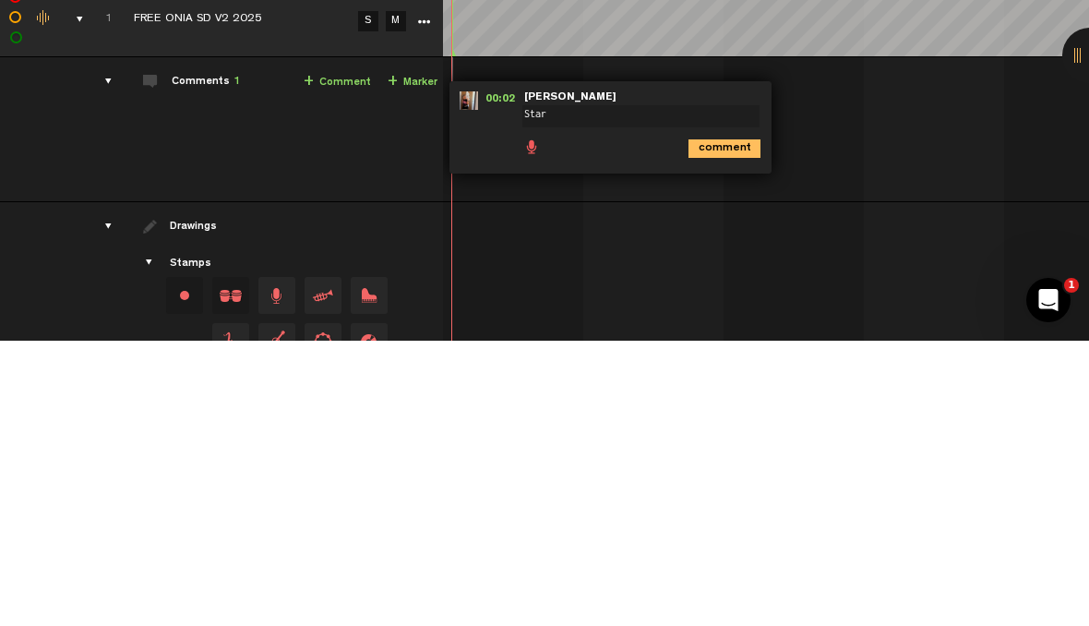
type textarea "Start"
click at [735, 425] on icon "comment" at bounding box center [725, 434] width 72 height 18
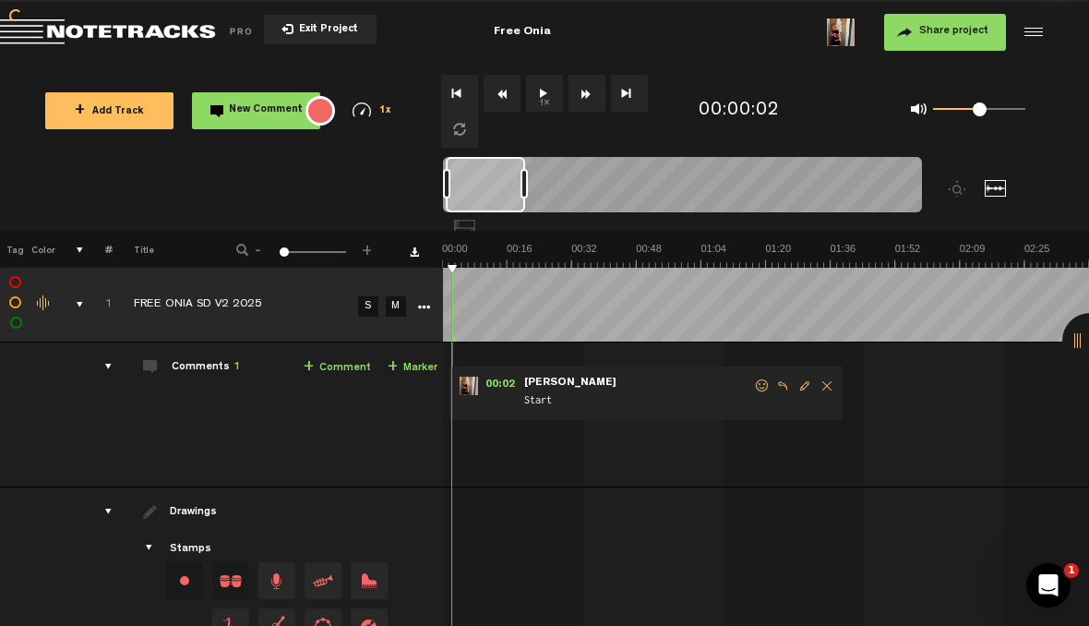
click at [537, 81] on button "1x" at bounding box center [544, 93] width 37 height 37
click at [513, 263] on img at bounding box center [765, 255] width 647 height 26
click at [421, 359] on link "+ Marker" at bounding box center [413, 367] width 50 height 21
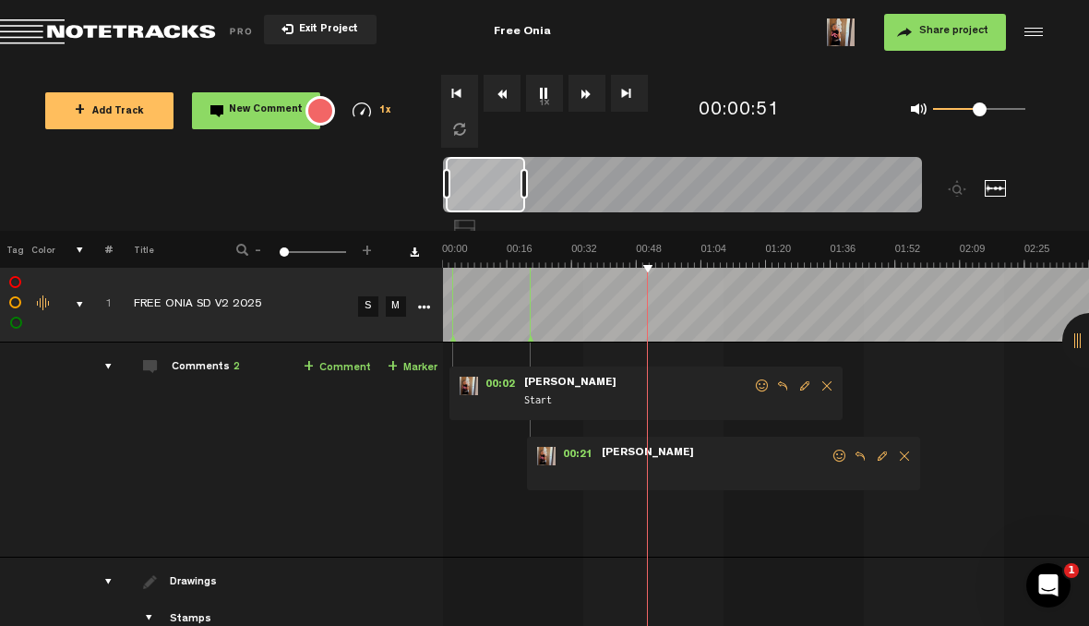
click at [421, 362] on link "+ Marker" at bounding box center [413, 367] width 50 height 21
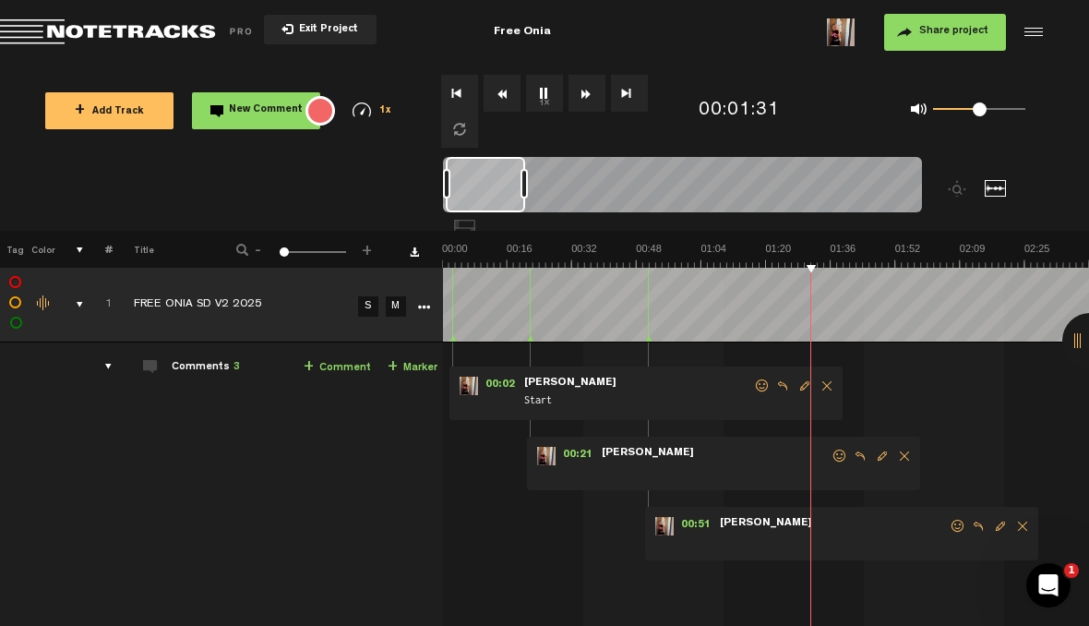
click at [412, 363] on link "+ Marker" at bounding box center [413, 367] width 50 height 21
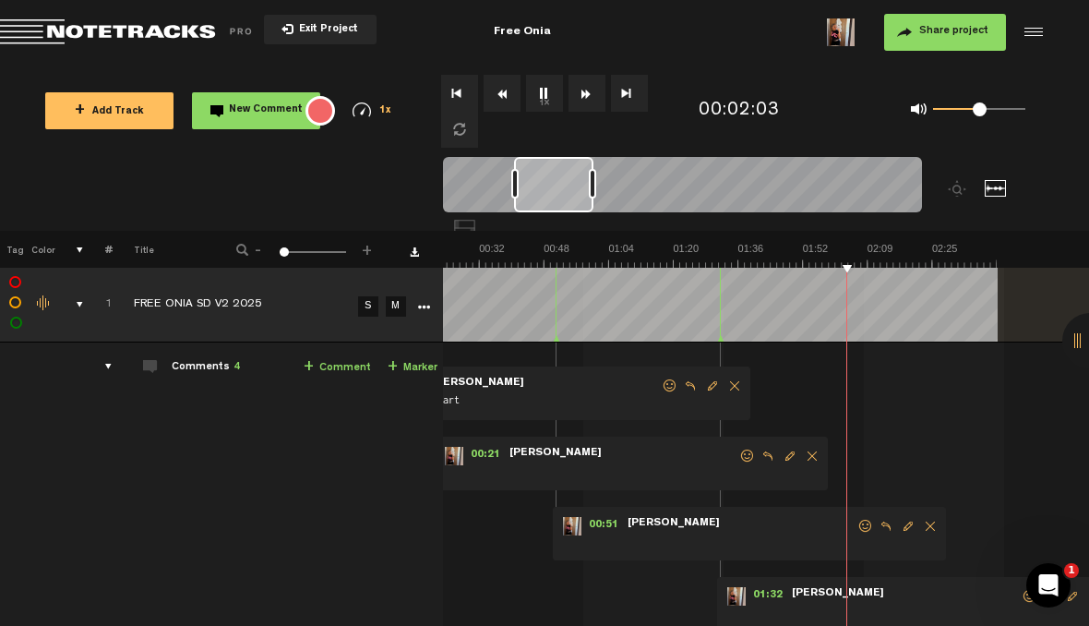
click at [423, 357] on link "+ Marker" at bounding box center [413, 367] width 50 height 21
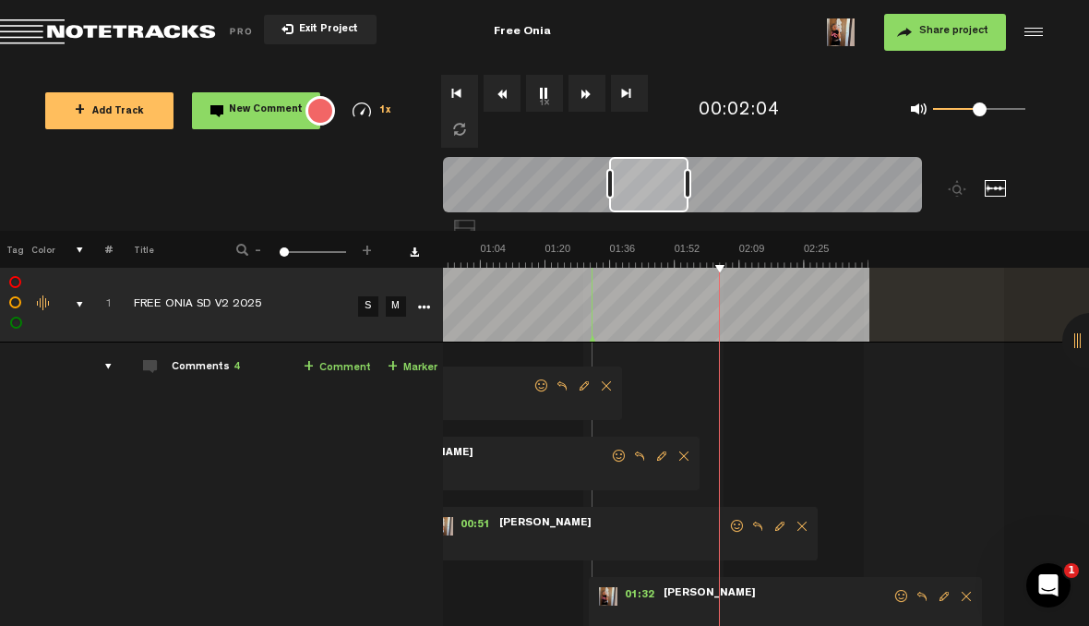
scroll to position [0, 221]
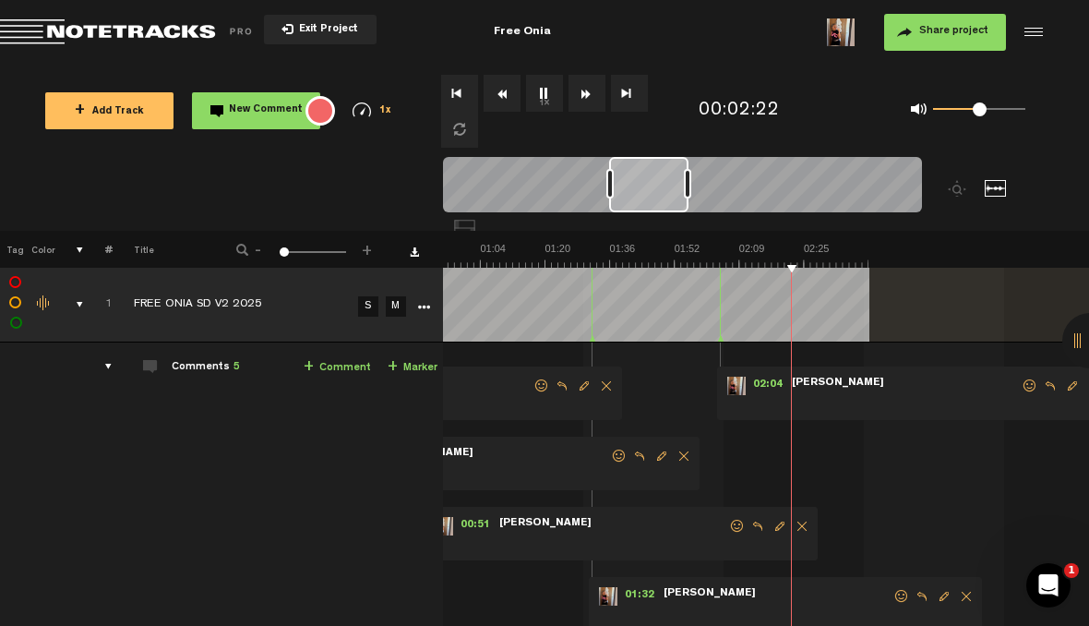
click at [432, 353] on td "Comments 5 + Comment + Marker" at bounding box center [278, 519] width 330 height 355
click at [766, 254] on img at bounding box center [545, 255] width 647 height 26
click at [419, 362] on link "+ Marker" at bounding box center [413, 367] width 50 height 21
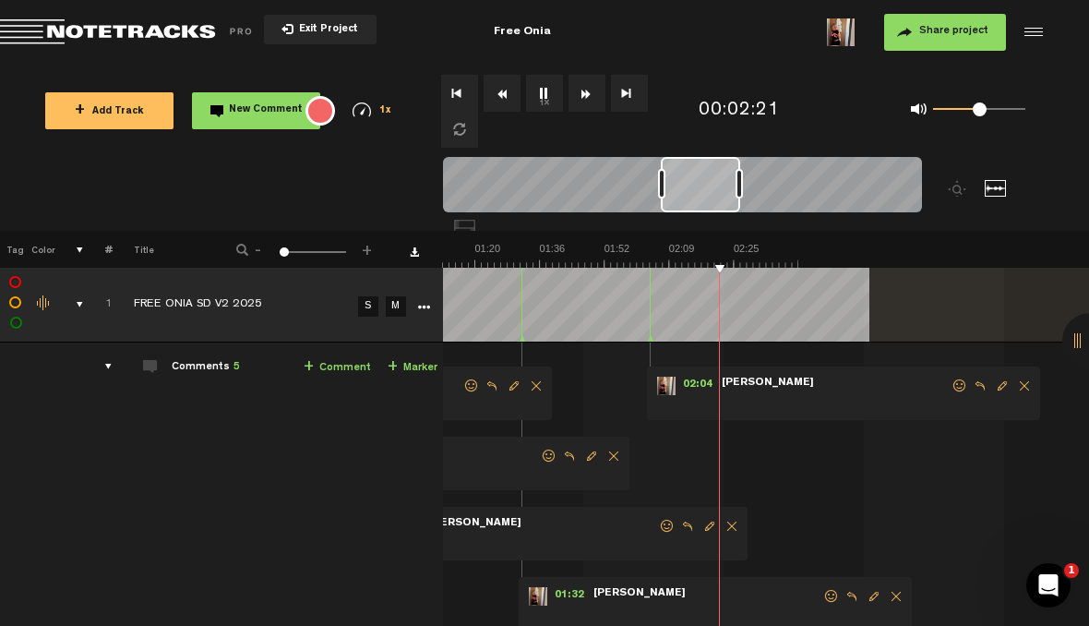
scroll to position [0, 291]
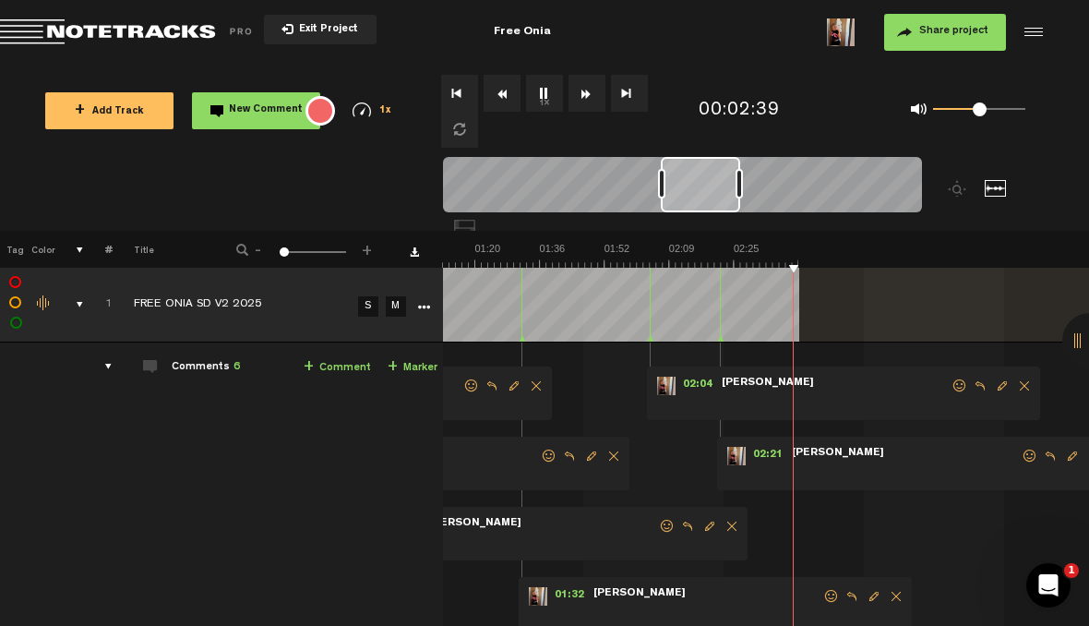
click at [420, 365] on link "+ Marker" at bounding box center [413, 367] width 50 height 21
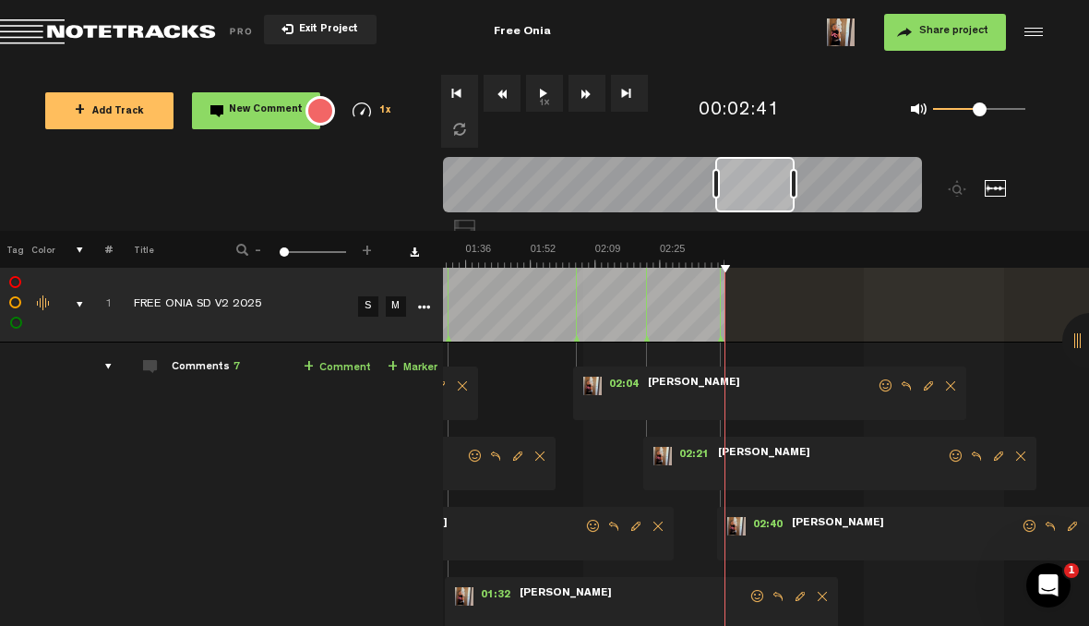
click at [1067, 521] on span "Edit comment" at bounding box center [1072, 526] width 22 height 13
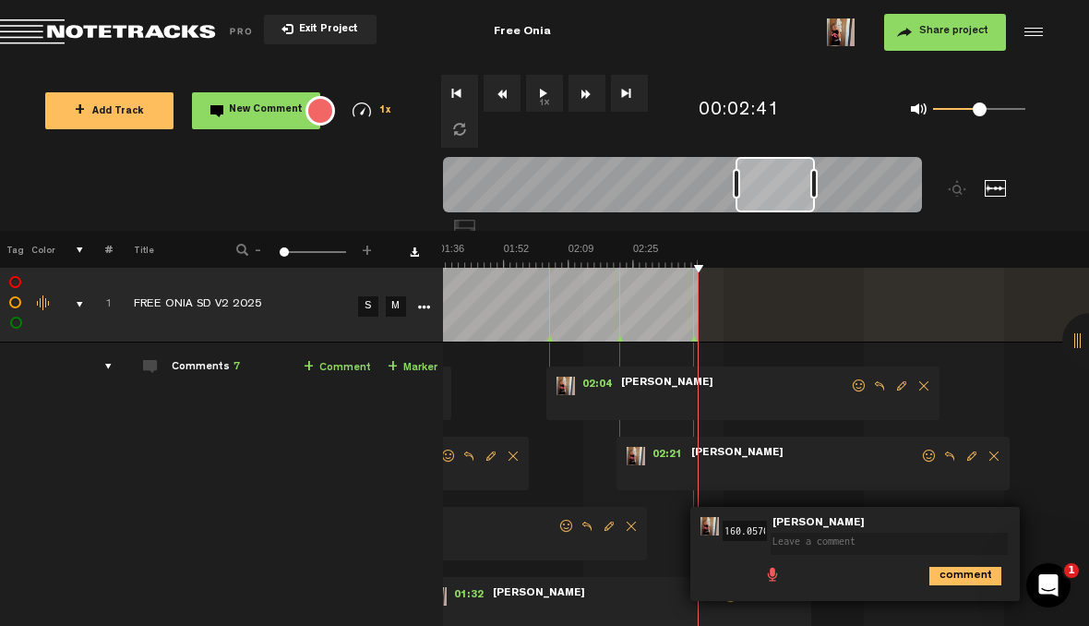
scroll to position [0, 391]
click at [917, 543] on textarea at bounding box center [889, 544] width 237 height 22
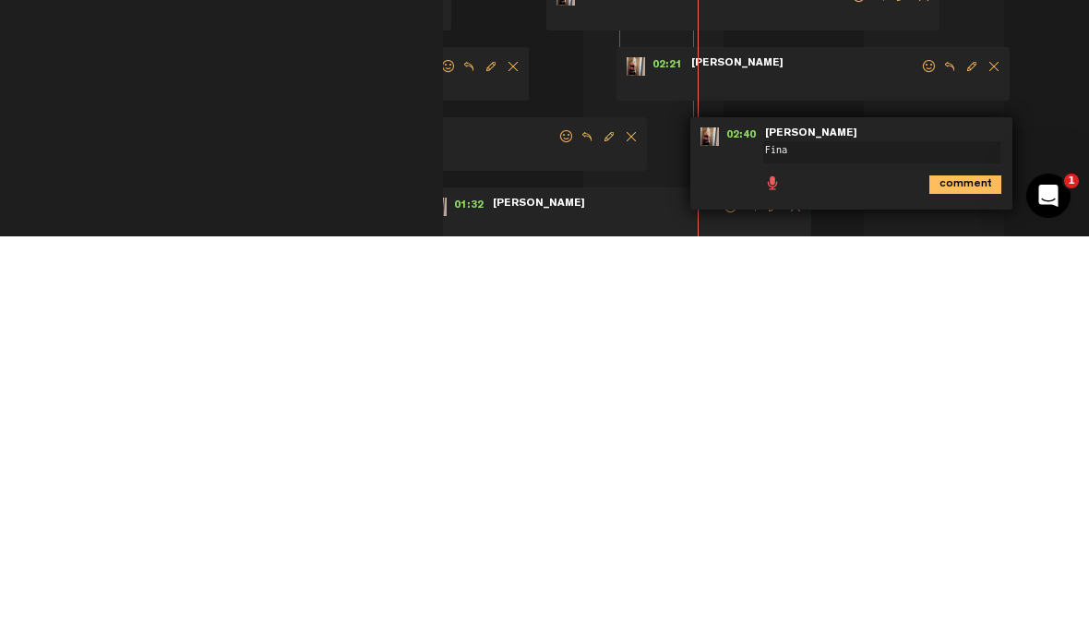
type textarea "Final"
click at [968, 565] on icon "comment" at bounding box center [965, 574] width 72 height 18
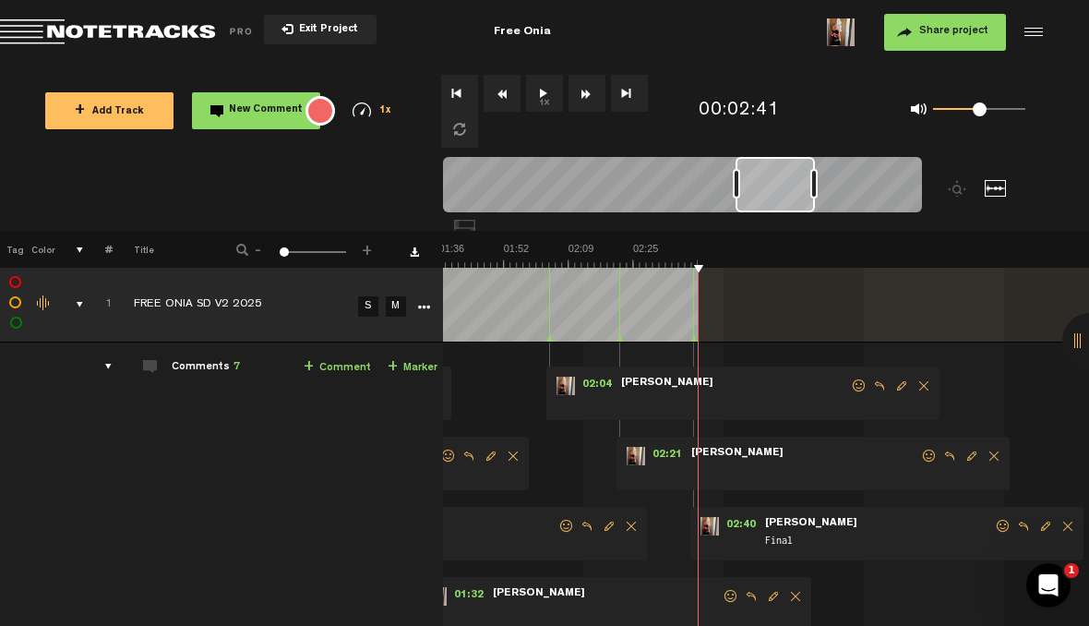
click at [896, 384] on span "Edit comment" at bounding box center [902, 385] width 22 height 13
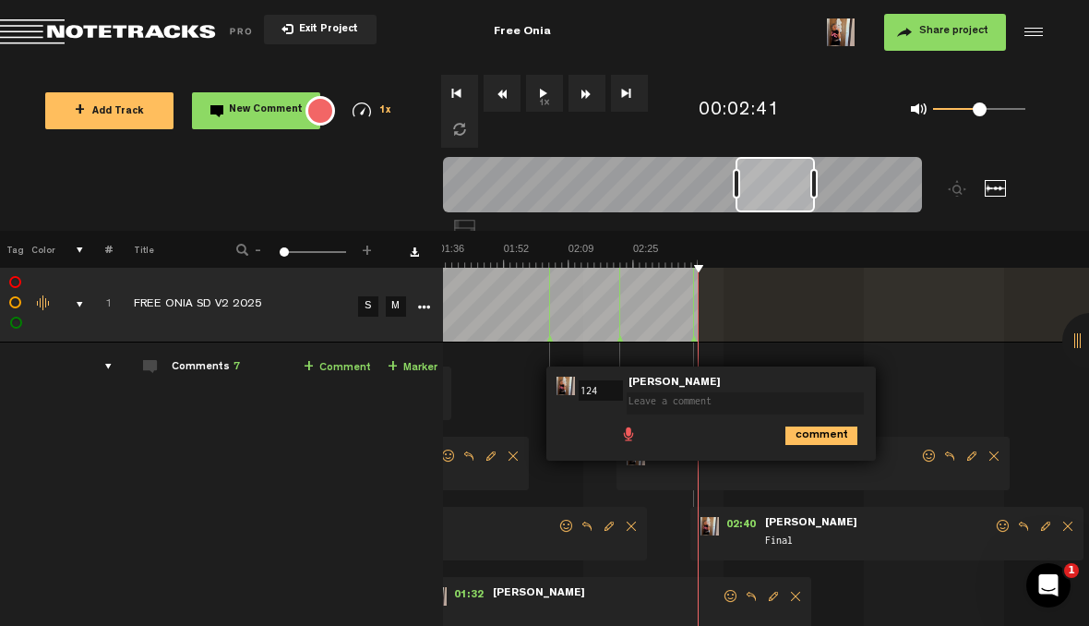
click at [820, 401] on textarea at bounding box center [745, 403] width 237 height 22
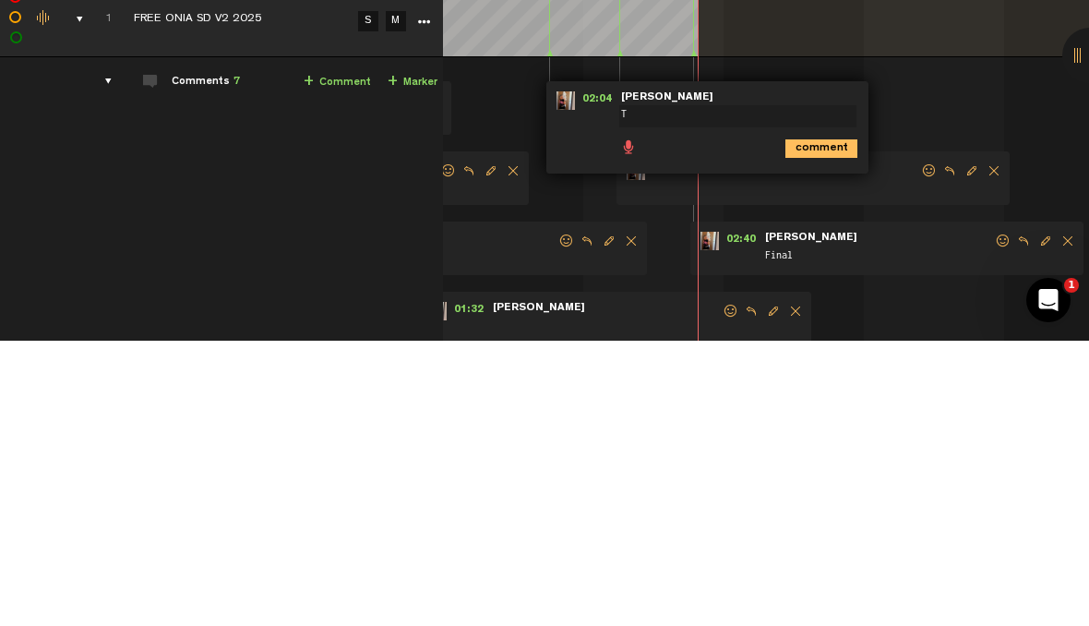
type textarea "TR"
click at [833, 425] on icon "comment" at bounding box center [821, 434] width 72 height 18
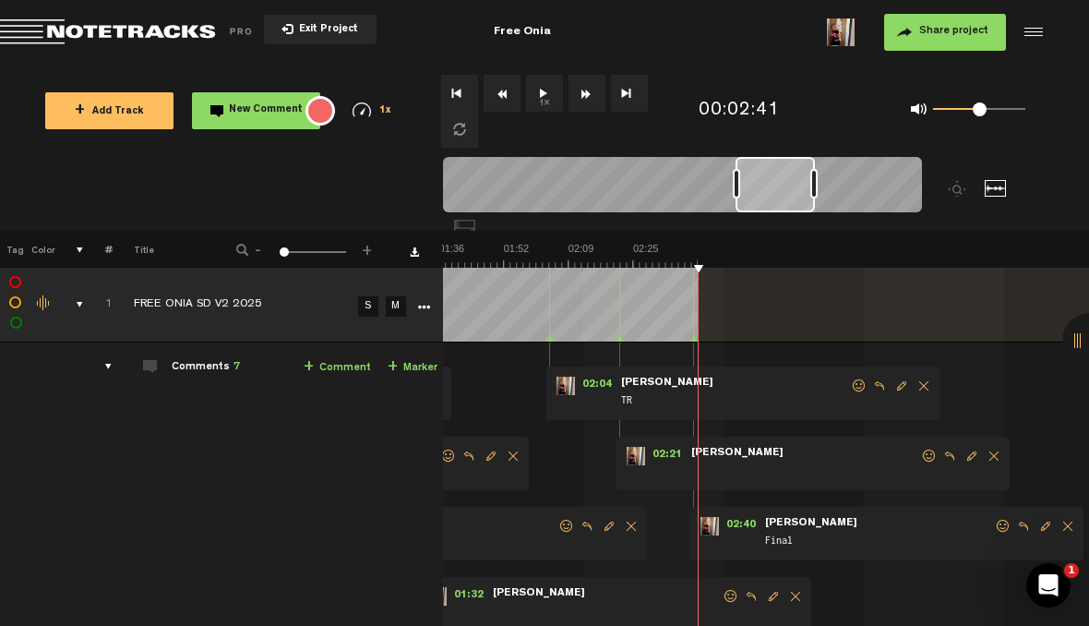
click at [973, 456] on span "Edit comment" at bounding box center [972, 455] width 22 height 13
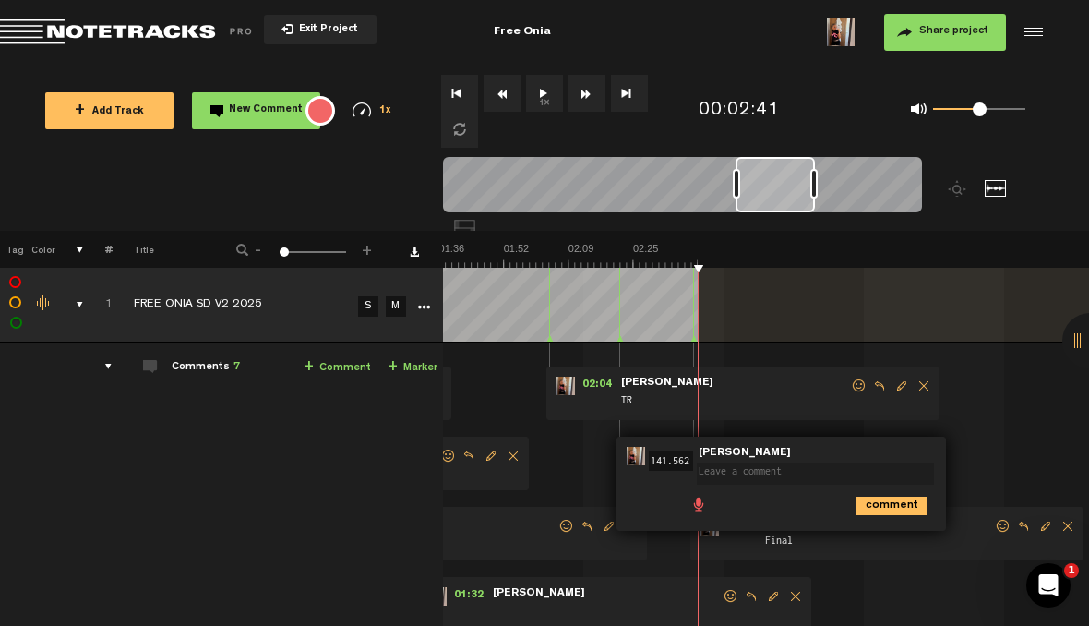
click at [790, 466] on textarea at bounding box center [815, 473] width 237 height 22
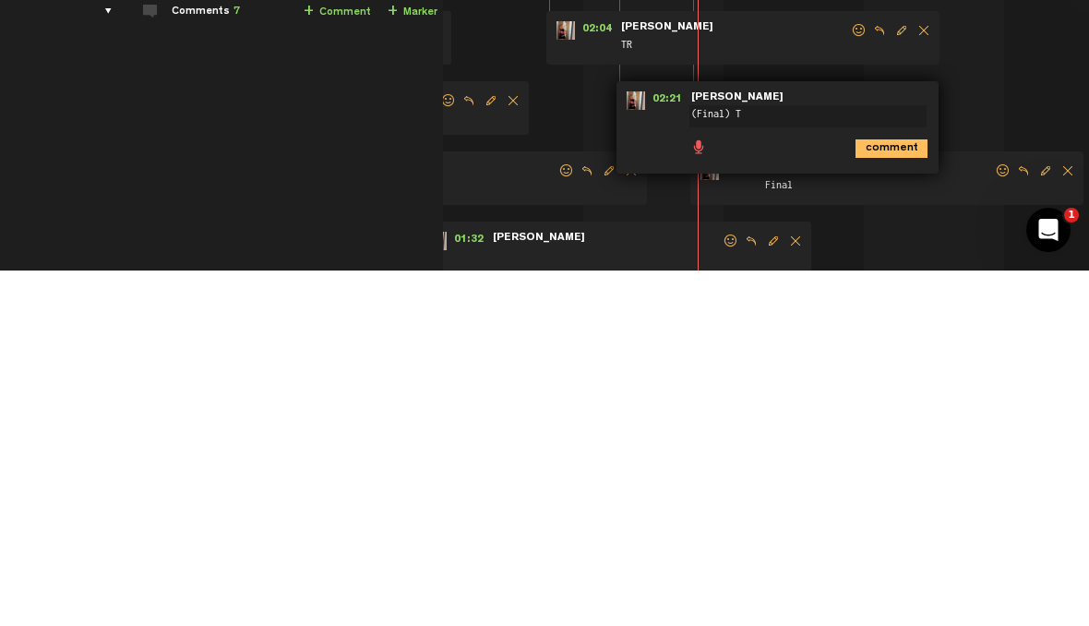
type textarea "(Final) TR"
click at [899, 495] on icon "comment" at bounding box center [892, 504] width 72 height 18
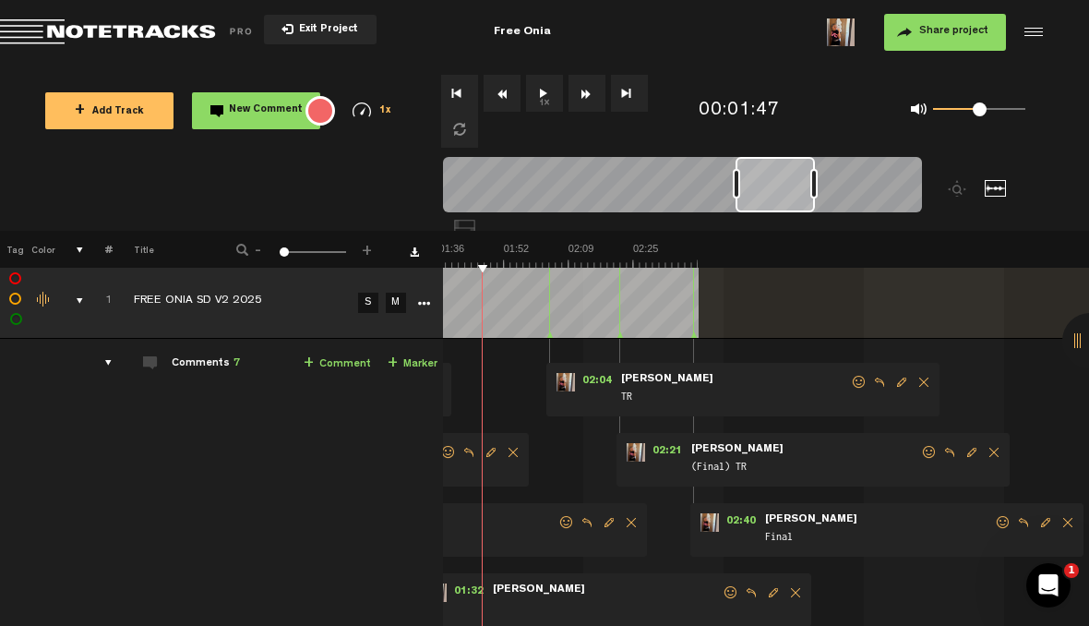
scroll to position [0, 0]
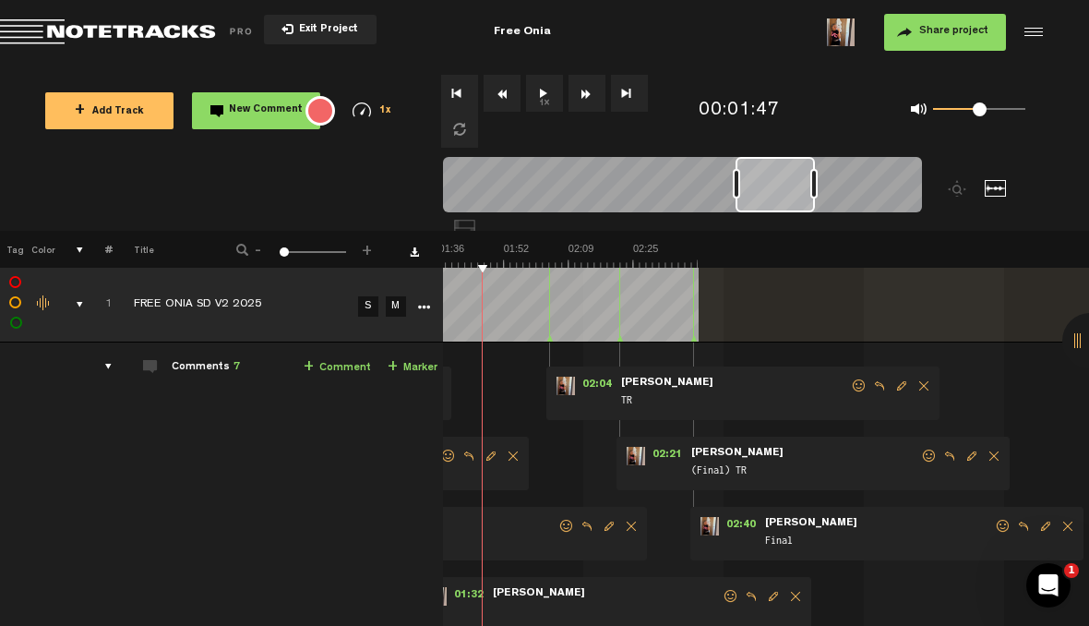
click at [515, 101] on button "Rewind" at bounding box center [502, 93] width 37 height 37
click at [461, 137] on button "Loop" at bounding box center [459, 129] width 37 height 37
click at [451, 138] on button "Loop" at bounding box center [459, 129] width 37 height 37
click at [530, 86] on button "1x" at bounding box center [544, 93] width 37 height 37
click at [464, 106] on button "Go to beginning" at bounding box center [459, 93] width 37 height 37
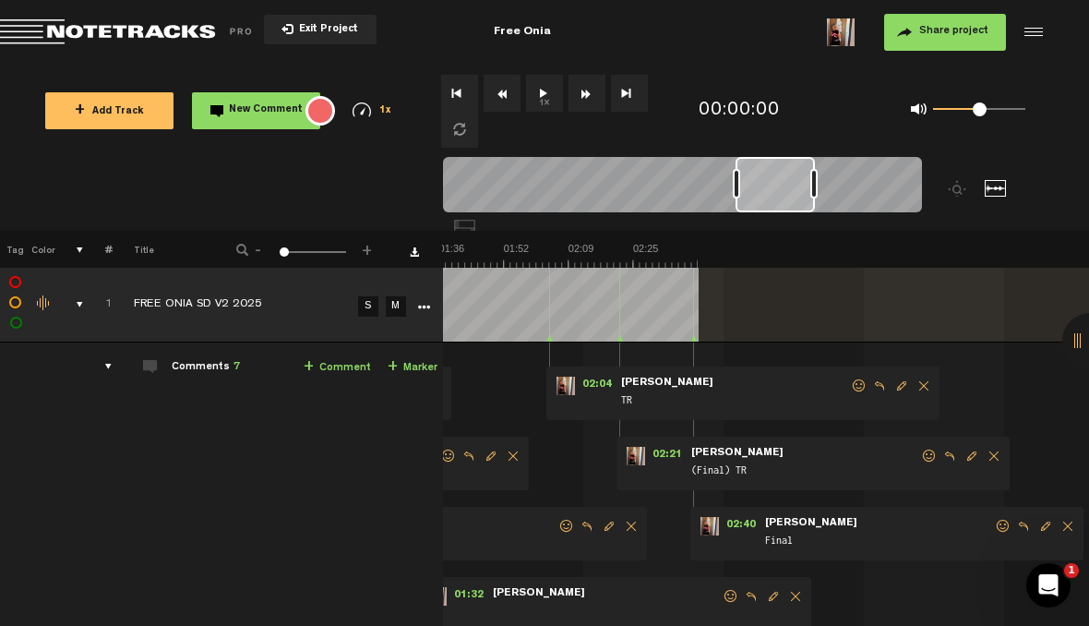
click at [546, 86] on button "1x" at bounding box center [544, 93] width 37 height 37
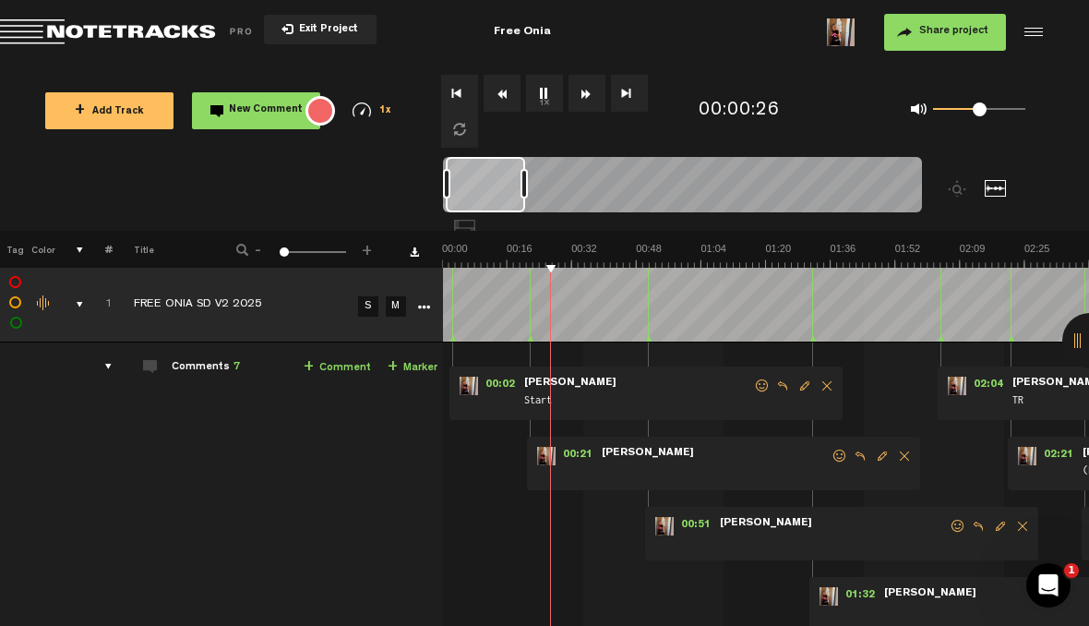
click at [881, 452] on span "Edit comment" at bounding box center [882, 455] width 22 height 13
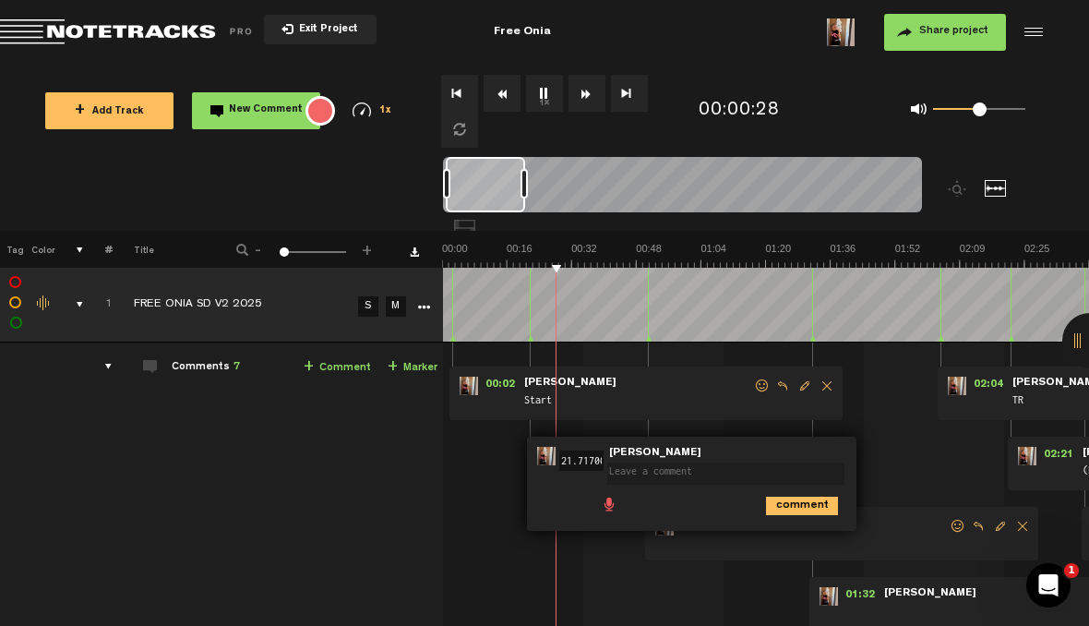
click at [746, 457] on span at bounding box center [729, 461] width 245 height 13
click at [702, 468] on textarea at bounding box center [725, 473] width 237 height 22
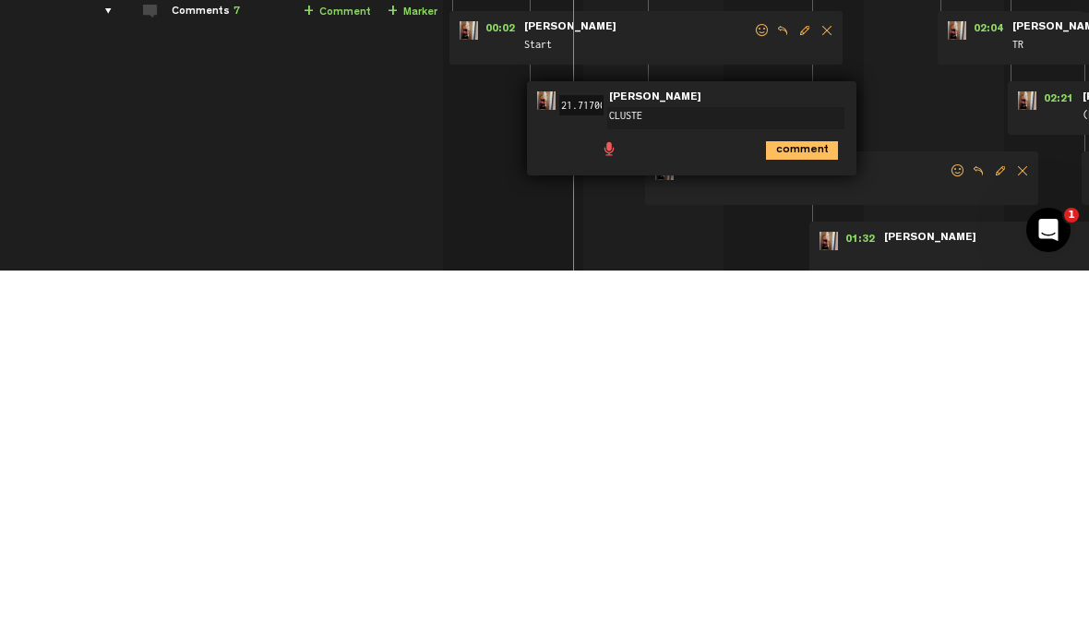
type textarea "CLUSTER"
click at [807, 497] on icon "comment" at bounding box center [802, 506] width 72 height 18
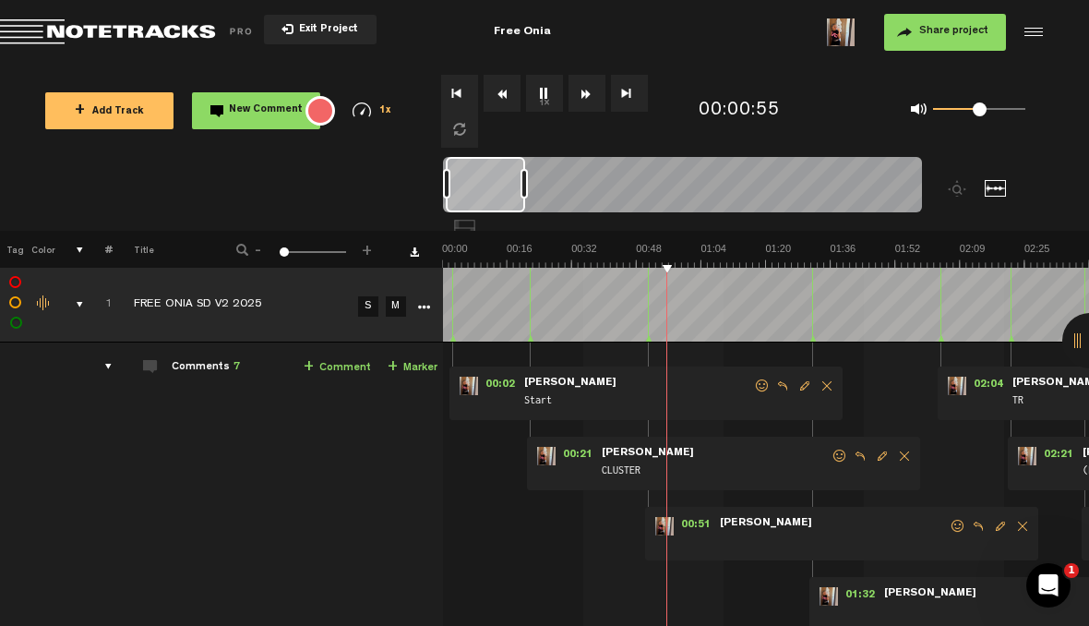
click at [424, 371] on link "+ Marker" at bounding box center [413, 367] width 50 height 21
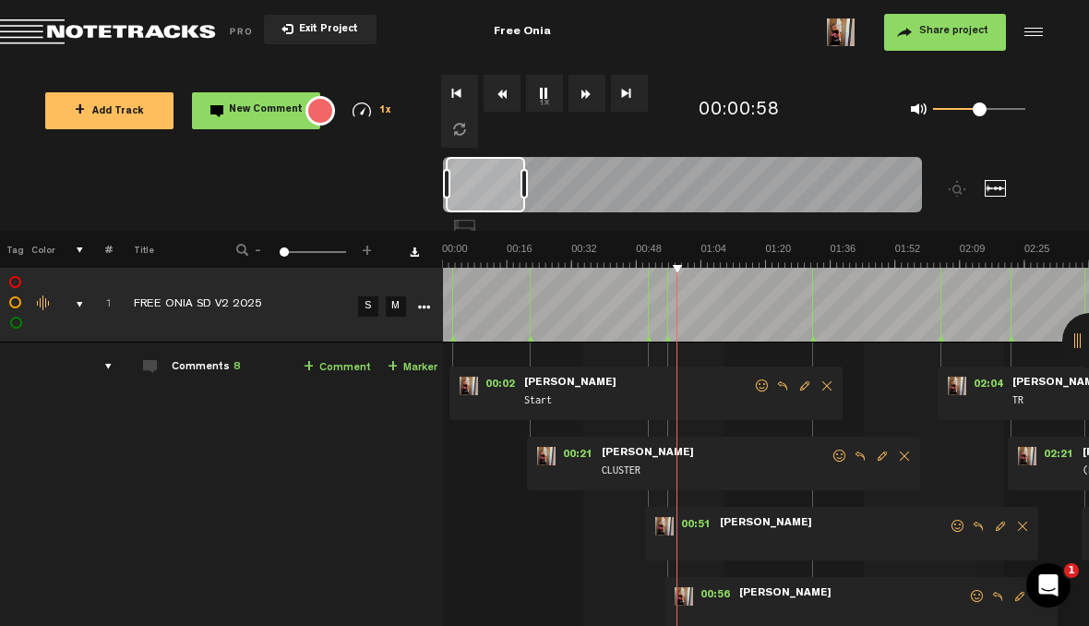
click at [1014, 513] on div "00:51 - NaN:NaN • Judit Sallent: "" Judit Sallent" at bounding box center [841, 534] width 393 height 54
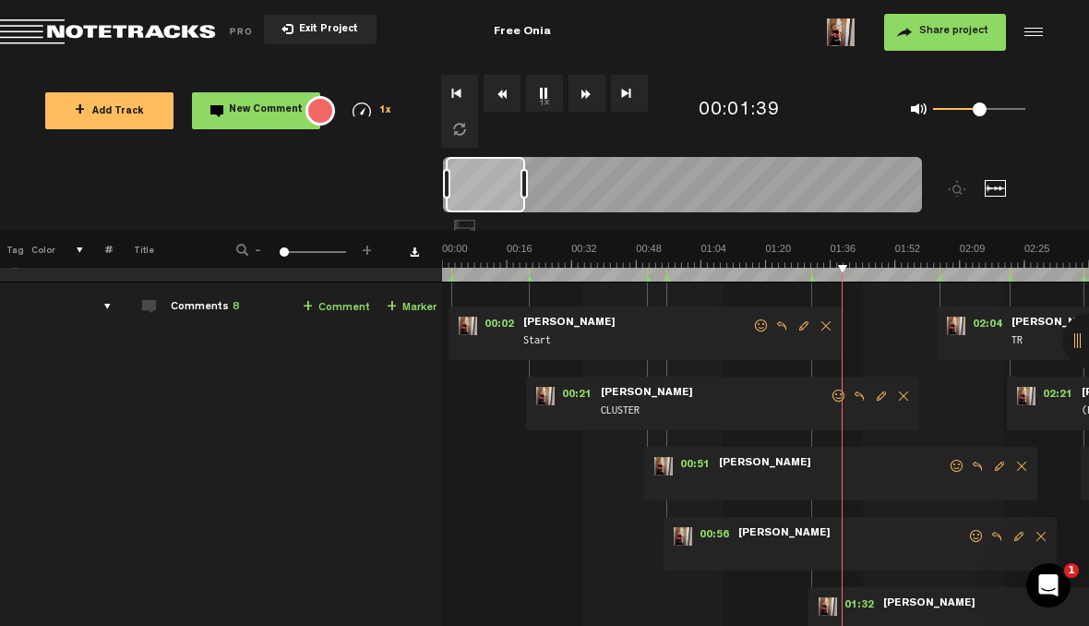
scroll to position [62, 1]
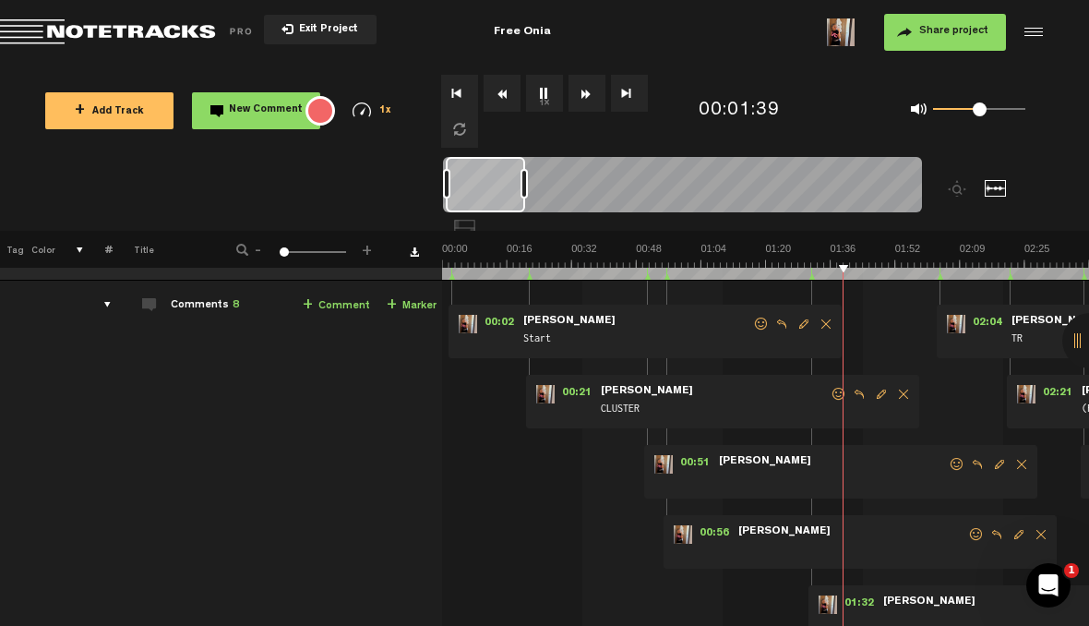
click at [1041, 528] on span "Delete comment" at bounding box center [1041, 534] width 22 height 13
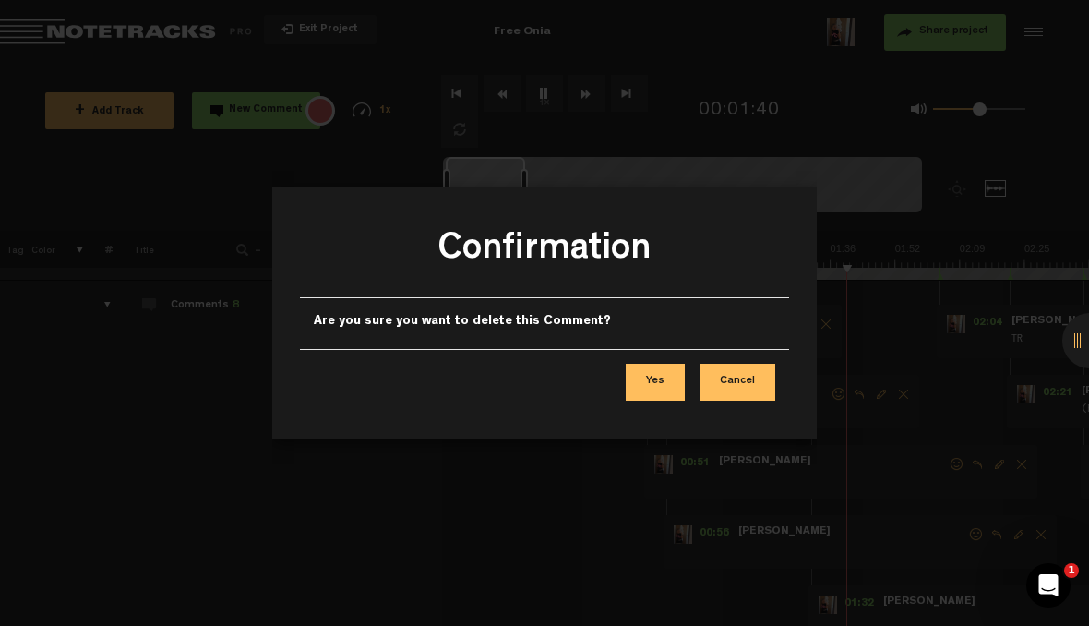
click at [651, 389] on button "Yes" at bounding box center [655, 382] width 59 height 37
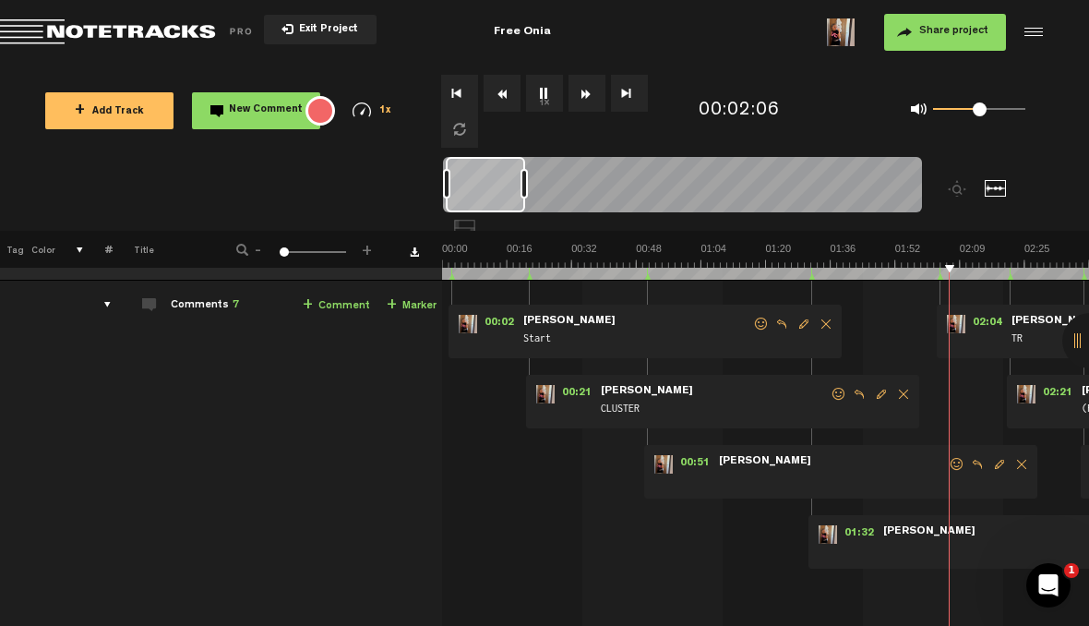
click at [414, 301] on link "+ Marker" at bounding box center [412, 305] width 50 height 21
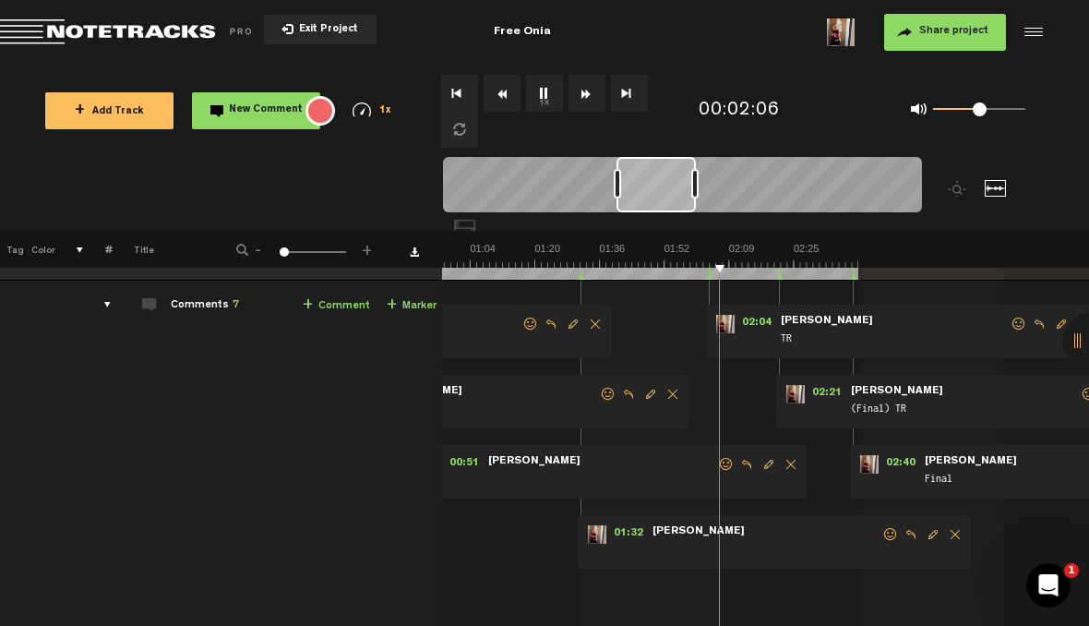
scroll to position [0, 231]
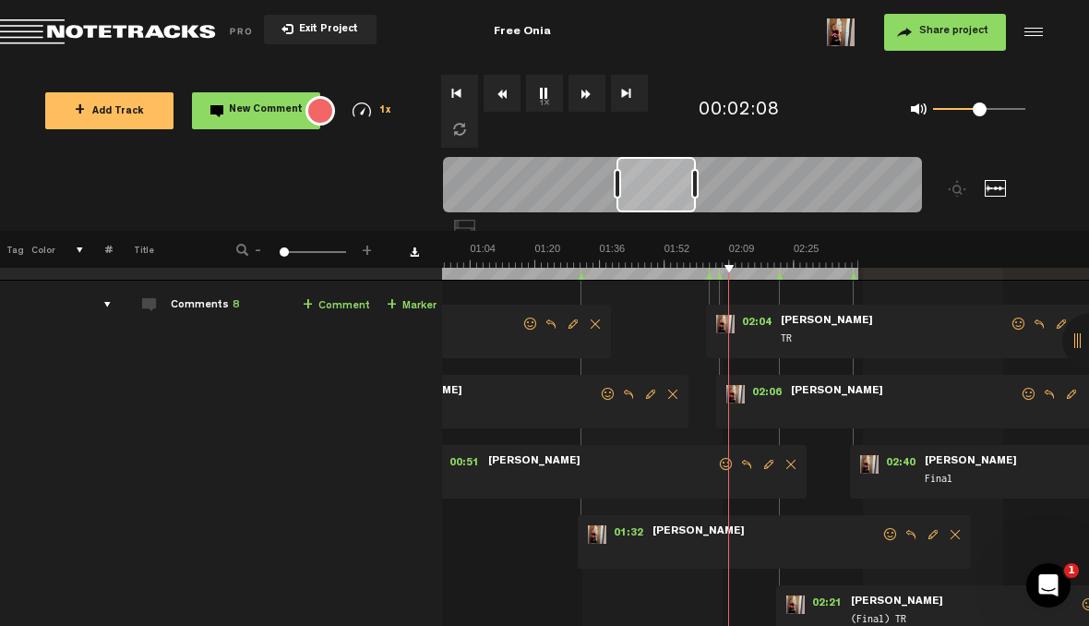
click at [1083, 320] on span "Delete comment" at bounding box center [1083, 323] width 22 height 13
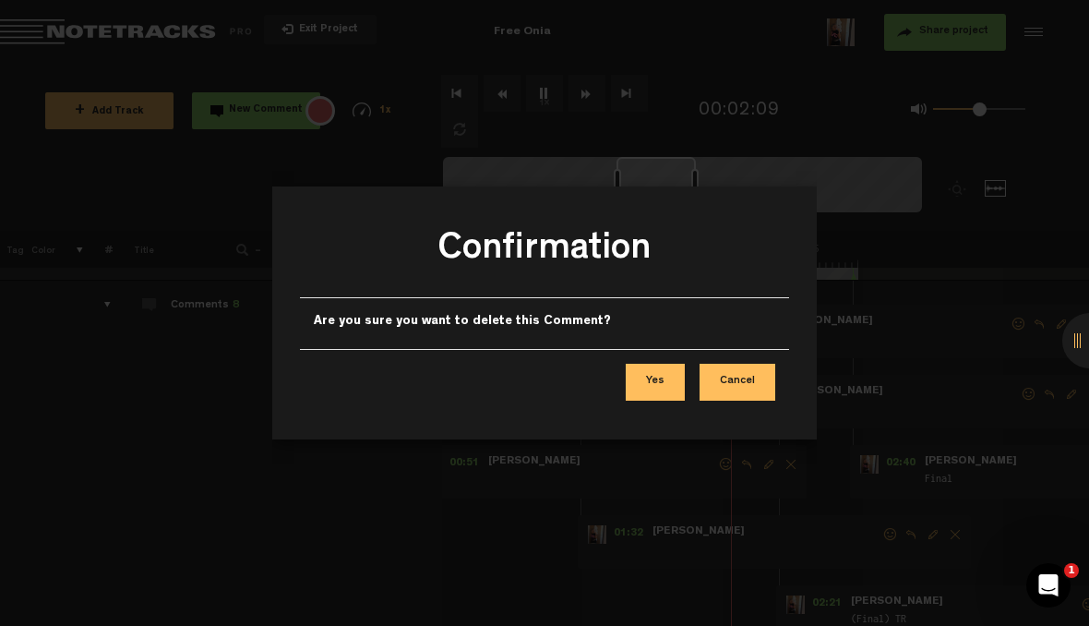
click at [673, 377] on button "Yes" at bounding box center [655, 382] width 59 height 37
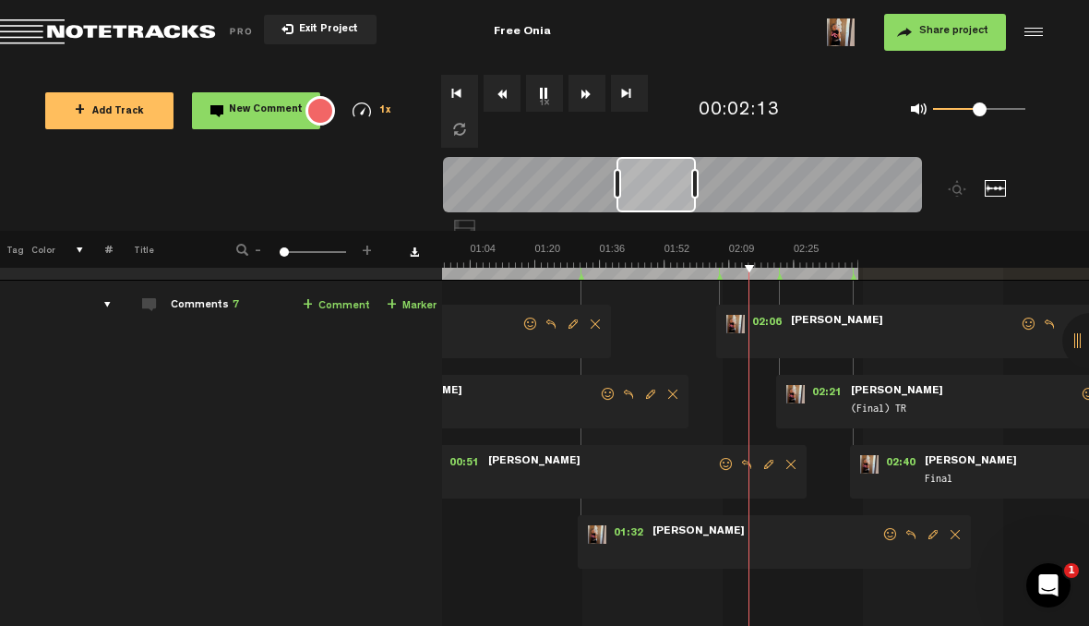
click at [1062, 323] on span "Edit comment" at bounding box center [1071, 323] width 22 height 13
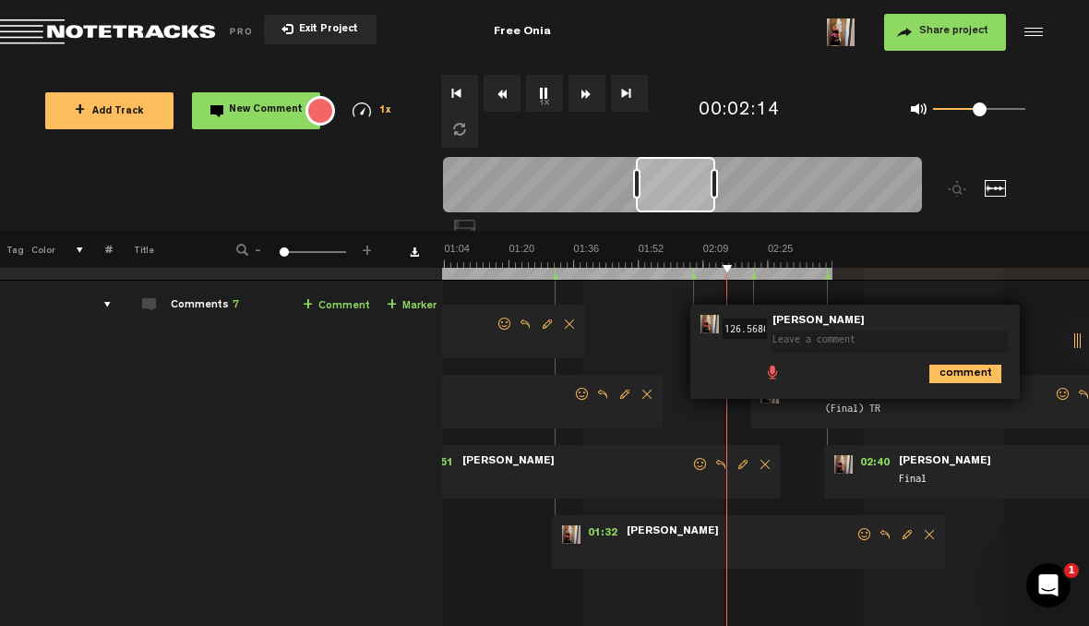
click at [916, 335] on textarea at bounding box center [889, 341] width 237 height 22
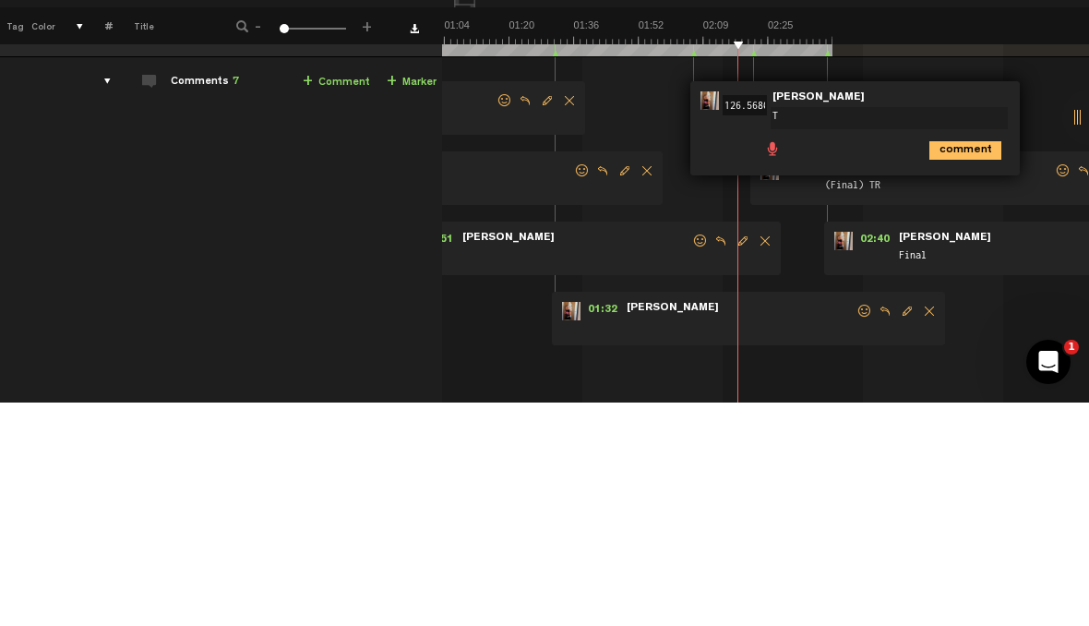
type textarea "TR"
click at [964, 365] on icon "comment" at bounding box center [965, 374] width 72 height 18
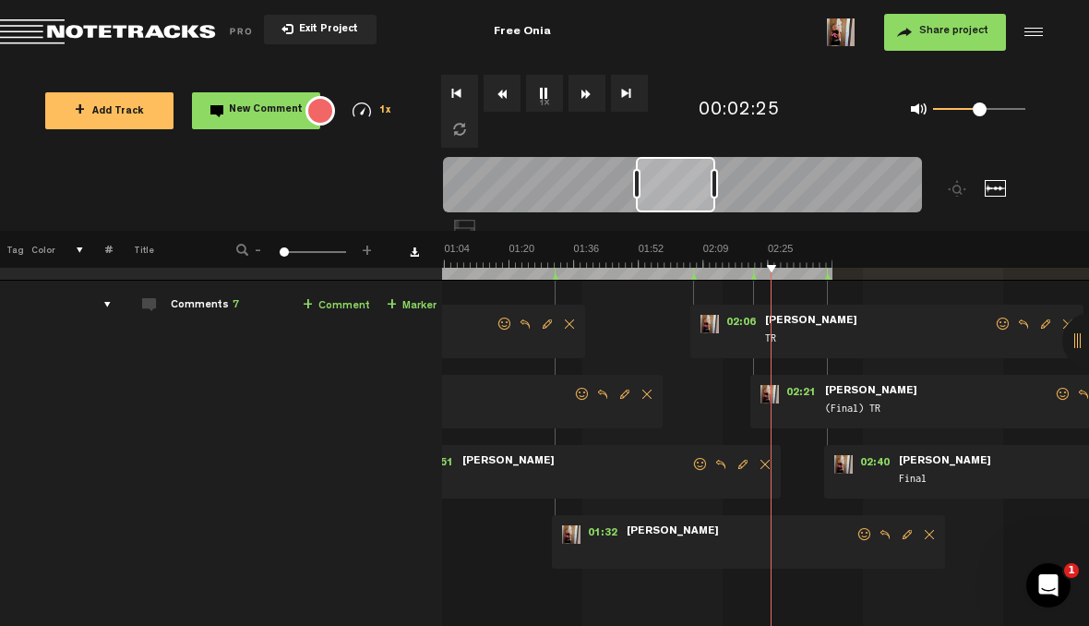
click at [423, 305] on link "+ Marker" at bounding box center [412, 305] width 50 height 21
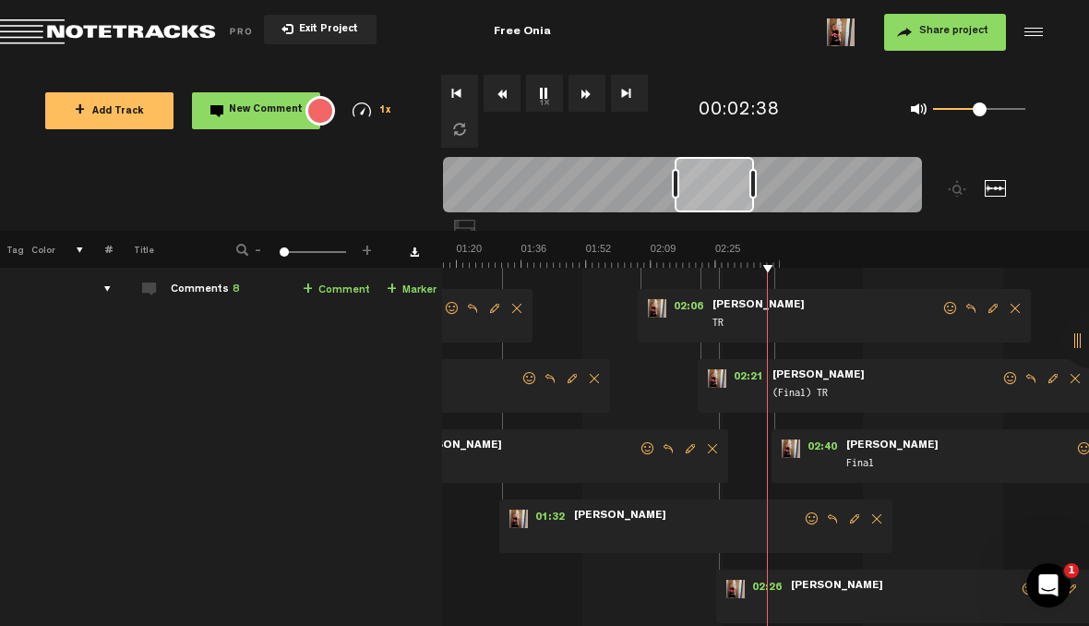
scroll to position [78, 1]
click at [1077, 365] on div "02:21 - NaN:NaN • Judit Sallent: "(Final) TR" Judit Sallent (Final) TR" at bounding box center [894, 386] width 393 height 54
click at [1068, 374] on span "Delete comment" at bounding box center [1075, 378] width 22 height 13
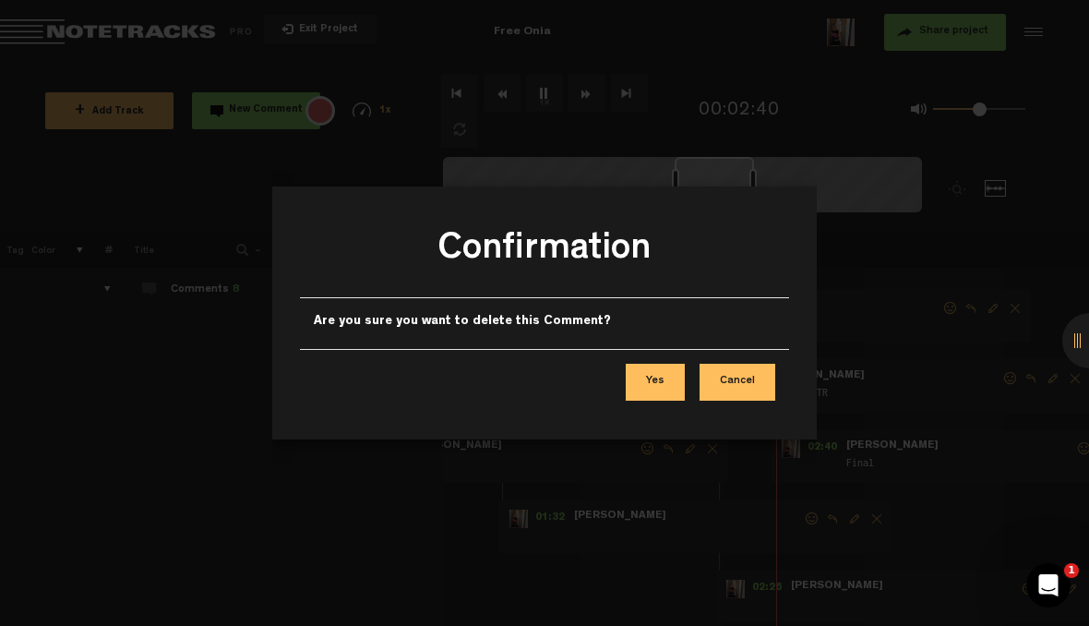
click at [681, 377] on button "Yes" at bounding box center [655, 382] width 59 height 37
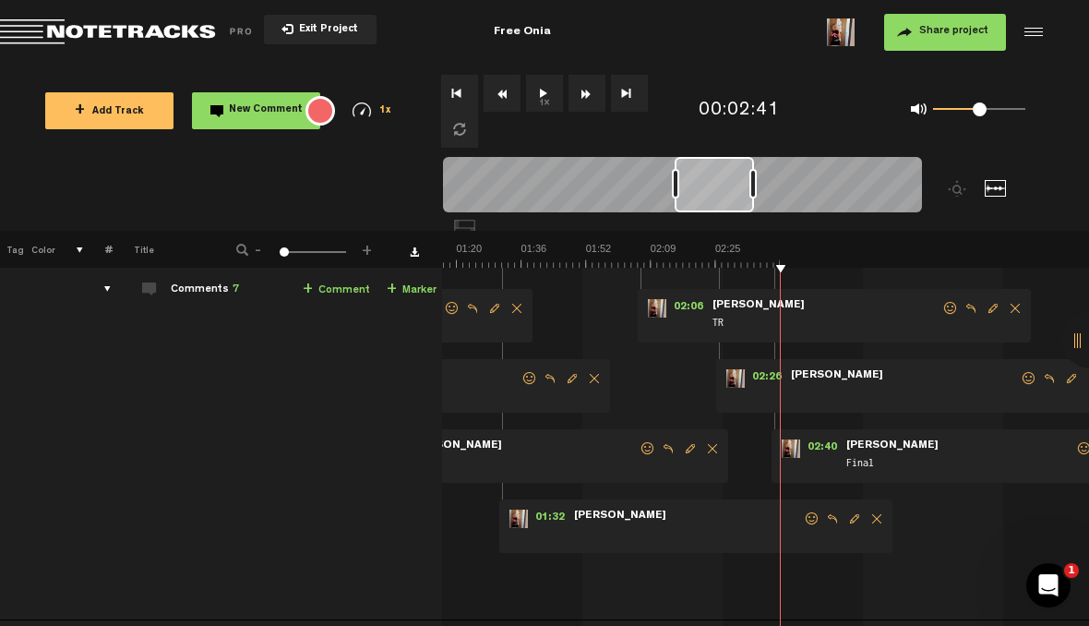
click at [1073, 378] on span "Edit comment" at bounding box center [1071, 378] width 22 height 13
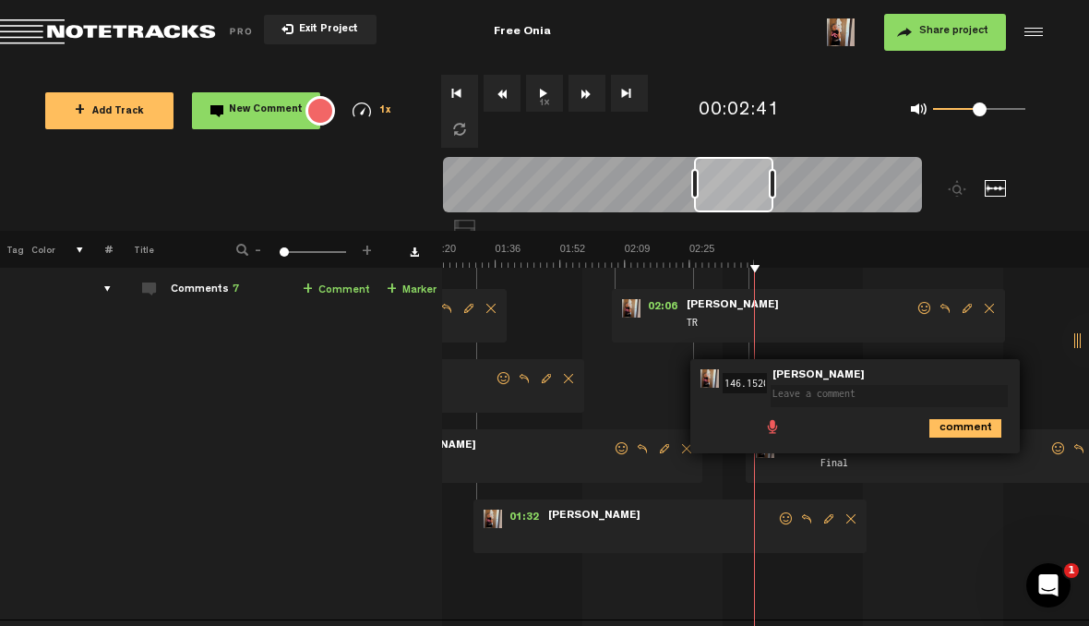
scroll to position [0, 335]
click at [871, 397] on textarea at bounding box center [889, 396] width 237 height 22
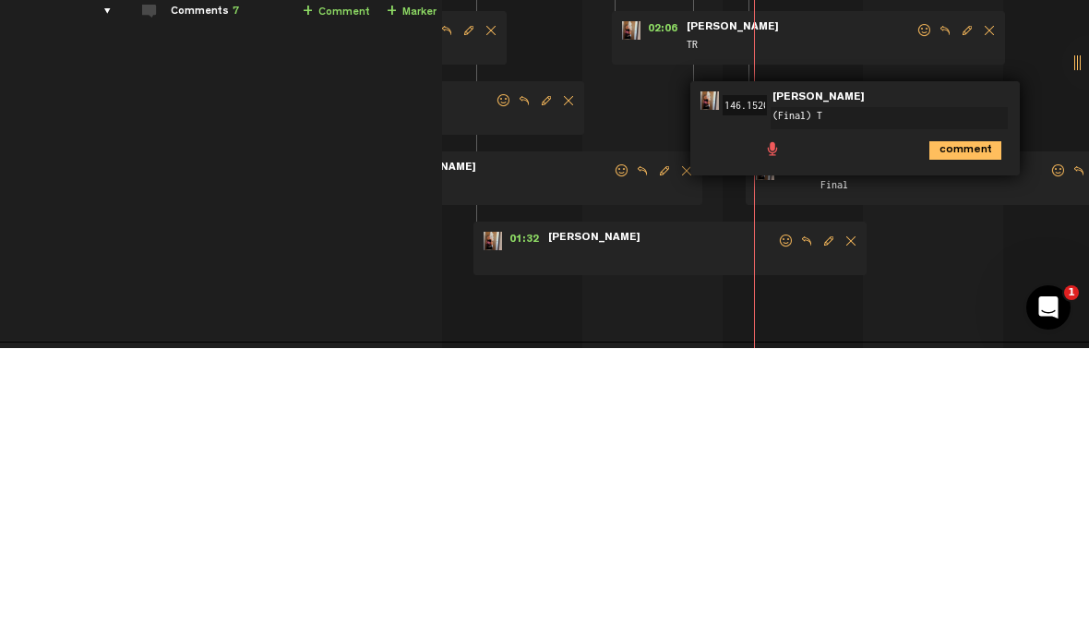
type textarea "(Final) TR"
click at [968, 419] on icon "comment" at bounding box center [965, 428] width 72 height 18
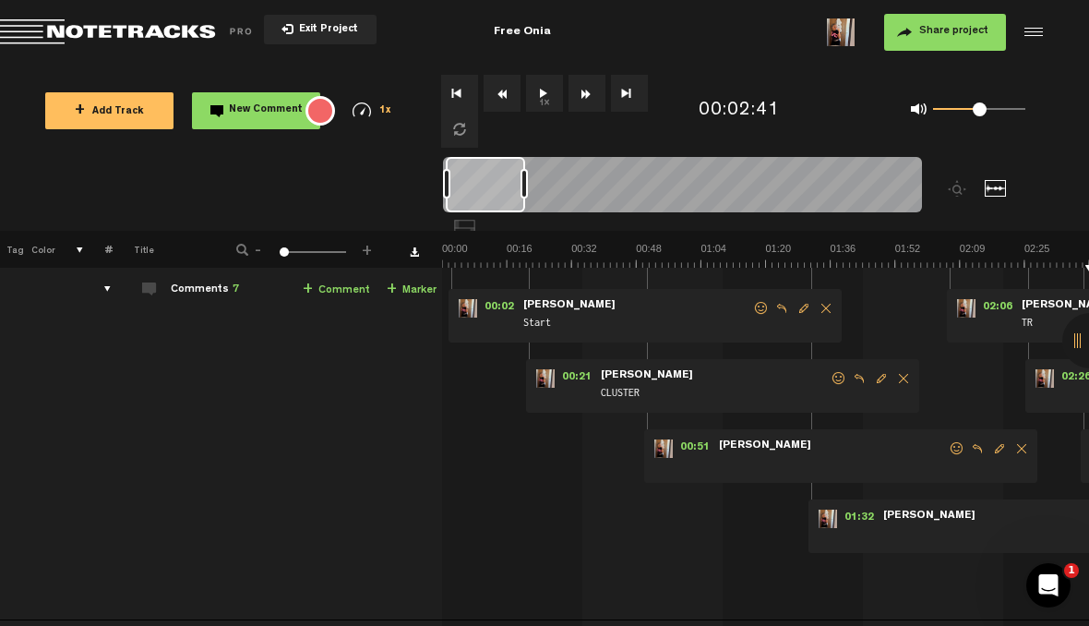
scroll to position [0, 0]
click at [544, 96] on button "1x" at bounding box center [544, 93] width 37 height 37
click at [543, 98] on button "1x" at bounding box center [544, 93] width 37 height 37
click at [447, 258] on img at bounding box center [765, 255] width 647 height 26
click at [533, 93] on button "1x" at bounding box center [544, 93] width 37 height 37
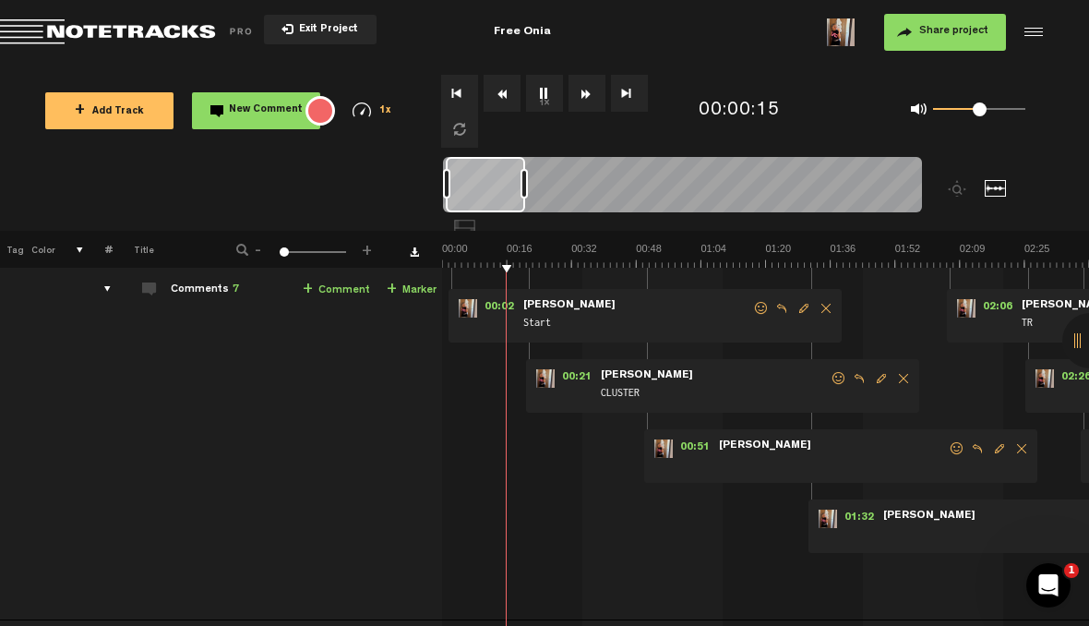
click at [406, 285] on link "+ Marker" at bounding box center [412, 290] width 50 height 21
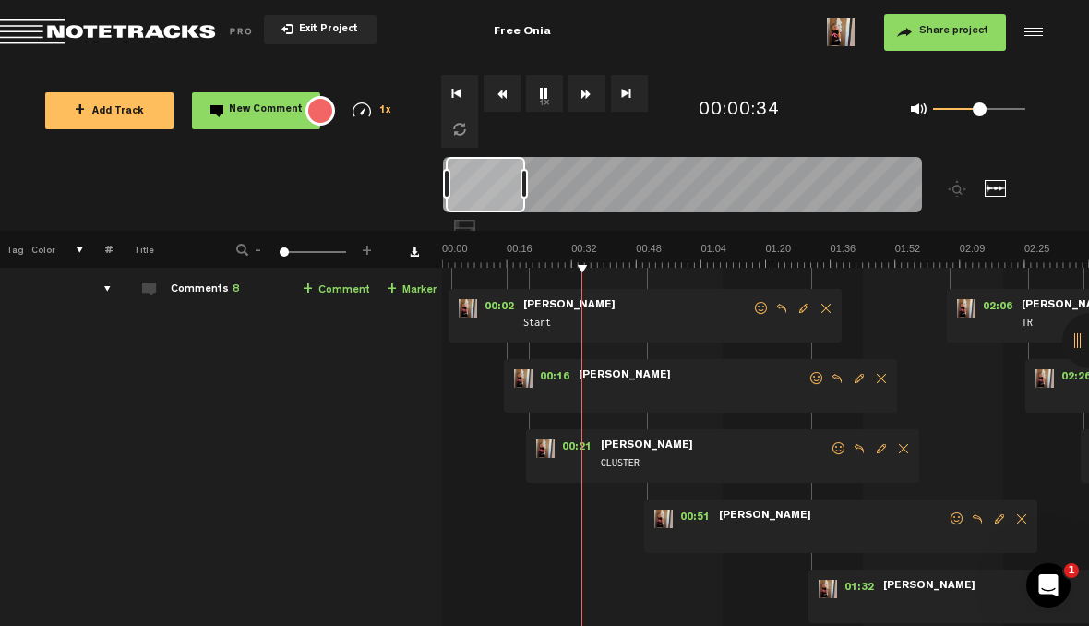
click at [877, 376] on span "Delete comment" at bounding box center [881, 378] width 22 height 13
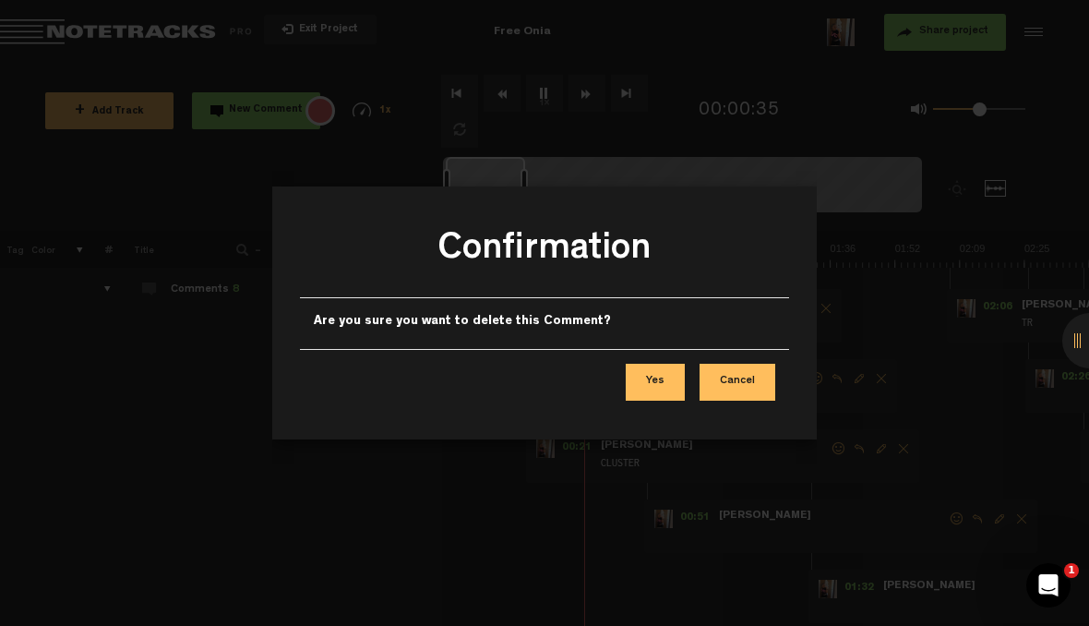
click at [651, 379] on button "Yes" at bounding box center [655, 382] width 59 height 37
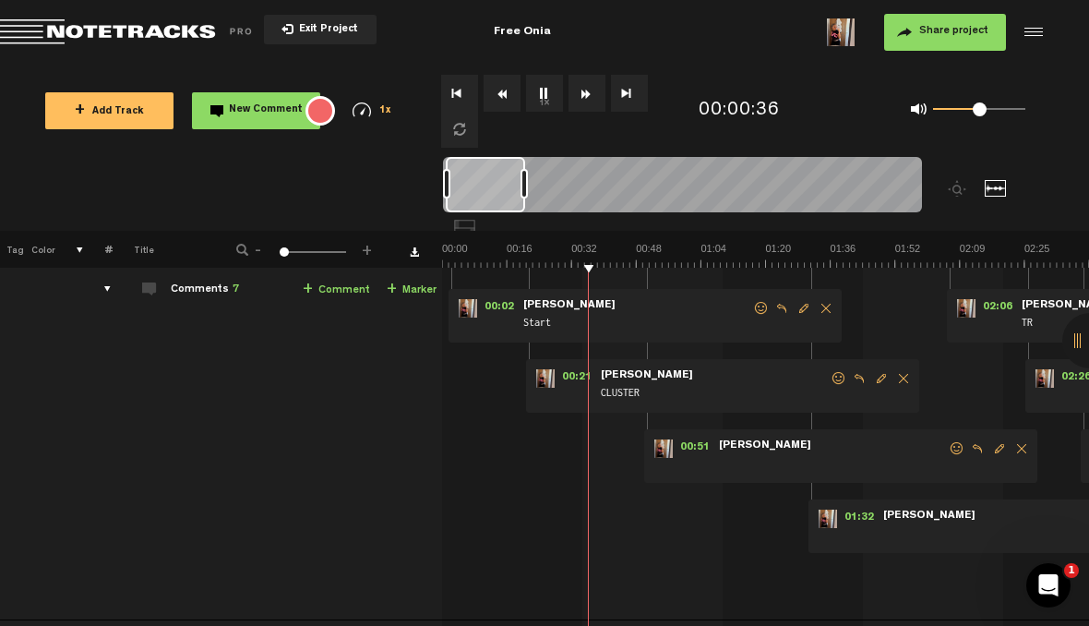
click at [455, 252] on img at bounding box center [765, 255] width 647 height 26
click at [413, 288] on link "+ Marker" at bounding box center [412, 290] width 50 height 21
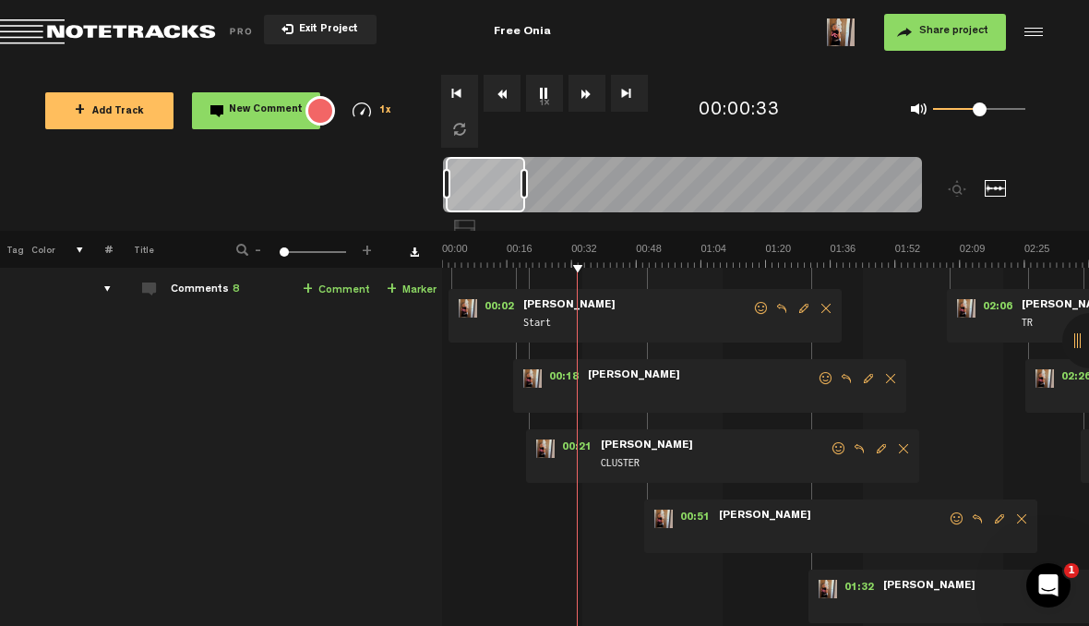
click at [901, 444] on span "Delete comment" at bounding box center [903, 448] width 22 height 13
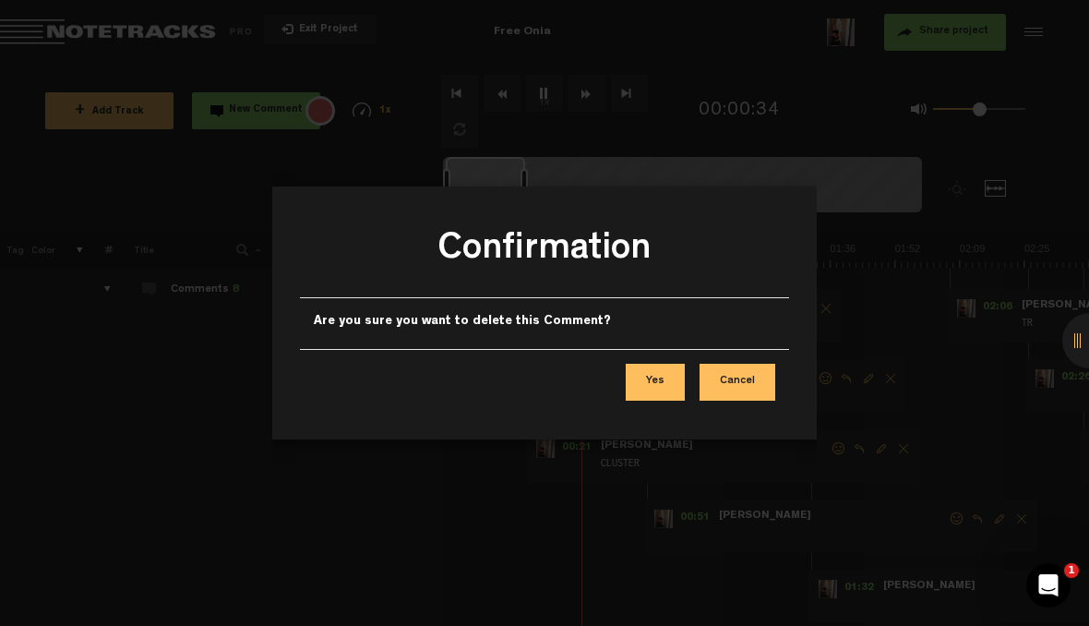
click at [662, 375] on button "Yes" at bounding box center [655, 382] width 59 height 37
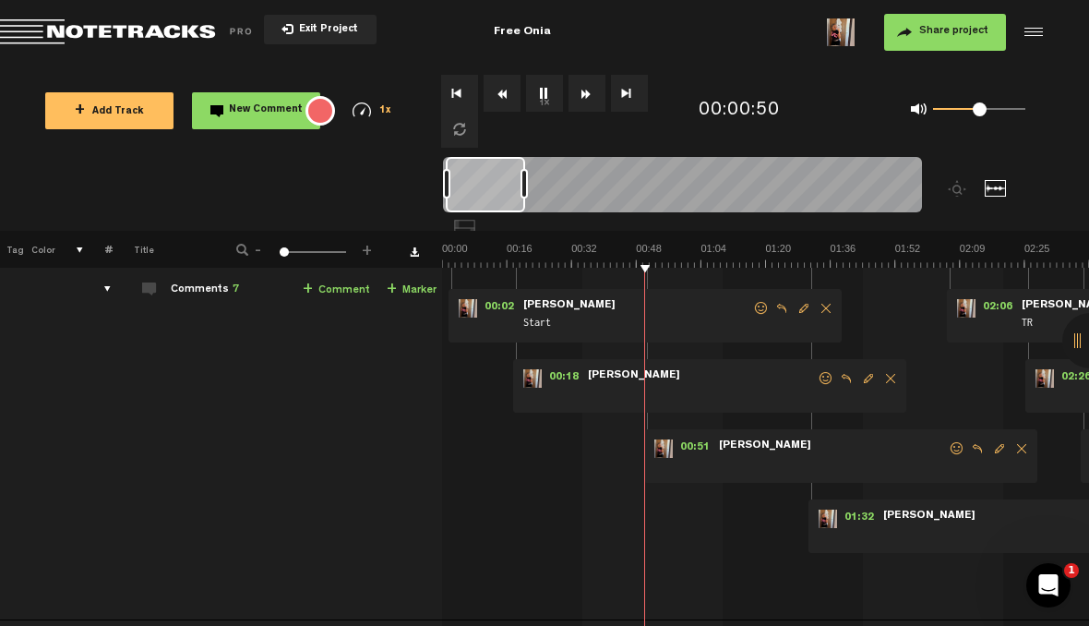
click at [408, 282] on link "+ Marker" at bounding box center [412, 290] width 50 height 21
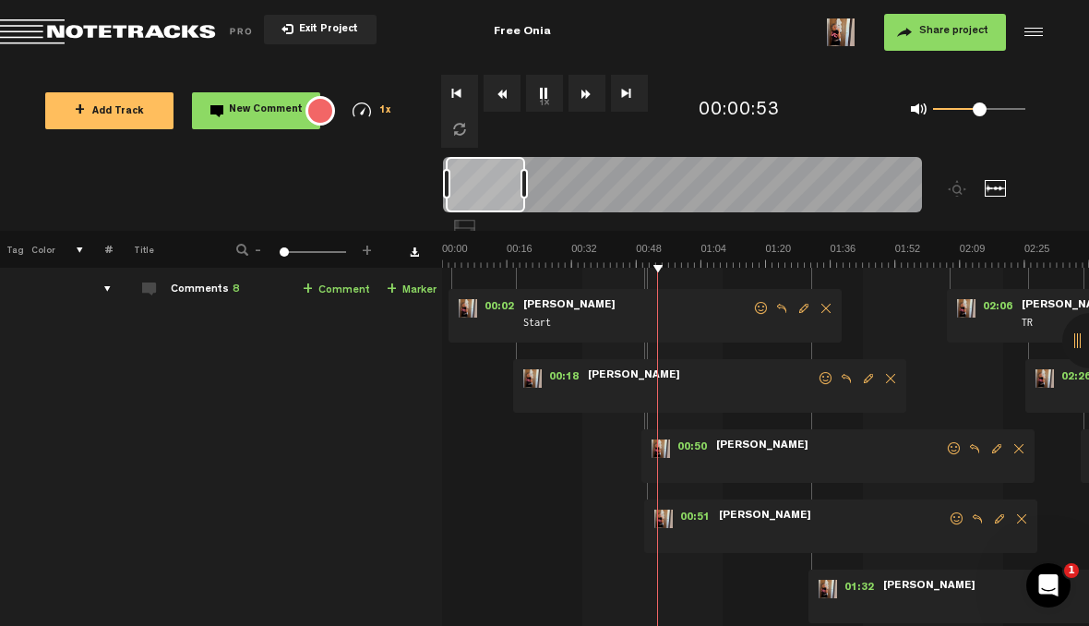
click at [1017, 512] on span "Delete comment" at bounding box center [1022, 518] width 22 height 13
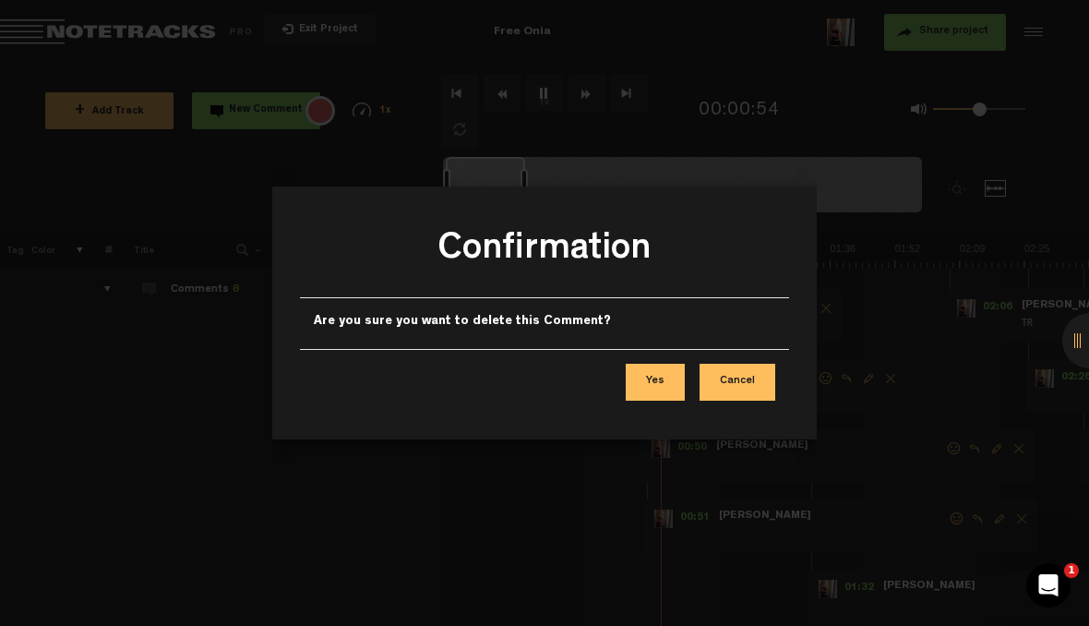
click at [663, 377] on button "Yes" at bounding box center [655, 382] width 59 height 37
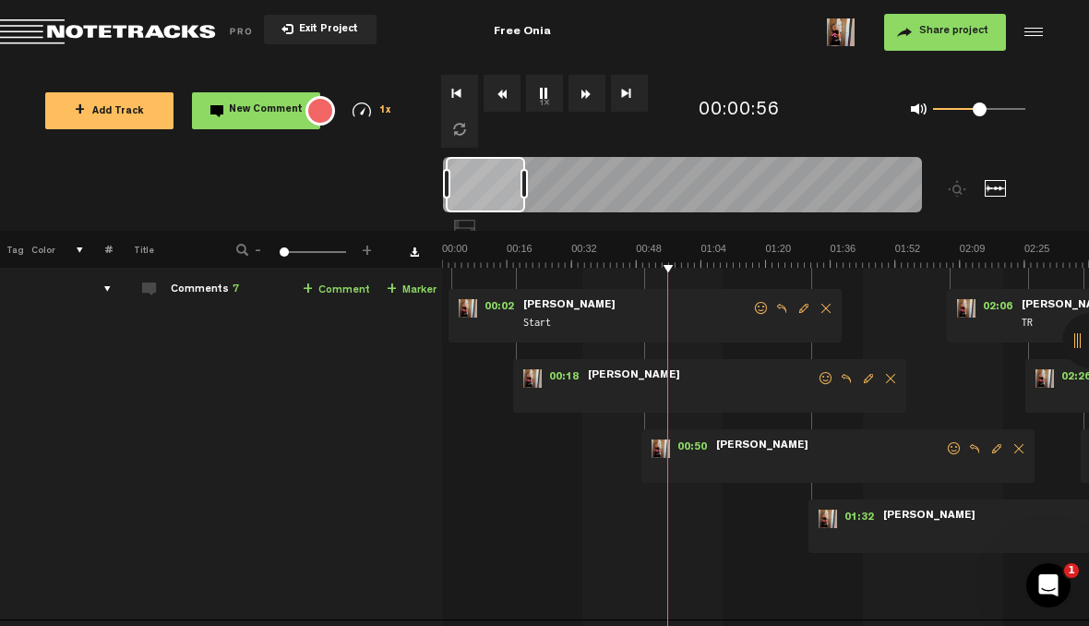
click at [992, 446] on span "Edit comment" at bounding box center [997, 448] width 22 height 13
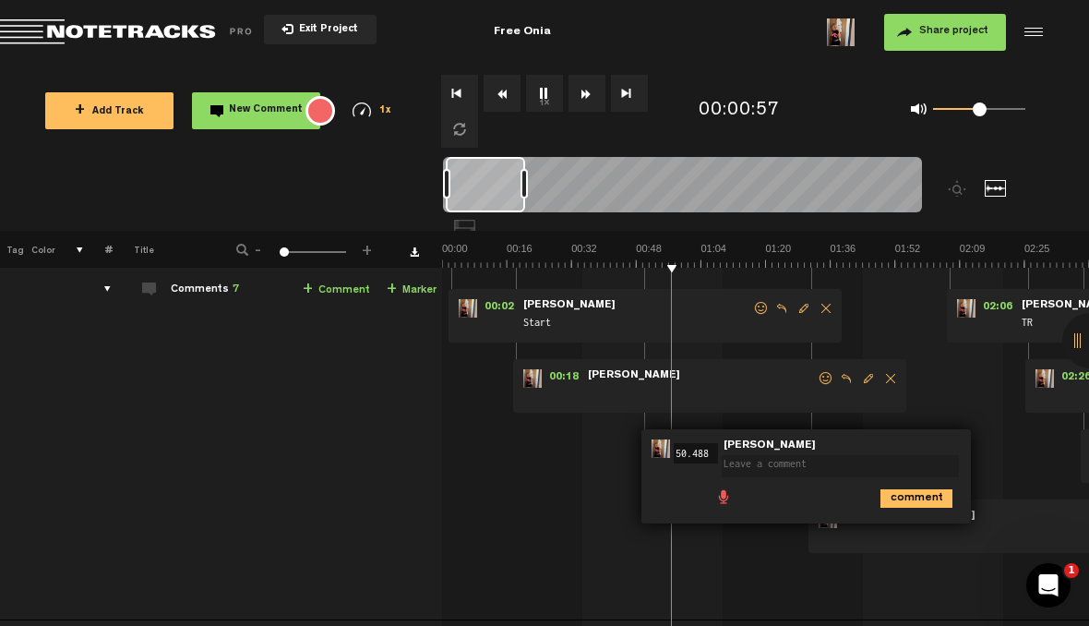
click at [837, 461] on textarea at bounding box center [840, 466] width 237 height 22
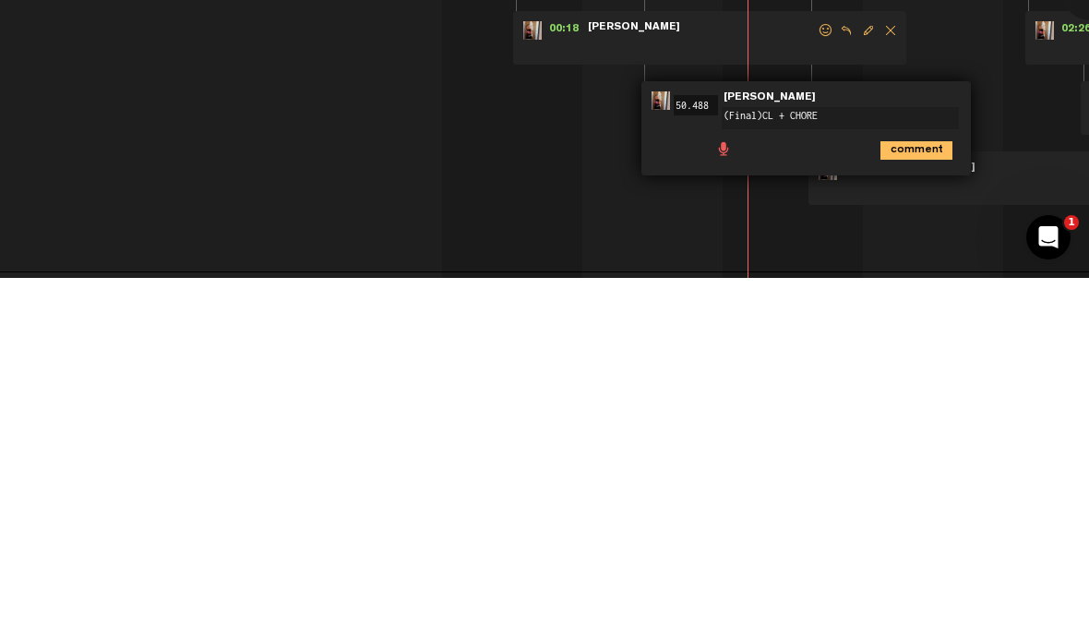
type textarea "(Final)CL + CHOREO"
click at [918, 489] on icon "comment" at bounding box center [916, 498] width 72 height 18
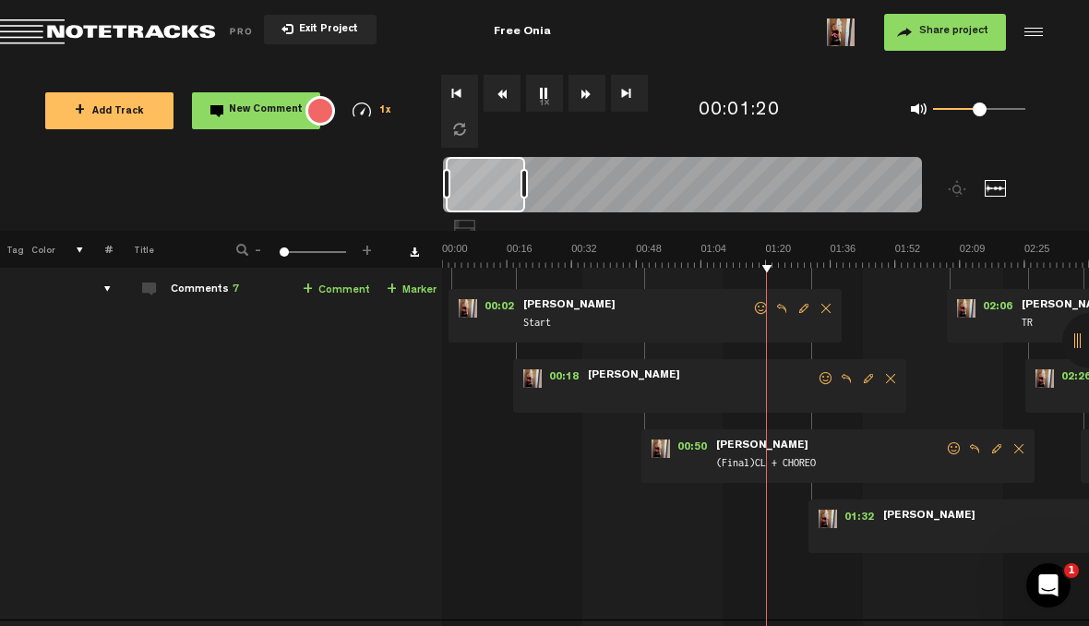
click at [871, 372] on span "Edit comment" at bounding box center [868, 378] width 22 height 13
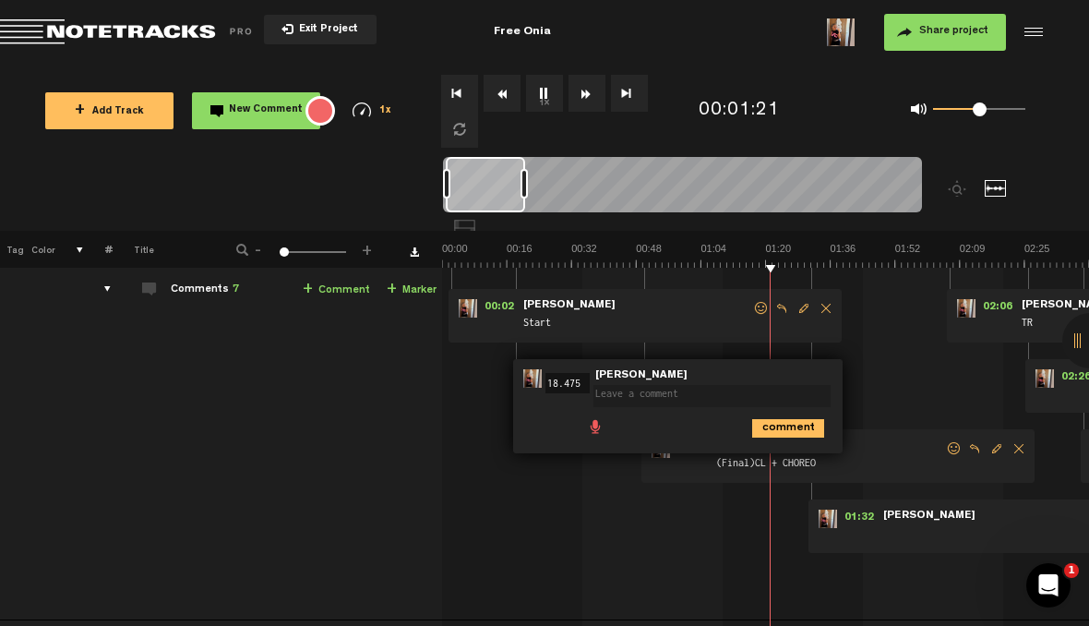
click at [677, 390] on textarea at bounding box center [711, 396] width 237 height 22
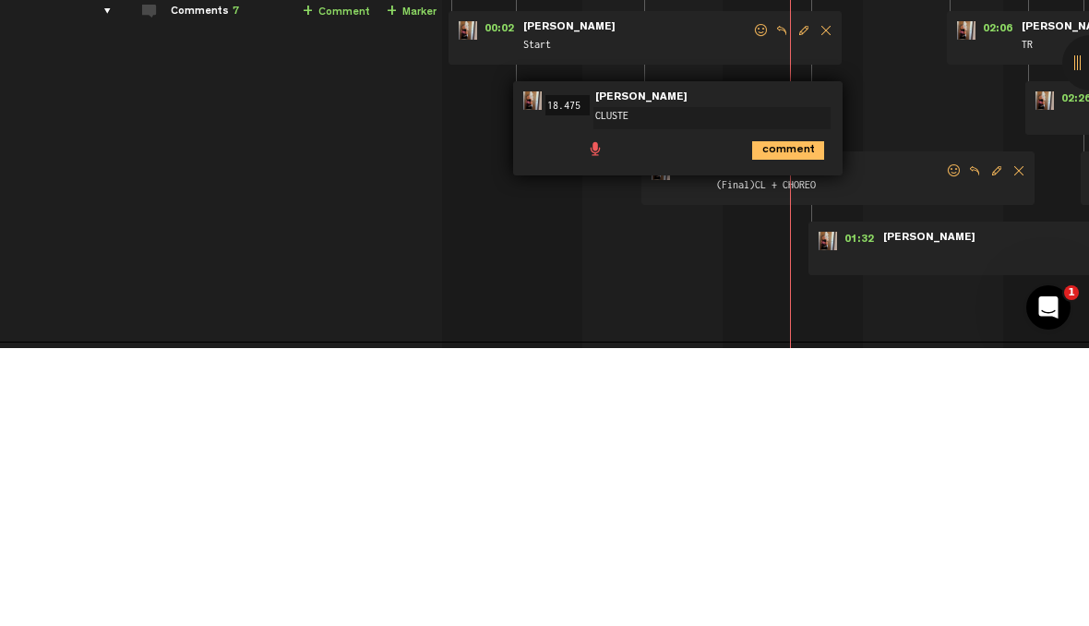
type textarea "CLUSTER"
click at [795, 419] on icon "comment" at bounding box center [788, 428] width 72 height 18
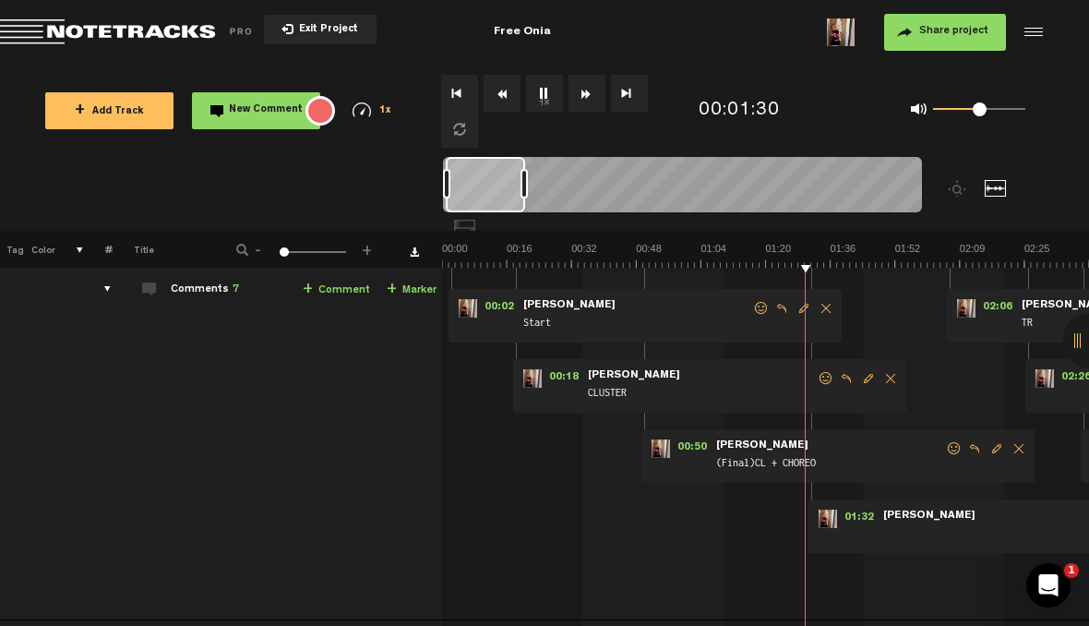
click at [503, 258] on img at bounding box center [765, 255] width 647 height 26
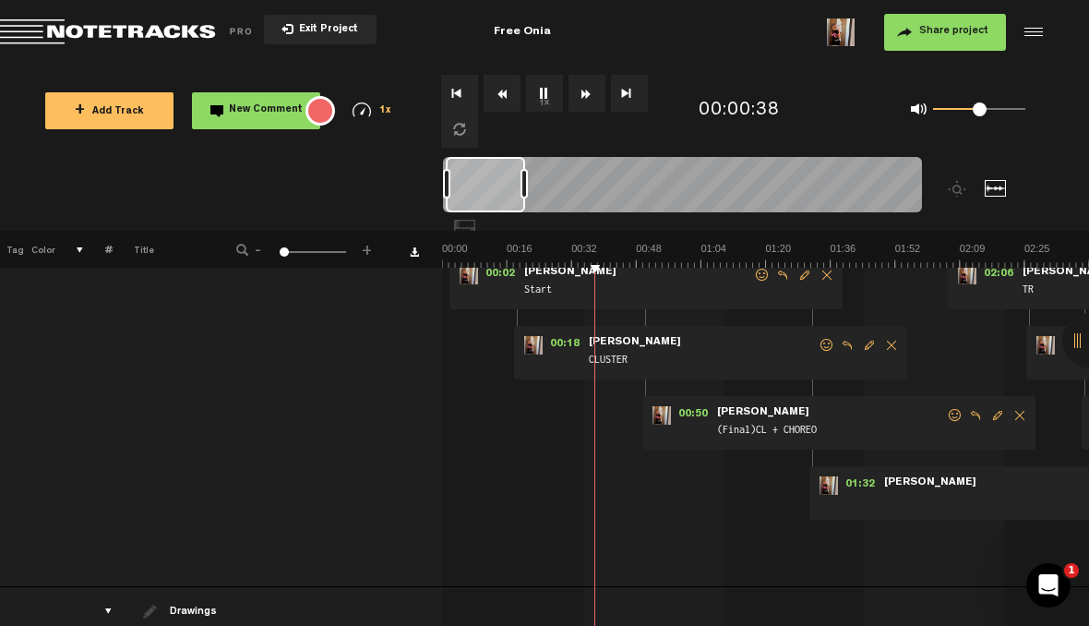
scroll to position [113, 0]
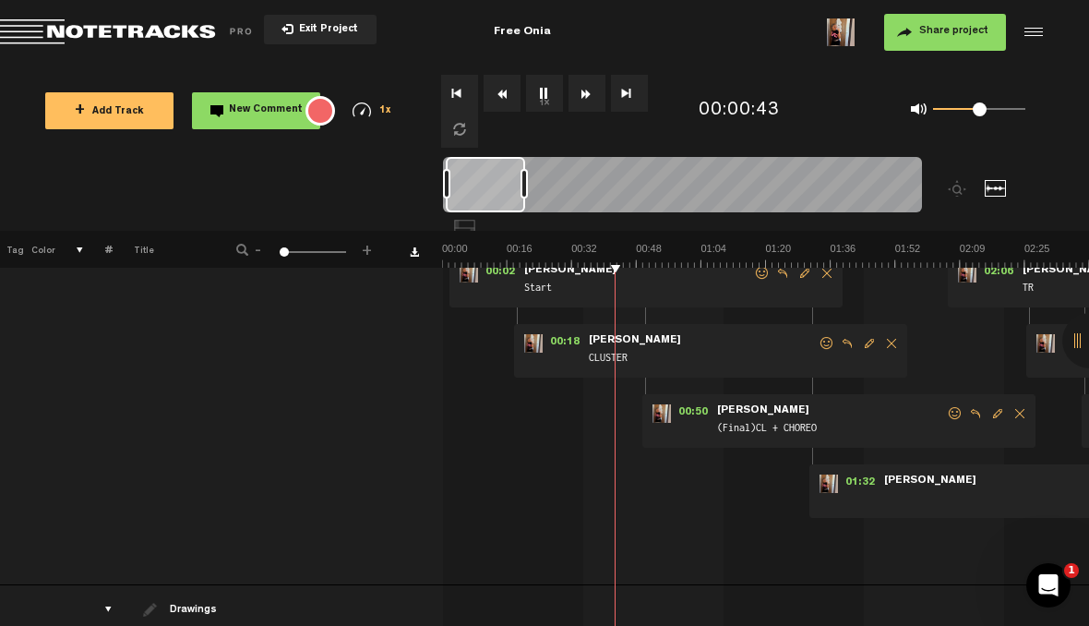
click at [790, 257] on img at bounding box center [765, 255] width 647 height 26
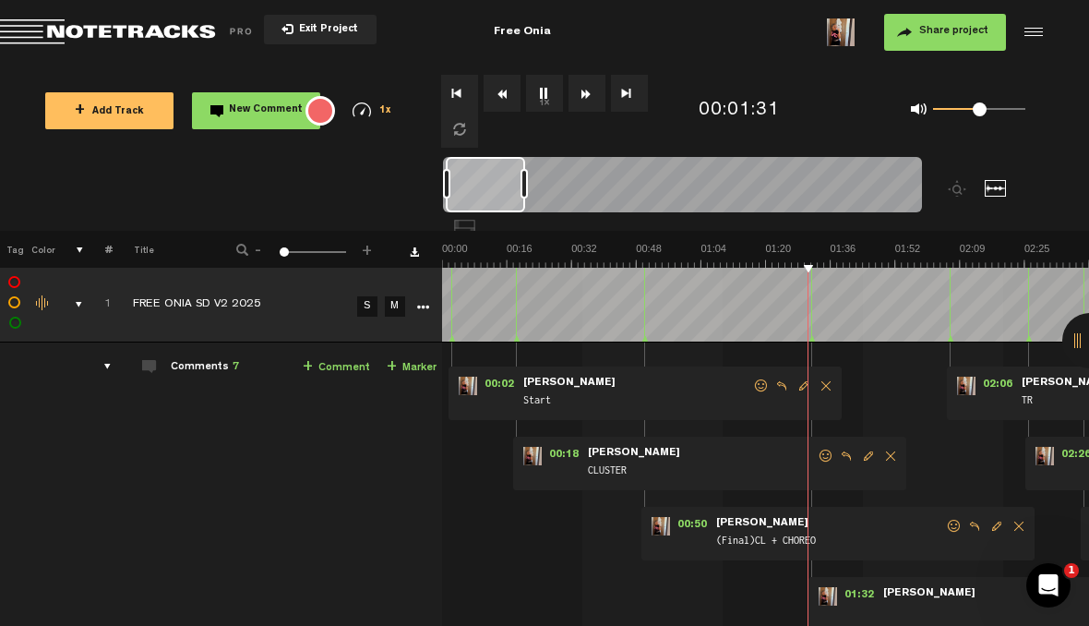
scroll to position [0, 1]
click at [765, 258] on img at bounding box center [765, 255] width 647 height 26
click at [411, 360] on link "+ Marker" at bounding box center [412, 367] width 50 height 21
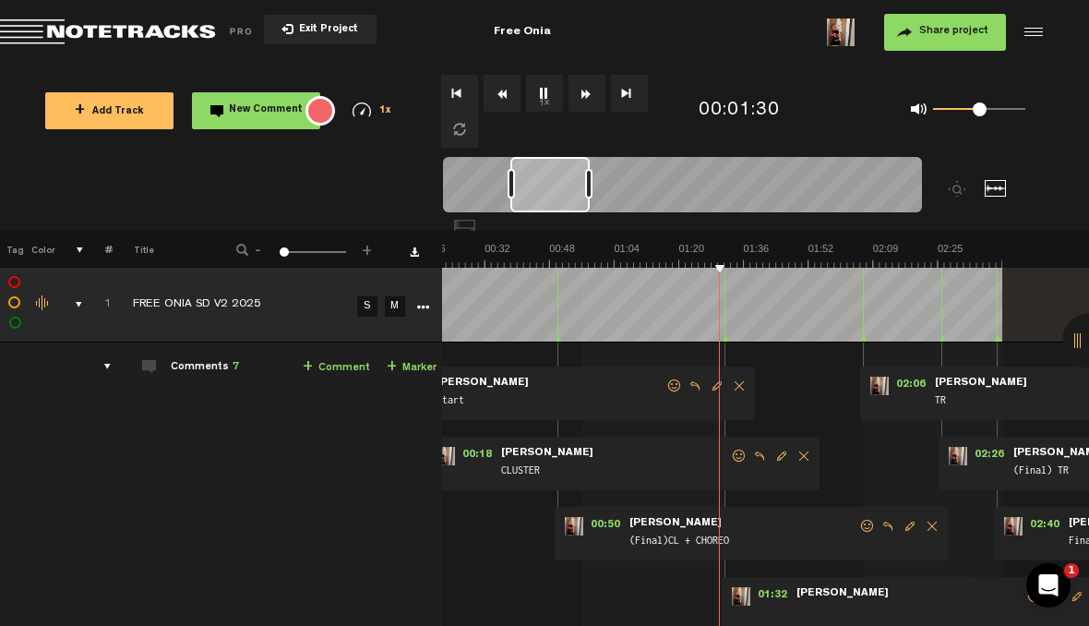
scroll to position [0, 87]
click at [411, 365] on link "+ Marker" at bounding box center [412, 367] width 50 height 21
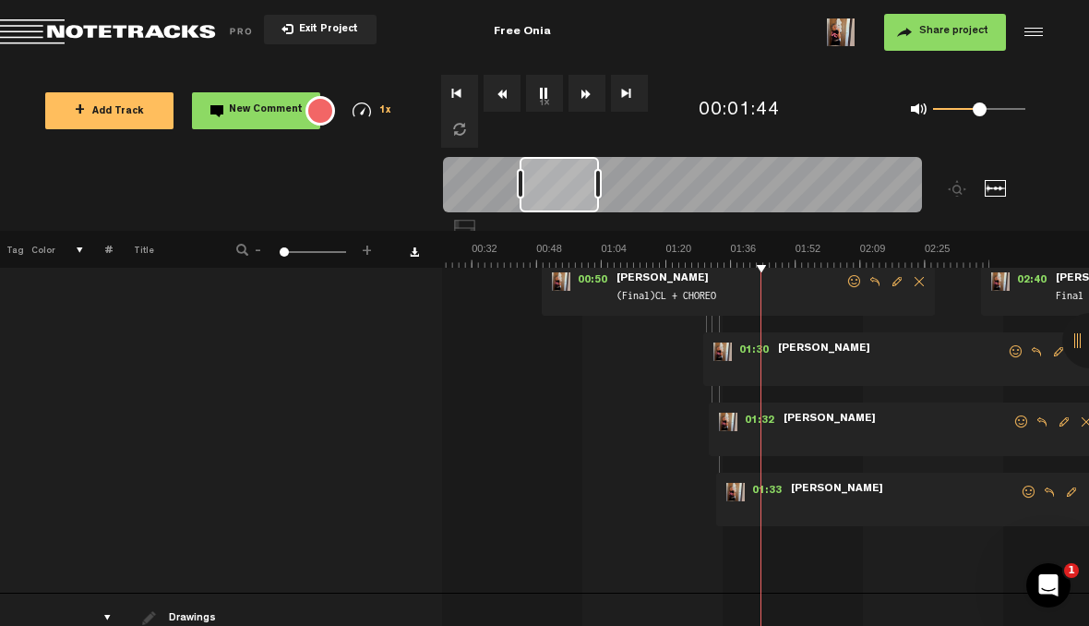
scroll to position [246, 1]
click at [1062, 353] on span "Edit comment" at bounding box center [1059, 350] width 22 height 13
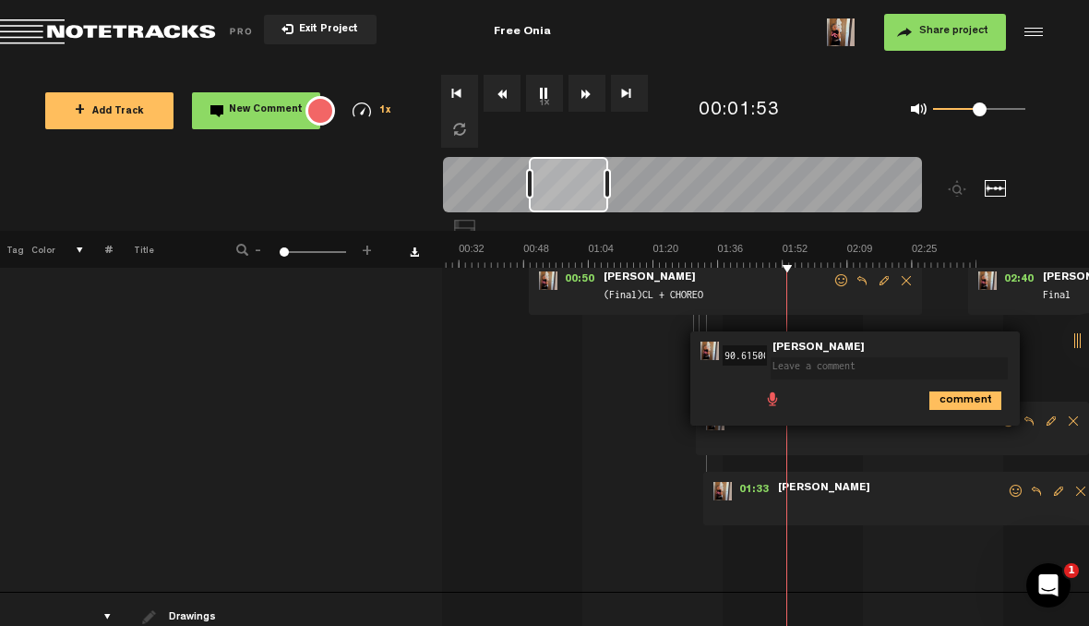
click at [656, 466] on div "00:02 - NaN:NaN • Judit Sallent: "Start" Judit Sallent Start 00:18 - NaN:NaN • …" at bounding box center [654, 352] width 644 height 480
click at [964, 400] on icon "comment" at bounding box center [965, 400] width 72 height 18
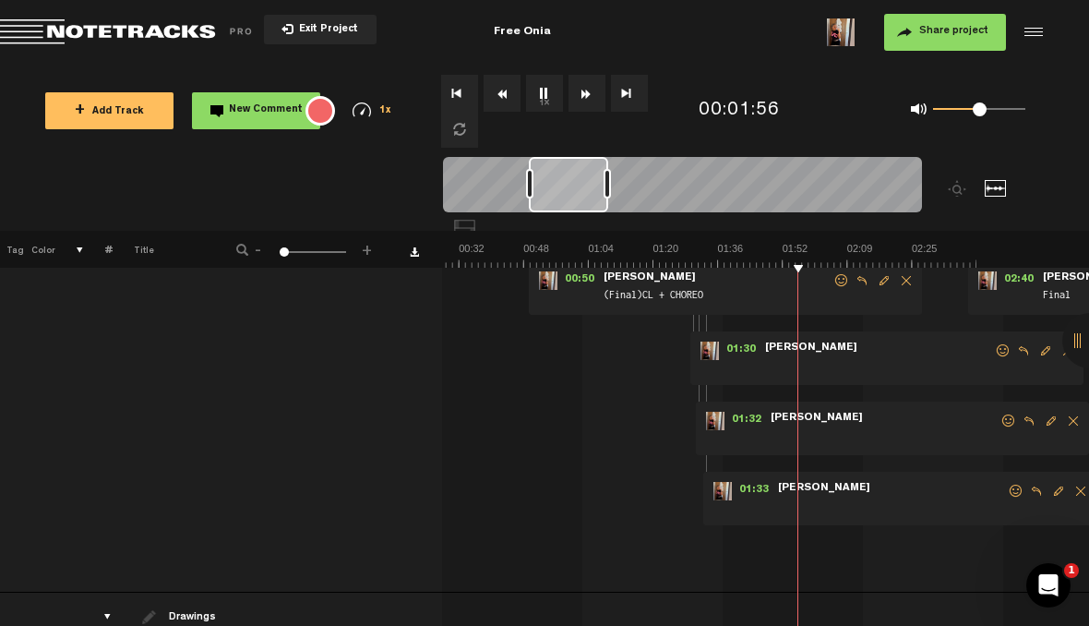
click at [1065, 347] on span "Delete comment" at bounding box center [1068, 350] width 22 height 13
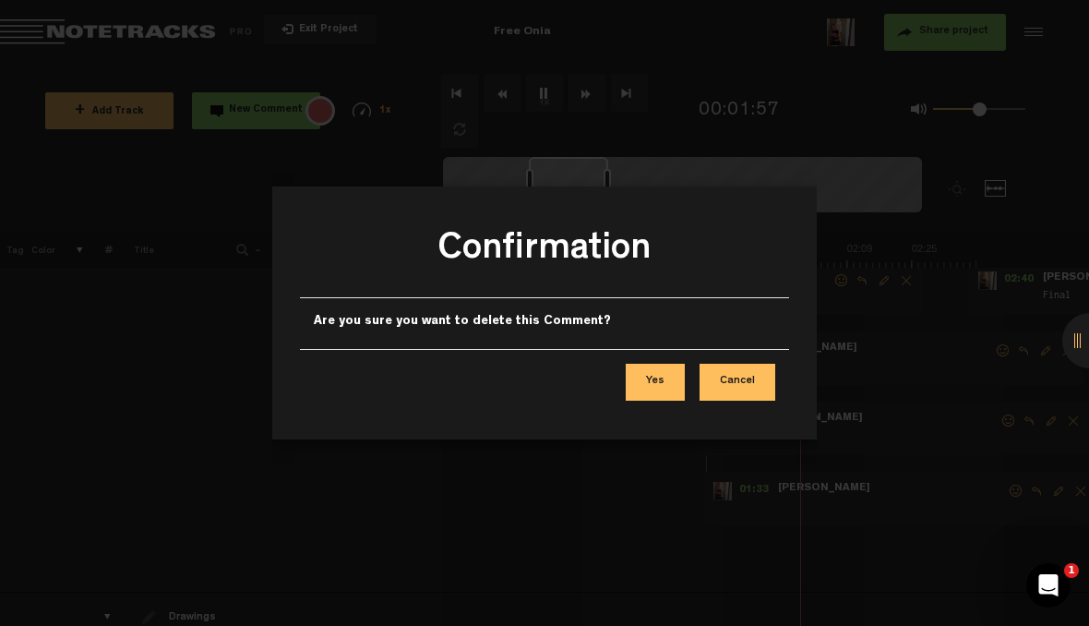
click at [673, 385] on button "Yes" at bounding box center [655, 382] width 59 height 37
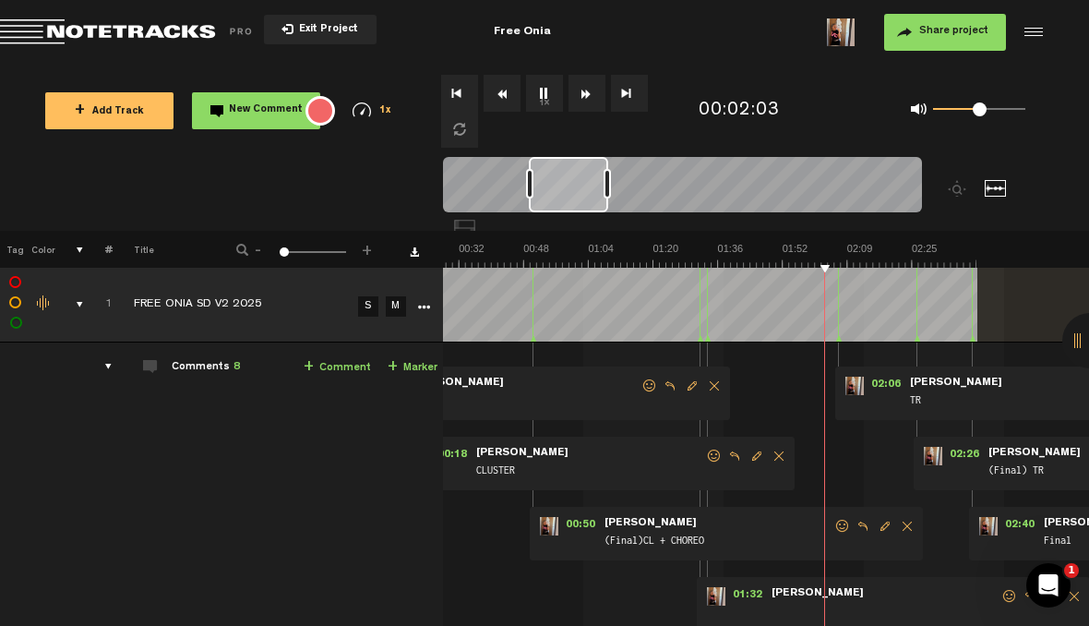
scroll to position [0, 0]
click at [426, 360] on link "+ Marker" at bounding box center [413, 367] width 50 height 21
click at [548, 96] on button "1x" at bounding box center [544, 93] width 37 height 37
click at [871, 521] on span "Reply to comment" at bounding box center [863, 526] width 22 height 13
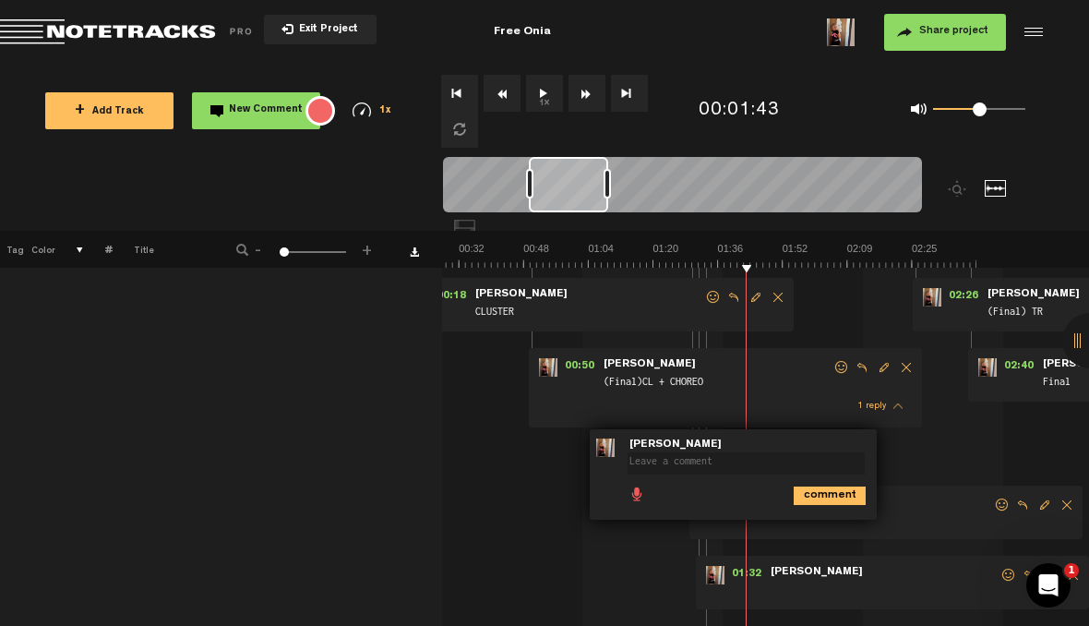
scroll to position [161, 1]
click at [840, 489] on icon "comment" at bounding box center [830, 494] width 72 height 18
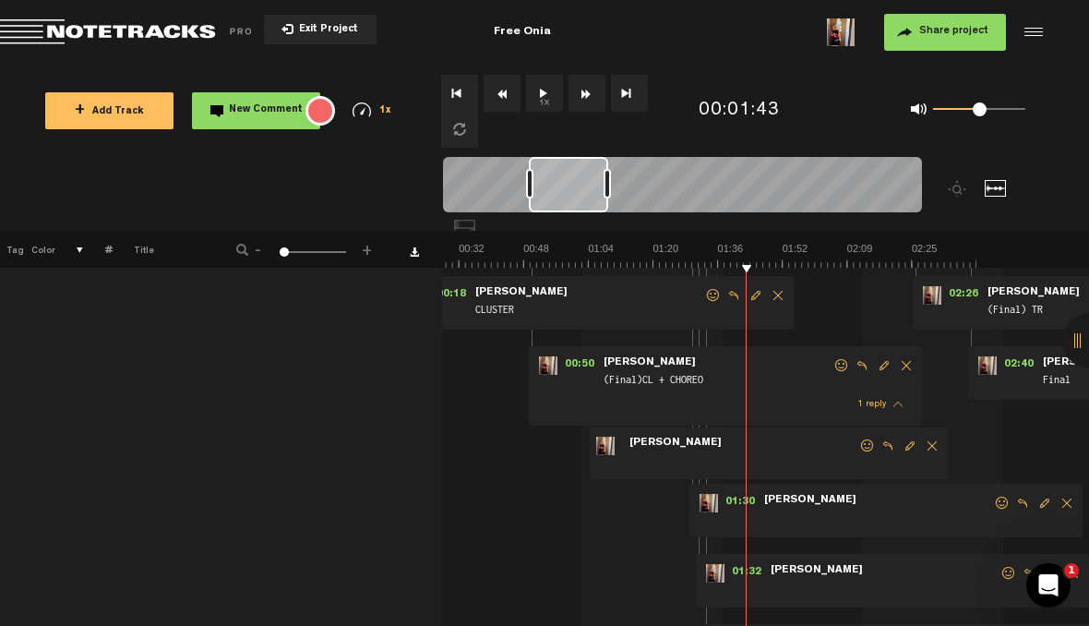
click at [928, 446] on span "Delete comment" at bounding box center [932, 445] width 22 height 13
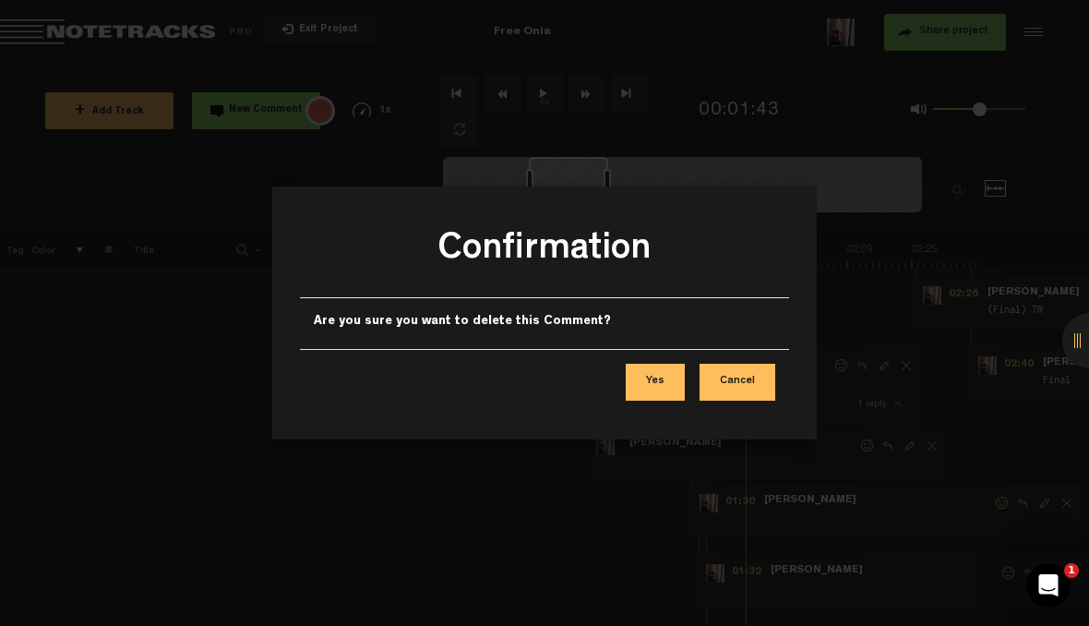
click at [674, 383] on button "Yes" at bounding box center [655, 382] width 59 height 37
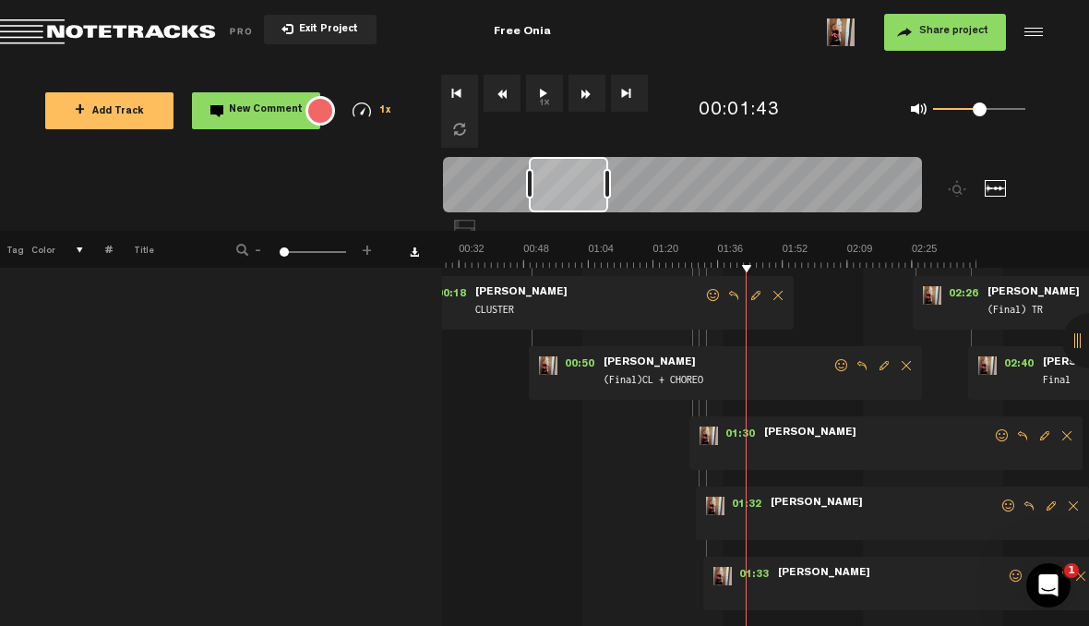
click at [879, 369] on span "Edit comment" at bounding box center [884, 365] width 22 height 13
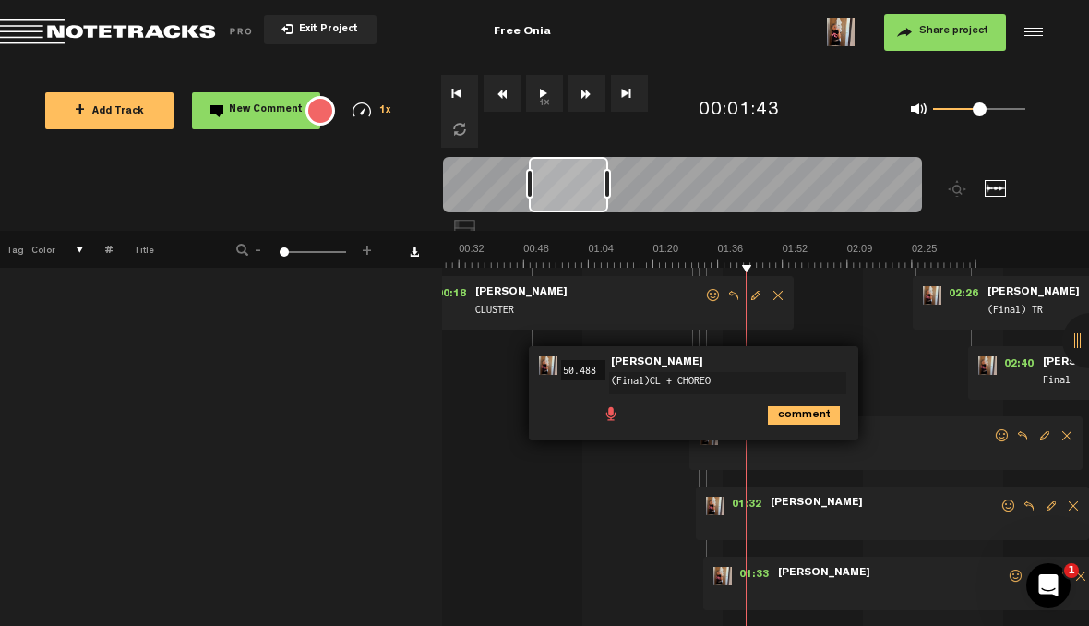
click at [752, 383] on textarea "(Final)CL + CHOREO" at bounding box center [727, 383] width 237 height 22
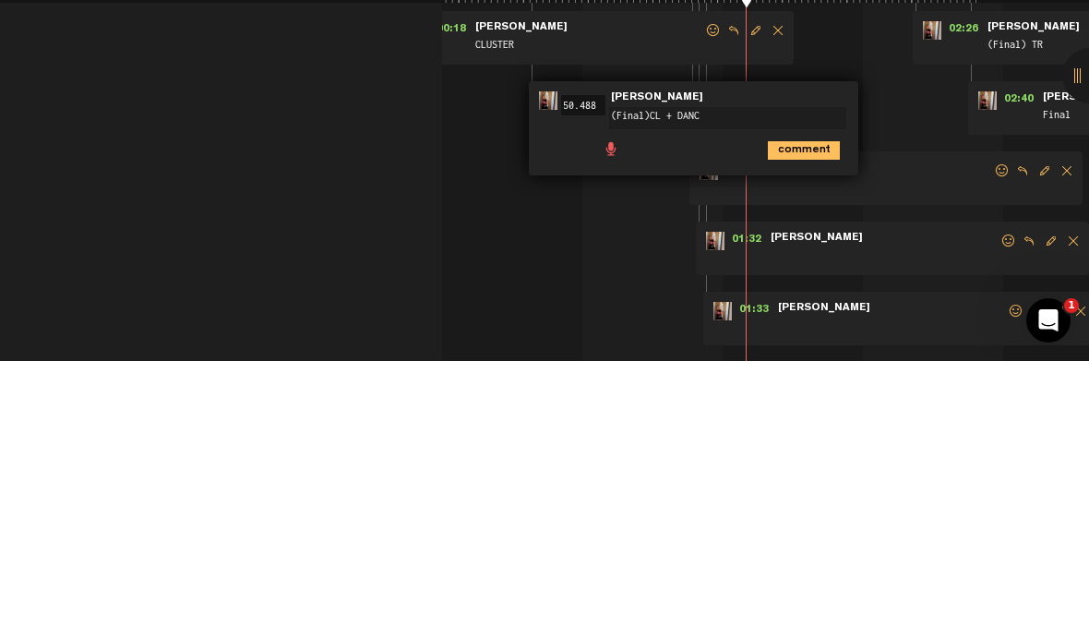
type textarea "(Final)CL + DANCE"
click at [813, 406] on icon "comment" at bounding box center [804, 415] width 72 height 18
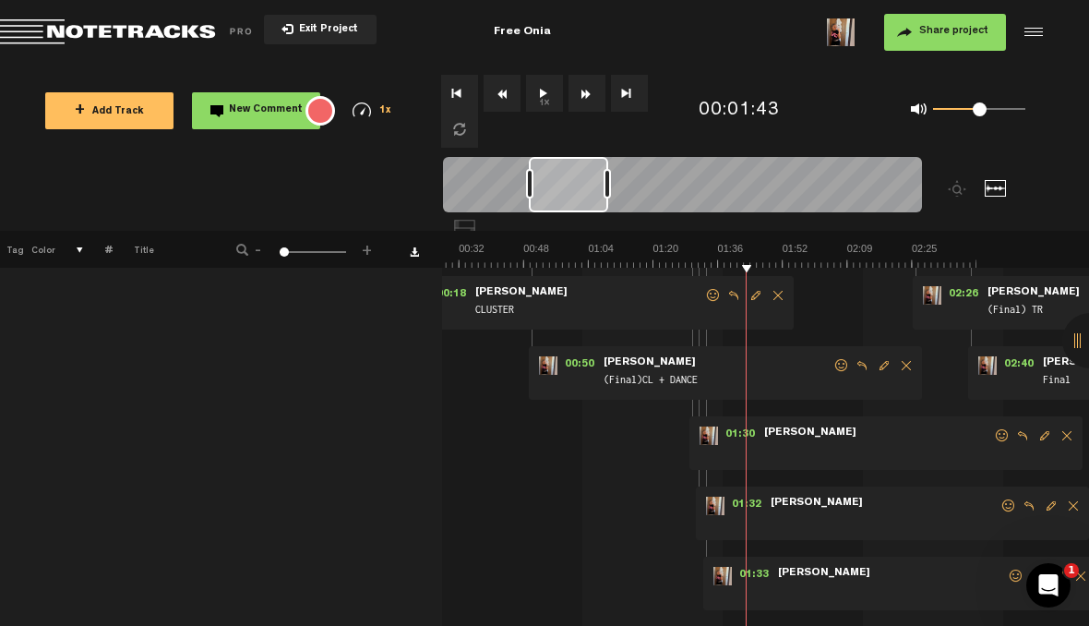
click at [1035, 434] on span "Edit comment" at bounding box center [1045, 435] width 22 height 13
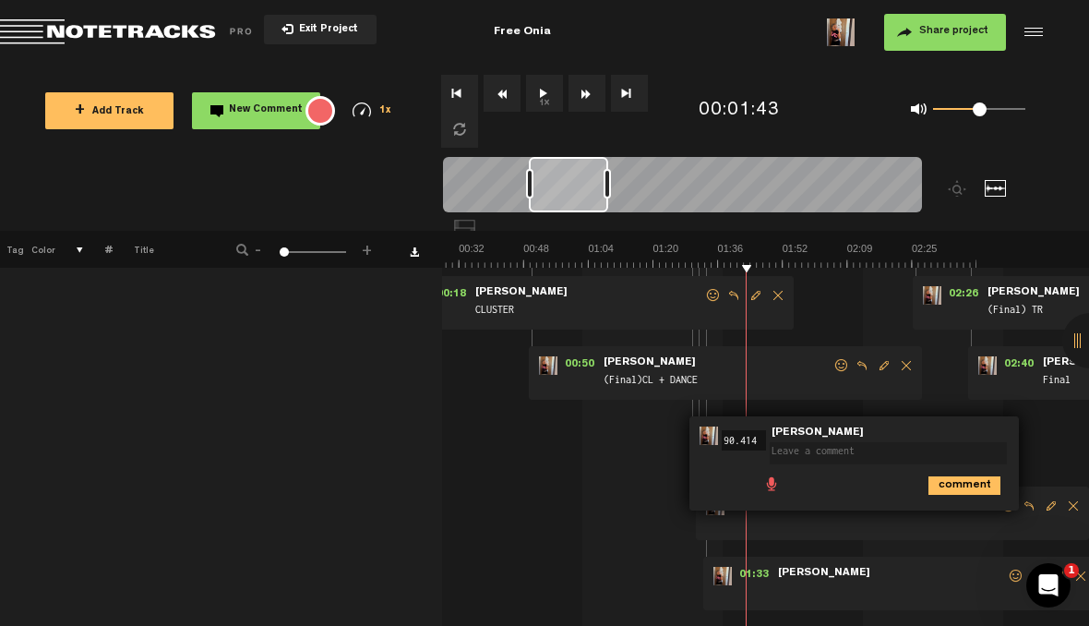
click at [898, 442] on textarea at bounding box center [888, 453] width 237 height 22
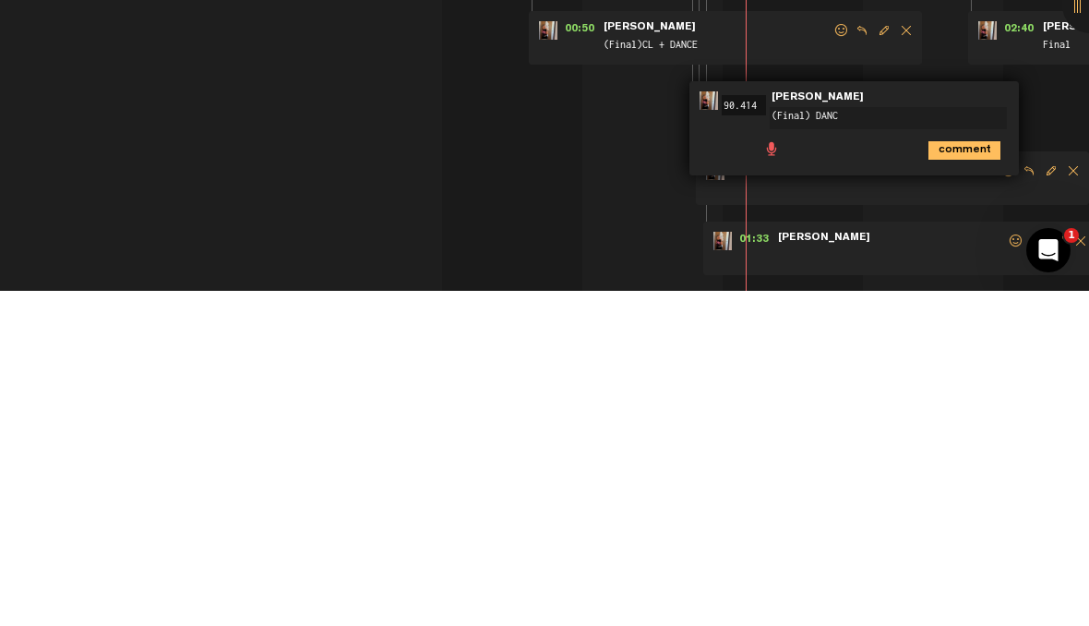
type textarea "(Final) DANCE"
click at [965, 476] on icon "comment" at bounding box center [964, 485] width 72 height 18
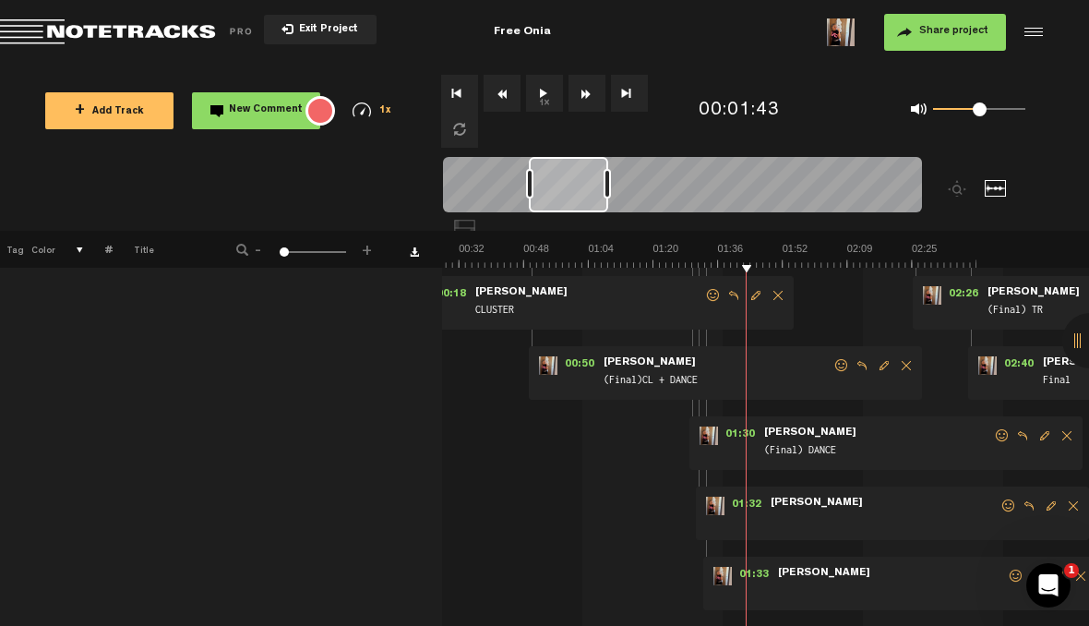
click at [1066, 500] on span "Delete comment" at bounding box center [1073, 505] width 22 height 13
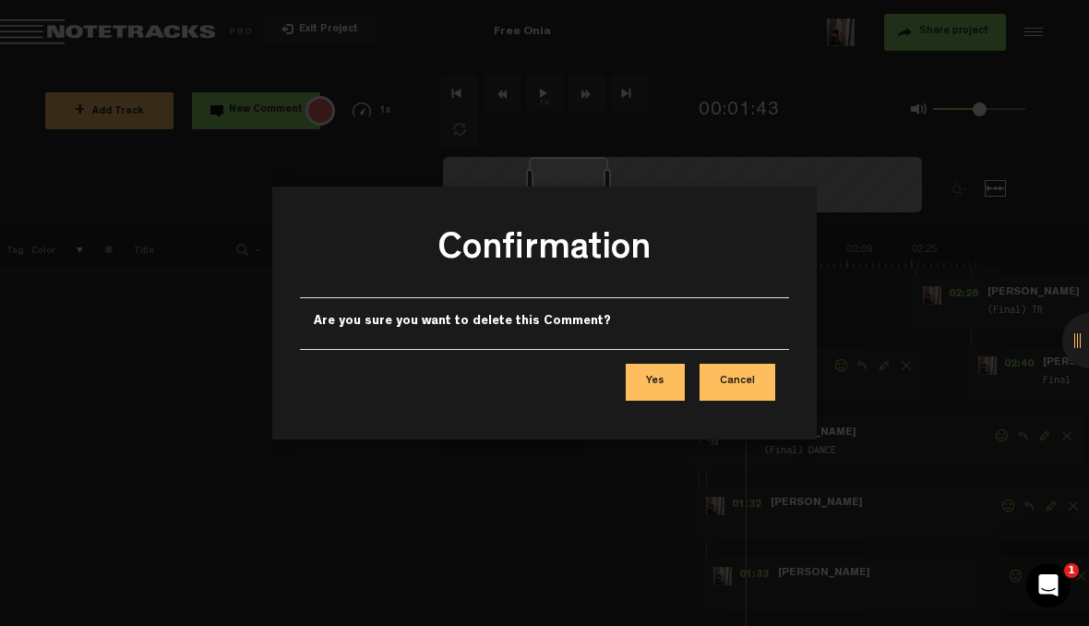
click at [666, 386] on button "Yes" at bounding box center [655, 382] width 59 height 37
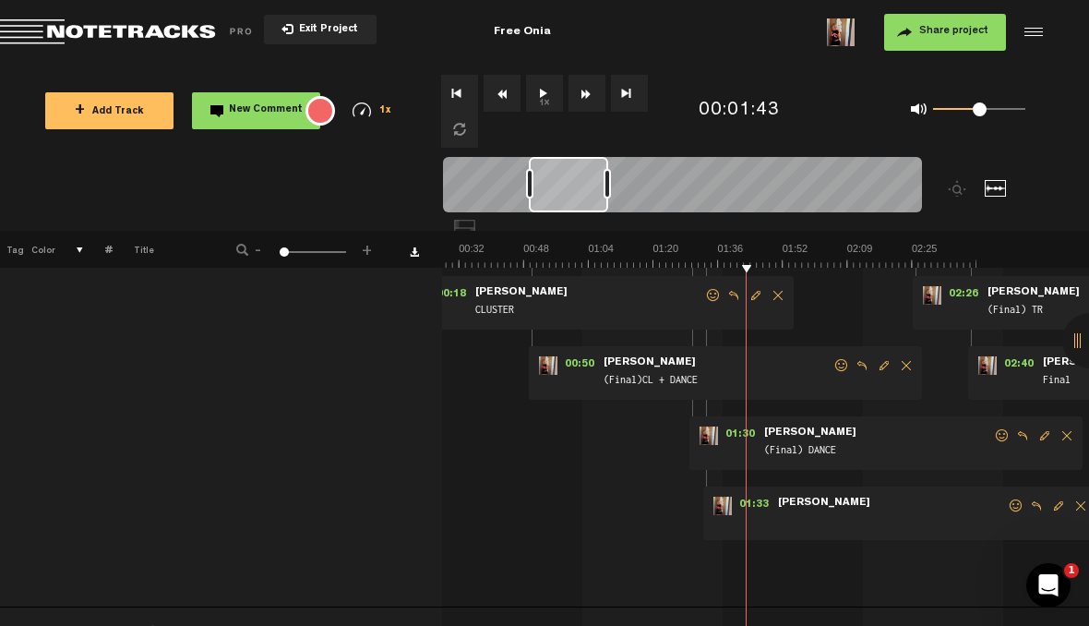
click at [1052, 494] on div "01:33 - NaN:NaN • Judit Sallent: "" Judit Sallent" at bounding box center [899, 513] width 393 height 54
click at [1050, 499] on span "Edit comment" at bounding box center [1059, 505] width 22 height 13
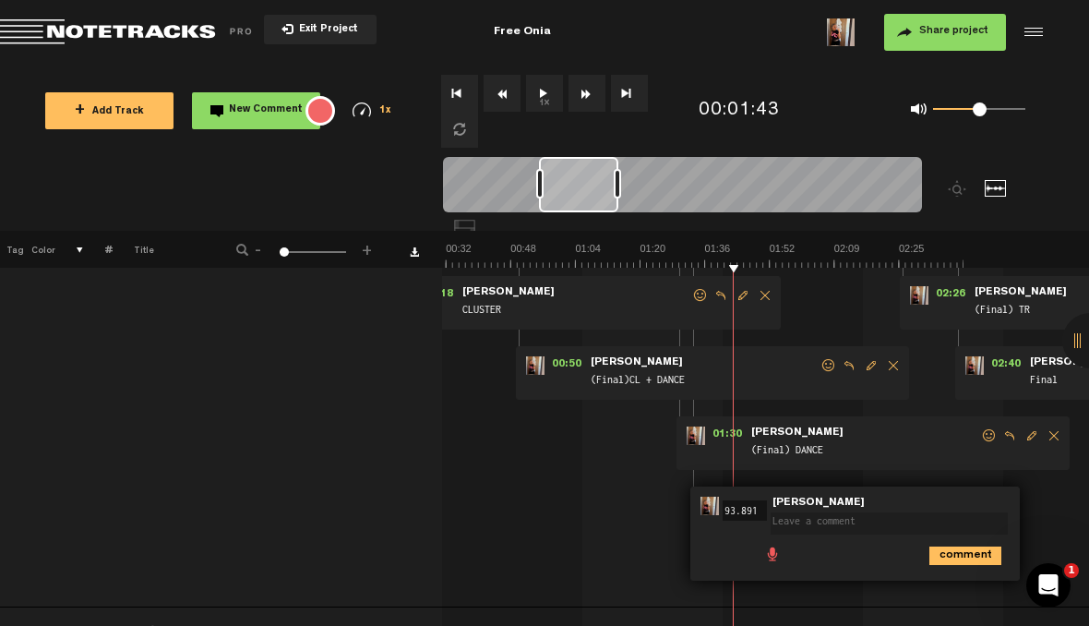
scroll to position [0, 126]
click at [876, 521] on textarea at bounding box center [889, 523] width 237 height 22
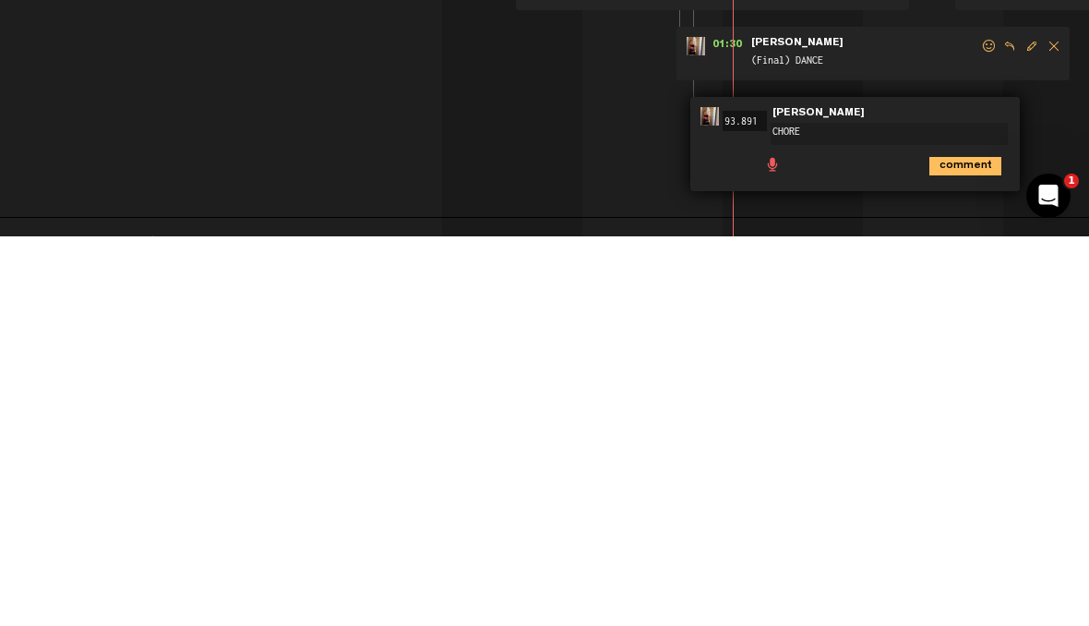
type textarea "CHOREO"
click at [966, 546] on icon "comment" at bounding box center [965, 555] width 72 height 18
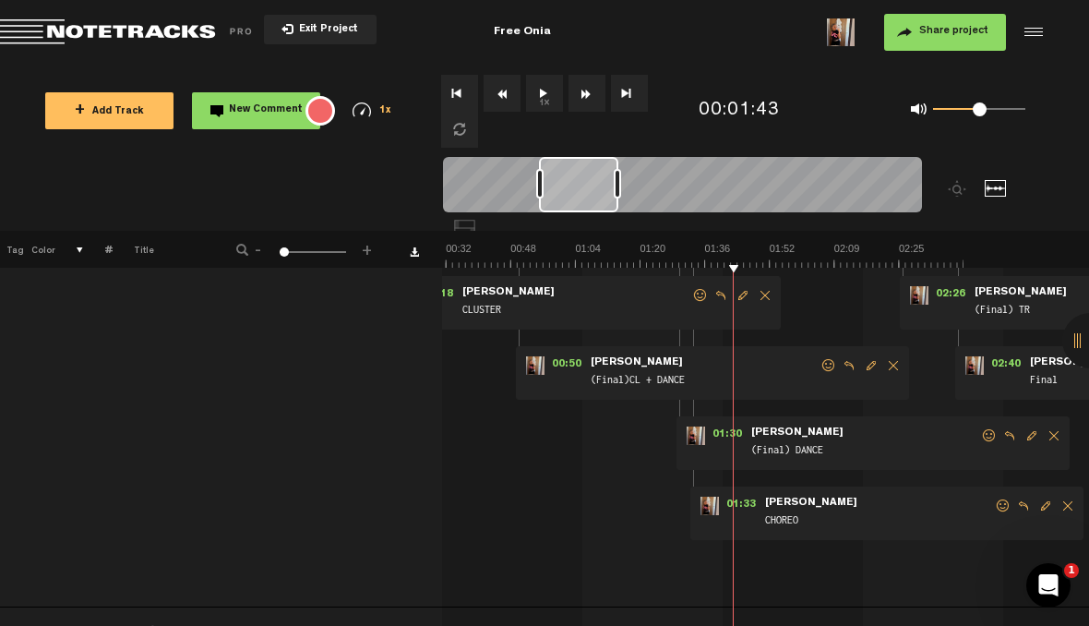
click at [809, 265] on img at bounding box center [640, 255] width 647 height 26
click at [548, 94] on button "1x" at bounding box center [544, 93] width 37 height 37
click at [725, 258] on img at bounding box center [640, 255] width 647 height 26
click at [763, 251] on img at bounding box center [640, 255] width 647 height 26
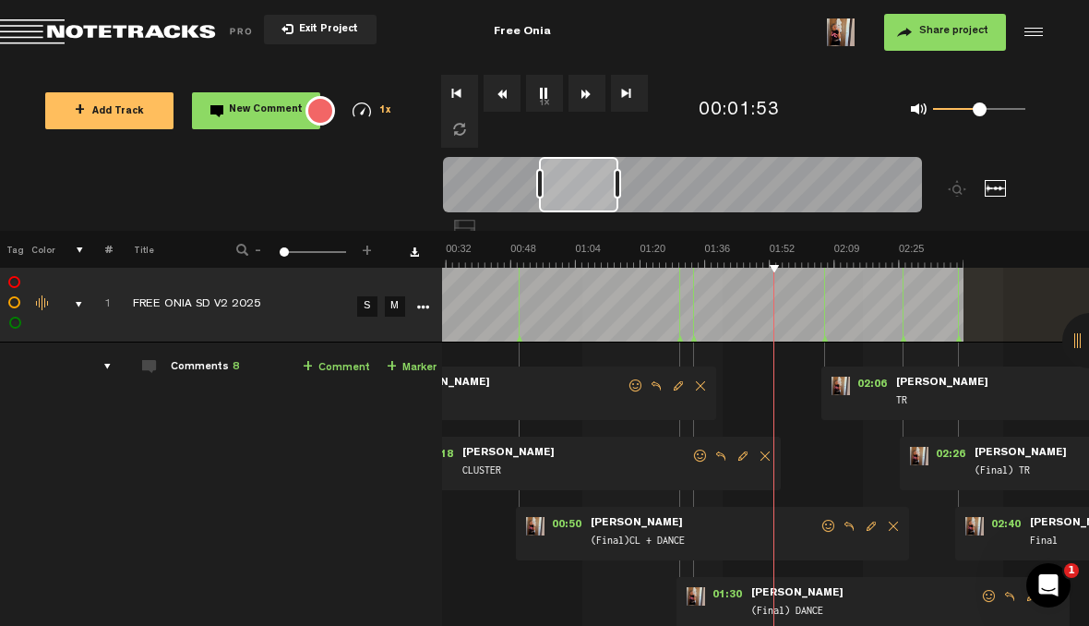
scroll to position [0, 1]
click at [423, 359] on link "+ Marker" at bounding box center [412, 367] width 50 height 21
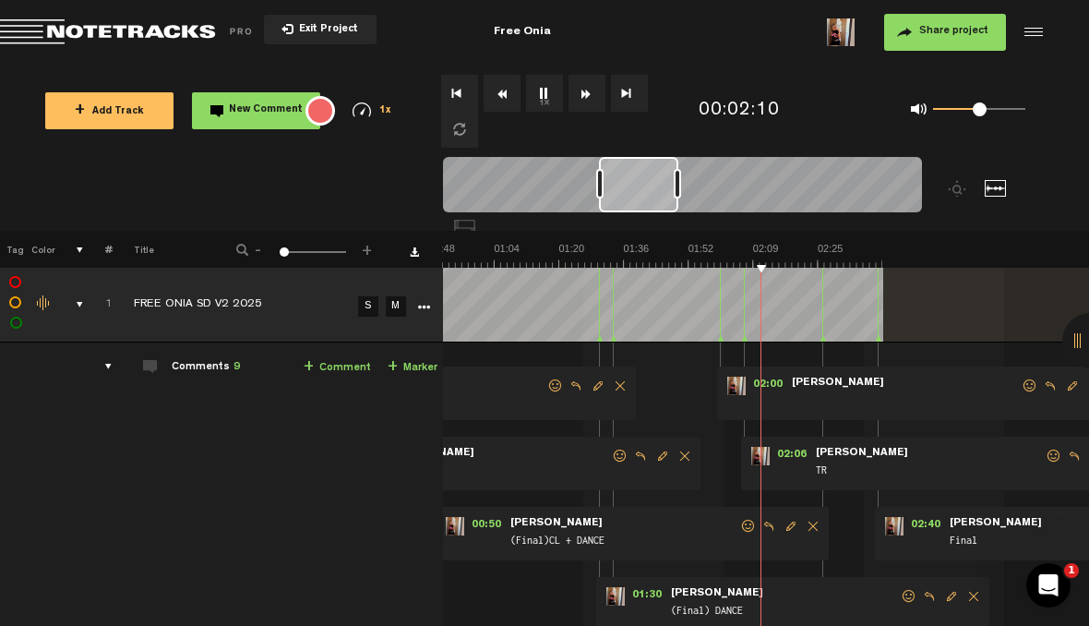
scroll to position [0, 0]
click at [1065, 381] on span "Edit comment" at bounding box center [1072, 385] width 22 height 13
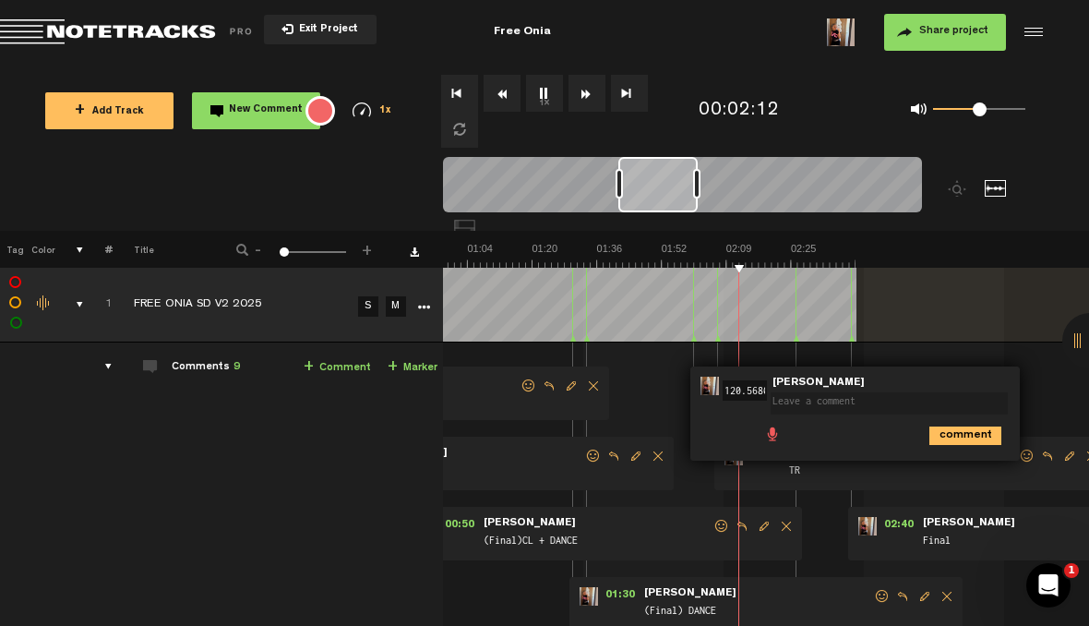
scroll to position [0, 234]
click at [877, 409] on textarea at bounding box center [889, 403] width 237 height 22
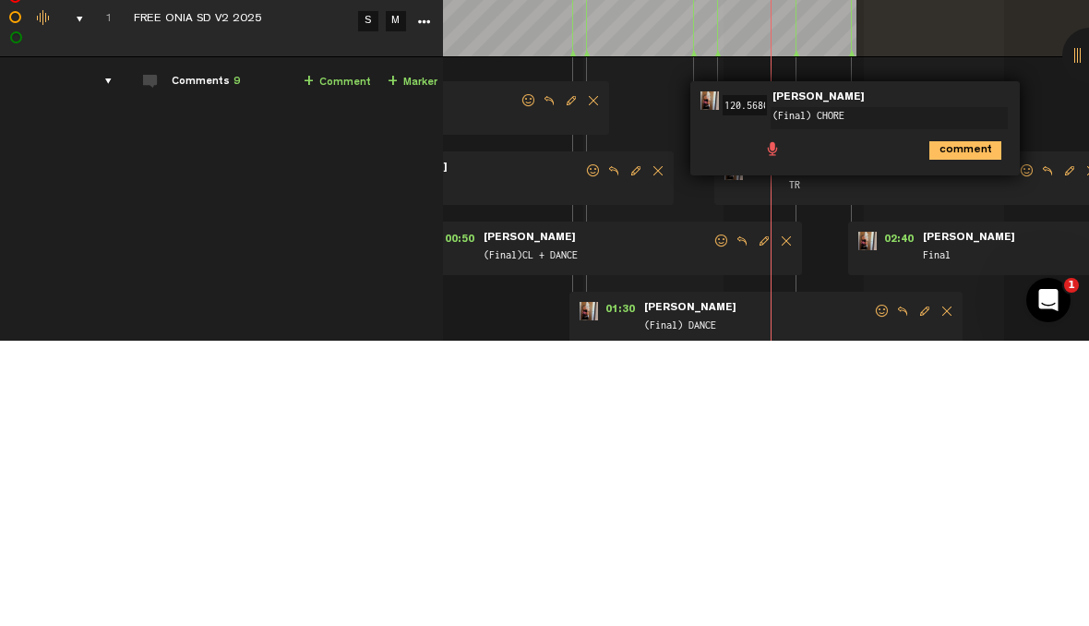
type textarea "(Final) CHOREO"
click at [960, 426] on icon "comment" at bounding box center [965, 435] width 72 height 18
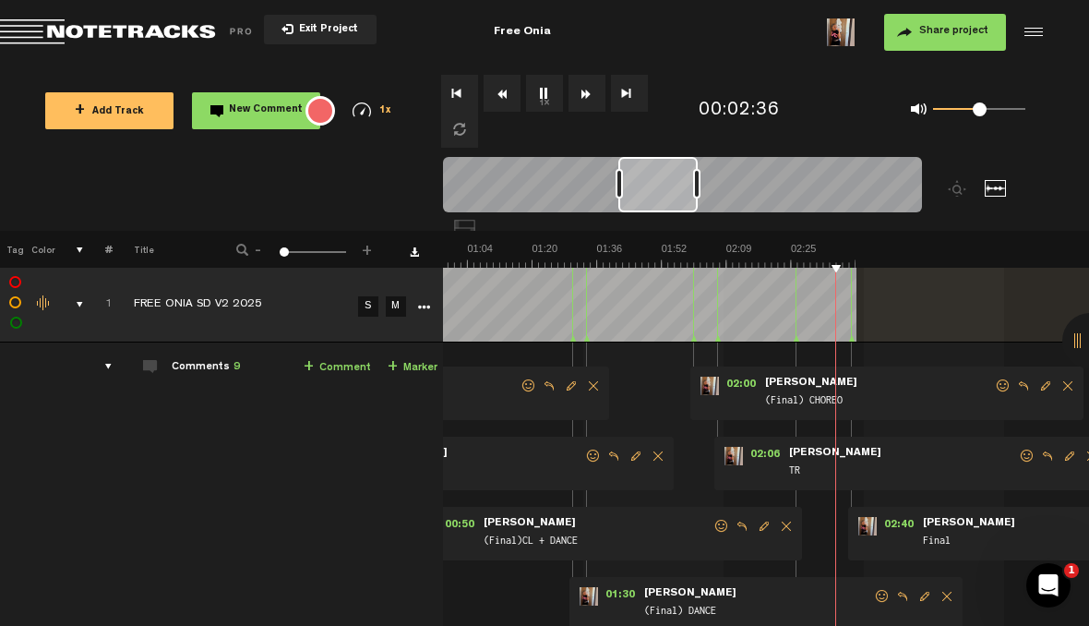
click at [1079, 368] on div at bounding box center [1089, 340] width 55 height 55
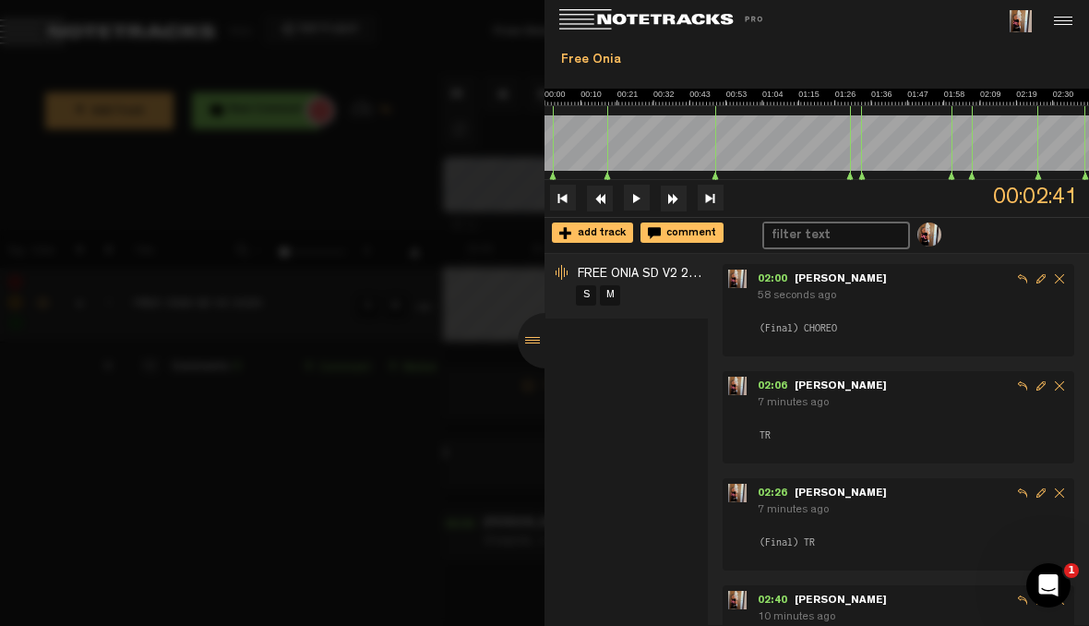
scroll to position [539, 0]
click at [543, 368] on div at bounding box center [545, 340] width 55 height 55
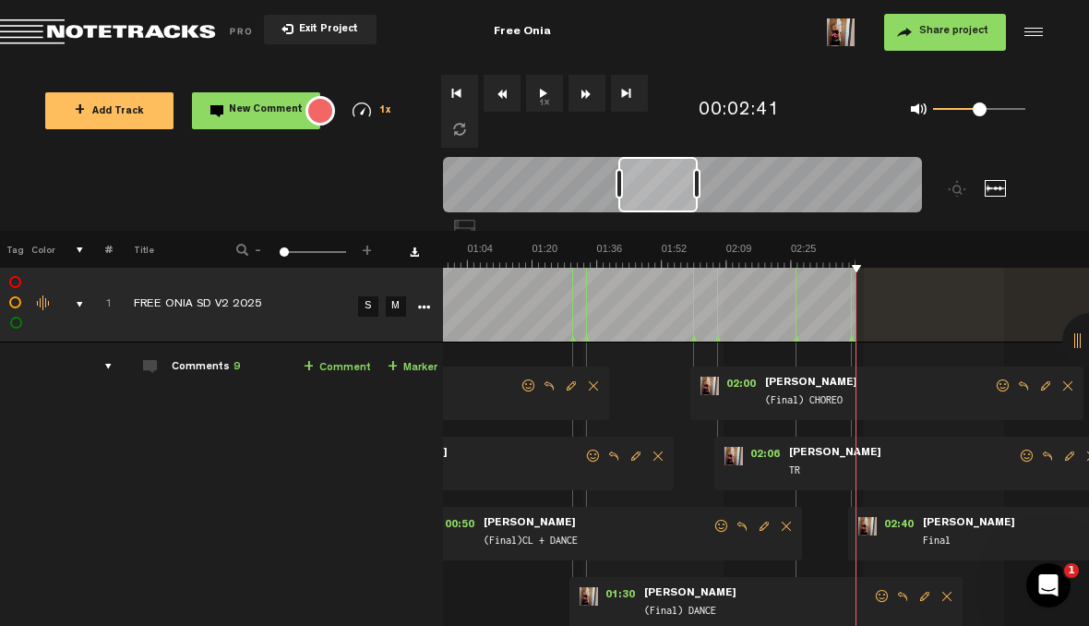
scroll to position [0, 0]
click at [673, 257] on img at bounding box center [532, 255] width 647 height 26
click at [555, 90] on button "1x" at bounding box center [544, 93] width 37 height 37
click at [413, 360] on link "+ Marker" at bounding box center [413, 367] width 50 height 21
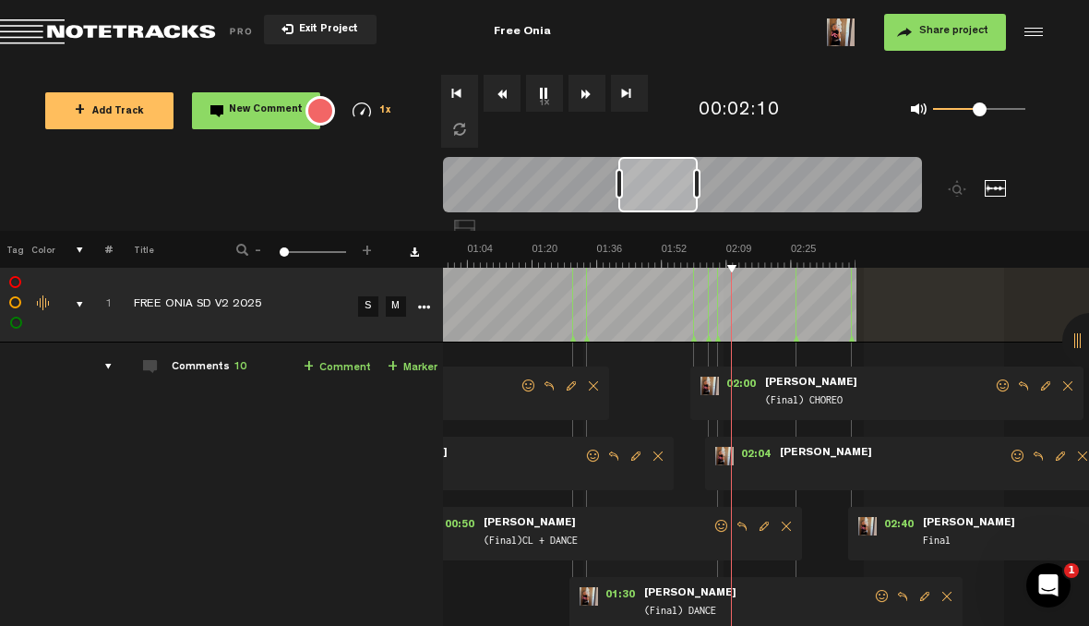
click at [1079, 449] on span "Delete comment" at bounding box center [1083, 455] width 22 height 13
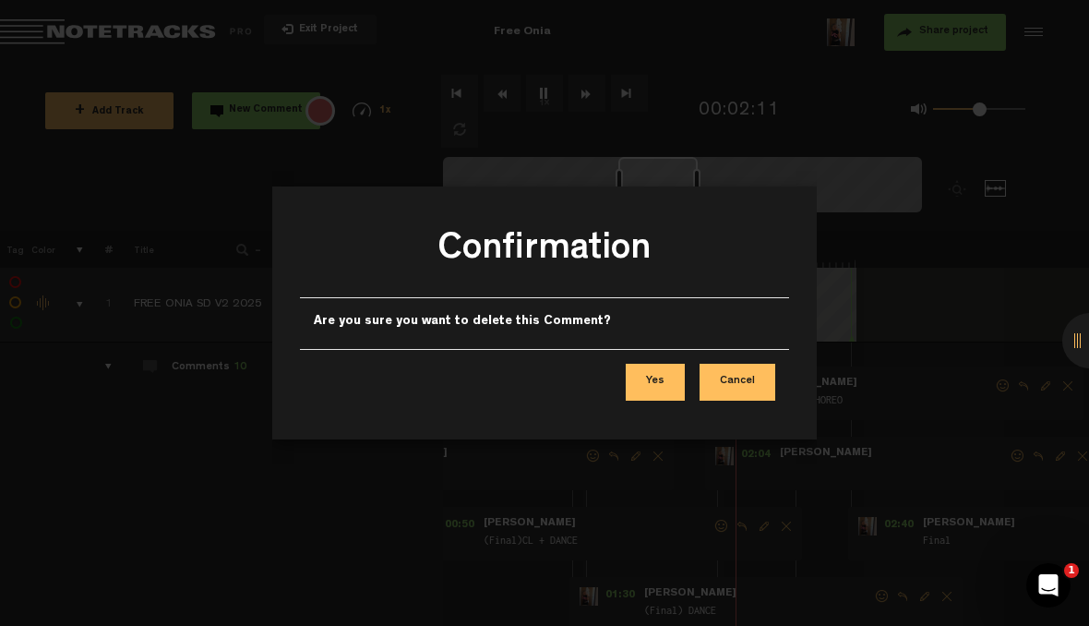
click at [665, 383] on button "Yes" at bounding box center [655, 382] width 59 height 37
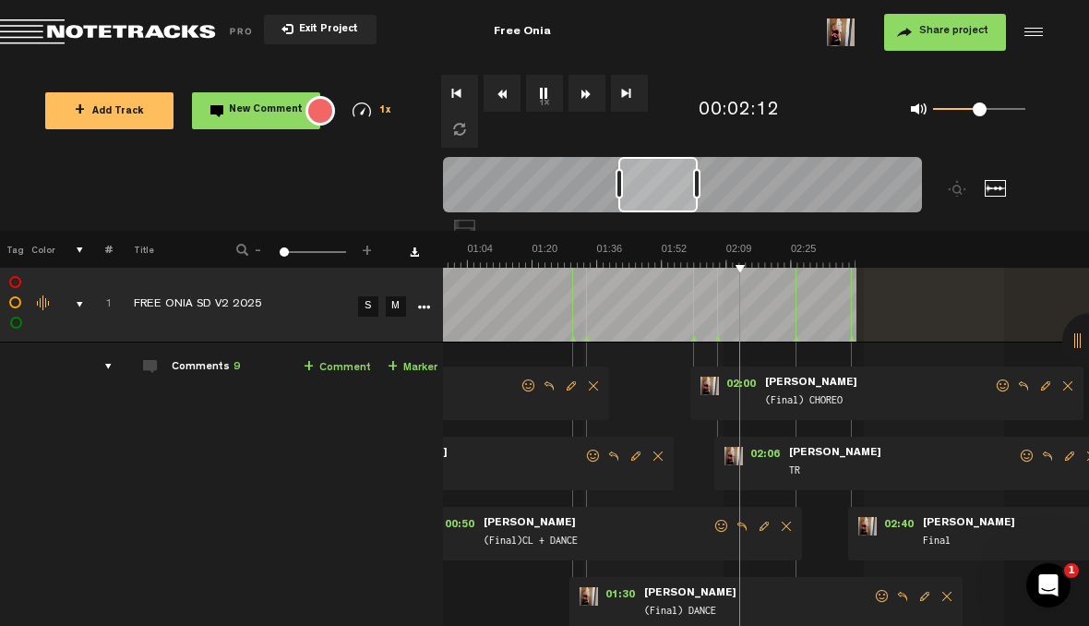
click at [660, 261] on img at bounding box center [532, 255] width 647 height 26
click at [402, 347] on td "Comments 9 + Comment + Marker" at bounding box center [278, 590] width 330 height 496
click at [671, 258] on img at bounding box center [532, 255] width 647 height 26
click at [415, 362] on link "+ Marker" at bounding box center [413, 367] width 50 height 21
click at [1065, 384] on span "Delete comment" at bounding box center [1068, 385] width 22 height 13
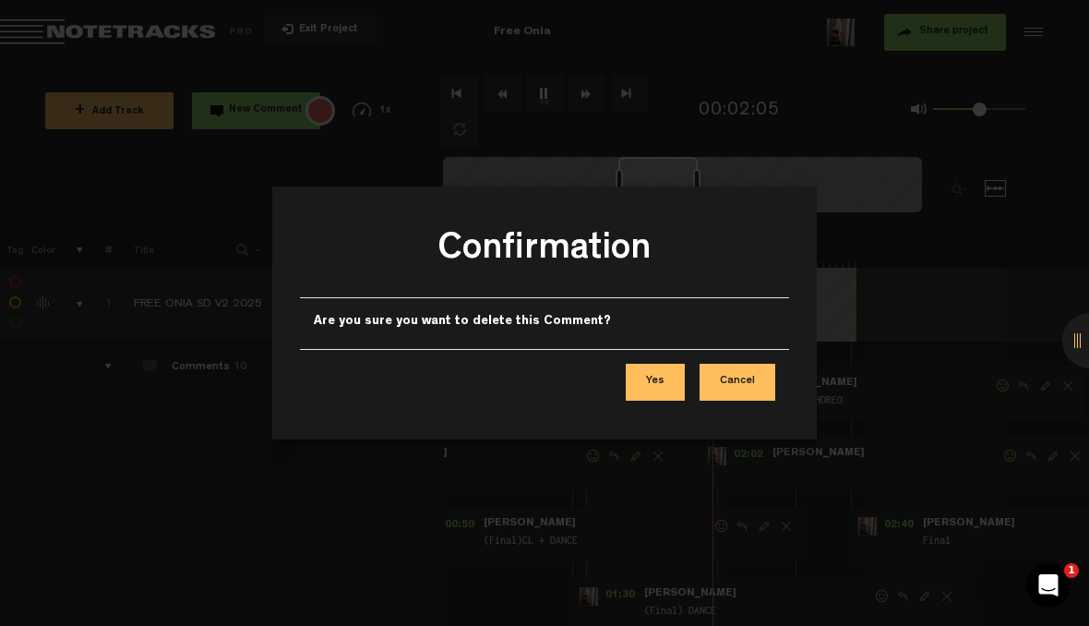
click at [654, 380] on button "Yes" at bounding box center [655, 382] width 59 height 37
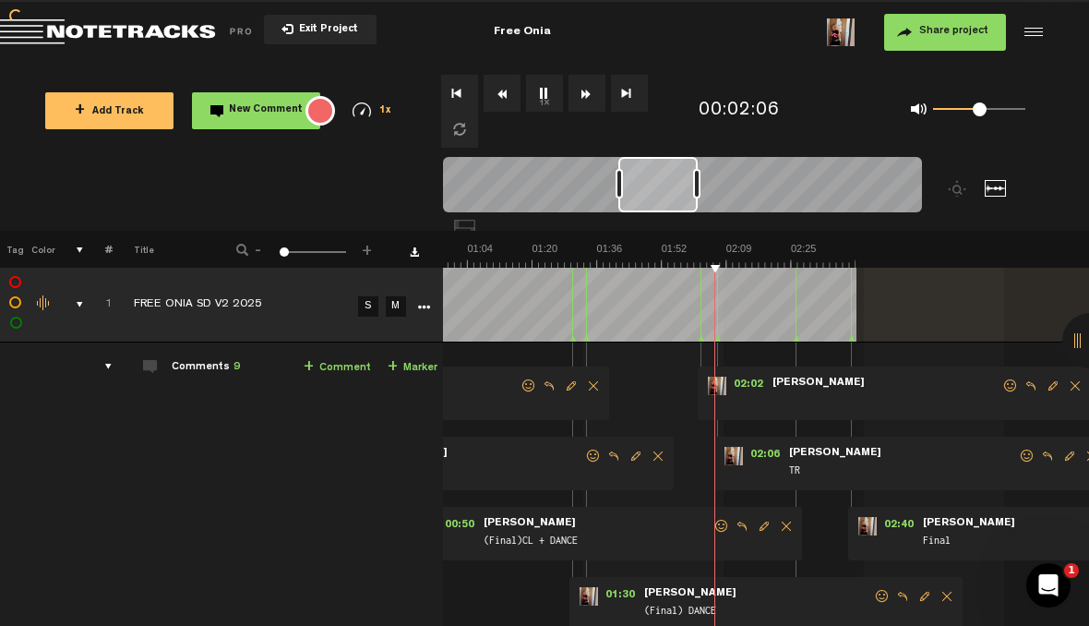
scroll to position [526, 0]
click at [1045, 379] on span "Edit comment" at bounding box center [1053, 385] width 22 height 13
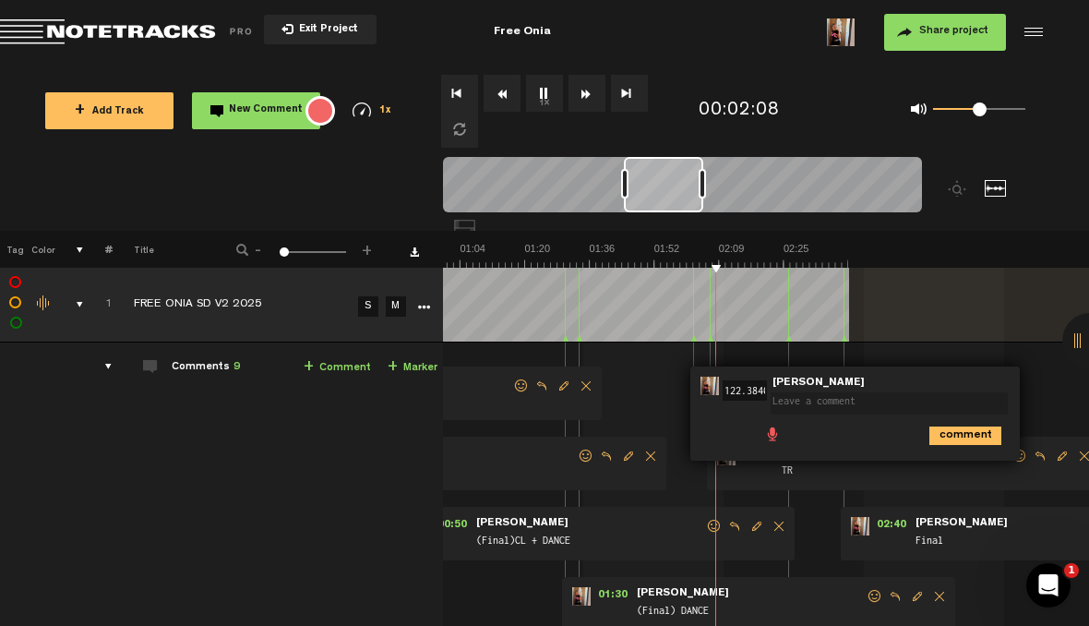
click at [849, 401] on textarea at bounding box center [889, 403] width 237 height 22
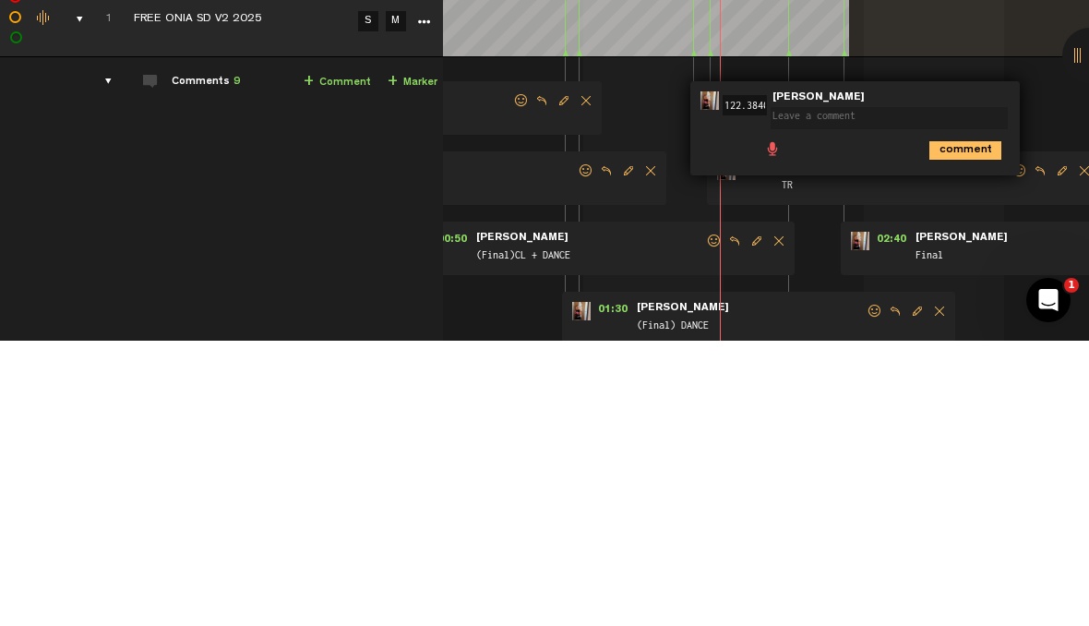
type textarea "F"
type textarea "(Final)CHOREO"
click at [969, 426] on icon "comment" at bounding box center [965, 435] width 72 height 18
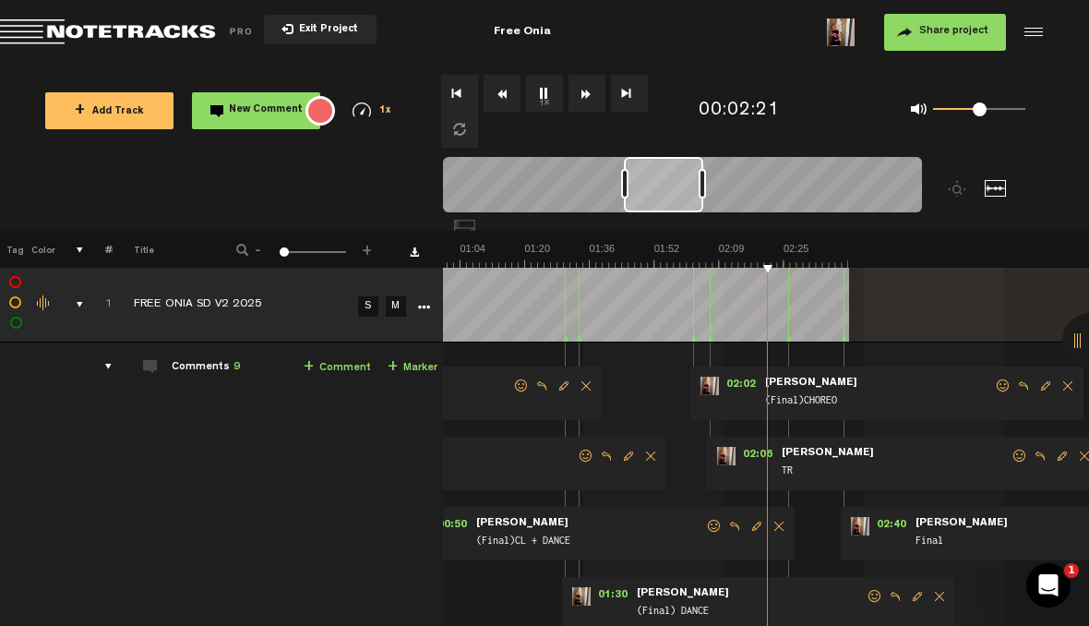
click at [544, 94] on button "1x" at bounding box center [544, 93] width 37 height 37
click at [1075, 368] on div at bounding box center [1089, 340] width 55 height 55
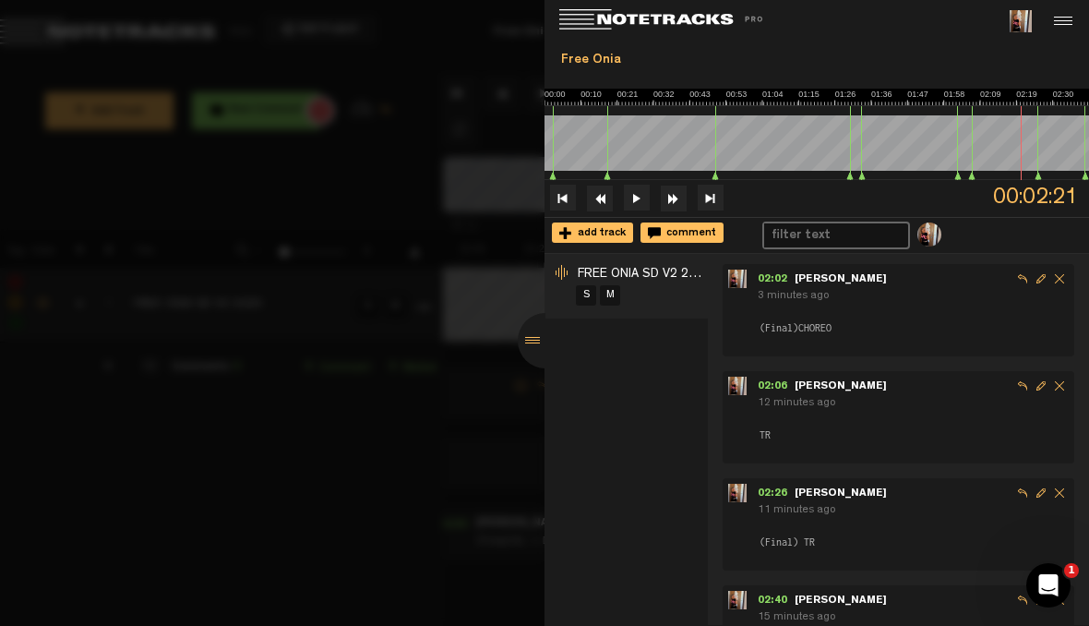
scroll to position [539, 0]
